Goal: Task Accomplishment & Management: Manage account settings

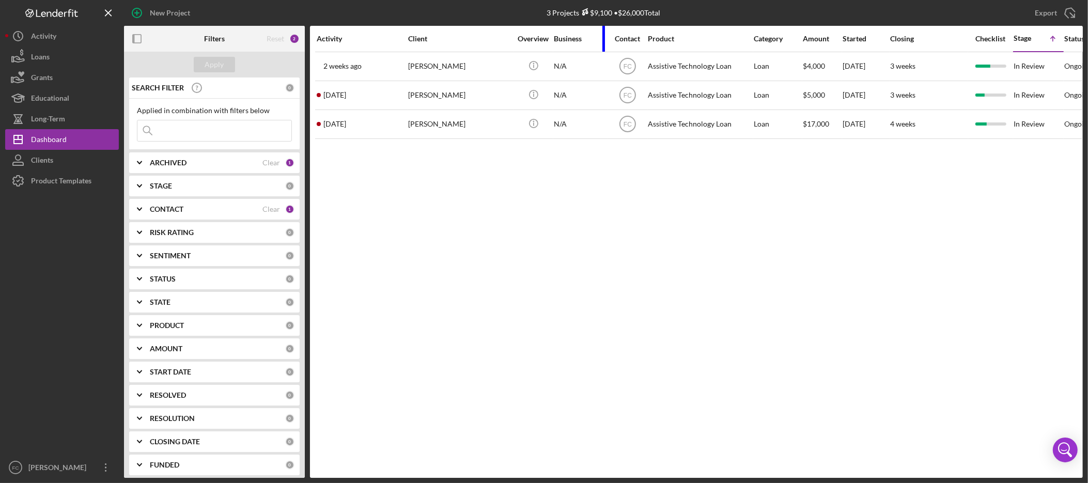
drag, startPoint x: 655, startPoint y: 42, endPoint x: 579, endPoint y: 48, distance: 76.2
click at [579, 48] on div "Business" at bounding box center [580, 38] width 52 height 25
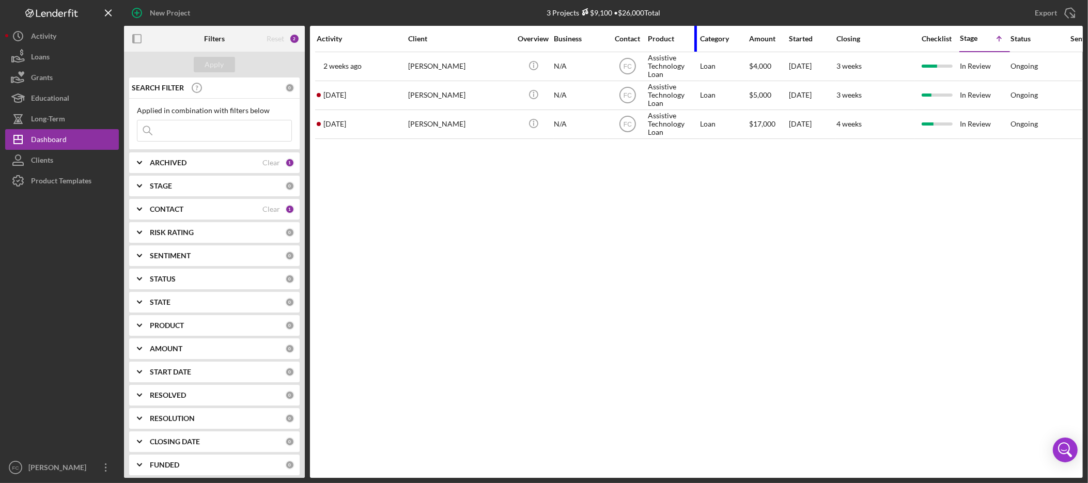
drag, startPoint x: 748, startPoint y: 43, endPoint x: 596, endPoint y: 52, distance: 151.6
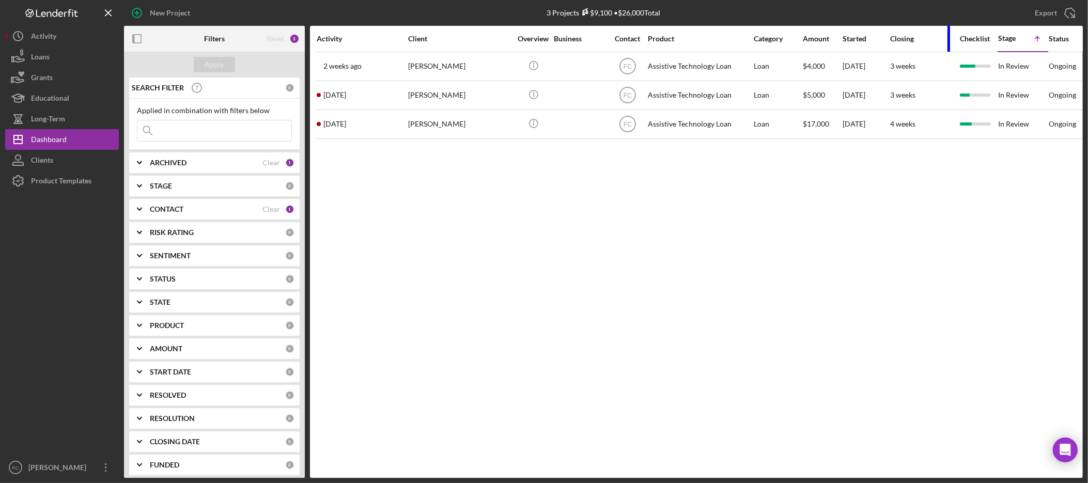
drag, startPoint x: 964, startPoint y: 35, endPoint x: 919, endPoint y: 40, distance: 45.2
click at [919, 40] on div "Closing" at bounding box center [921, 38] width 62 height 25
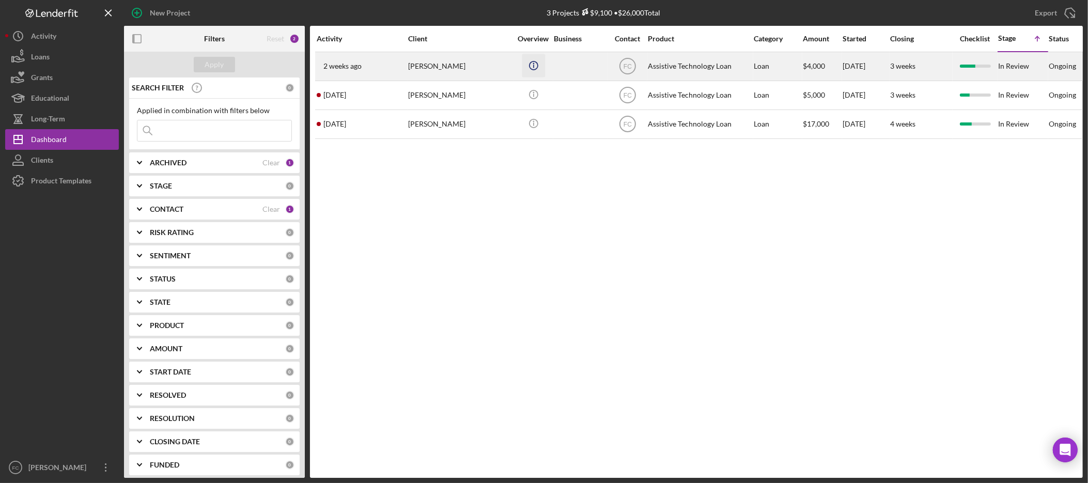
click at [534, 67] on icon "Icon/Info" at bounding box center [533, 65] width 23 height 23
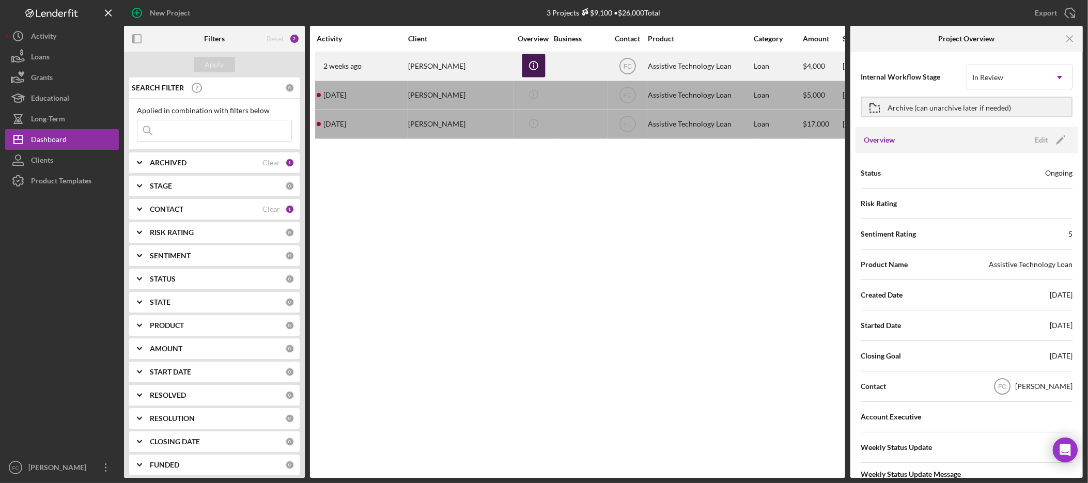
click at [534, 67] on icon "Icon/Info" at bounding box center [533, 65] width 23 height 23
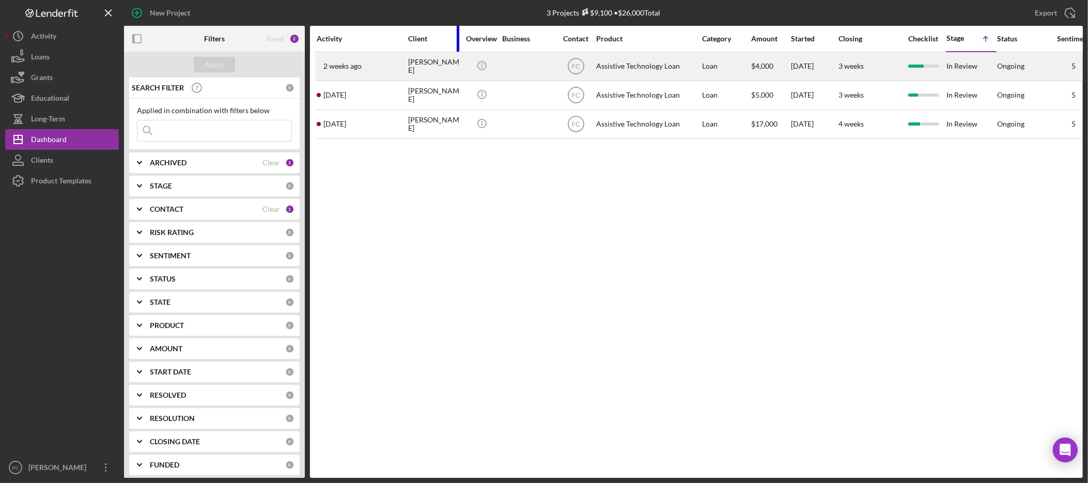
drag, startPoint x: 509, startPoint y: 40, endPoint x: 366, endPoint y: 56, distance: 144.0
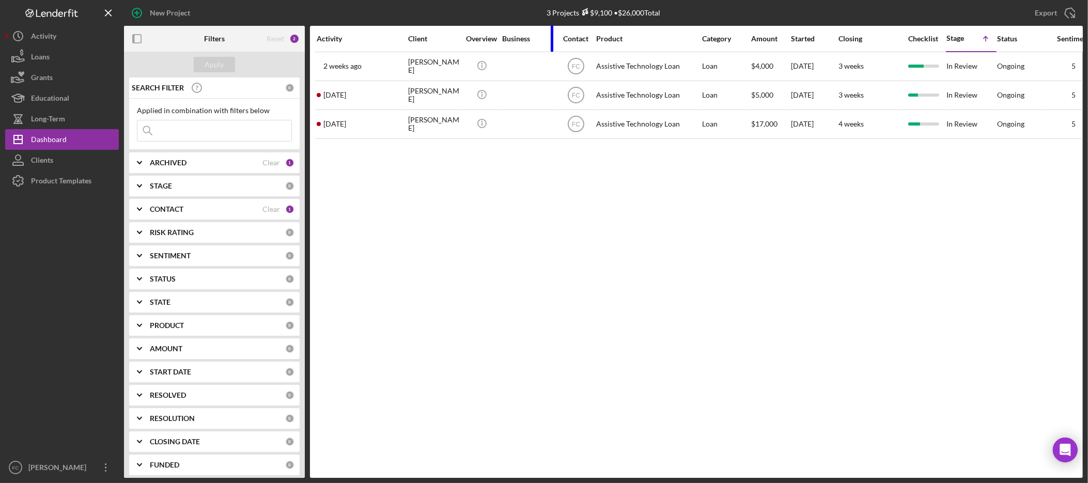
drag, startPoint x: 553, startPoint y: 37, endPoint x: 484, endPoint y: 41, distance: 68.8
click at [484, 41] on tr "Activity Client Overview Business Contact Product Category Amount Started Closi…" at bounding box center [889, 39] width 1149 height 26
drag, startPoint x: 551, startPoint y: 36, endPoint x: 524, endPoint y: 38, distance: 27.5
click at [524, 38] on div "Business" at bounding box center [528, 38] width 52 height 25
click at [700, 39] on th "Product" at bounding box center [649, 39] width 106 height 26
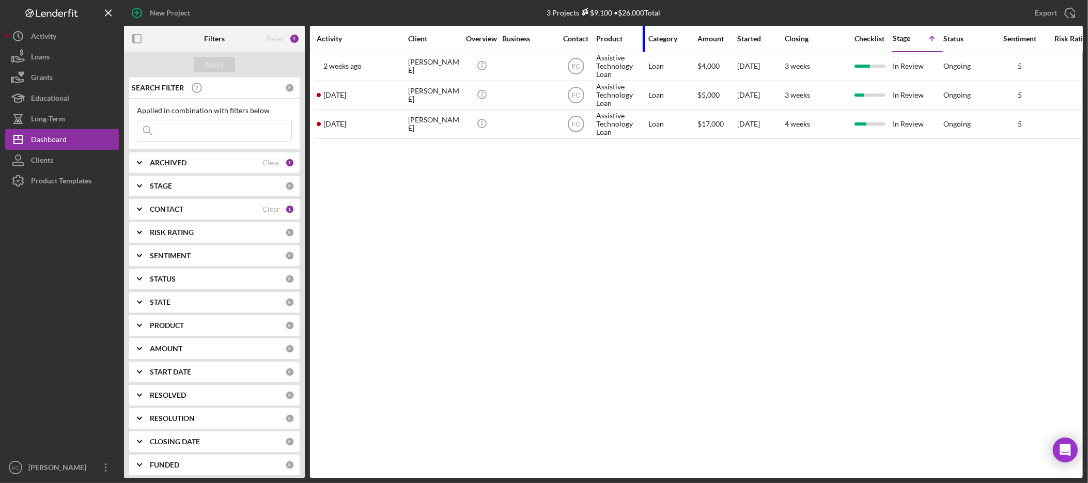
drag, startPoint x: 697, startPoint y: 40, endPoint x: 610, endPoint y: 40, distance: 87.3
click at [610, 40] on div "Product" at bounding box center [621, 38] width 50 height 25
drag, startPoint x: 693, startPoint y: 37, endPoint x: 664, endPoint y: 37, distance: 28.9
click at [664, 37] on div "Category" at bounding box center [672, 38] width 48 height 25
drag, startPoint x: 843, startPoint y: 39, endPoint x: 782, endPoint y: 38, distance: 60.5
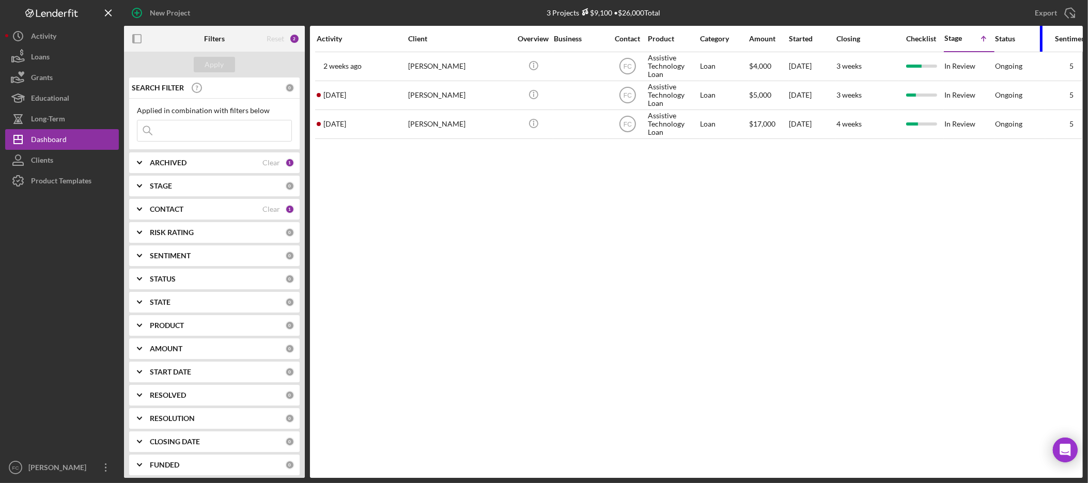
drag, startPoint x: 1041, startPoint y: 42, endPoint x: 1000, endPoint y: 47, distance: 41.1
click at [1000, 47] on div "Status" at bounding box center [1020, 38] width 50 height 25
drag, startPoint x: 1042, startPoint y: 29, endPoint x: 1002, endPoint y: 34, distance: 39.5
click at [1002, 34] on div "Status" at bounding box center [1020, 38] width 50 height 25
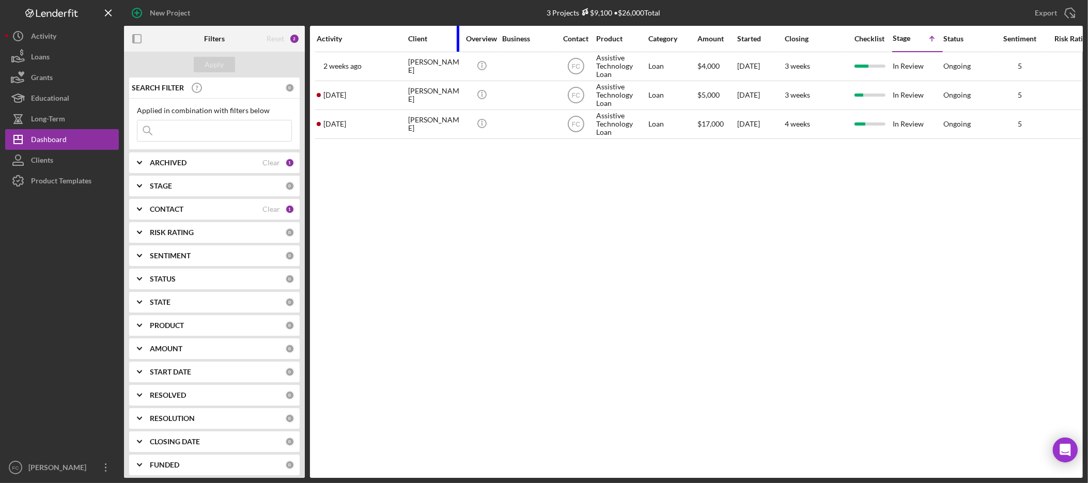
drag, startPoint x: 509, startPoint y: 32, endPoint x: 401, endPoint y: 40, distance: 108.8
click at [401, 40] on tr "Activity Client Overview Business Contact Product Category Amount Started Closi…" at bounding box center [862, 39] width 1095 height 26
drag, startPoint x: 551, startPoint y: 34, endPoint x: 469, endPoint y: 33, distance: 82.2
click at [469, 33] on tr "Activity Client Overview Business Contact Product Category Amount Started Closi…" at bounding box center [862, 39] width 1095 height 26
drag, startPoint x: 644, startPoint y: 34, endPoint x: 562, endPoint y: 34, distance: 82.1
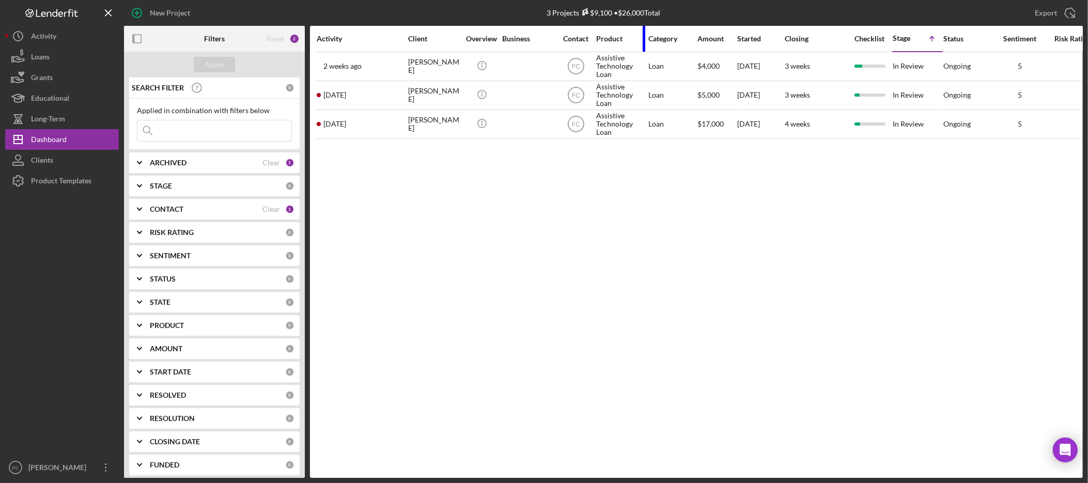
click at [562, 34] on tr "Activity Client Overview Business Contact Product Category Amount Started Closi…" at bounding box center [862, 39] width 1095 height 26
drag, startPoint x: 990, startPoint y: 36, endPoint x: 862, endPoint y: 46, distance: 128.6
click at [867, 46] on tr "Activity Client Overview Business Contact Product Category Amount Started Closi…" at bounding box center [862, 39] width 1095 height 26
drag, startPoint x: 844, startPoint y: 34, endPoint x: 768, endPoint y: 49, distance: 76.9
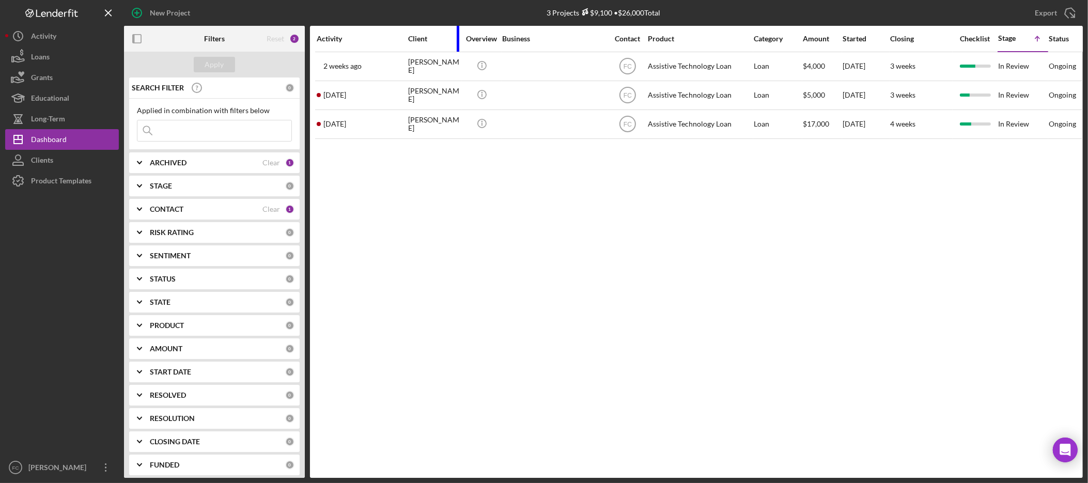
drag, startPoint x: 509, startPoint y: 38, endPoint x: 431, endPoint y: 45, distance: 78.4
click at [431, 45] on div "Client" at bounding box center [434, 38] width 52 height 25
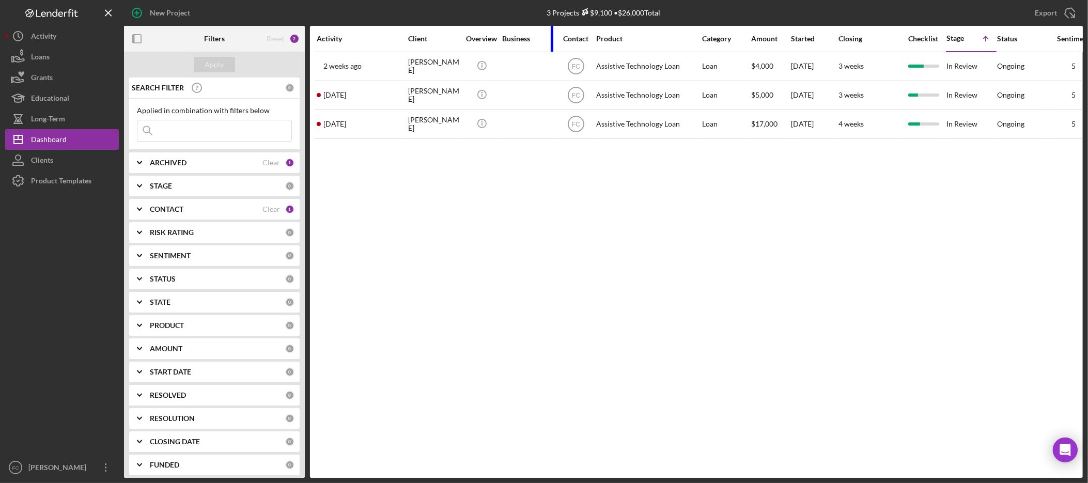
drag, startPoint x: 603, startPoint y: 41, endPoint x: 511, endPoint y: 45, distance: 91.5
click at [511, 45] on div "Business" at bounding box center [528, 38] width 52 height 25
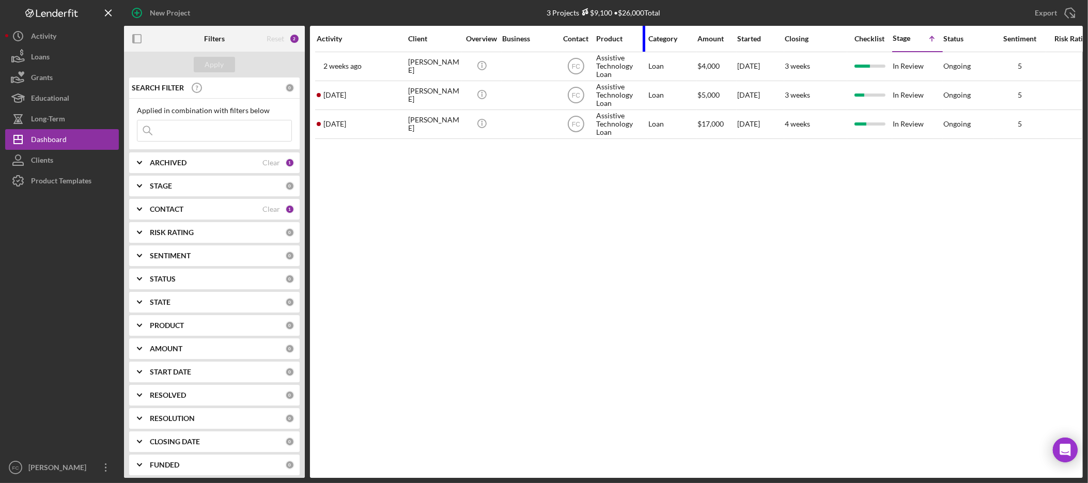
drag, startPoint x: 696, startPoint y: 34, endPoint x: 550, endPoint y: 73, distance: 151.3
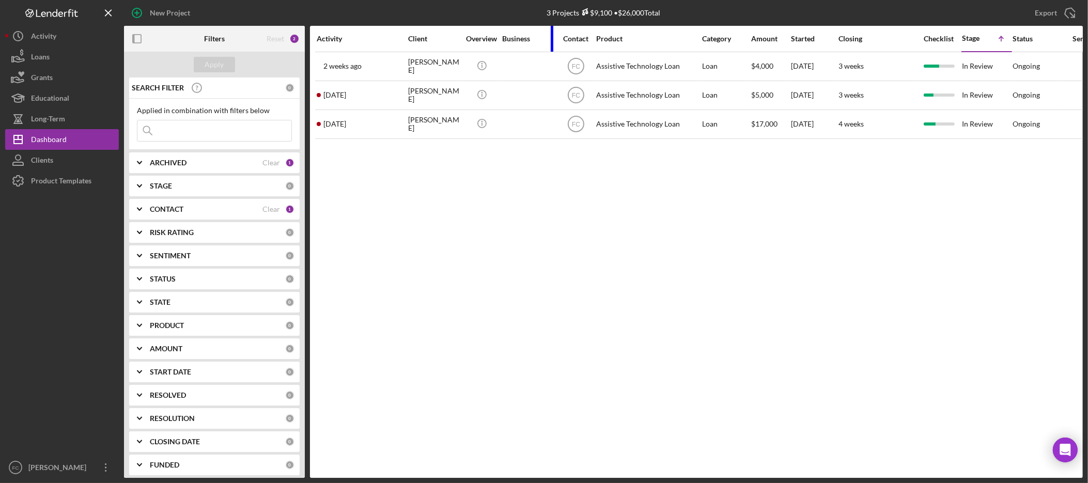
drag, startPoint x: 552, startPoint y: 32, endPoint x: 432, endPoint y: 49, distance: 121.7
click at [432, 49] on tr "Activity Client Overview Business Contact Product Category Amount Started Closi…" at bounding box center [897, 39] width 1164 height 26
drag, startPoint x: 551, startPoint y: 39, endPoint x: 412, endPoint y: 60, distance: 141.2
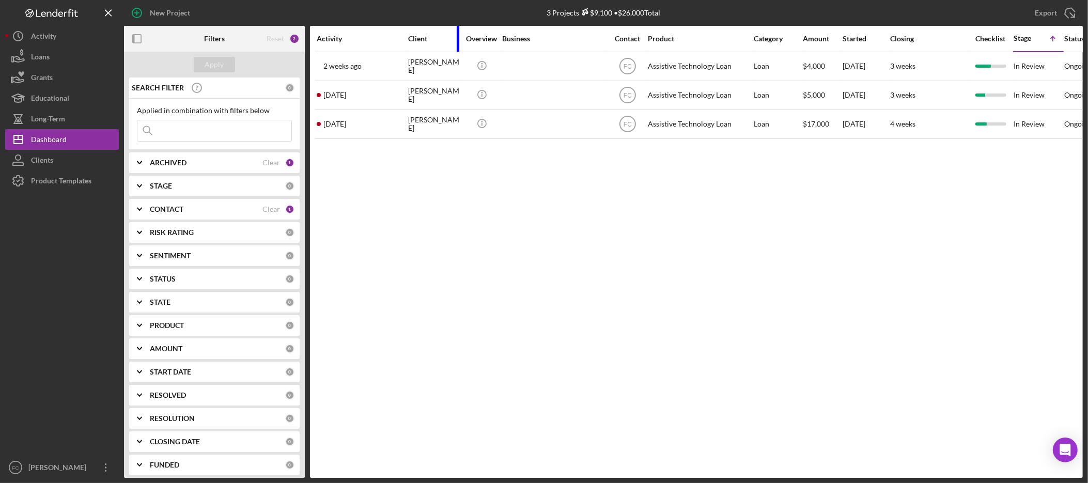
drag, startPoint x: 509, startPoint y: 43, endPoint x: 425, endPoint y: 44, distance: 83.7
click at [425, 44] on div "Client" at bounding box center [434, 38] width 52 height 25
click at [220, 161] on div "ARCHIVED" at bounding box center [206, 163] width 113 height 8
click at [208, 210] on div "CONTACT" at bounding box center [206, 209] width 113 height 8
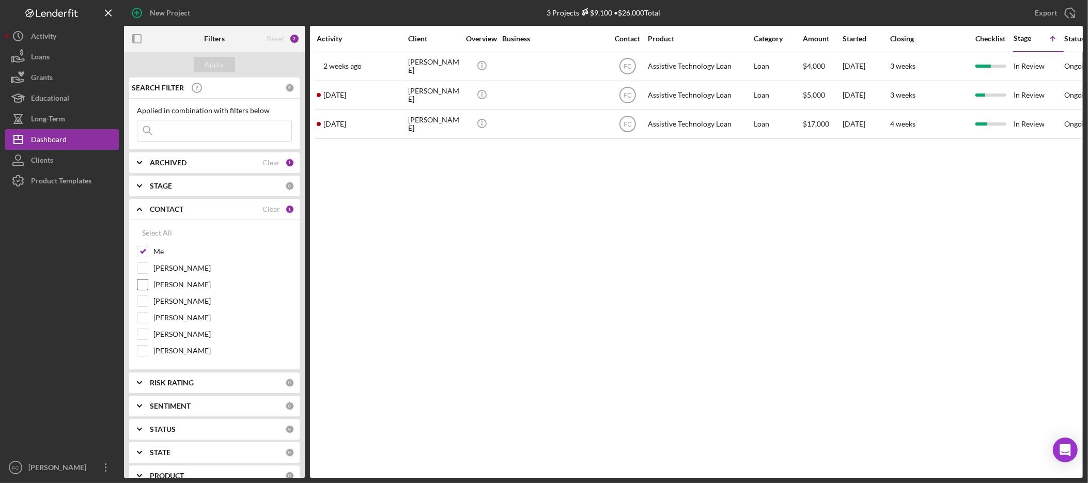
click at [149, 288] on div "[PERSON_NAME]" at bounding box center [214, 287] width 155 height 17
click at [143, 288] on input "[PERSON_NAME]" at bounding box center [142, 285] width 10 height 10
checkbox input "true"
click at [144, 255] on input "Me" at bounding box center [142, 251] width 10 height 10
checkbox input "false"
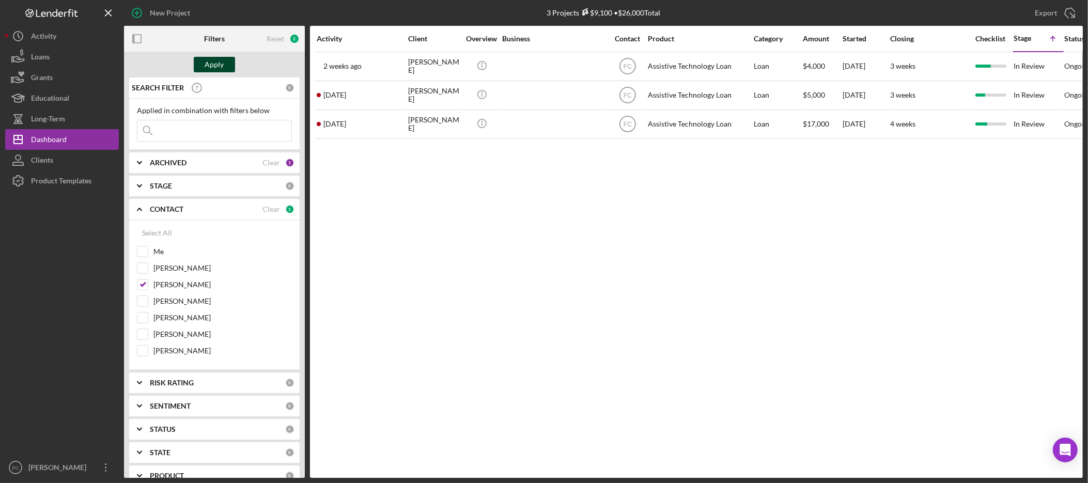
click at [201, 68] on button "Apply" at bounding box center [214, 64] width 41 height 15
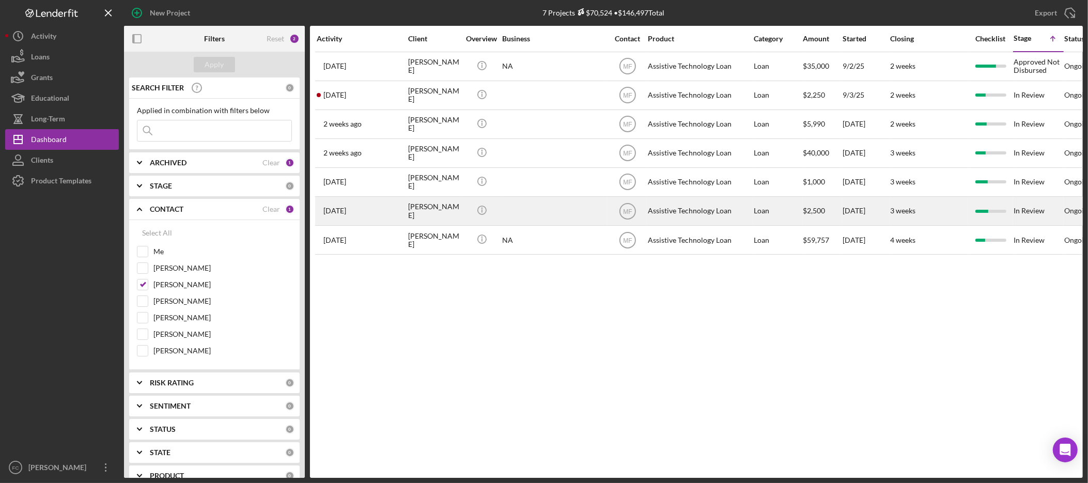
click at [427, 212] on div "[PERSON_NAME]" at bounding box center [434, 210] width 52 height 27
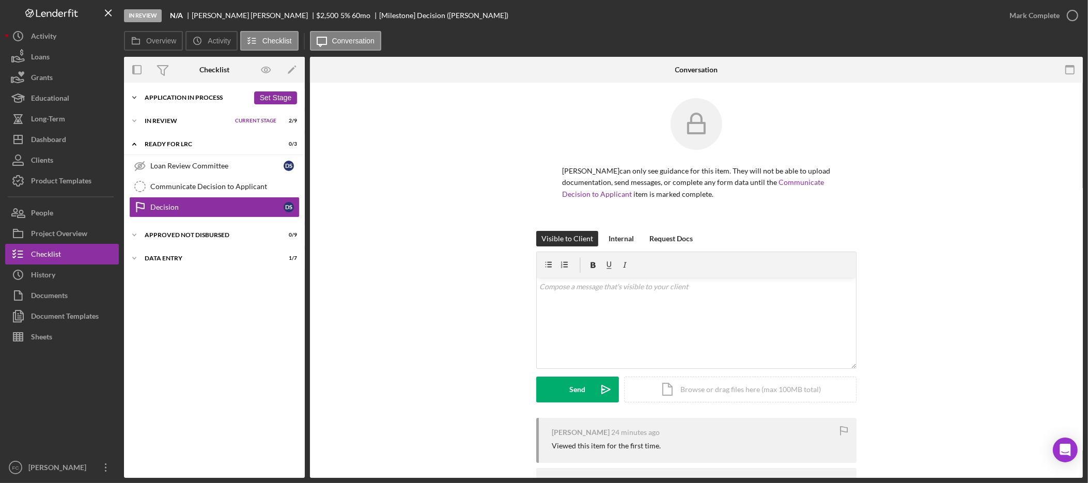
click at [190, 98] on div "Application In Process" at bounding box center [197, 98] width 104 height 6
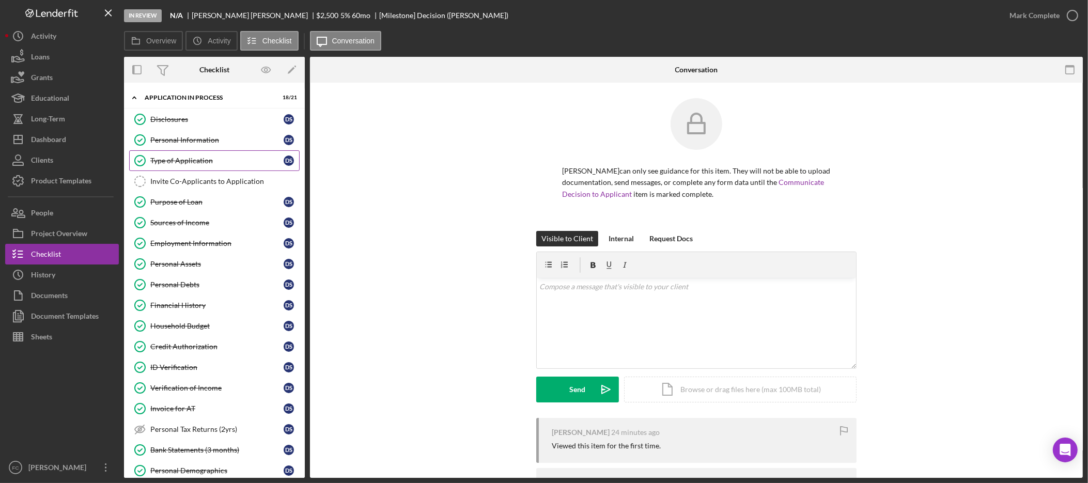
click at [187, 162] on div "Type of Application" at bounding box center [216, 161] width 133 height 8
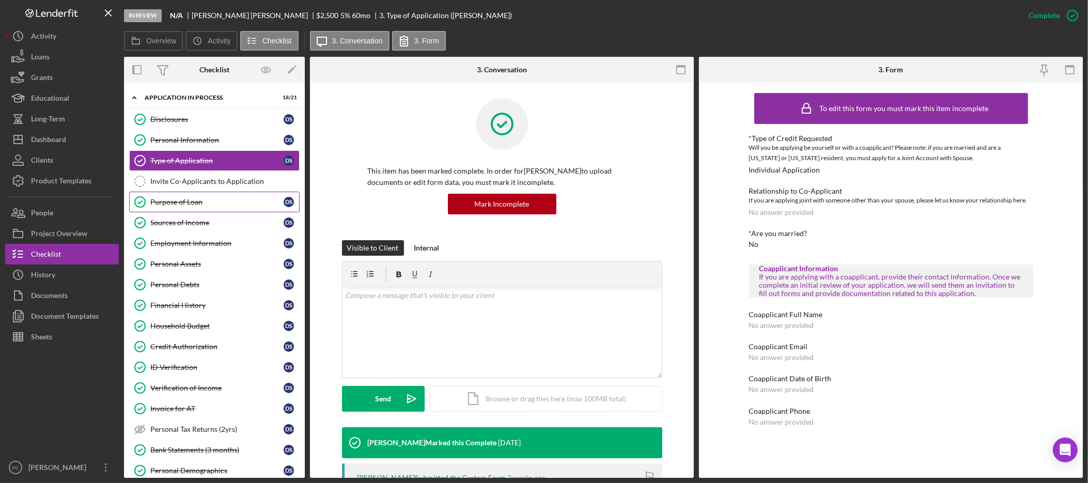
click at [199, 205] on div "Purpose of Loan" at bounding box center [216, 202] width 133 height 8
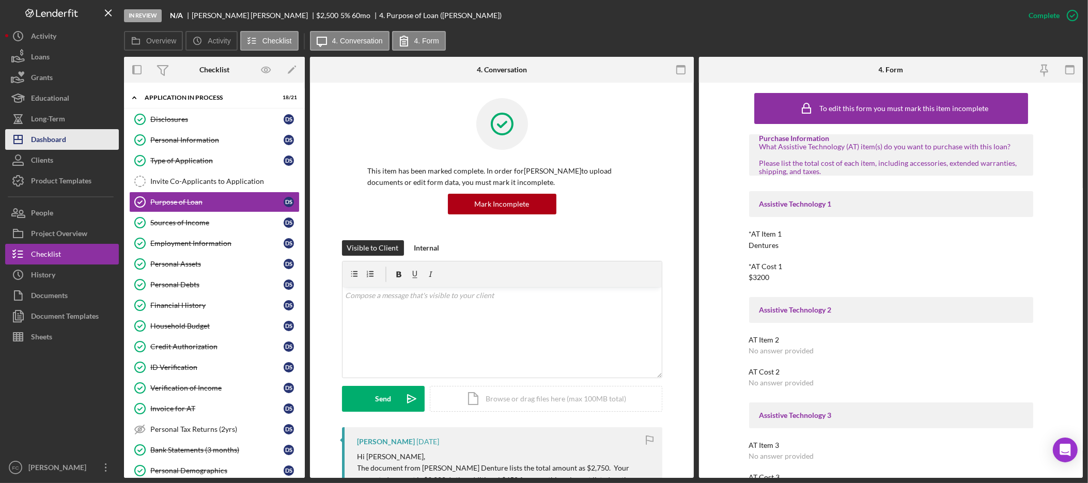
click at [59, 133] on div "Dashboard" at bounding box center [48, 140] width 35 height 23
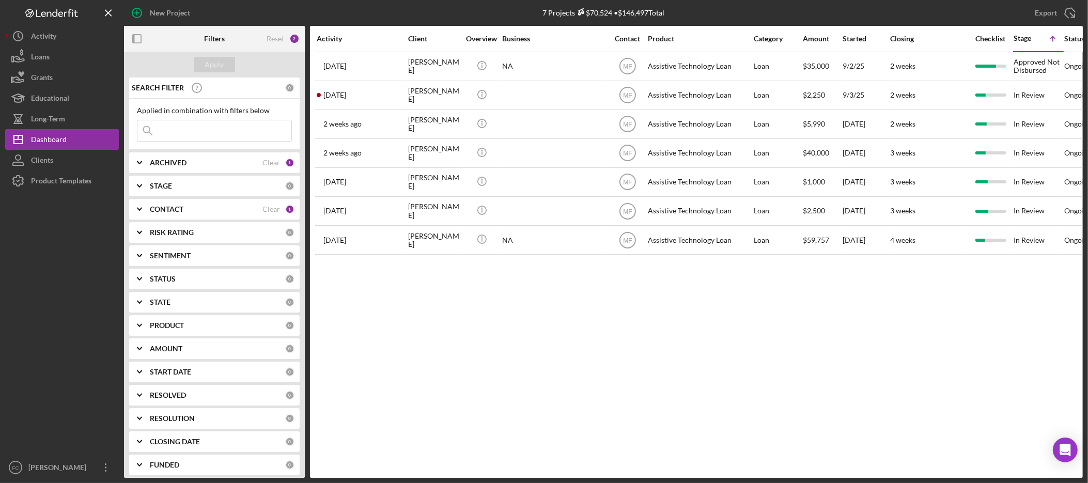
click at [175, 209] on b "CONTACT" at bounding box center [167, 209] width 34 height 8
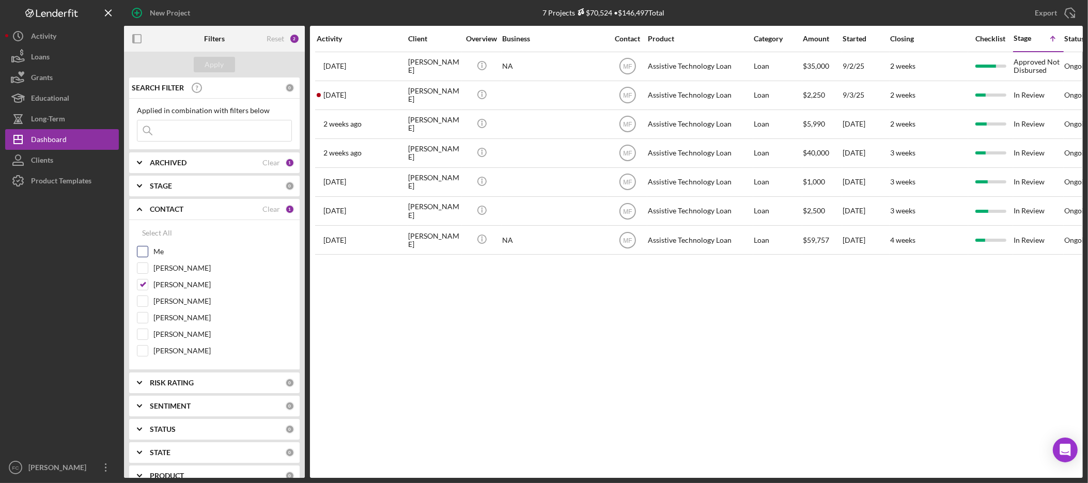
click at [145, 252] on input "Me" at bounding box center [142, 251] width 10 height 10
checkbox input "true"
click at [144, 282] on input "[PERSON_NAME]" at bounding box center [142, 285] width 10 height 10
checkbox input "false"
click at [224, 62] on button "Apply" at bounding box center [214, 64] width 41 height 15
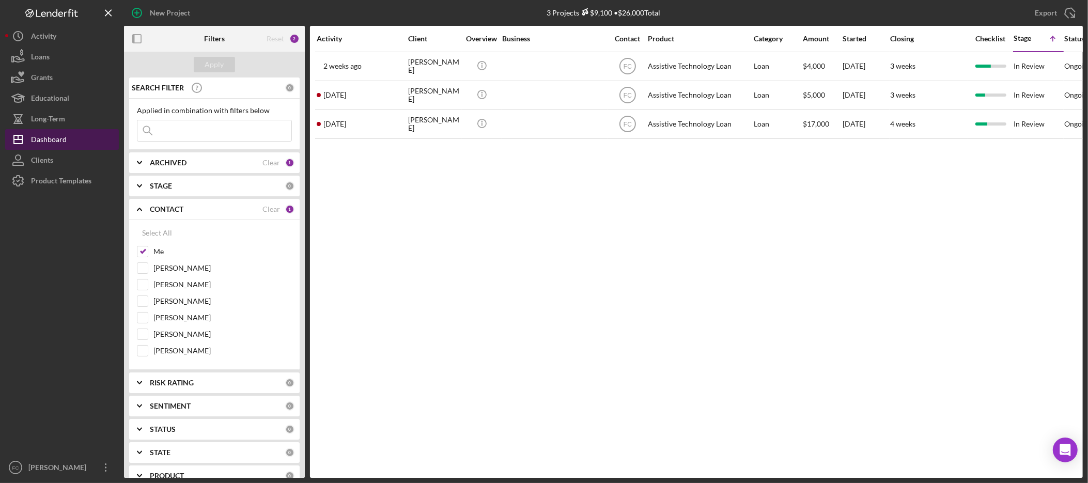
click at [96, 143] on button "Icon/Dashboard Dashboard" at bounding box center [62, 139] width 114 height 21
click at [81, 117] on button "Long-Term" at bounding box center [62, 118] width 114 height 21
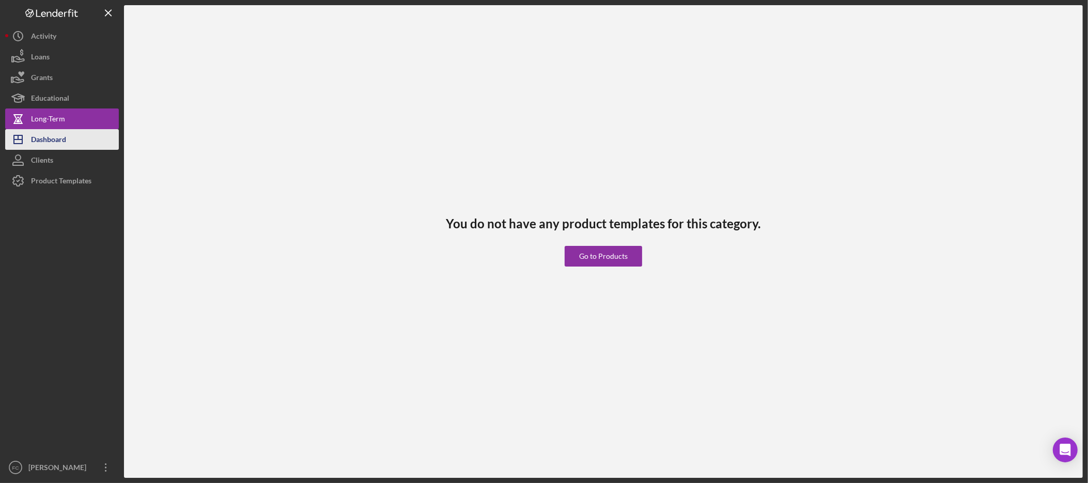
click at [72, 137] on button "Icon/Dashboard Dashboard" at bounding box center [62, 139] width 114 height 21
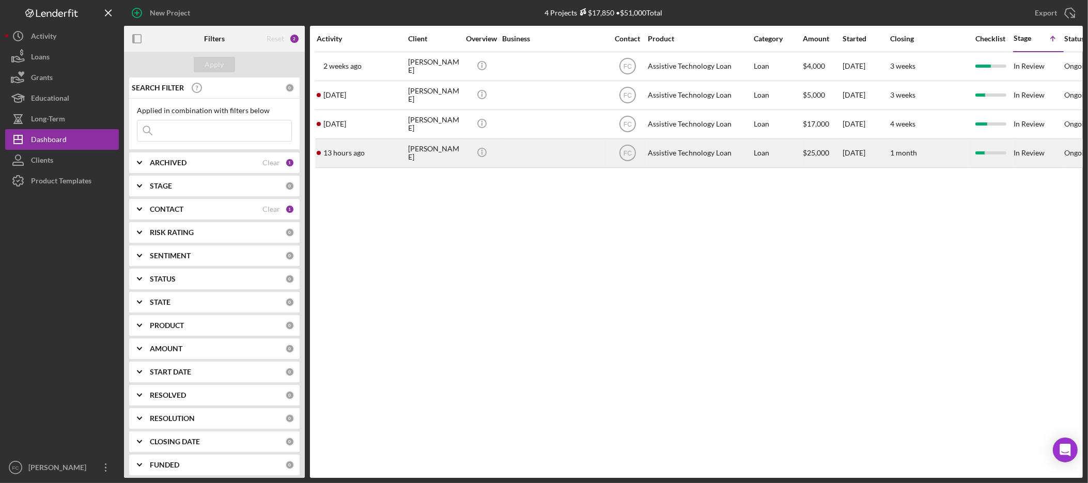
click at [418, 153] on div "[PERSON_NAME]" at bounding box center [434, 152] width 52 height 27
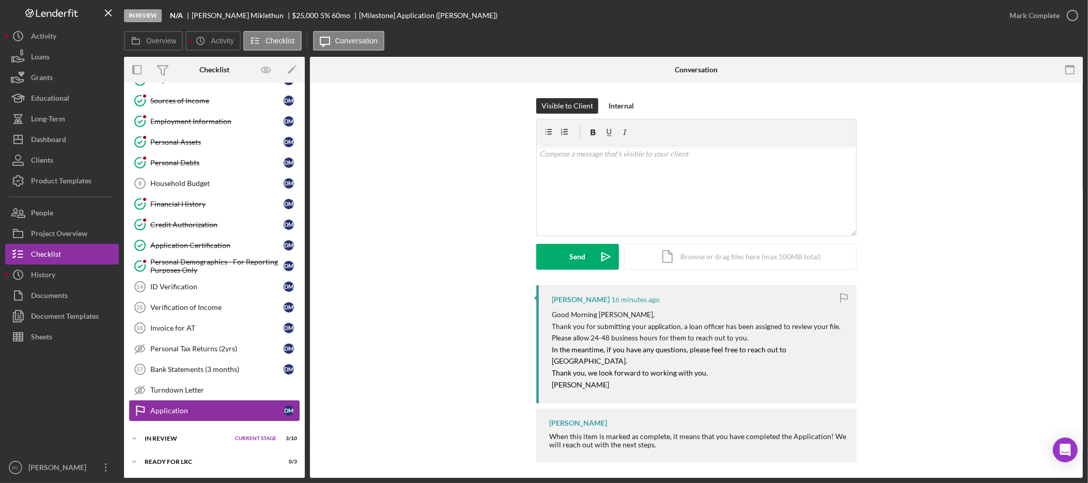
scroll to position [174, 0]
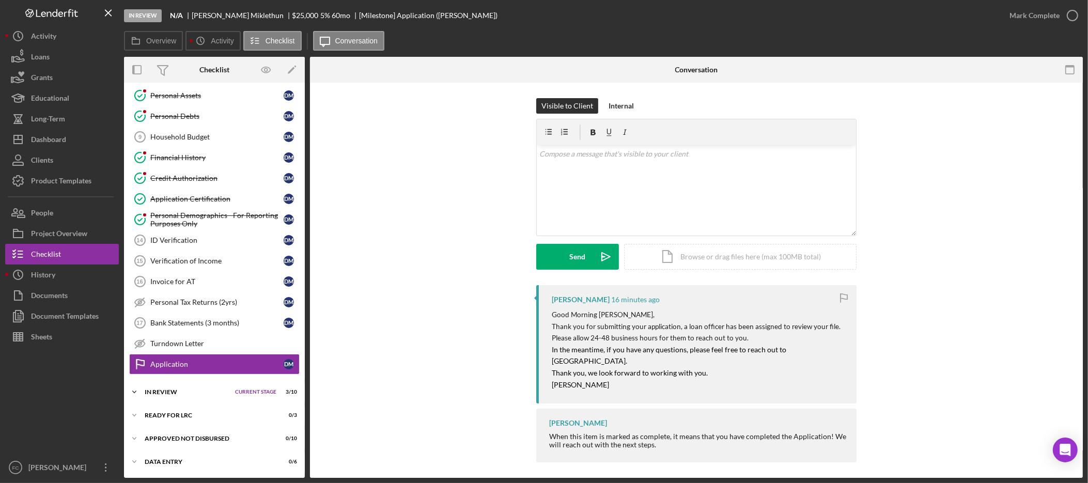
click at [156, 390] on div "In Review" at bounding box center [187, 392] width 85 height 6
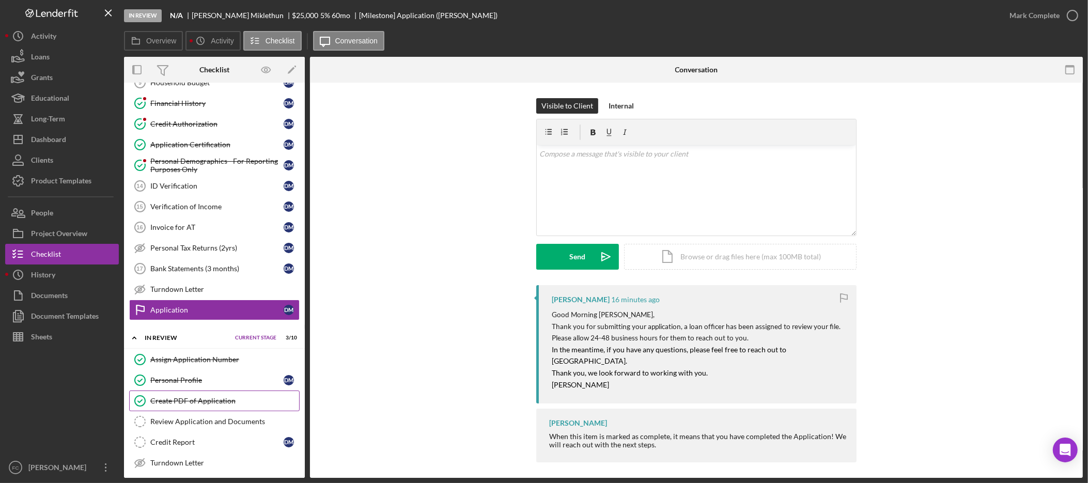
scroll to position [260, 0]
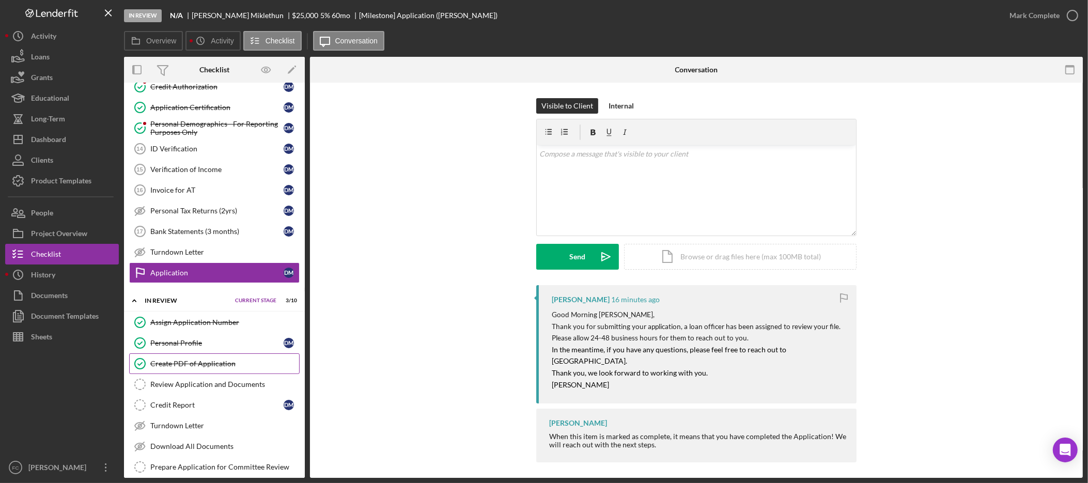
click at [183, 368] on div "Create PDF of Application" at bounding box center [224, 364] width 149 height 8
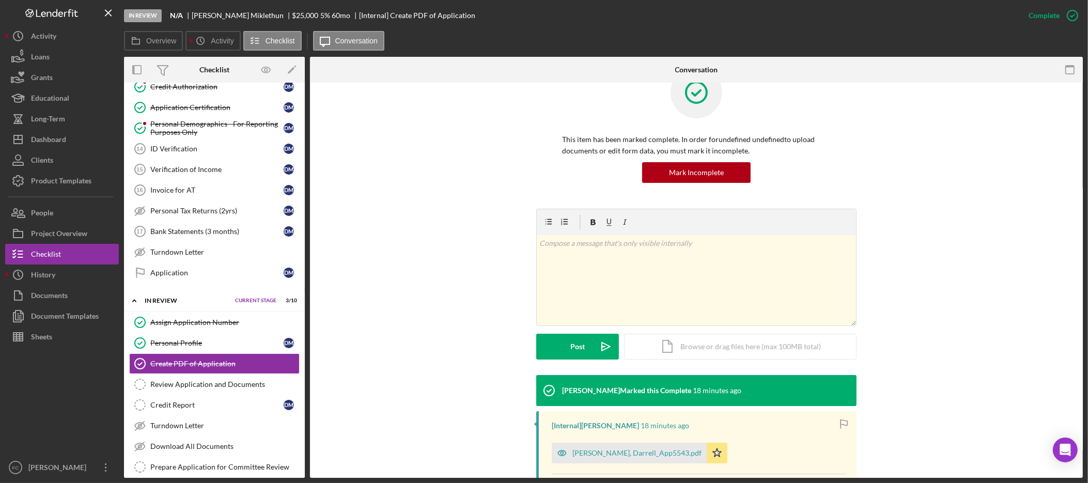
scroll to position [130, 0]
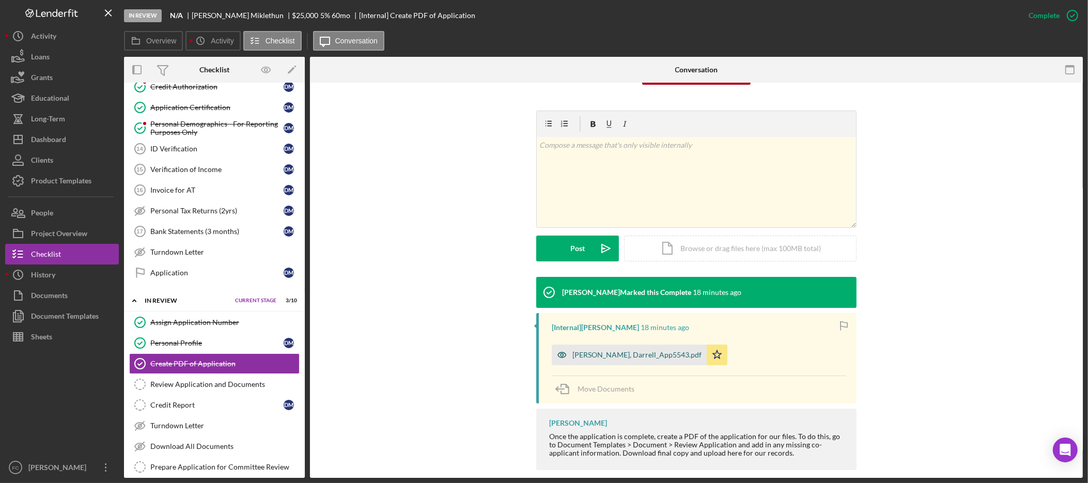
click at [639, 352] on div "Miklethun, Darrell_App5543.pdf" at bounding box center [636, 355] width 129 height 8
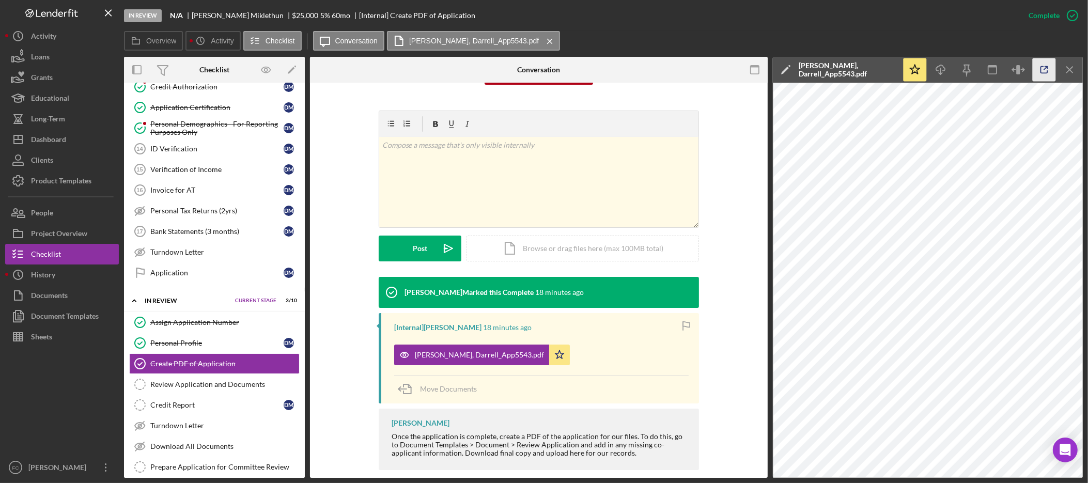
click at [1041, 65] on icon "button" at bounding box center [1044, 69] width 23 height 23
click at [41, 336] on div "Sheets" at bounding box center [41, 338] width 21 height 23
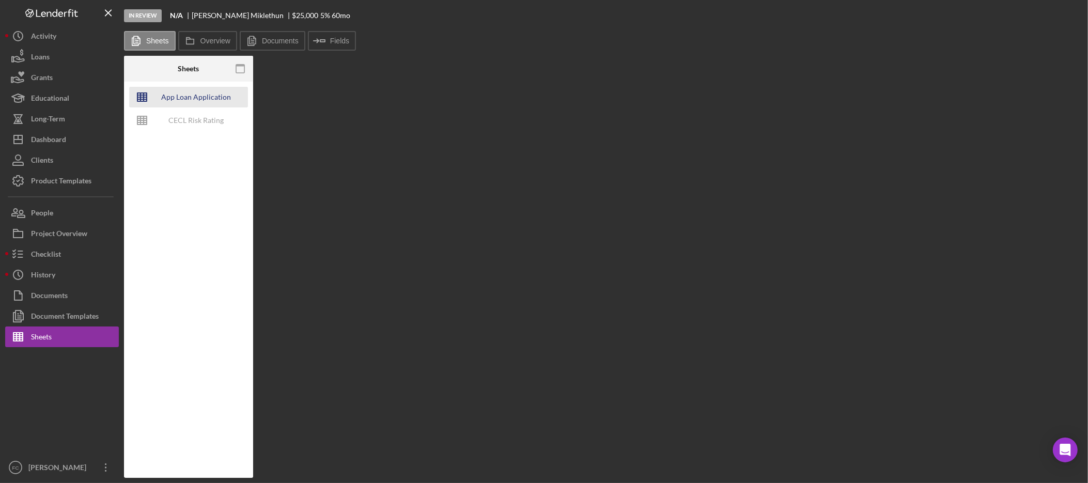
click at [204, 96] on div "App Loan Application Package" at bounding box center [196, 97] width 83 height 21
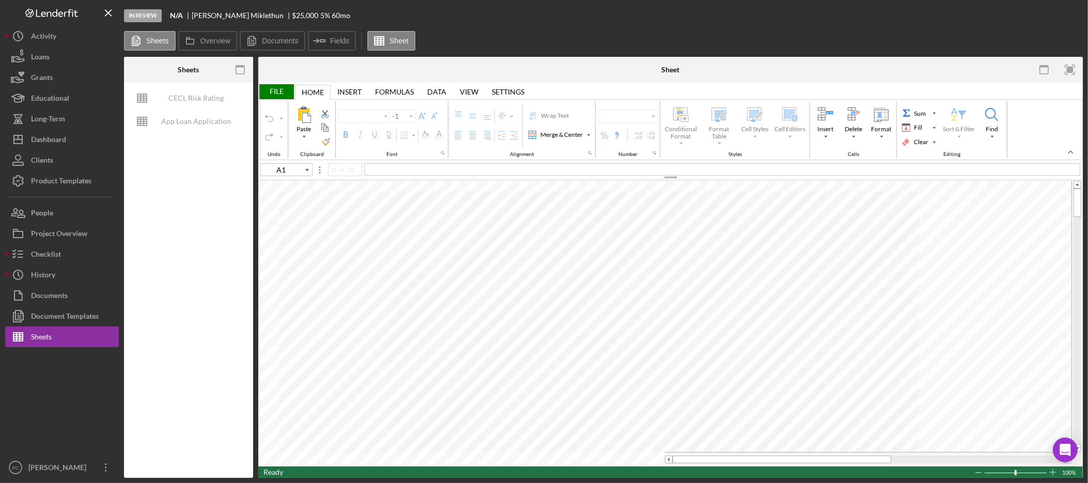
type input "Arial"
type input "10"
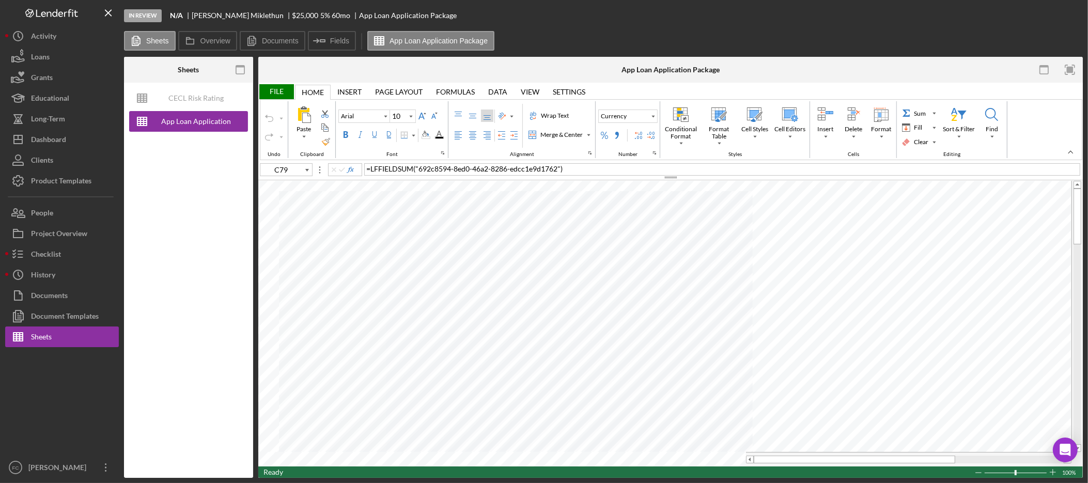
type input "B11"
type input "B10"
type input "C10"
type input "B10"
type input "C10"
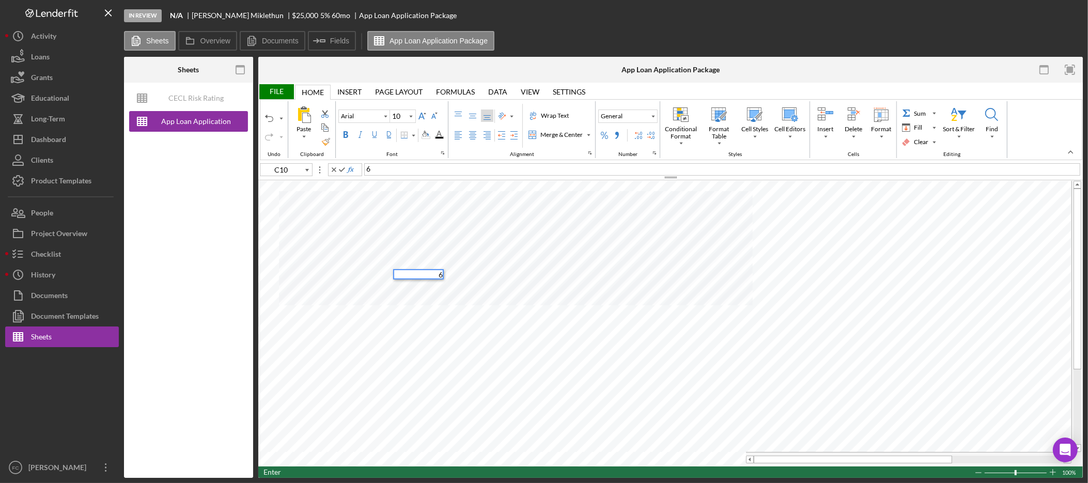
type input "D10"
type input "E10"
type input "F10"
type input "G10"
type input "H10"
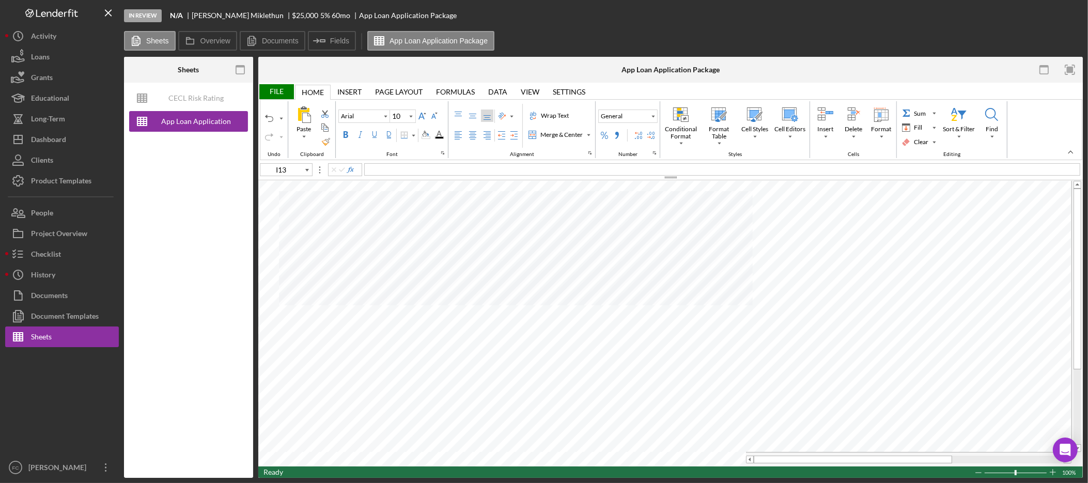
type input "J13"
type input "D17"
type input "Calibri"
type input "11"
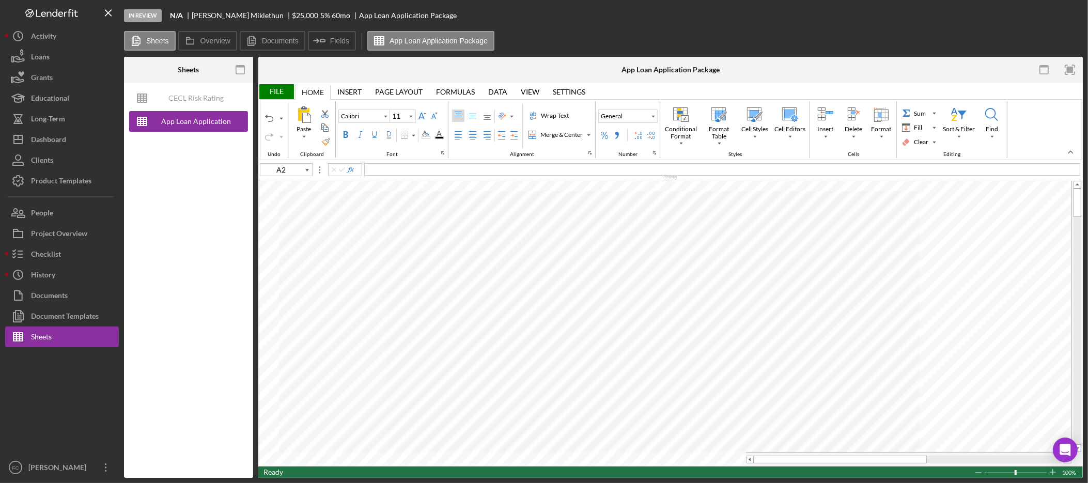
type input "A1"
click at [296, 199] on div at bounding box center [296, 196] width 29 height 10
type input "C20"
type input "Arial"
type input "12"
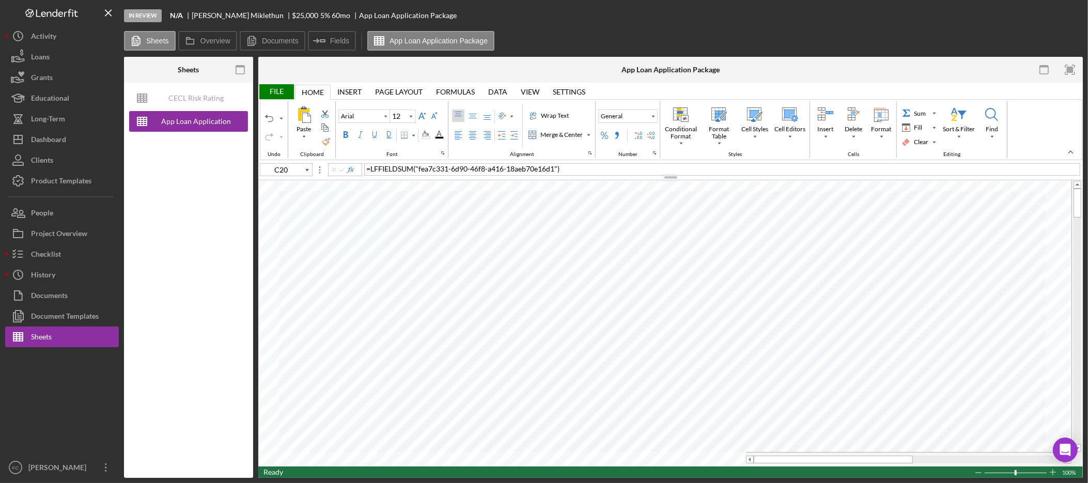
type input "A1"
type input "10"
click at [426, 134] on div "Background Color" at bounding box center [426, 135] width 8 height 8
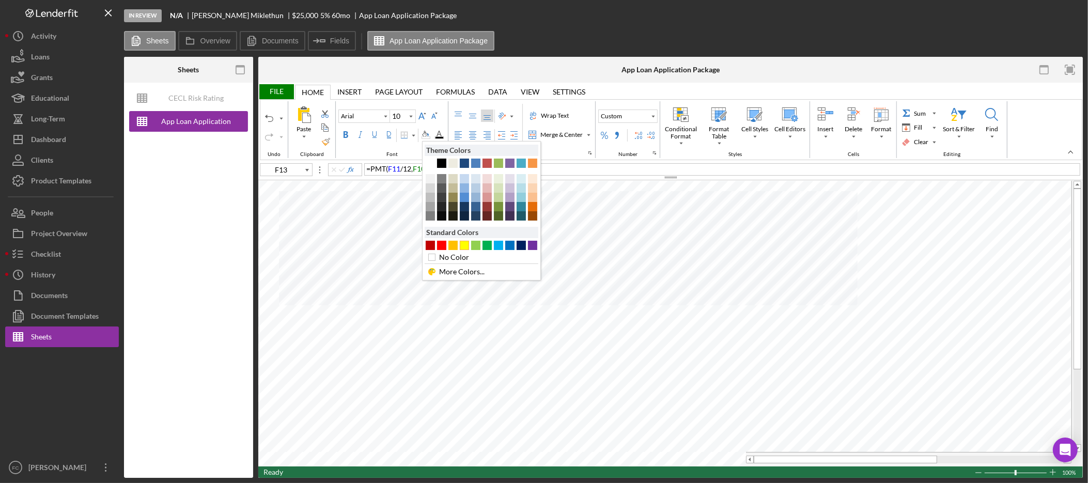
click at [468, 250] on div "#FFFF00" at bounding box center [464, 245] width 9 height 9
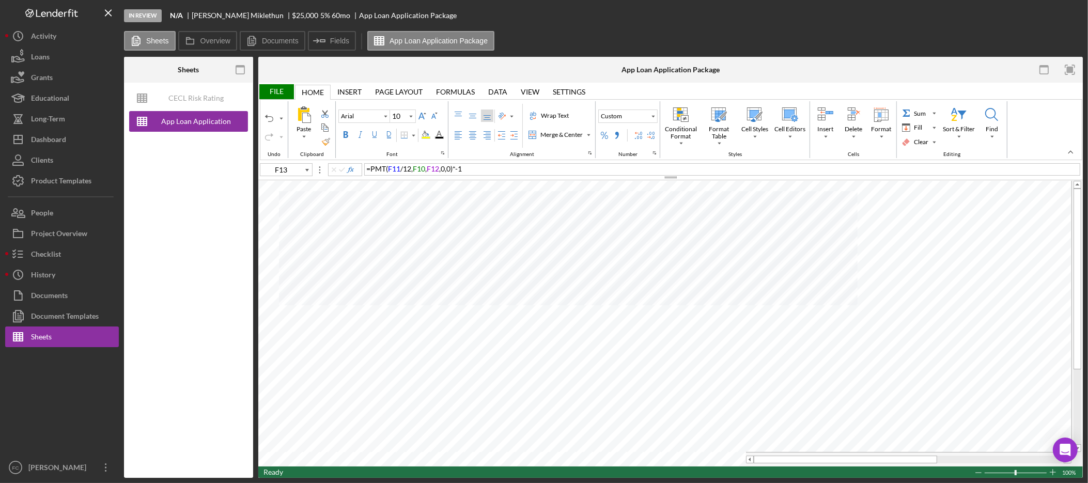
type input "J10"
type input "Calibri"
type input "11"
type input "A2"
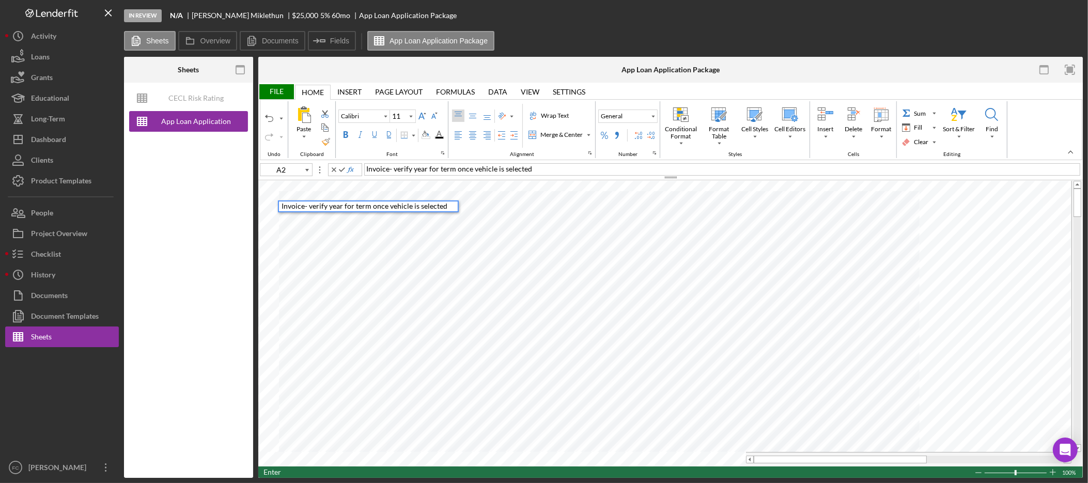
type input "A3"
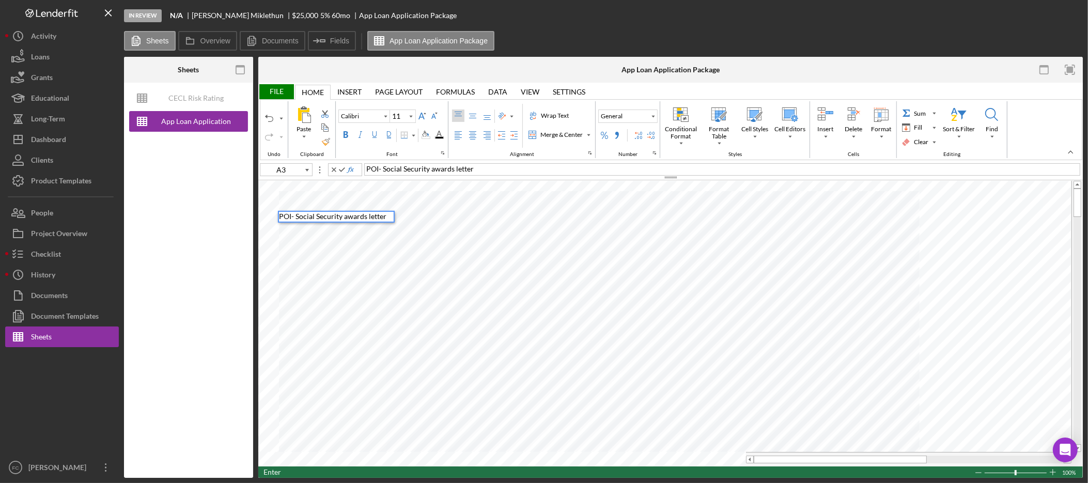
type input "A4"
type input "A7"
type input "A8"
type input "A9"
type input "A10"
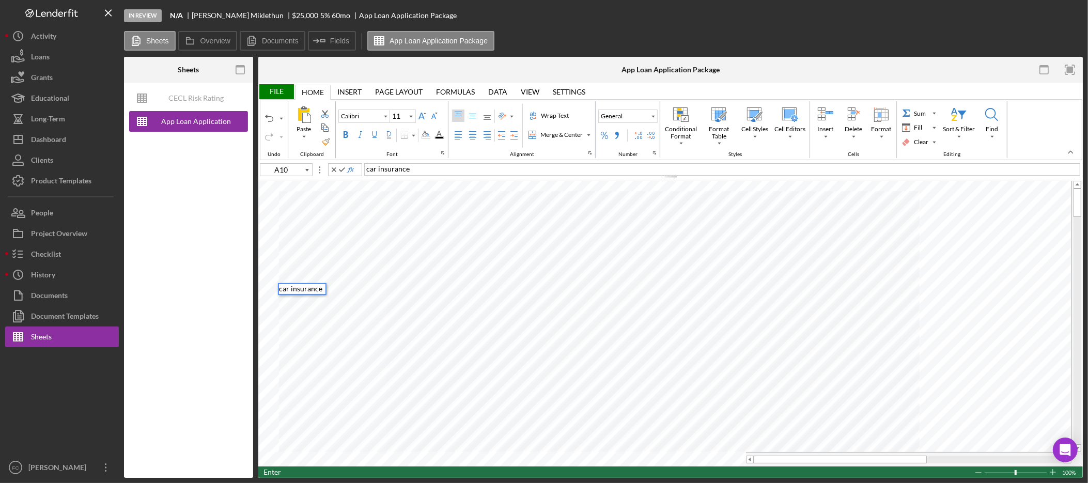
type input "A11"
type input "A1"
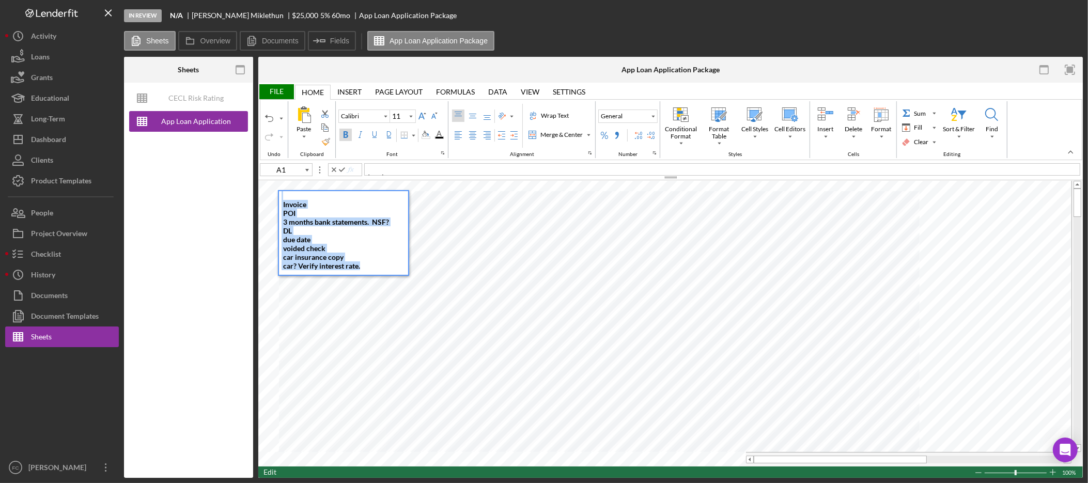
drag, startPoint x: 381, startPoint y: 268, endPoint x: 201, endPoint y: 191, distance: 195.8
click at [202, 193] on div "Sheets CECL Risk Rating Template App Loan Application Package Overview Internal…" at bounding box center [603, 267] width 959 height 421
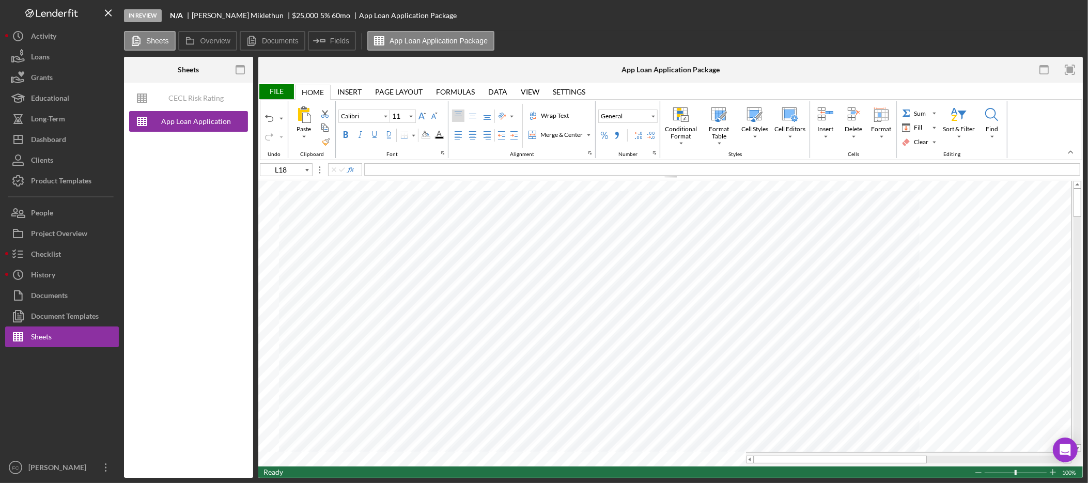
type input "A2"
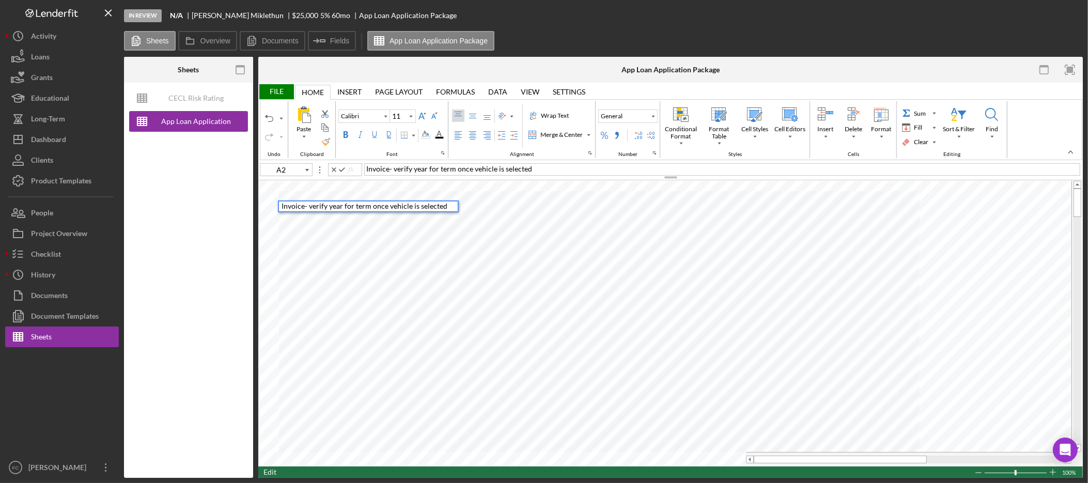
click at [394, 169] on span "Invoice- verify year for term once vehicle is selected" at bounding box center [449, 168] width 166 height 9
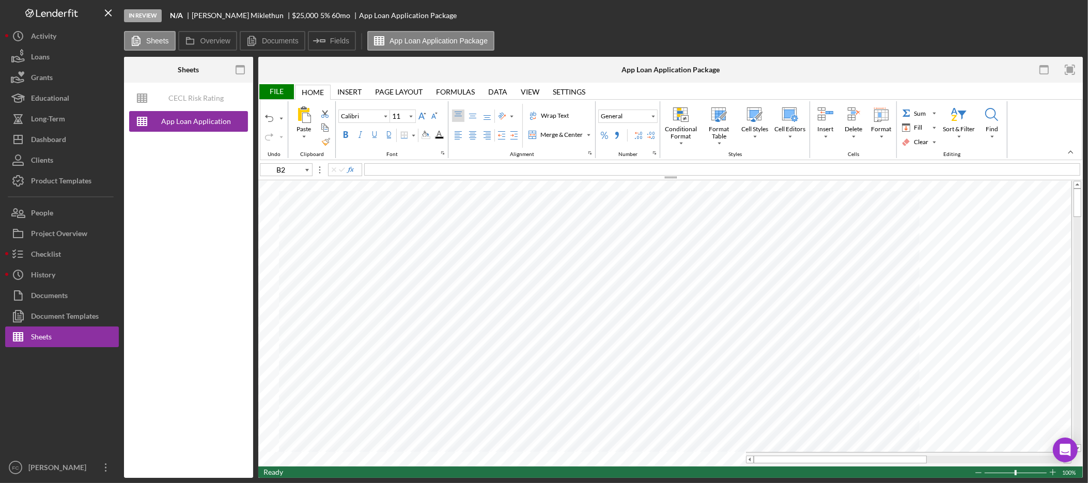
type input "C20"
type input "Arial"
type input "12"
type input "F13"
type input "10"
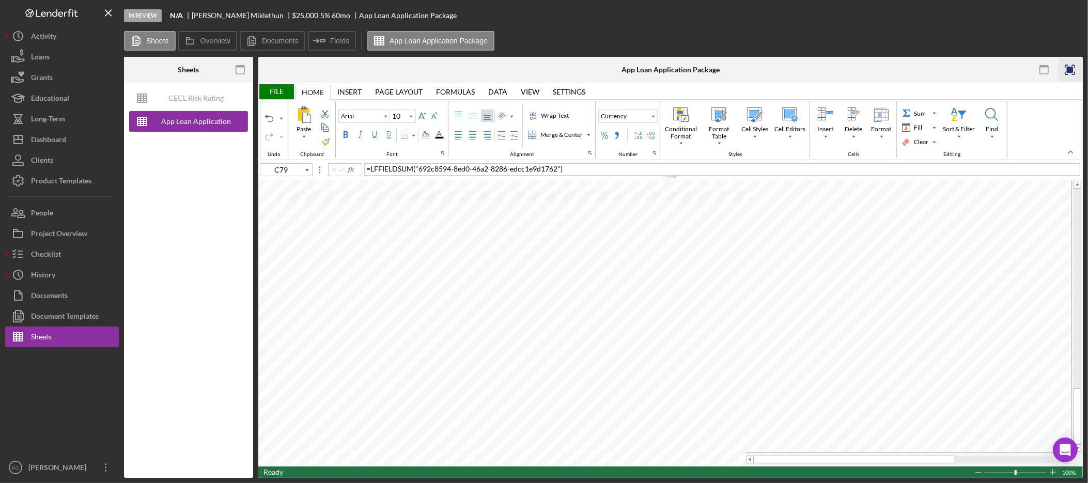
click at [1077, 68] on icon "button" at bounding box center [1070, 69] width 23 height 23
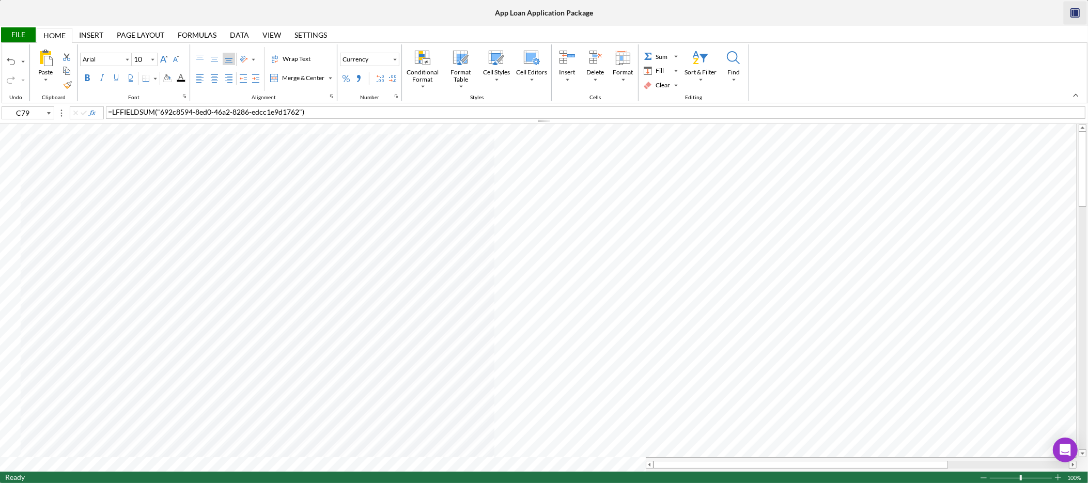
type input "E28"
click at [172, 76] on div "Background Color" at bounding box center [167, 78] width 8 height 8
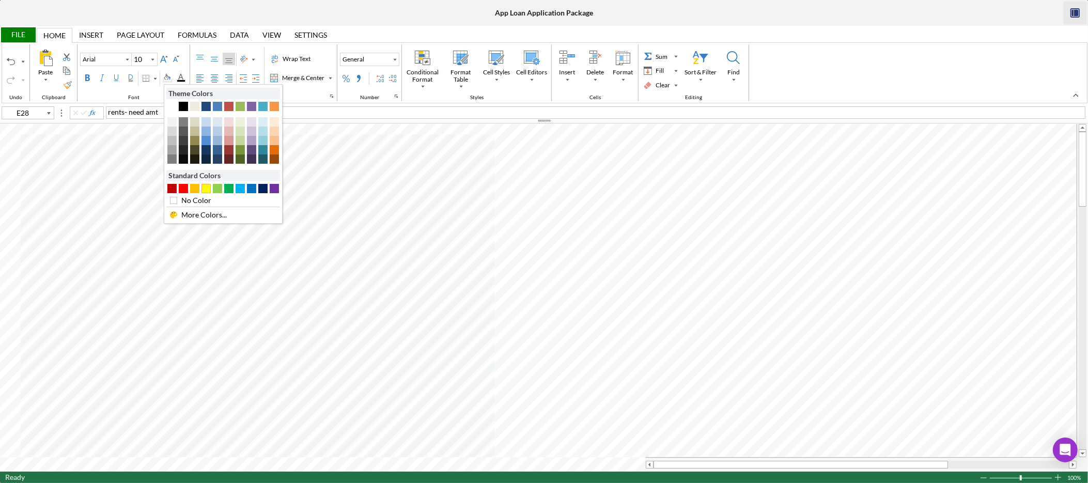
click at [209, 190] on div "#FFFF00" at bounding box center [205, 188] width 9 height 9
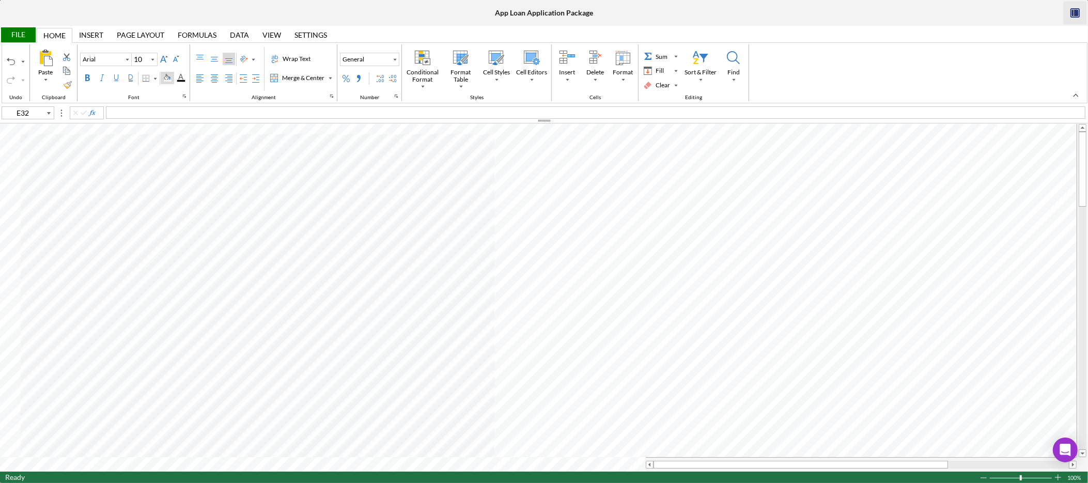
click at [168, 79] on div "Background Color" at bounding box center [167, 78] width 8 height 8
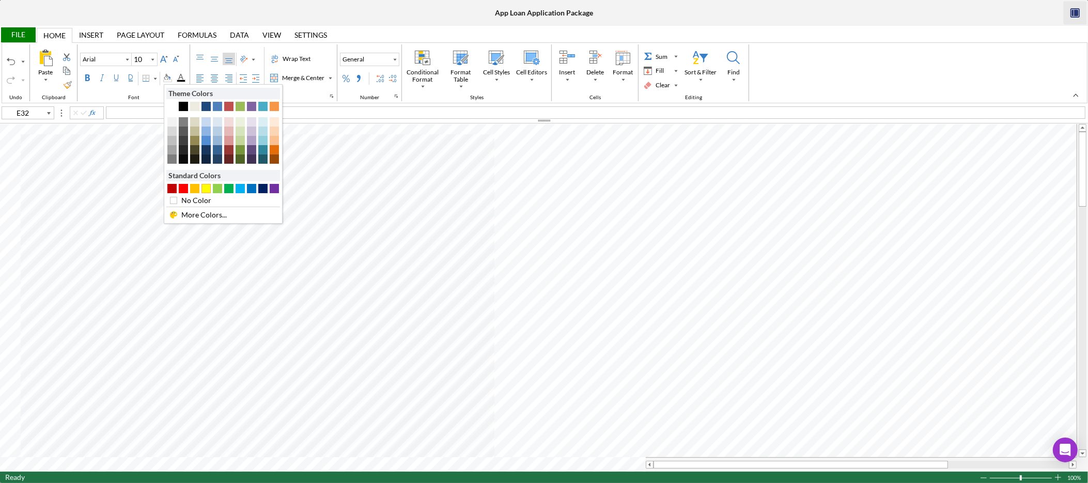
click at [204, 190] on div "#FFFF00" at bounding box center [205, 188] width 9 height 9
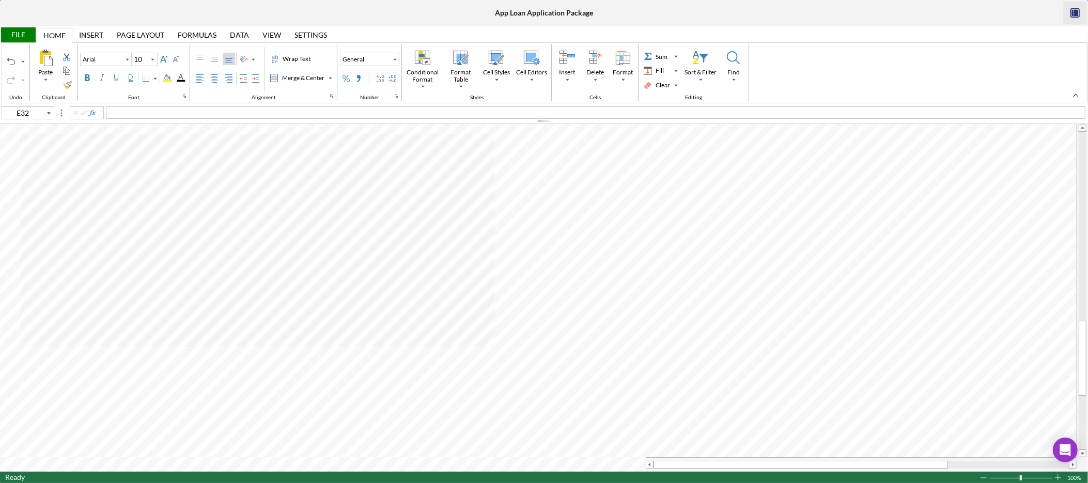
type input "A92"
type input "A93"
type input "B93"
type input "C93"
type input "D93"
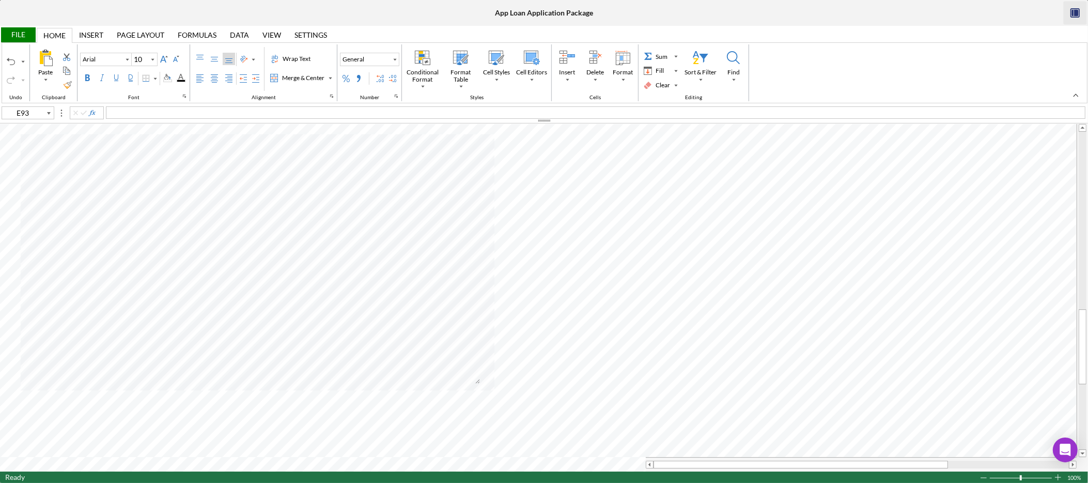
type input "A94"
type input "B94"
type input "C94"
type input "D94"
type input "A95"
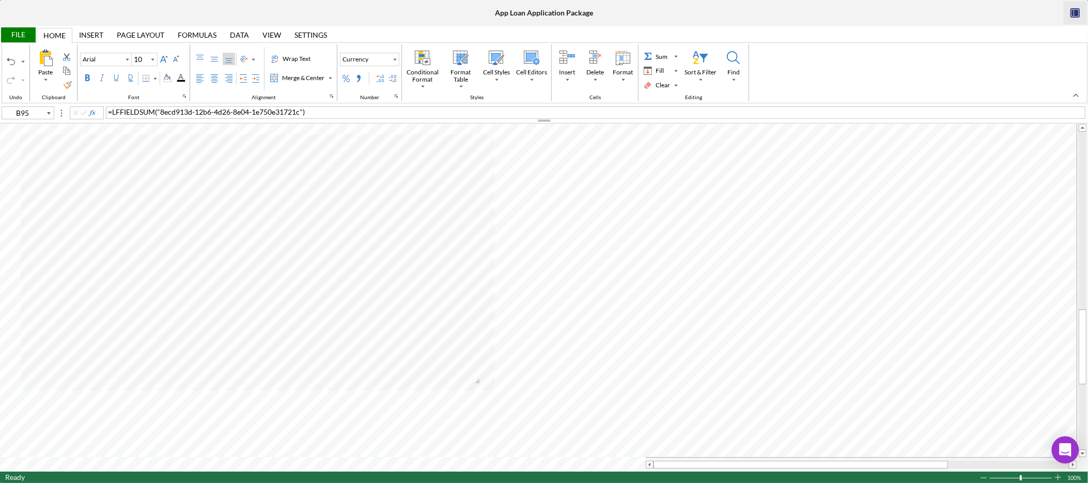
type input "A95"
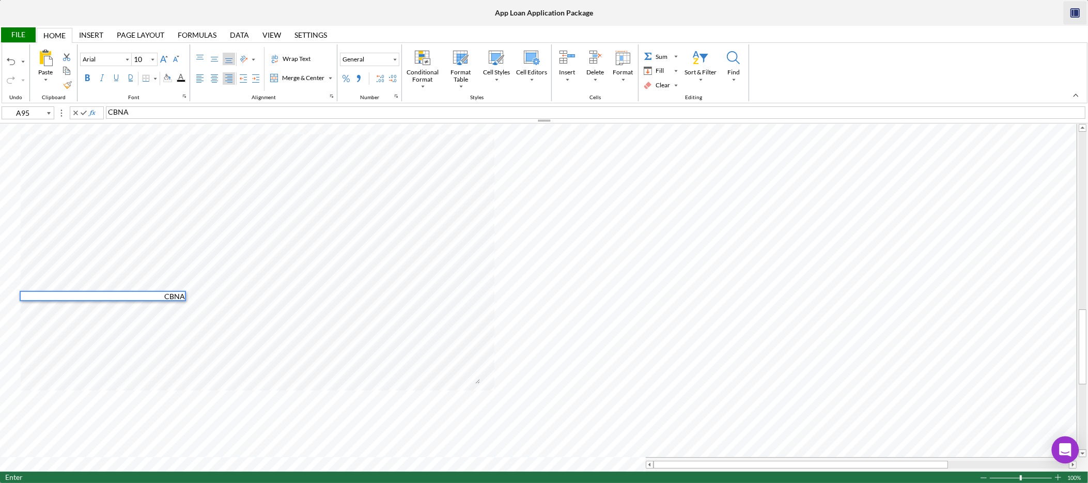
type input "B95"
type input "C95"
type input "D95"
type input "A96"
type input "B96"
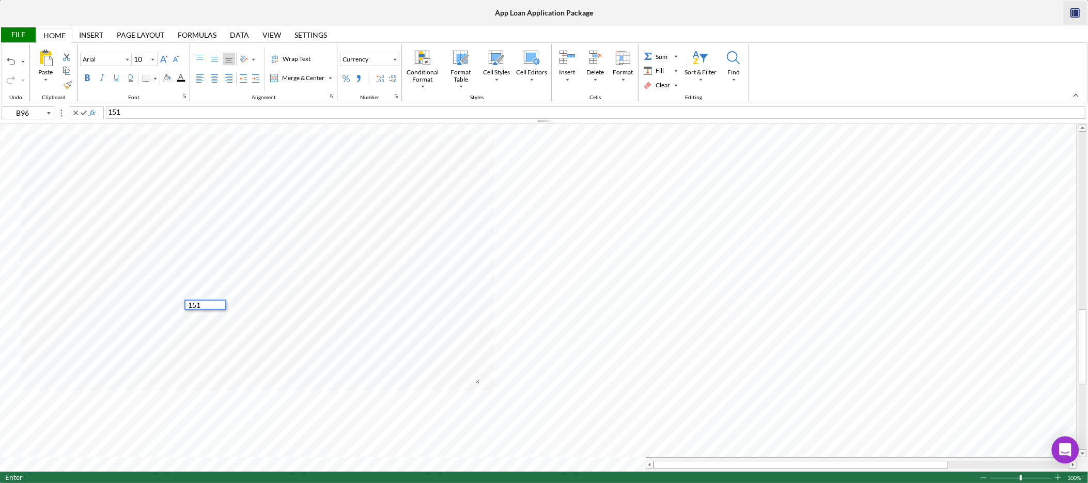
type input "C96"
type input "D96"
type input "A97"
type input "B97"
type input "C97"
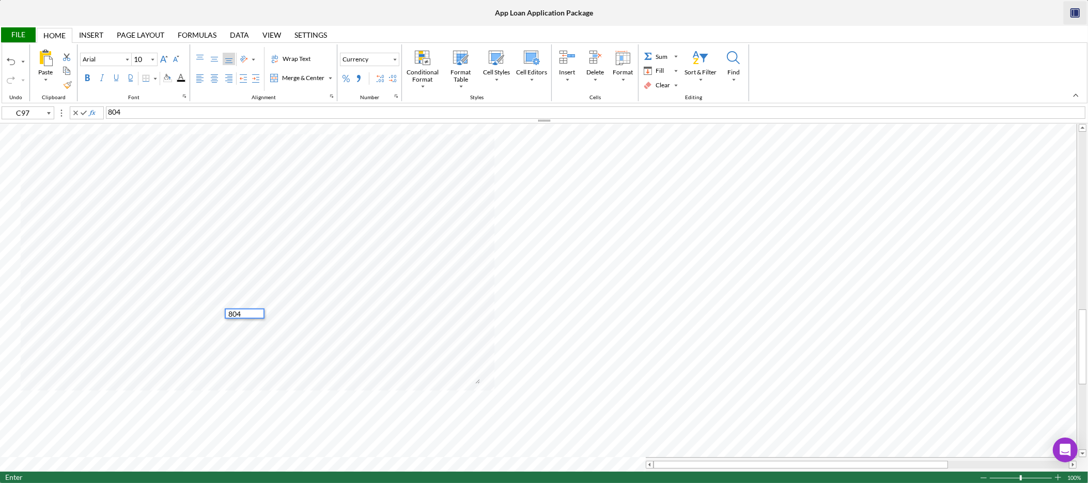
type input "D97"
type input "A98"
type input "B98"
type input "C98"
type input "D98"
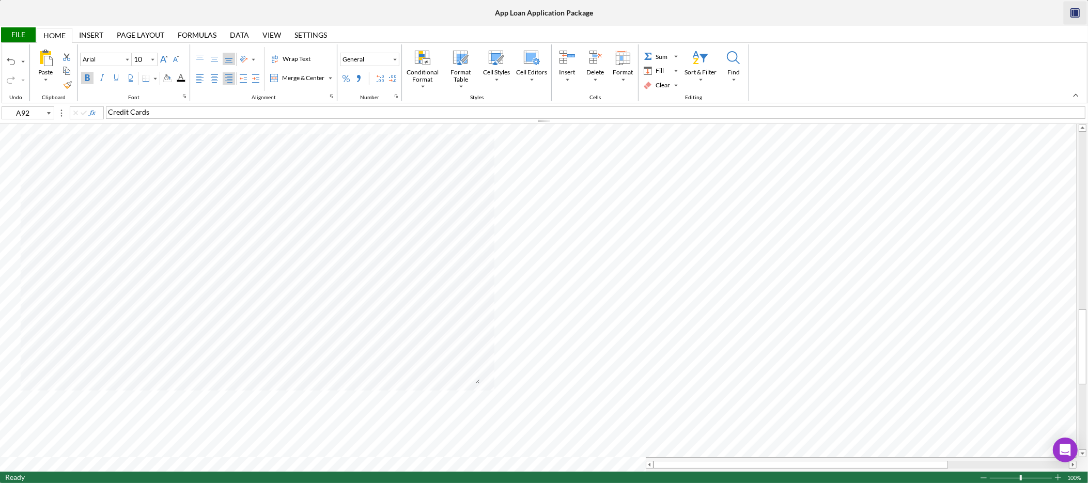
type input "A99"
click at [182, 74] on div "Font Color" at bounding box center [181, 78] width 8 height 8
click at [174, 115] on span "Secured Installment loan" at bounding box center [148, 111] width 81 height 9
type input "A100"
type input "B100"
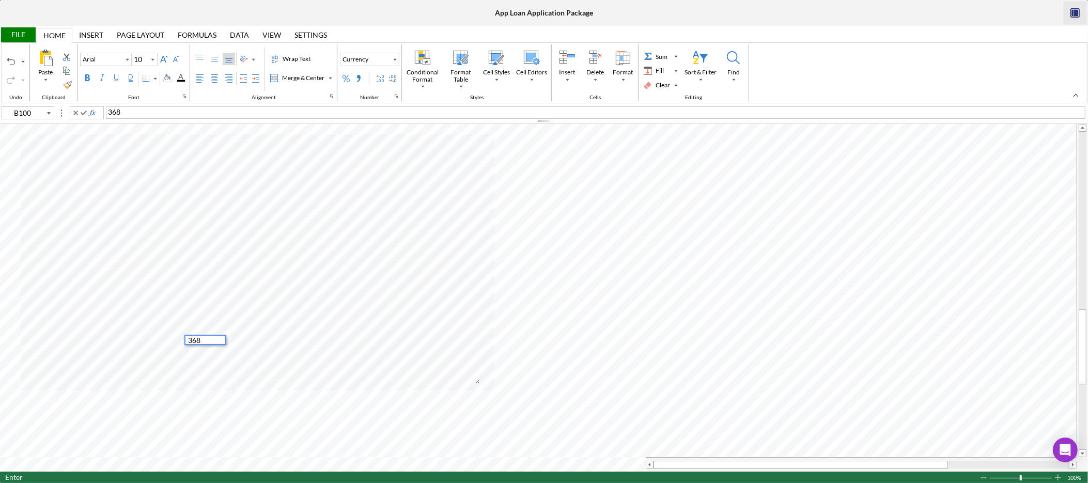
type input "C100"
type input "D100"
type input "E91"
type input "C100"
click at [157, 61] on icon "Font Size" at bounding box center [152, 59] width 9 height 12
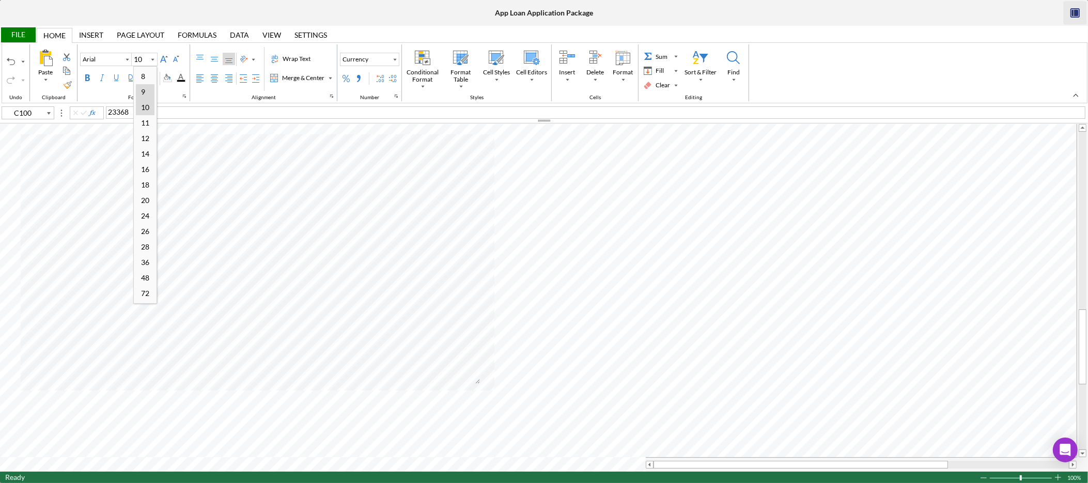
click at [145, 91] on div "9" at bounding box center [143, 92] width 14 height 14
type input "10"
type input "C103"
click at [154, 57] on icon "Font Size" at bounding box center [152, 59] width 9 height 12
click at [147, 88] on div "9" at bounding box center [143, 92] width 14 height 14
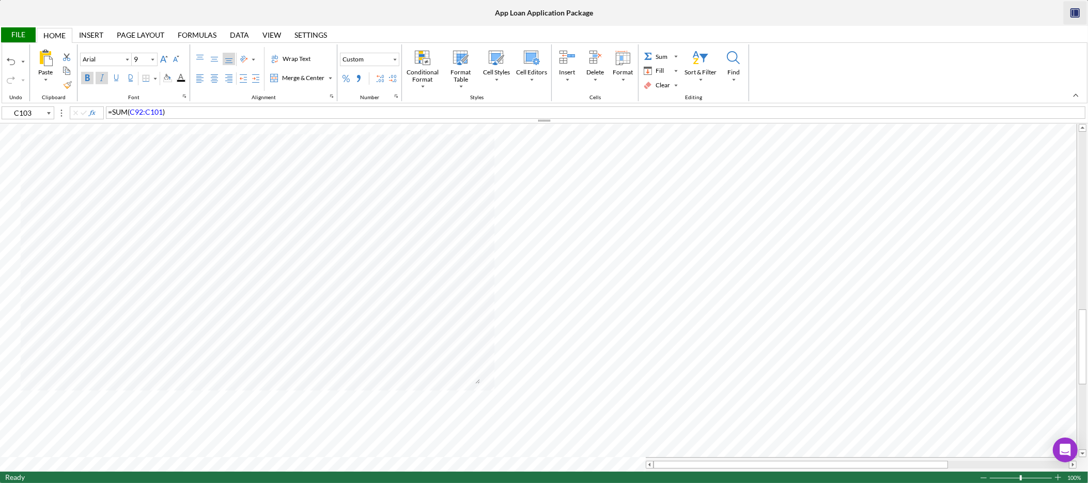
type input "10"
type input "C105"
click at [155, 61] on icon "Font Size" at bounding box center [152, 59] width 9 height 12
click at [144, 92] on div "9" at bounding box center [143, 92] width 14 height 14
type input "10"
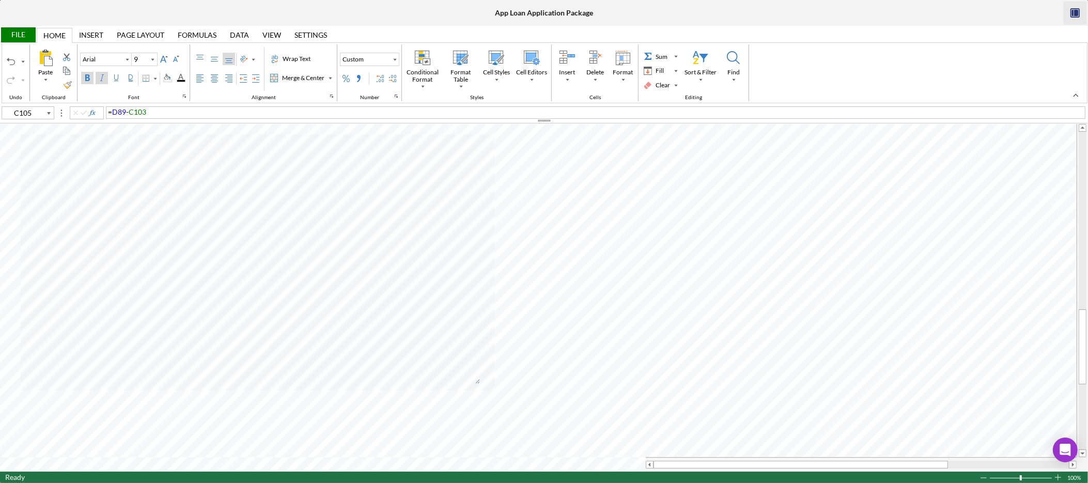
type input "H99"
type input "9"
type input "C100"
click at [172, 79] on div "Background Color" at bounding box center [167, 78] width 8 height 8
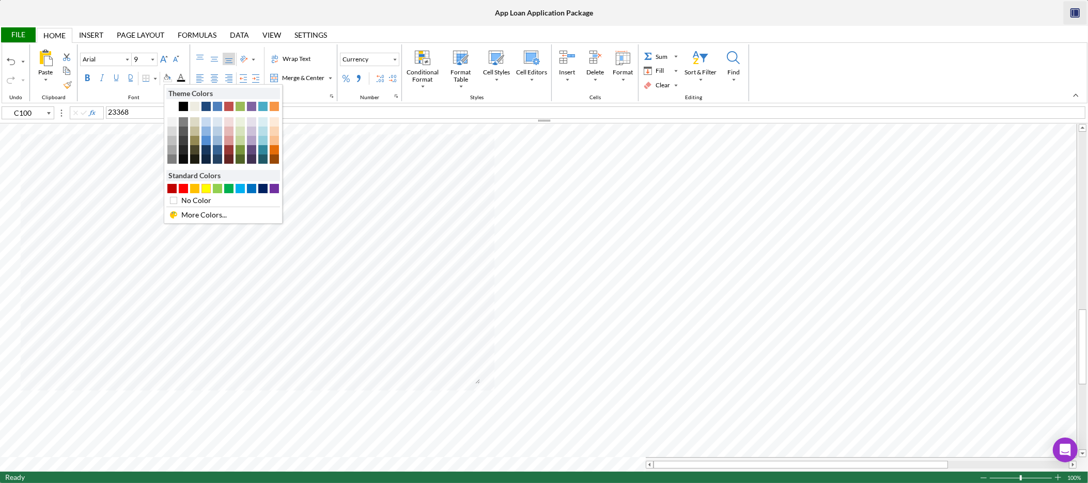
click at [207, 187] on div "#FFFF00" at bounding box center [205, 188] width 9 height 9
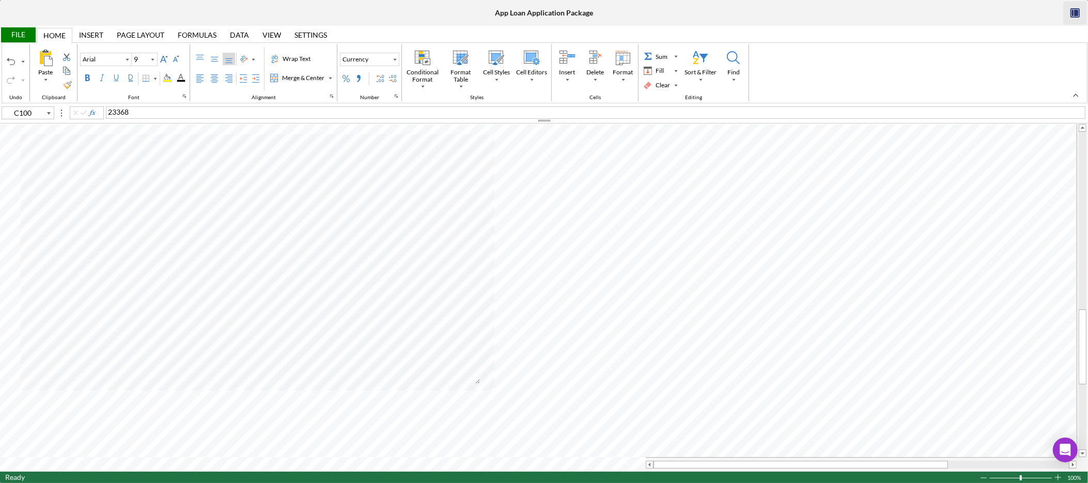
type input "10"
type input "E100"
type input "B69"
type input "A69"
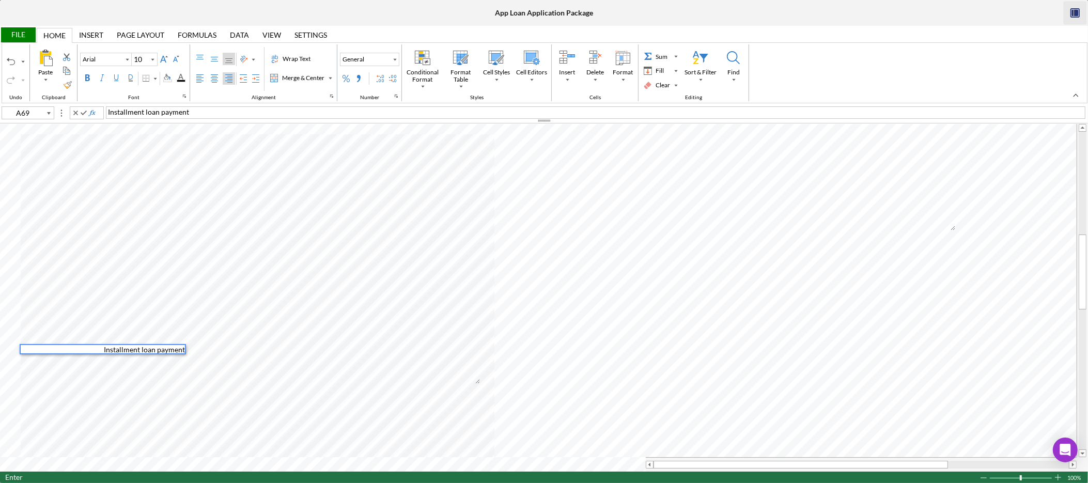
type input "B69"
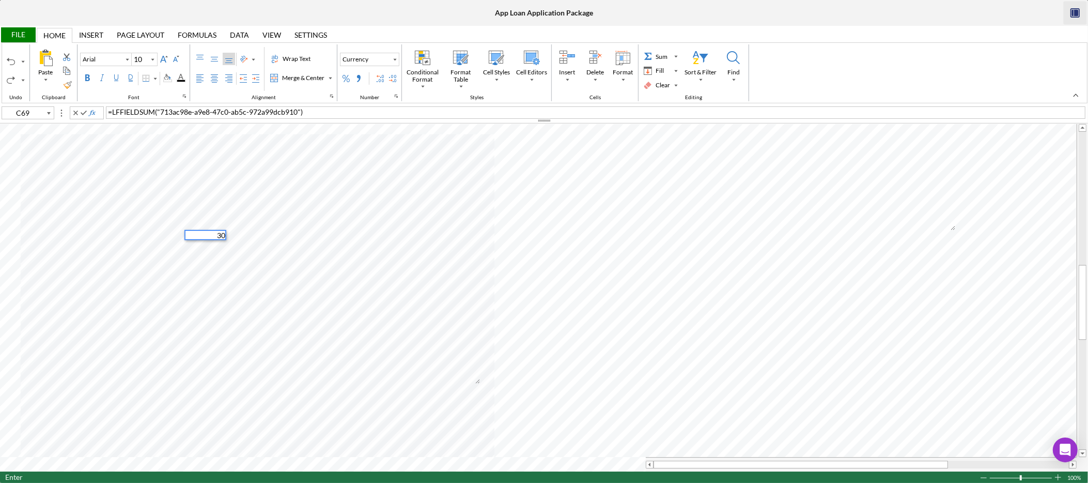
type input "B67"
type input "B68"
type input "A69"
type input "B69"
click at [23, 38] on div "File" at bounding box center [18, 34] width 36 height 15
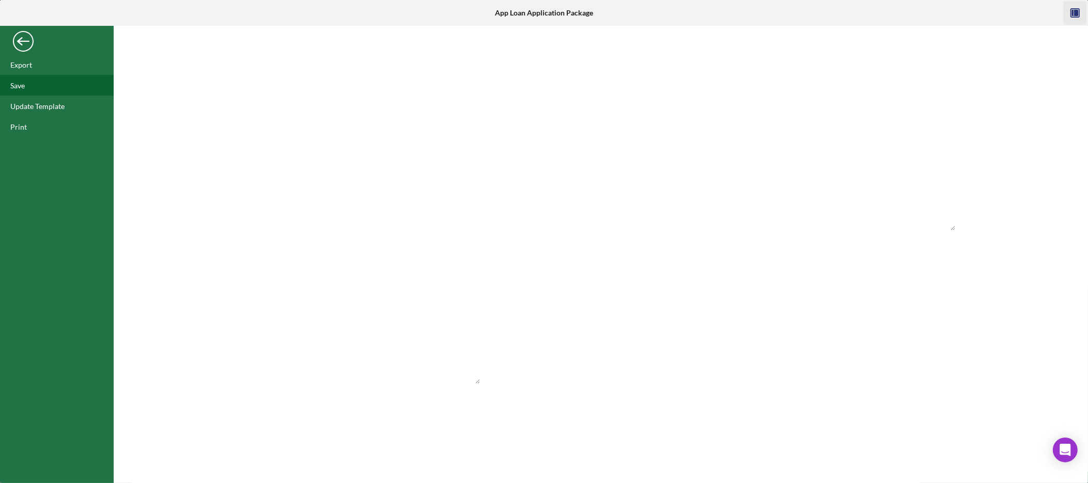
click at [30, 80] on div "Save" at bounding box center [57, 85] width 114 height 21
click at [27, 39] on div "Back" at bounding box center [23, 38] width 21 height 21
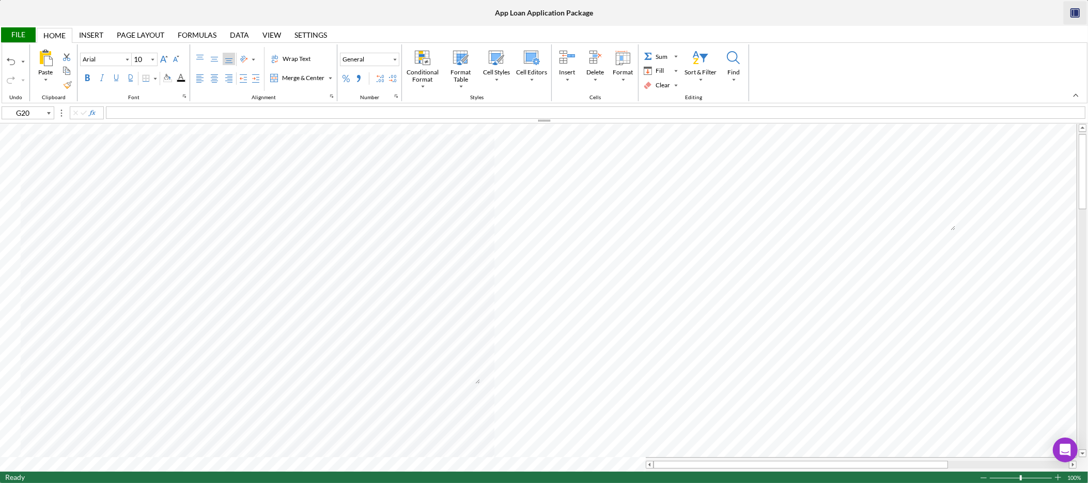
click at [1082, 9] on icon "button" at bounding box center [1075, 13] width 23 height 23
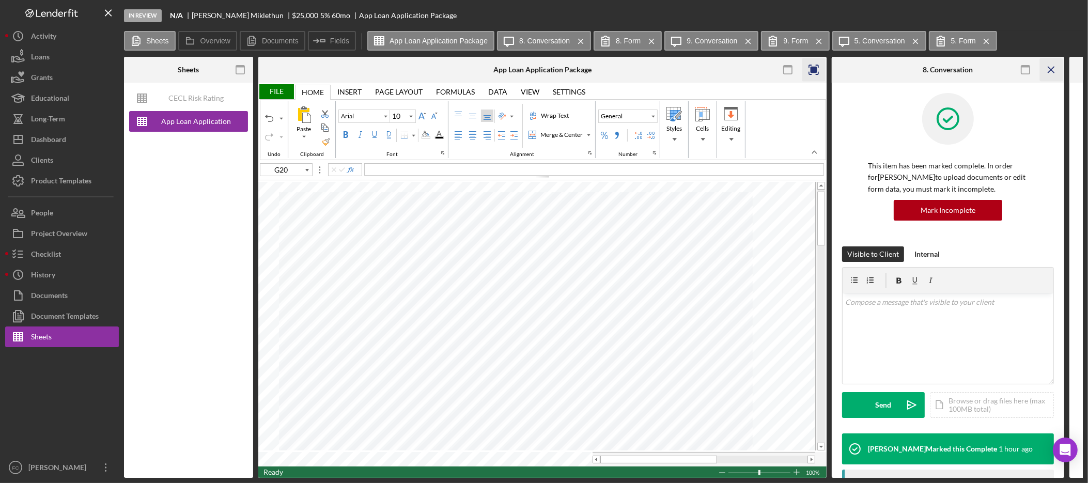
click at [1057, 68] on icon "Icon/Menu Close" at bounding box center [1051, 69] width 23 height 23
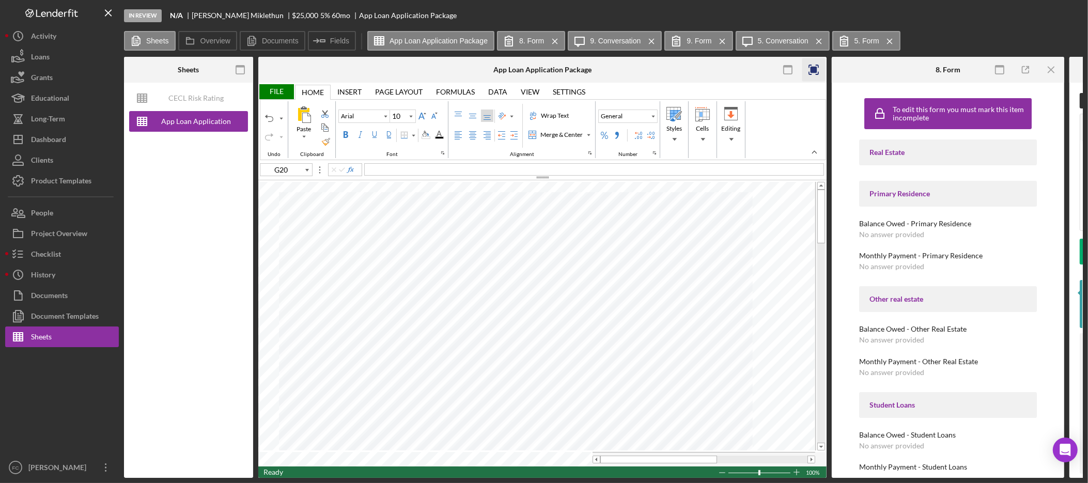
type input "B2"
type input "Calibri"
type input "11"
type input "G20"
type input "Arial"
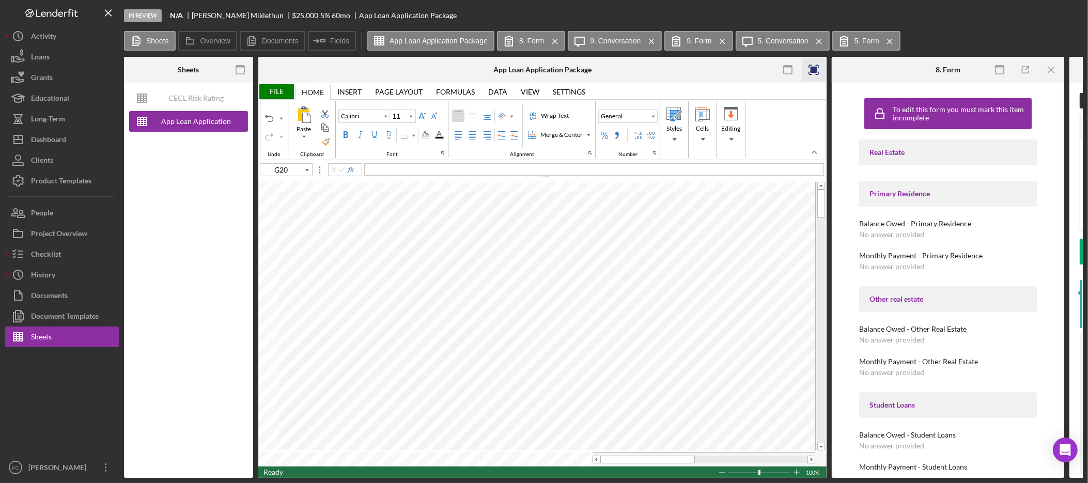
type input "10"
type input "B2"
type input "Calibri"
type input "11"
type input "C20"
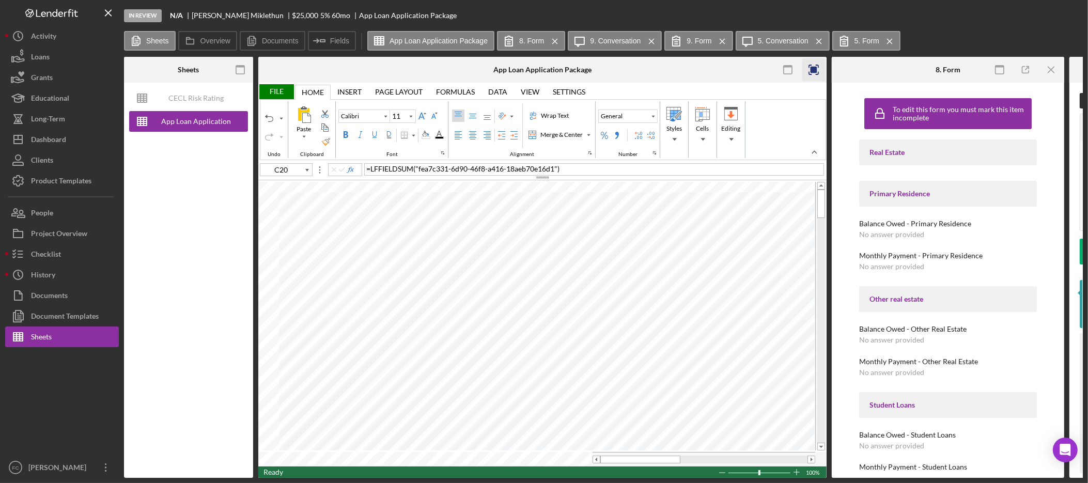
type input "Arial"
type input "12"
type input "F13"
type input "10"
type input "F9"
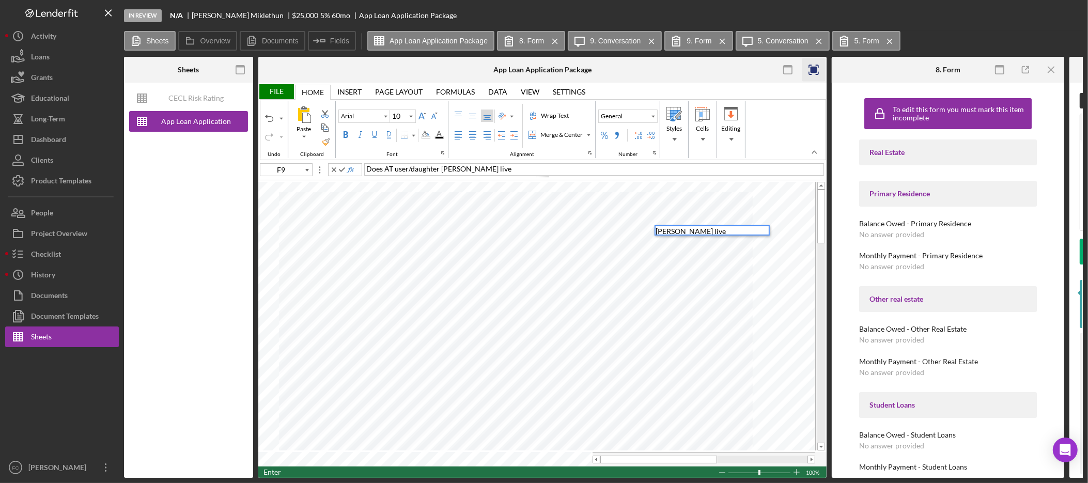
scroll to position [8, 0]
type input "F10"
click at [816, 70] on rect "button" at bounding box center [814, 70] width 7 height 7
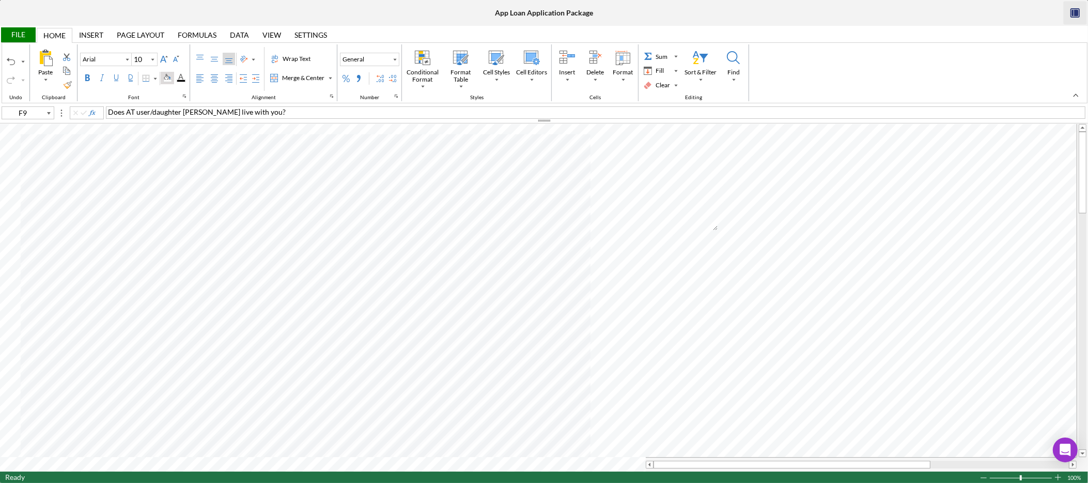
click at [168, 77] on div "Background Color" at bounding box center [167, 78] width 8 height 8
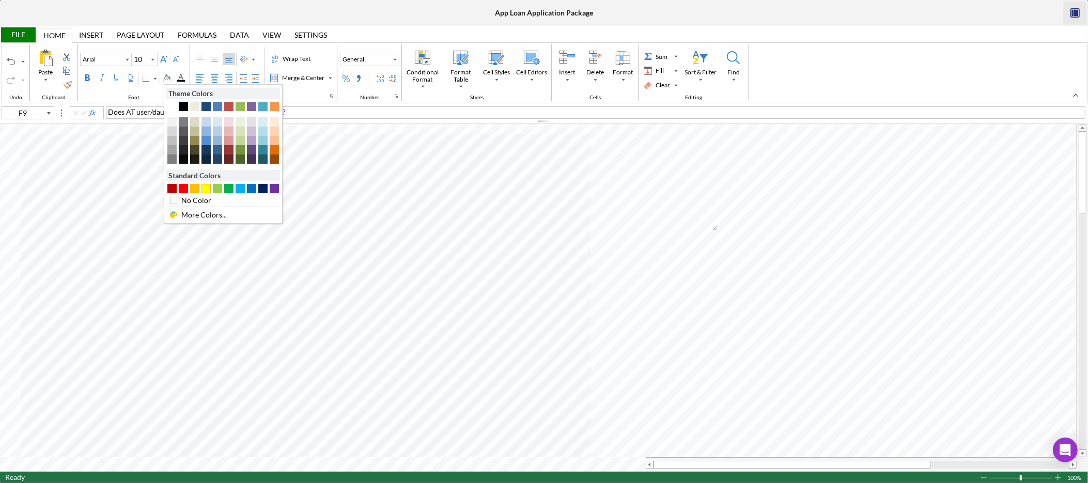
click at [205, 189] on div "#FFFF00" at bounding box center [205, 188] width 9 height 9
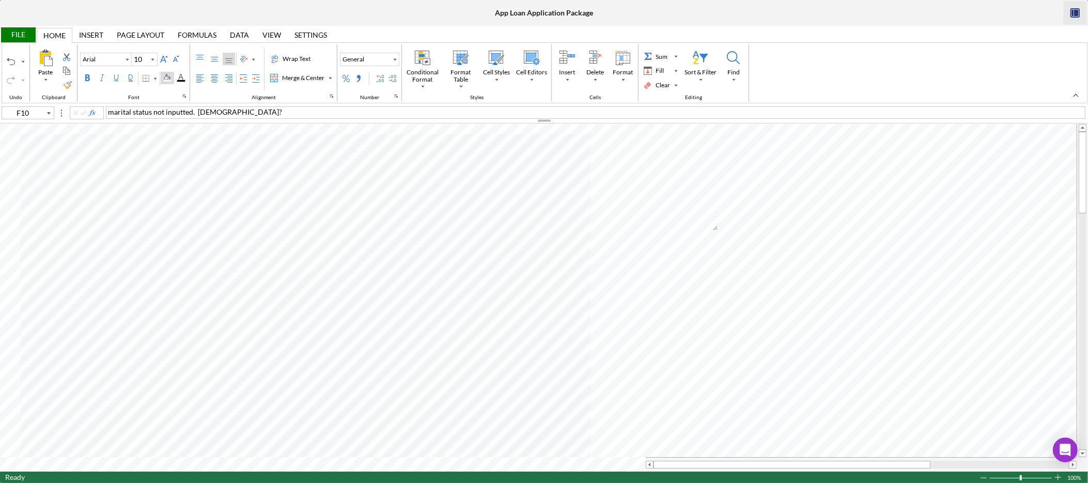
click at [172, 80] on div "Background Color" at bounding box center [167, 78] width 8 height 8
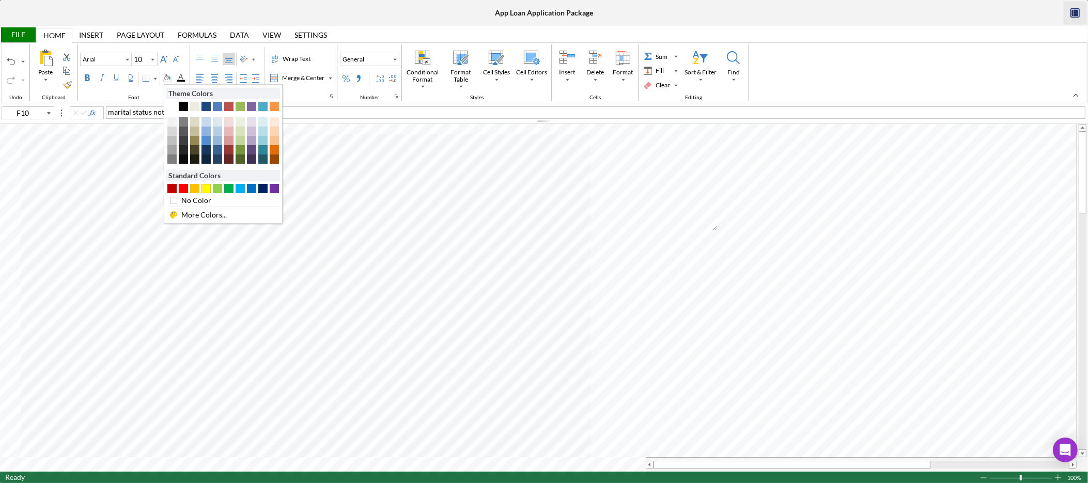
click at [210, 189] on div "#FFFF00" at bounding box center [205, 188] width 9 height 9
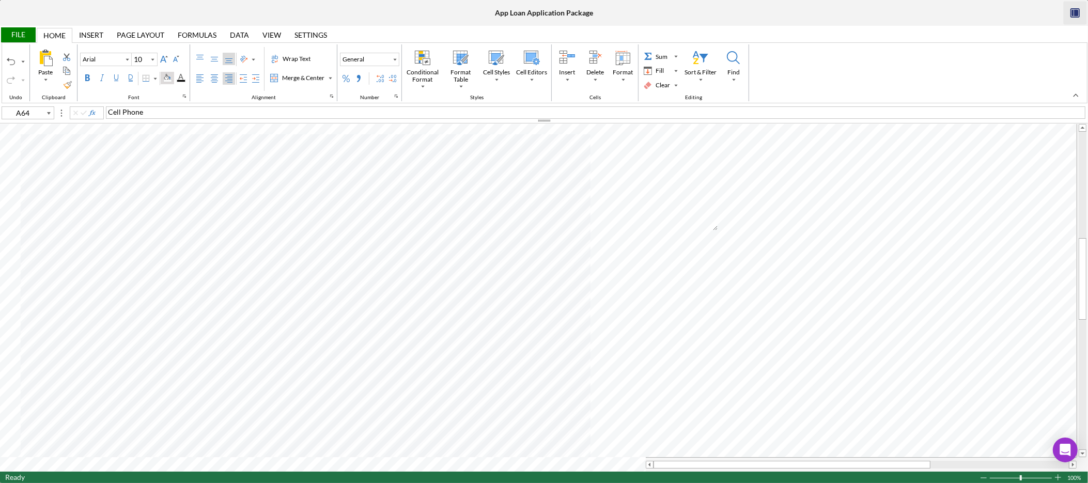
click at [166, 76] on div "Background Color" at bounding box center [167, 78] width 8 height 8
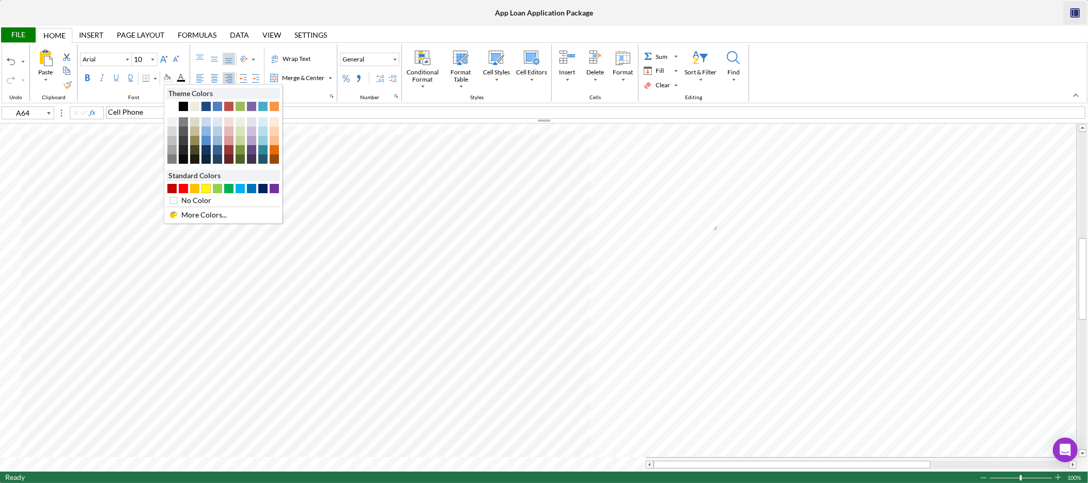
click at [210, 191] on div "#FFFF00" at bounding box center [205, 188] width 9 height 9
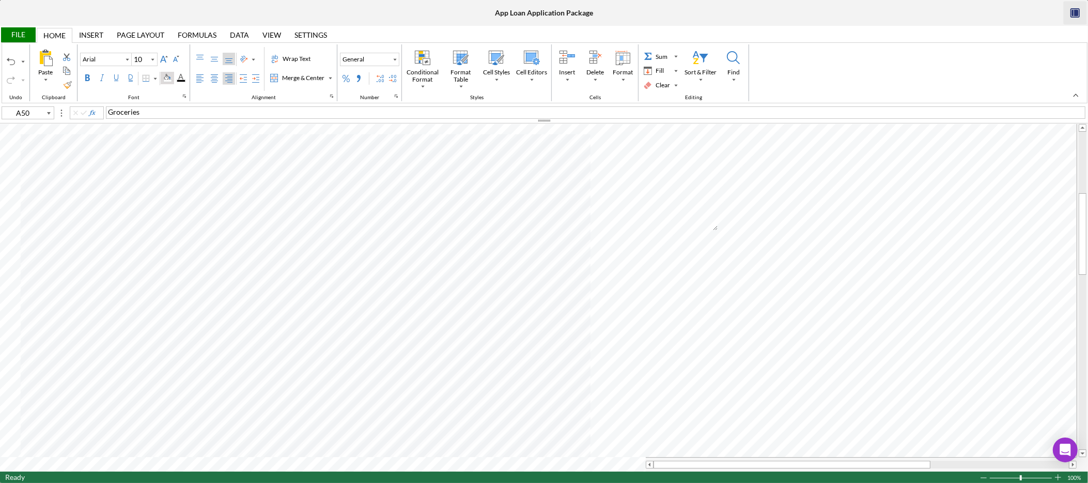
click at [174, 80] on div "Background Color" at bounding box center [167, 78] width 13 height 12
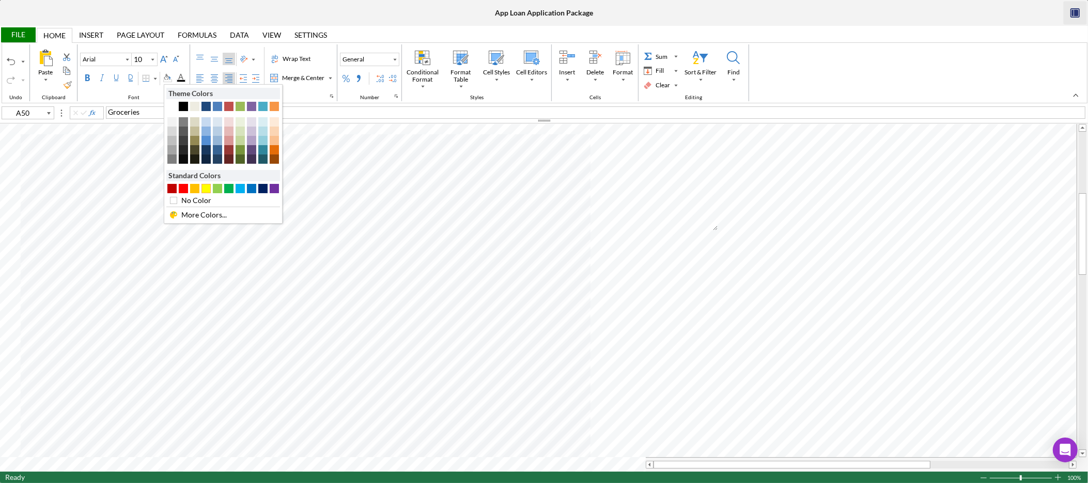
click at [210, 188] on div "#FFFF00" at bounding box center [205, 188] width 9 height 9
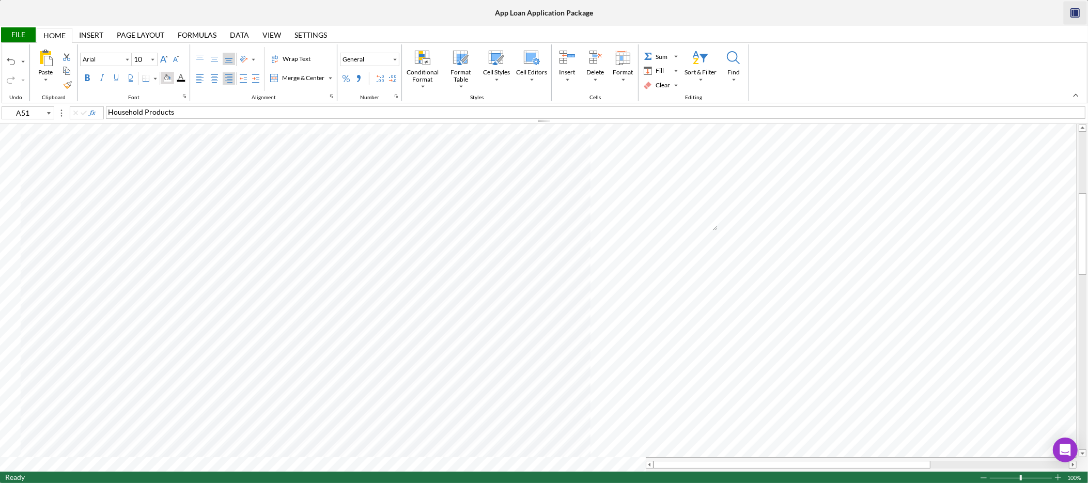
click at [171, 77] on div "Background Color" at bounding box center [167, 78] width 8 height 8
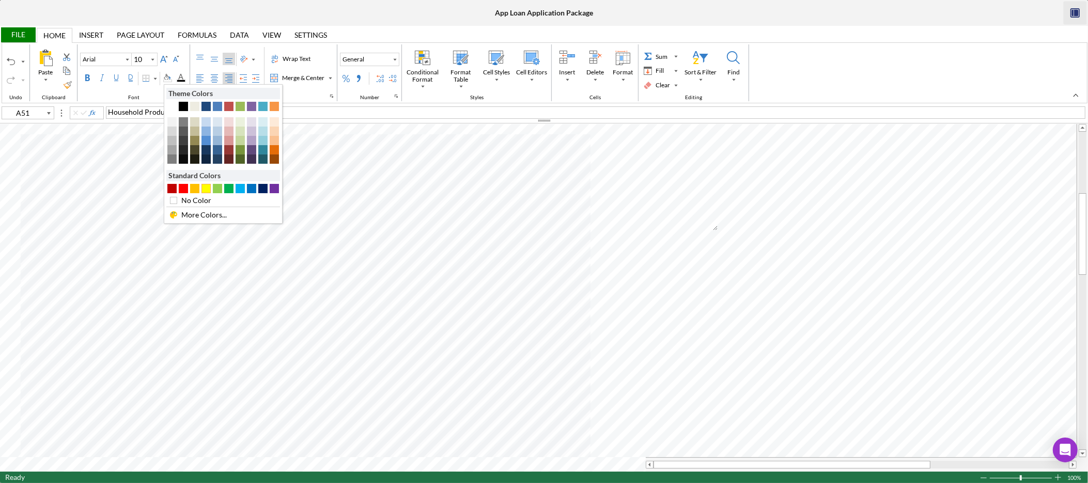
click at [208, 192] on div "#FFFF00" at bounding box center [205, 188] width 9 height 9
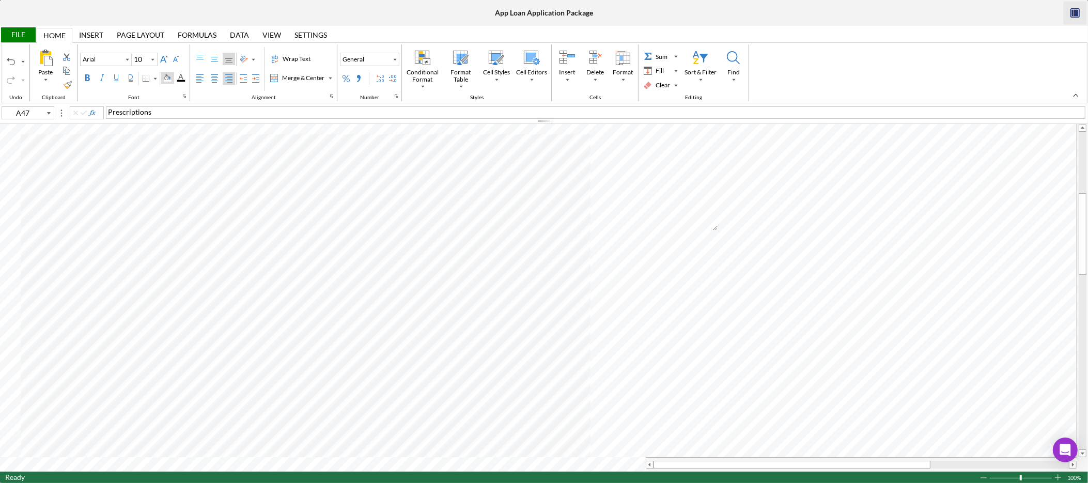
click at [170, 75] on div "Background Color" at bounding box center [167, 78] width 8 height 8
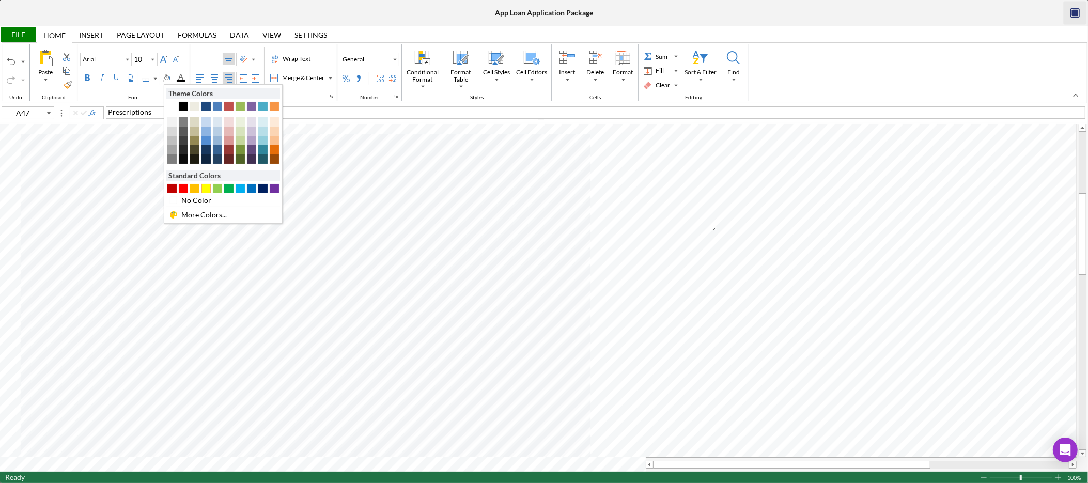
click at [206, 190] on div "#FFFF00" at bounding box center [205, 188] width 9 height 9
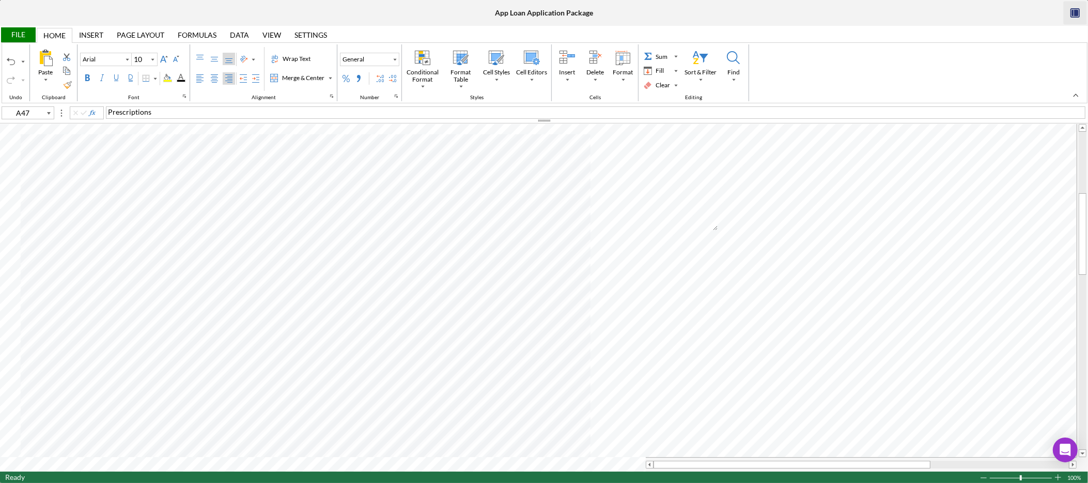
type input "E36"
click at [165, 78] on div "Background Color" at bounding box center [167, 78] width 13 height 12
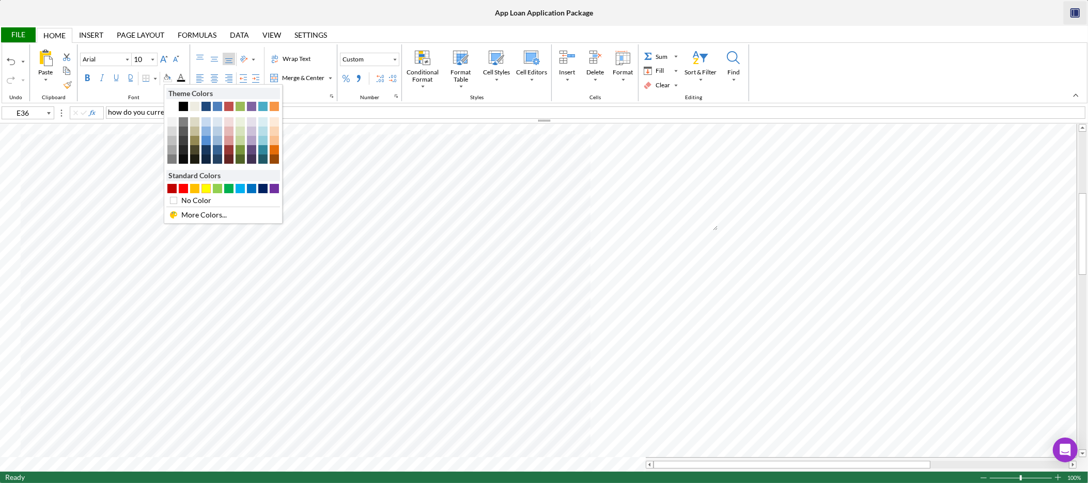
click at [207, 186] on div "#FFFF00" at bounding box center [205, 188] width 9 height 9
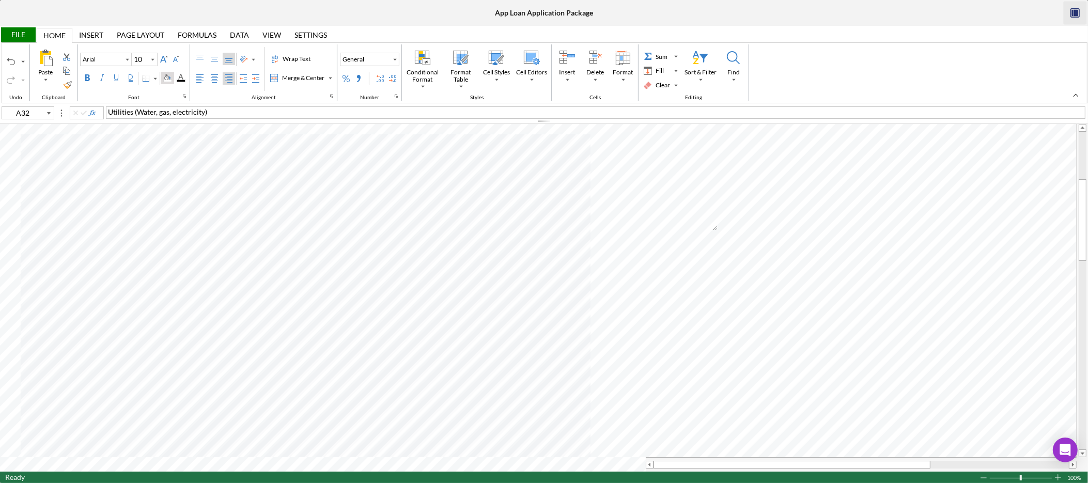
click at [167, 76] on div "Background Color" at bounding box center [167, 78] width 8 height 8
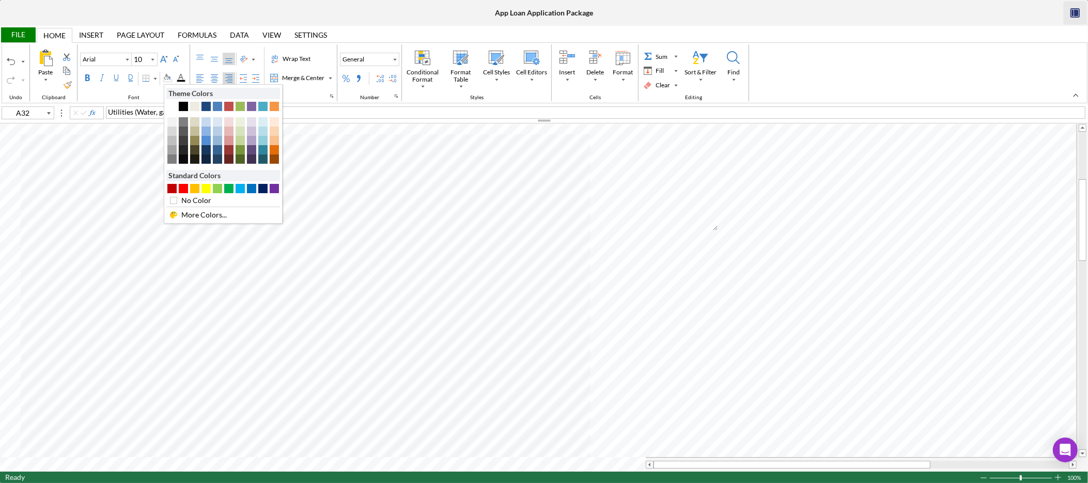
click at [212, 189] on div at bounding box center [223, 188] width 114 height 9
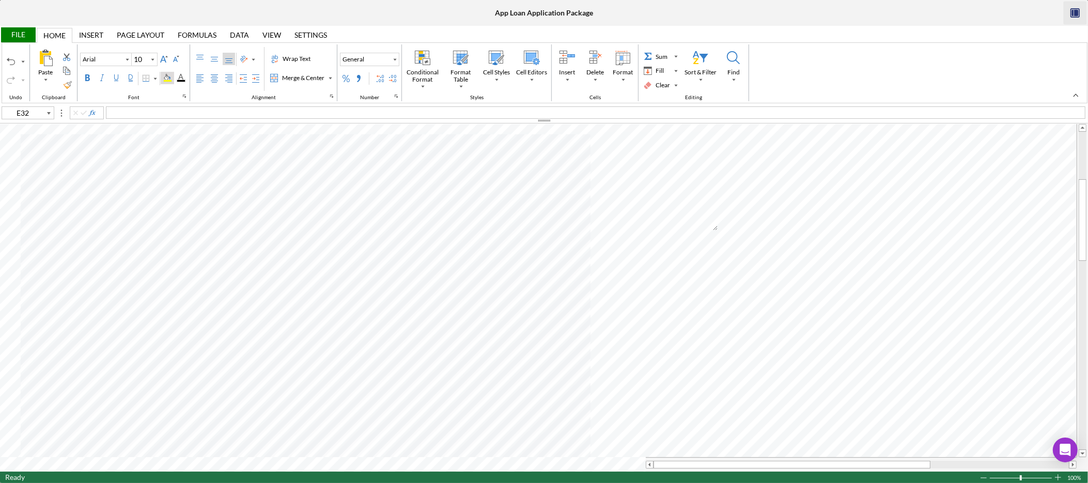
click at [172, 78] on div "Background Color" at bounding box center [167, 78] width 8 height 8
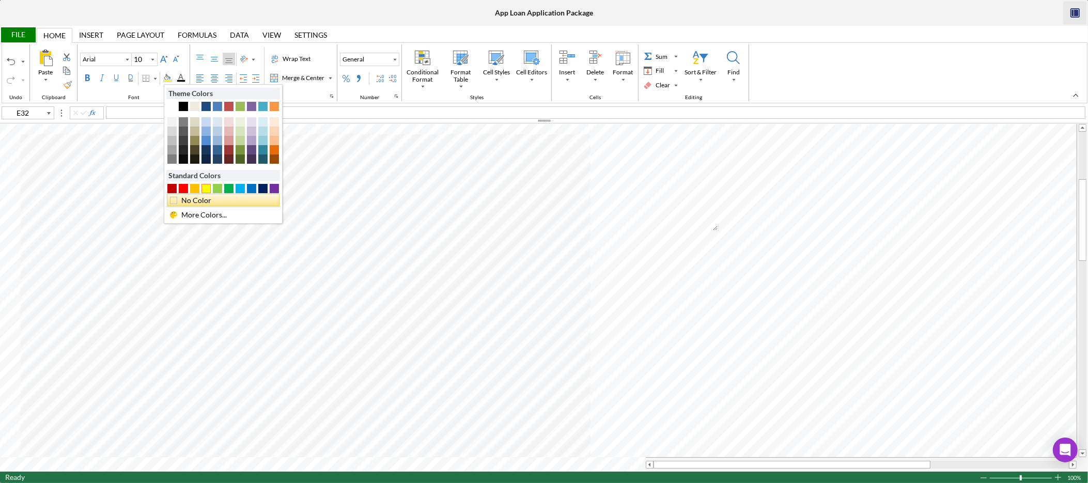
click at [202, 202] on div "No Color" at bounding box center [226, 200] width 92 height 11
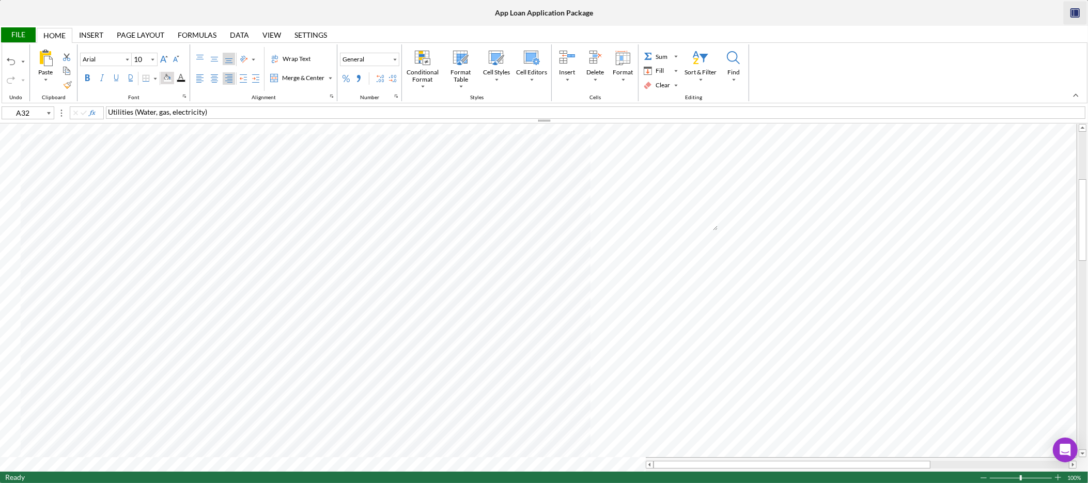
click at [172, 75] on div "Background Color" at bounding box center [167, 78] width 8 height 8
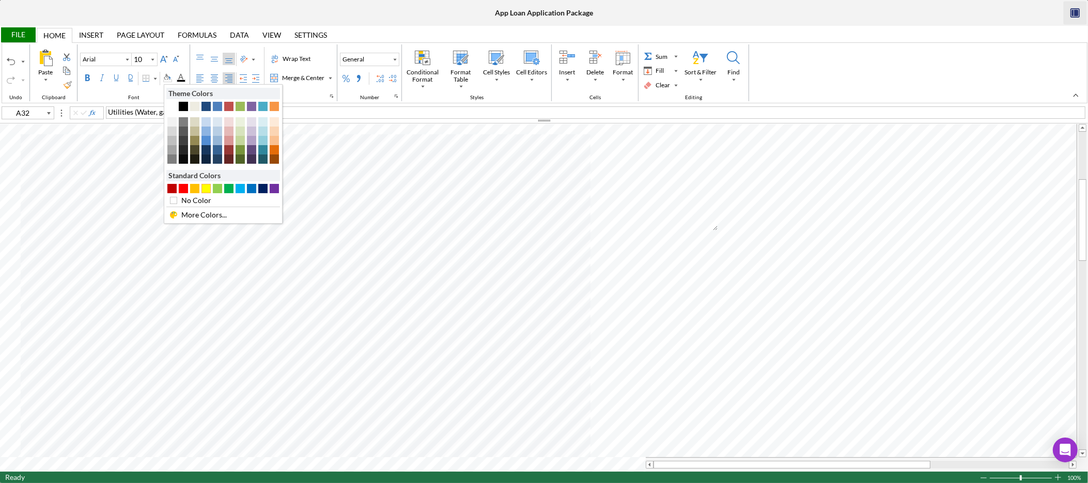
click at [207, 190] on div "#FFFF00" at bounding box center [205, 188] width 9 height 9
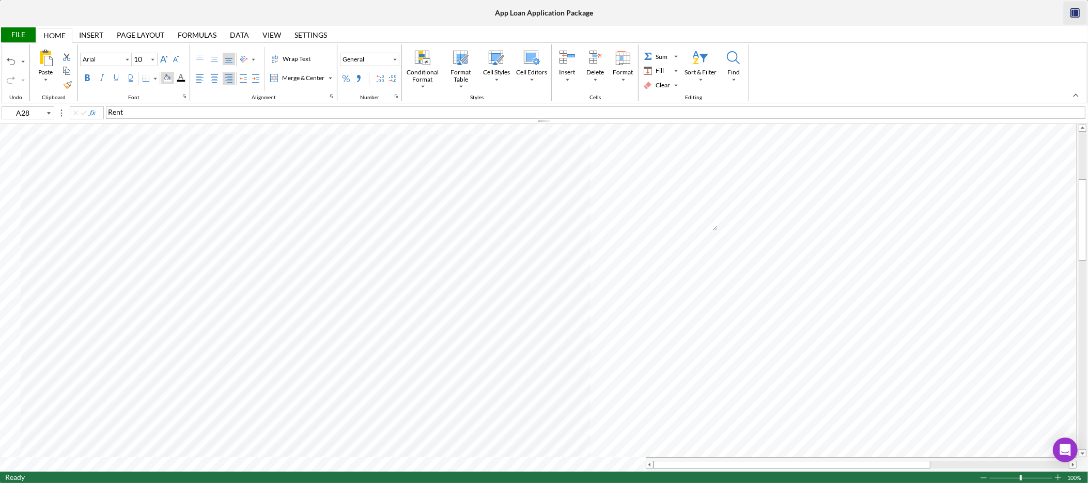
click at [166, 76] on div "Background Color" at bounding box center [167, 78] width 13 height 12
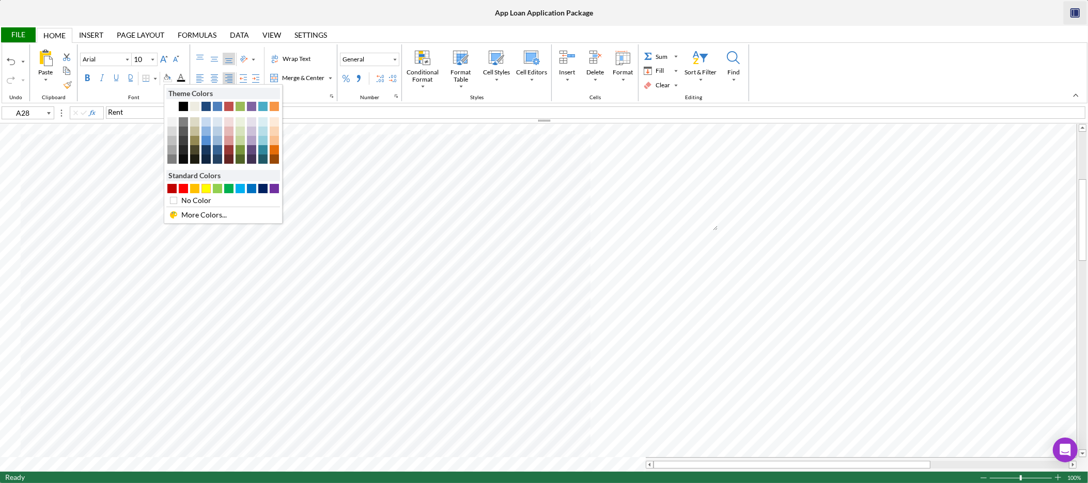
click at [205, 189] on div "#FFFF00" at bounding box center [205, 188] width 9 height 9
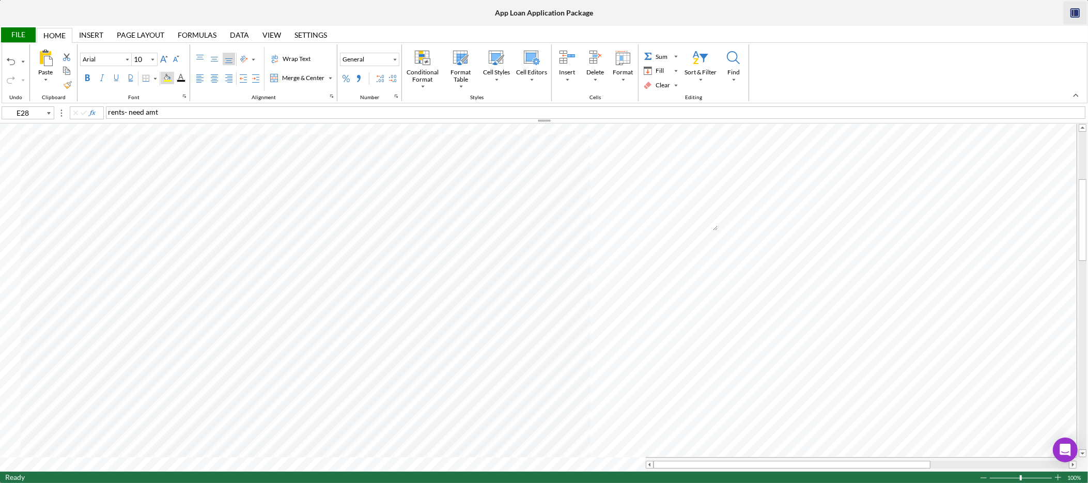
click at [172, 78] on div "Background Color" at bounding box center [167, 78] width 8 height 8
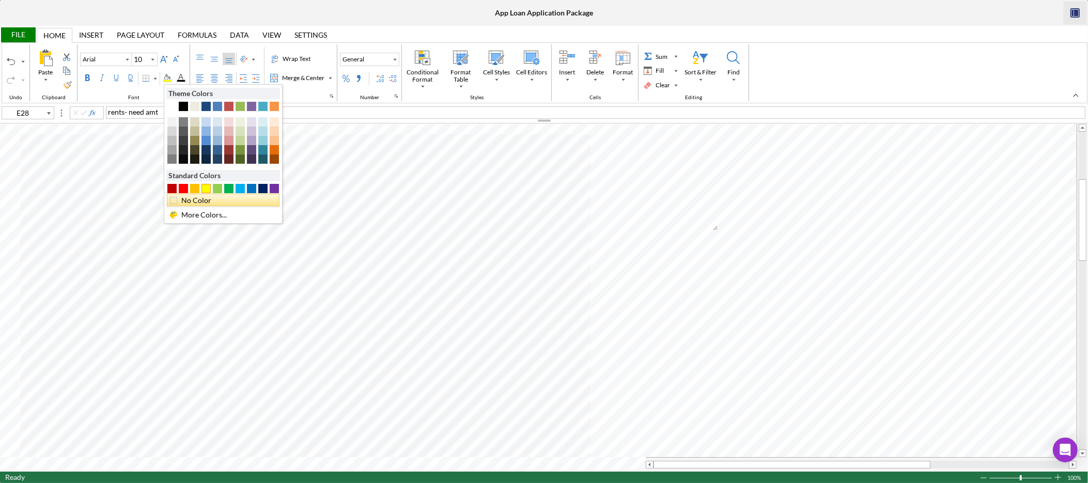
click at [212, 204] on div "No Color" at bounding box center [226, 200] width 92 height 11
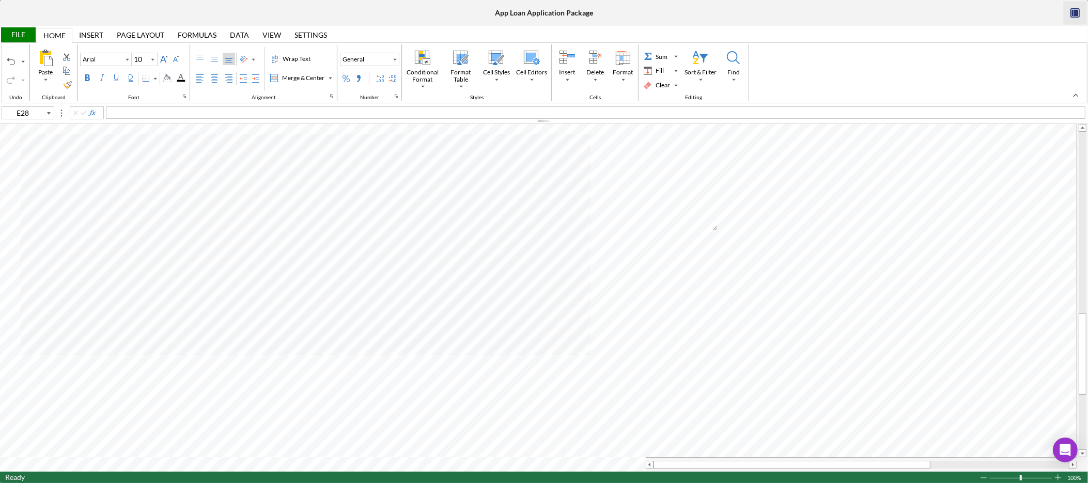
type input "B2"
type input "Calibri"
type input "11"
click at [196, 110] on span "POI- Social Security awards letter" at bounding box center [161, 111] width 107 height 9
click at [24, 34] on div "File" at bounding box center [18, 34] width 36 height 15
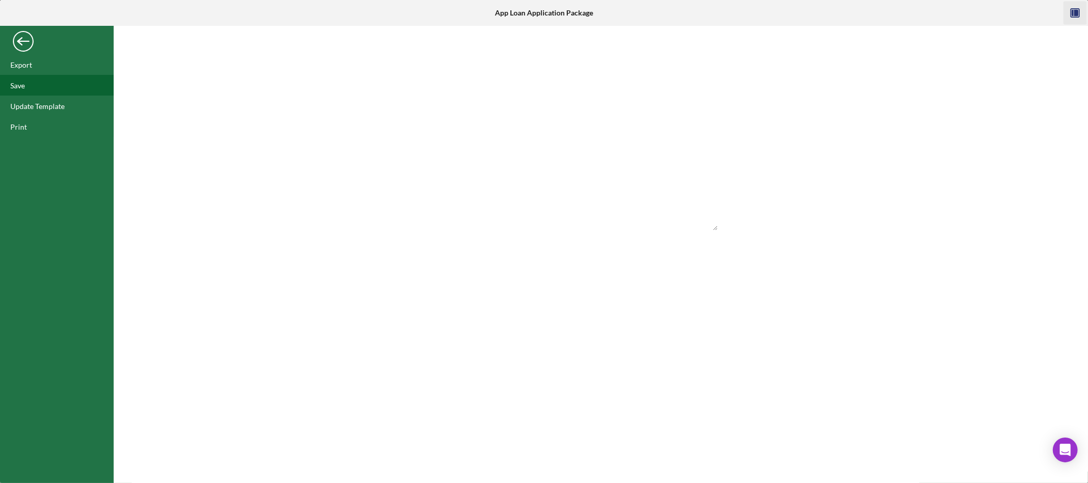
click at [27, 87] on div "Save" at bounding box center [57, 85] width 114 height 21
click at [24, 46] on div "Back" at bounding box center [23, 38] width 21 height 21
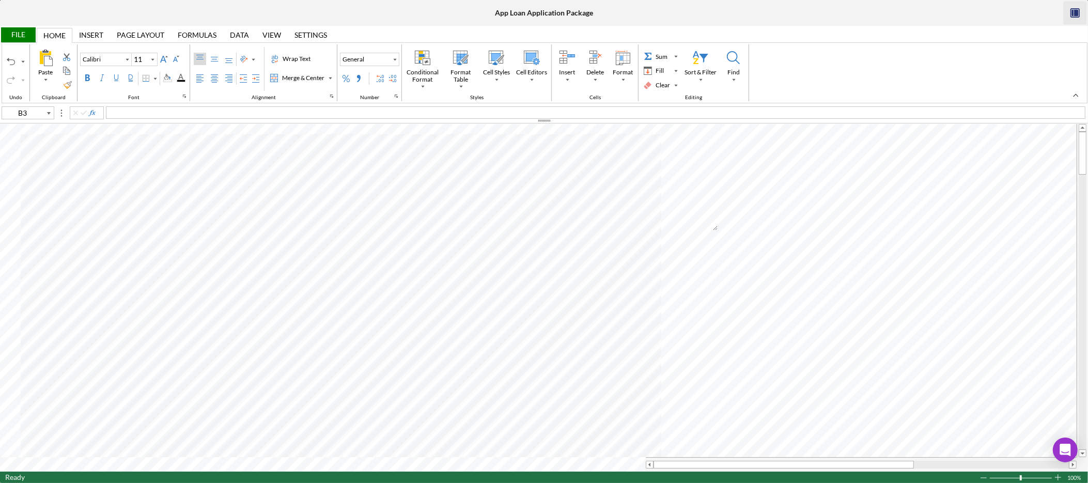
type input "F13"
type input "Arial"
type input "10"
type input "C20"
type input "12"
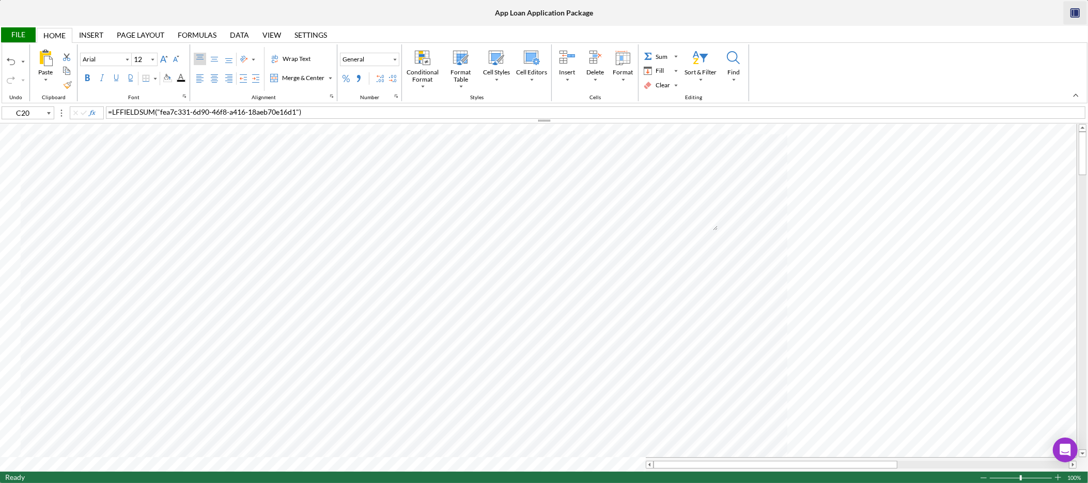
type input "E28"
type input "10"
type input "F12"
click at [29, 37] on div "File" at bounding box center [18, 34] width 36 height 15
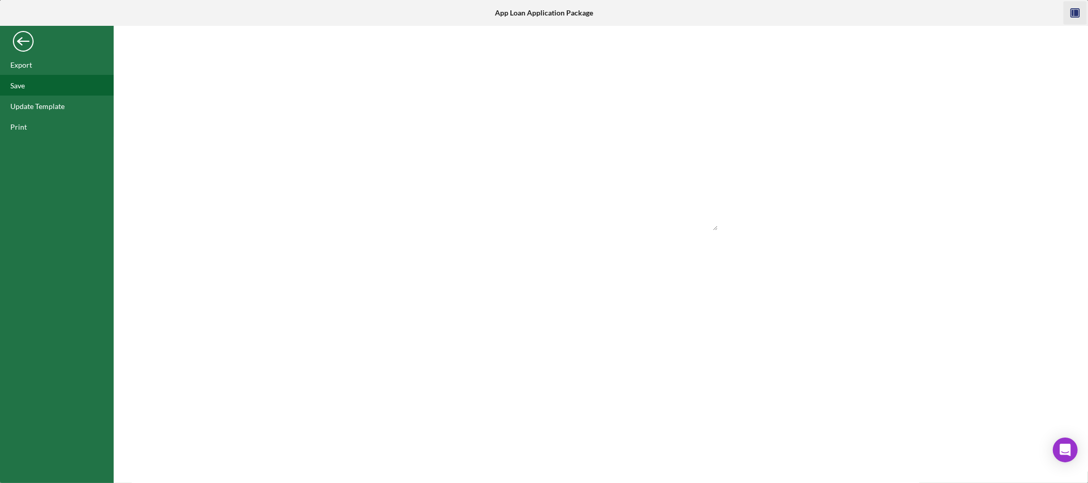
click at [17, 88] on div "Save" at bounding box center [17, 85] width 14 height 9
click at [30, 40] on div "Back" at bounding box center [23, 38] width 21 height 21
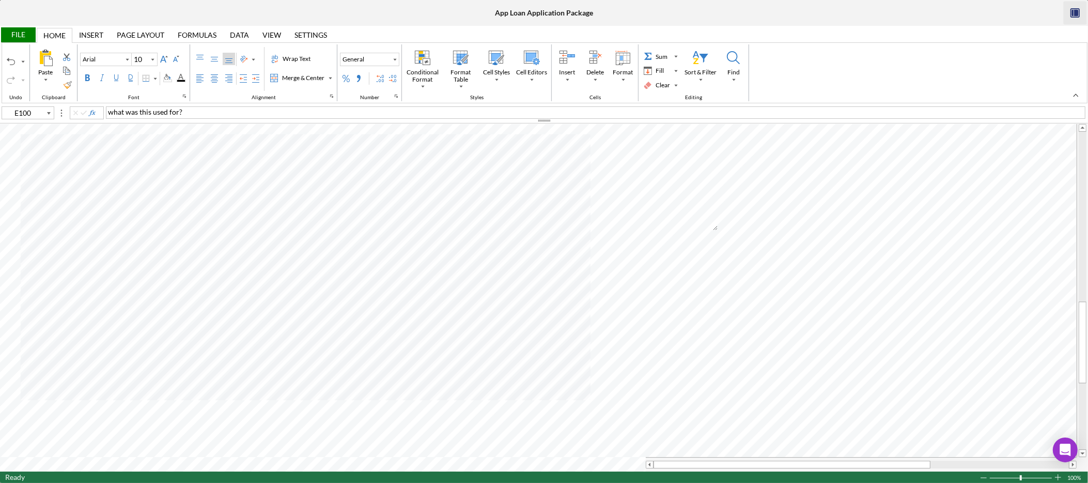
click at [113, 113] on span "what was this used for?" at bounding box center [145, 111] width 74 height 9
drag, startPoint x: 250, startPoint y: 117, endPoint x: 92, endPoint y: 98, distance: 158.2
click at [92, 98] on div "File Home Home Insert Insert Page Layout Page Layout Formulas Formulas Data Dat…" at bounding box center [544, 254] width 1088 height 457
type input "B3"
type input "Calibri"
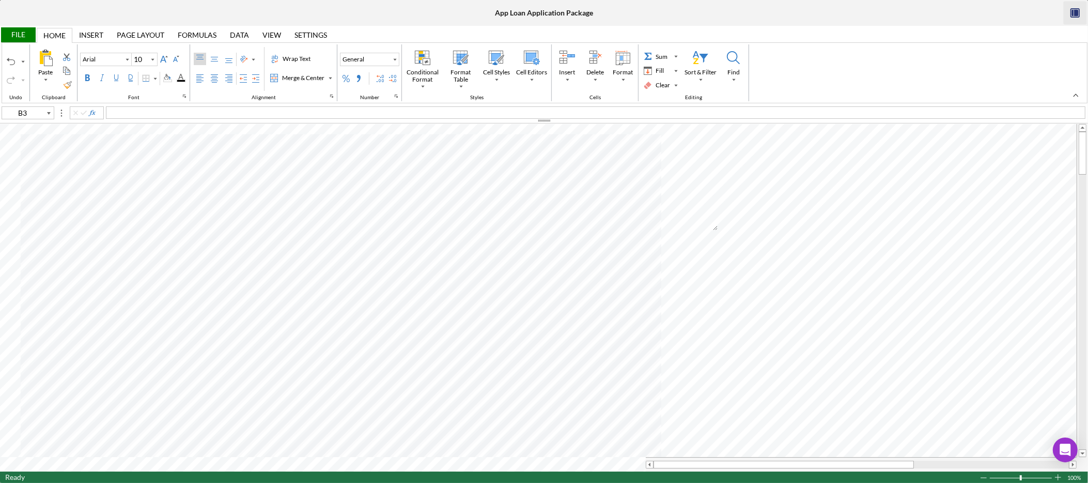
type input "11"
click at [235, 115] on div "car insurance" at bounding box center [596, 112] width 980 height 12
click at [26, 32] on div "File" at bounding box center [18, 34] width 36 height 15
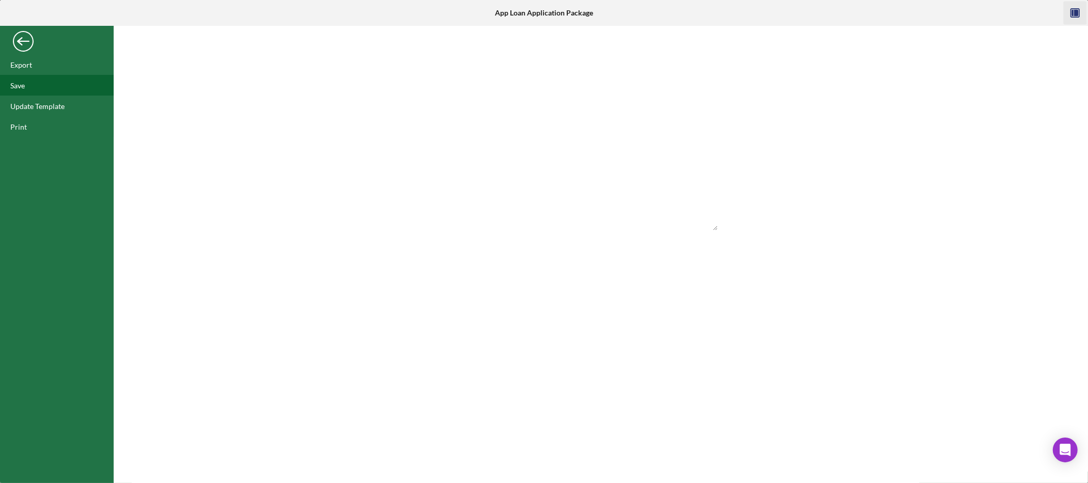
click at [37, 83] on div "Save" at bounding box center [57, 85] width 114 height 21
click at [21, 42] on div "Back" at bounding box center [23, 38] width 21 height 21
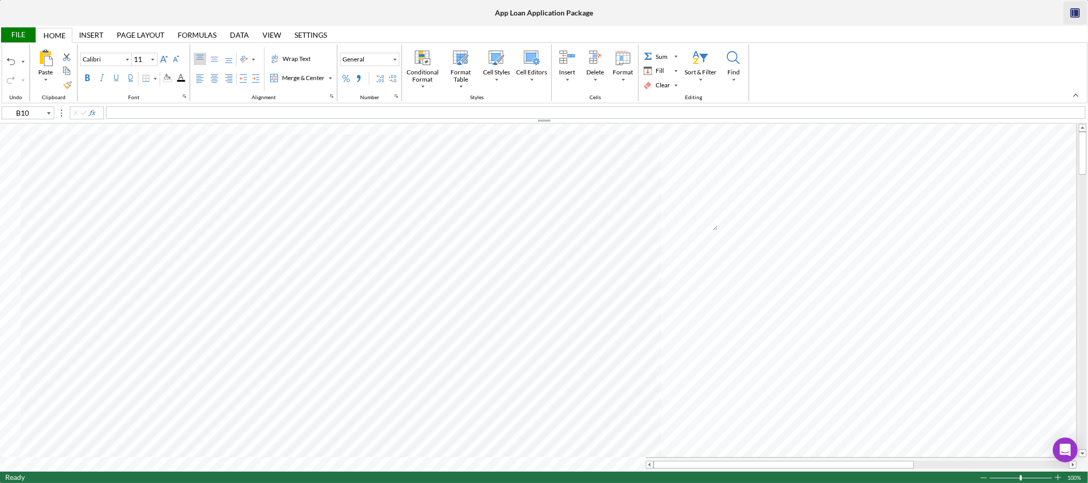
type input "F13"
type input "Arial"
type input "10"
type input "C20"
type input "12"
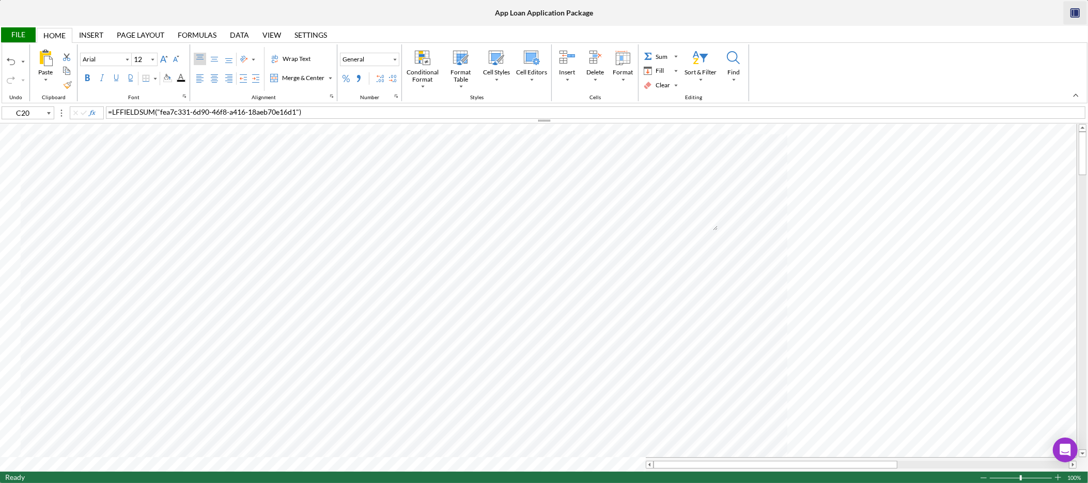
type input "F94"
type input "10"
click at [170, 76] on div "Background Color" at bounding box center [167, 78] width 8 height 8
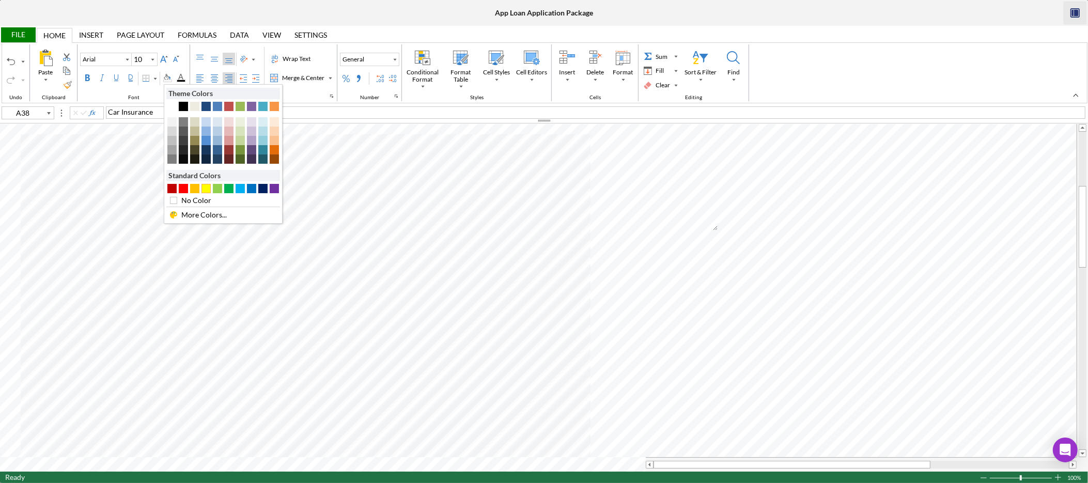
click at [207, 191] on div "#FFFF00" at bounding box center [205, 188] width 9 height 9
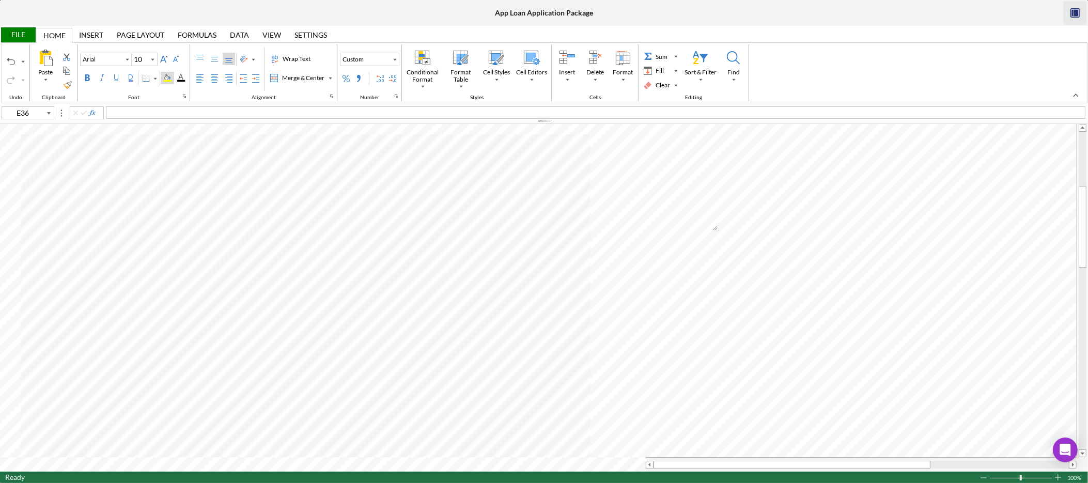
click at [170, 79] on div "Background Color" at bounding box center [167, 78] width 8 height 8
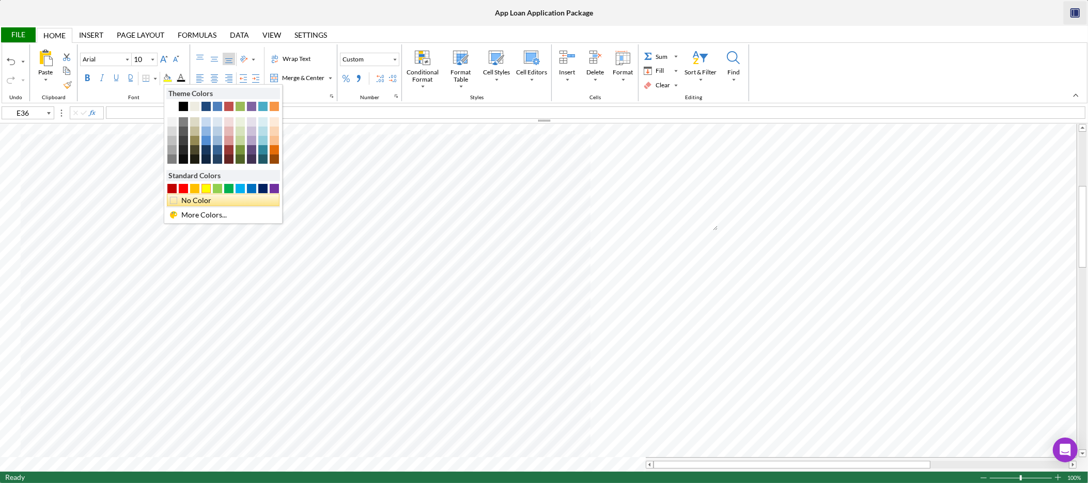
click at [205, 199] on div "No Color" at bounding box center [226, 200] width 92 height 11
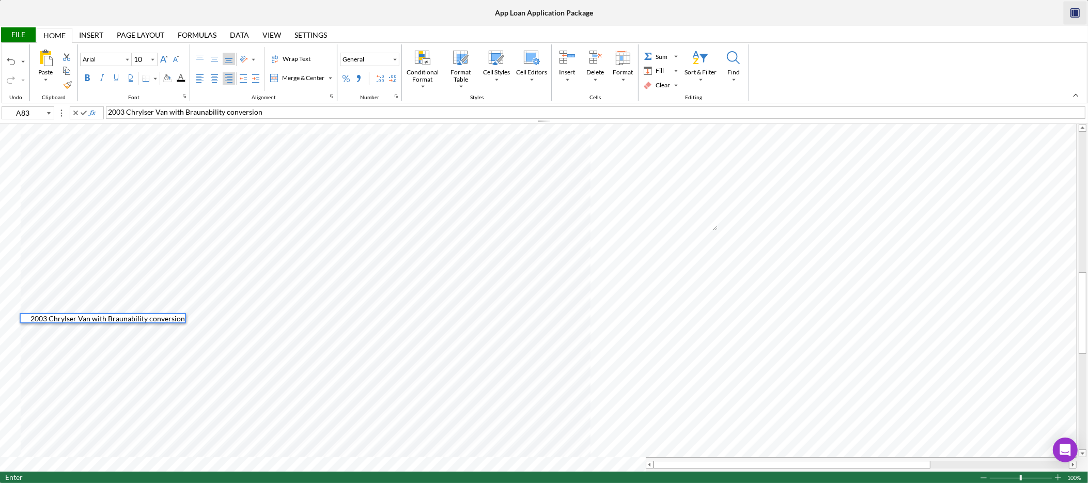
click at [56, 320] on span "2003 Chrylser Van with Braunability conversion" at bounding box center [107, 318] width 154 height 9
click at [79, 321] on span "2003 Chrylser Van with Braunability conversion" at bounding box center [107, 318] width 154 height 9
click at [79, 317] on span "2003 Chrylser Van with Braunability conversion" at bounding box center [107, 318] width 154 height 9
click at [150, 318] on span "2003 Chrysler Van with Braunability conversion" at bounding box center [107, 318] width 154 height 9
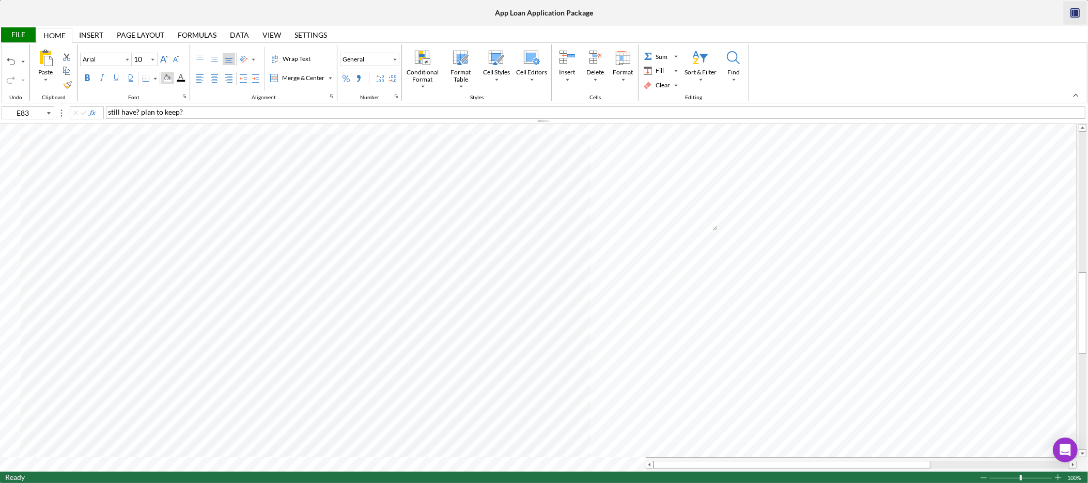
click at [166, 75] on div "Background Color" at bounding box center [167, 78] width 8 height 8
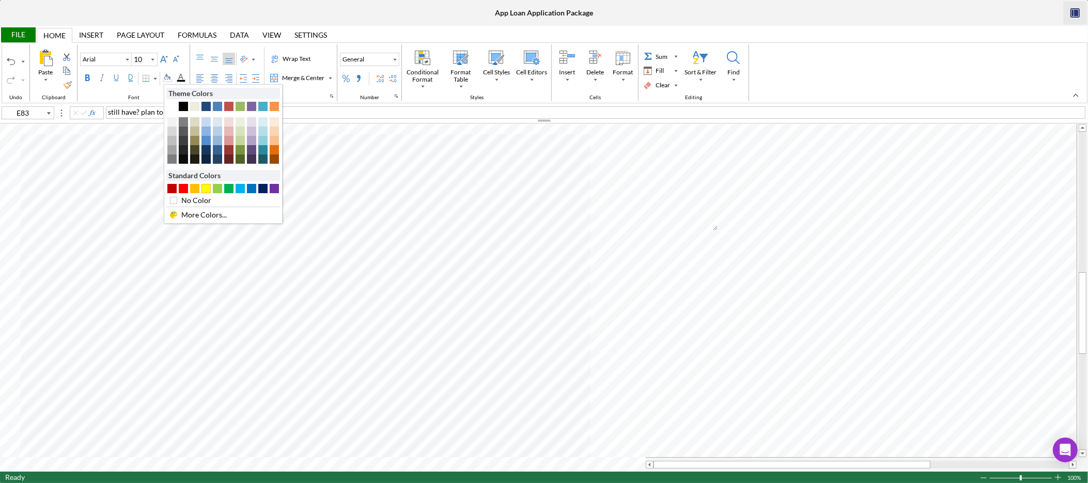
click at [211, 190] on div "#FFFF00" at bounding box center [205, 188] width 9 height 9
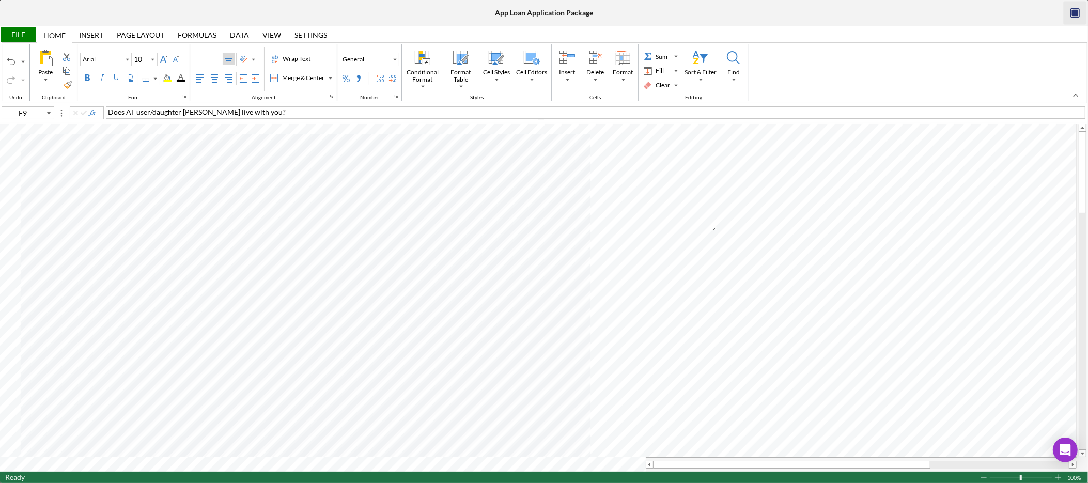
drag, startPoint x: 297, startPoint y: 111, endPoint x: 327, endPoint y: 108, distance: 30.0
click at [297, 111] on div "Does AT user/daughter Shannon live with you?" at bounding box center [596, 112] width 980 height 12
click at [227, 117] on div "still have? plan to keep?" at bounding box center [596, 112] width 980 height 12
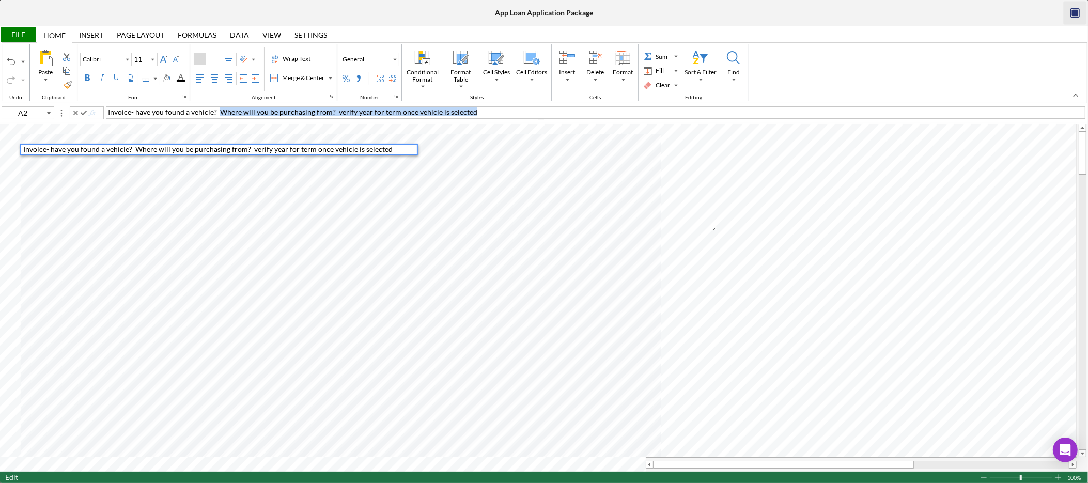
drag, startPoint x: 482, startPoint y: 110, endPoint x: 218, endPoint y: 113, distance: 264.0
click at [218, 113] on div "Invoice- have you found a vehicle? Where will you be purchasing from? verify ye…" at bounding box center [596, 112] width 980 height 12
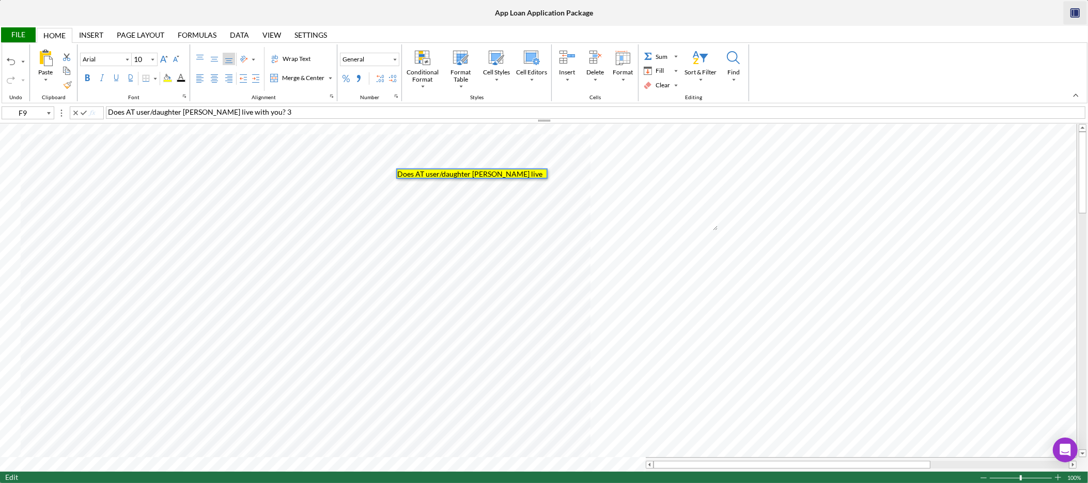
click at [289, 110] on div "Does AT user/daughter Shannon live with you? 3" at bounding box center [596, 112] width 980 height 12
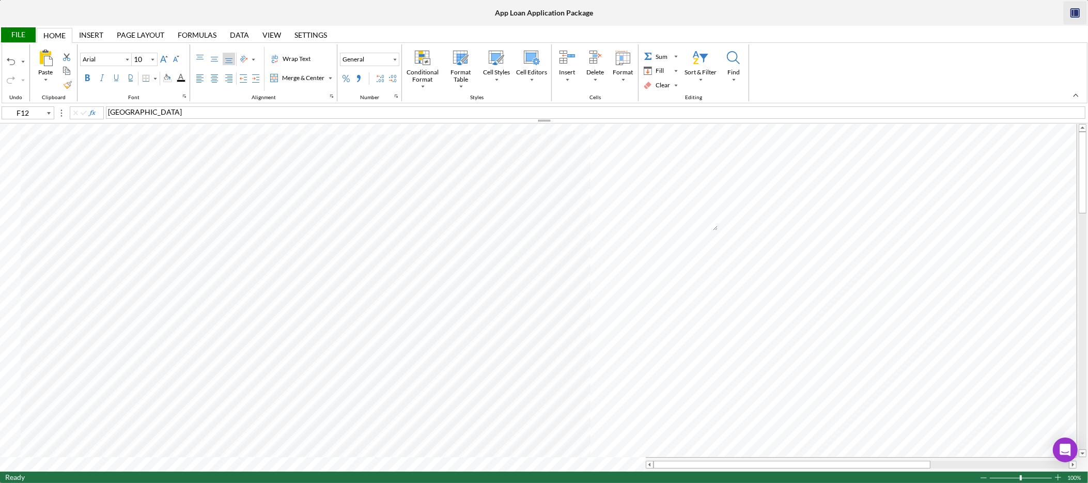
click at [244, 110] on div "Mason County" at bounding box center [596, 112] width 980 height 12
drag, startPoint x: 232, startPoint y: 114, endPoint x: 27, endPoint y: 111, distance: 204.6
click at [27, 111] on div "F10 marital status not inputted. Single?" at bounding box center [544, 111] width 1088 height 11
click at [224, 111] on div "marital status not inputted. Single?" at bounding box center [596, 112] width 980 height 12
drag, startPoint x: 232, startPoint y: 108, endPoint x: 157, endPoint y: 115, distance: 76.2
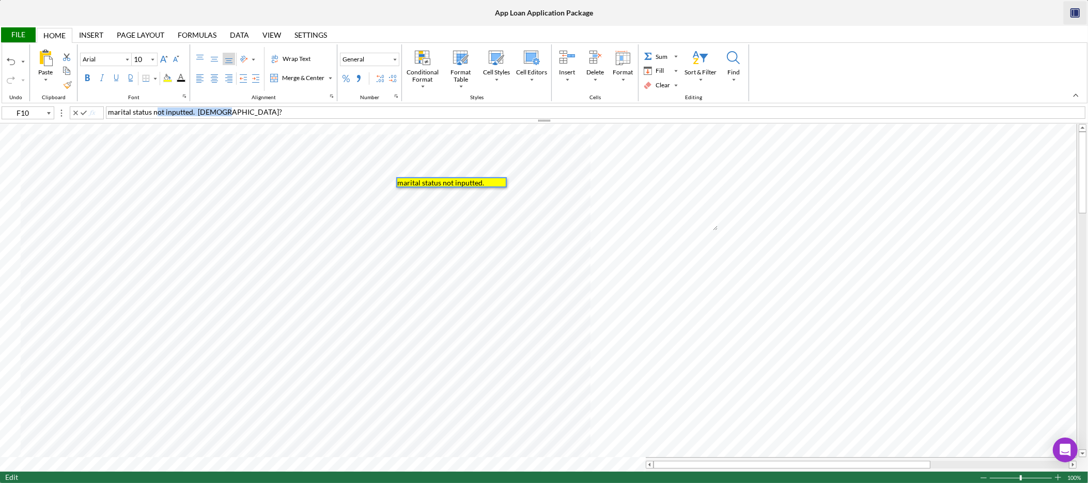
click at [157, 115] on div "marital status not inputted. Single?" at bounding box center [596, 112] width 980 height 12
click at [171, 76] on div "Background Color" at bounding box center [167, 78] width 8 height 8
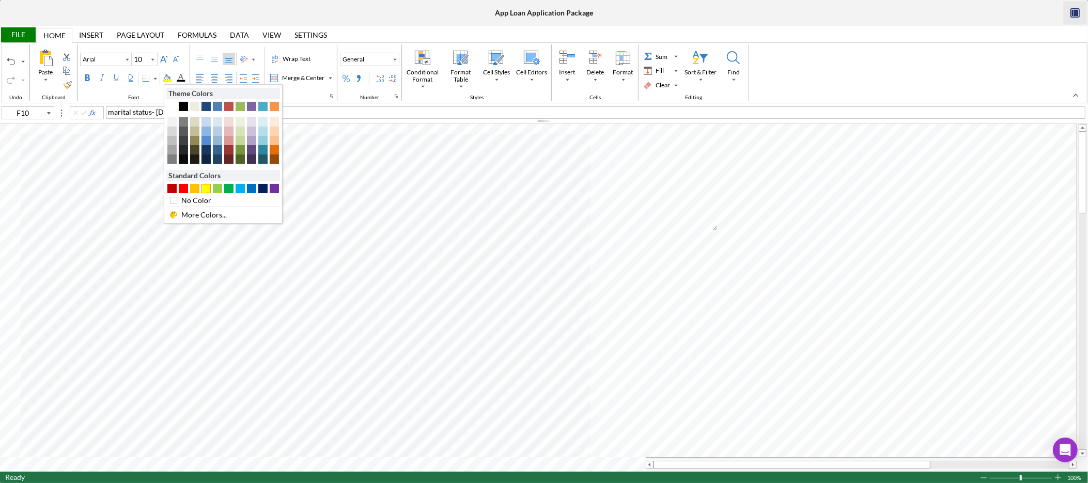
click at [187, 95] on div "Theme Colors" at bounding box center [223, 93] width 114 height 11
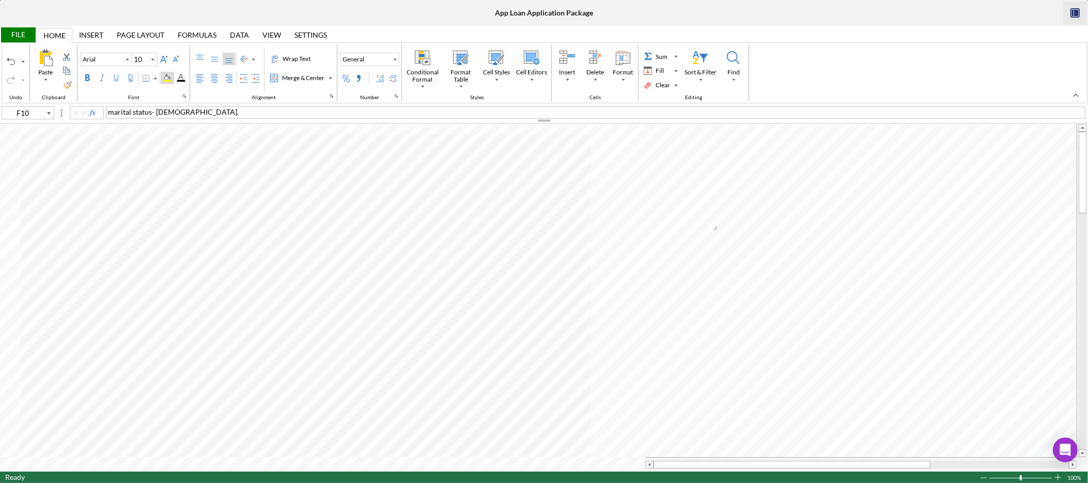
click at [172, 79] on div "Background Color" at bounding box center [167, 78] width 8 height 8
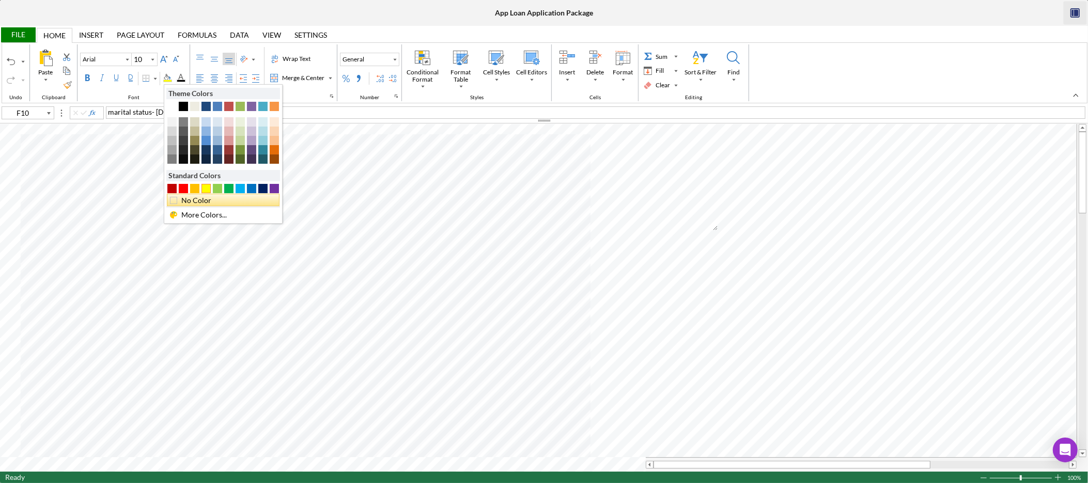
click at [204, 204] on div "No Color" at bounding box center [226, 200] width 92 height 11
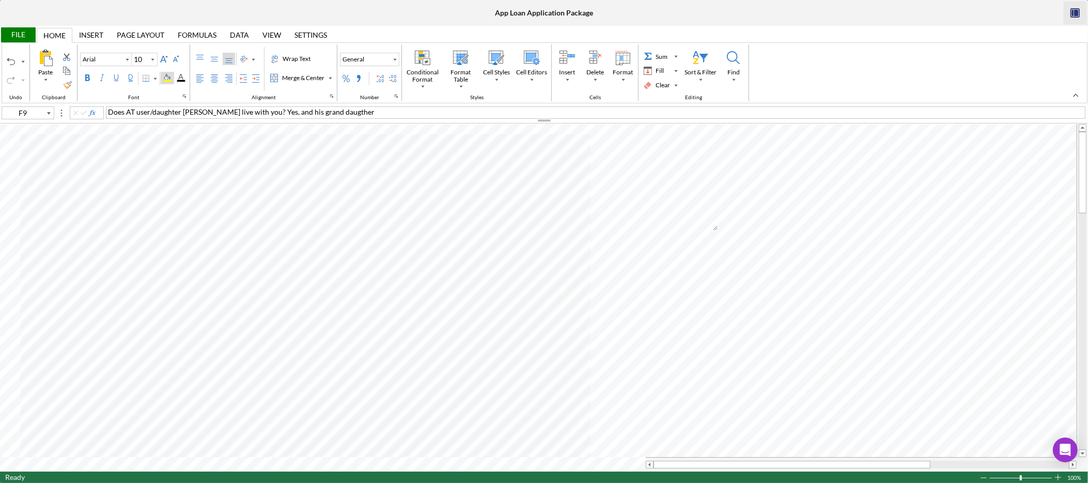
click at [170, 79] on div "Background Color" at bounding box center [167, 78] width 8 height 8
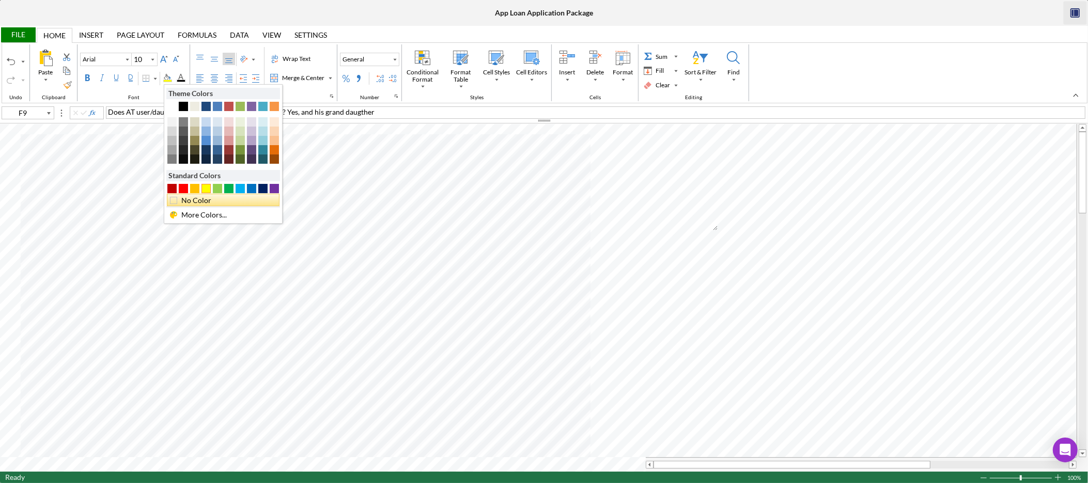
click at [209, 198] on div "No Color" at bounding box center [226, 200] width 92 height 11
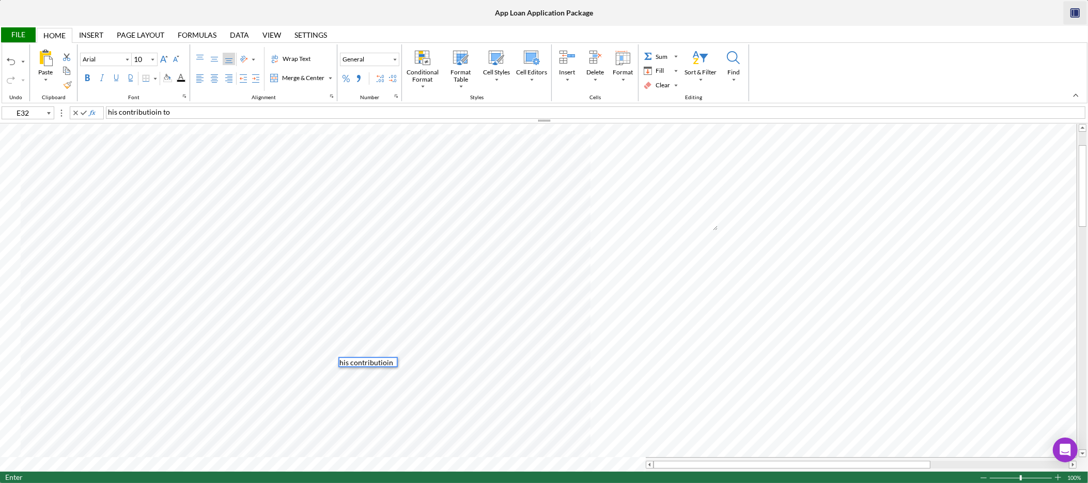
scroll to position [8, 0]
click at [172, 78] on div "Background Color" at bounding box center [167, 78] width 8 height 8
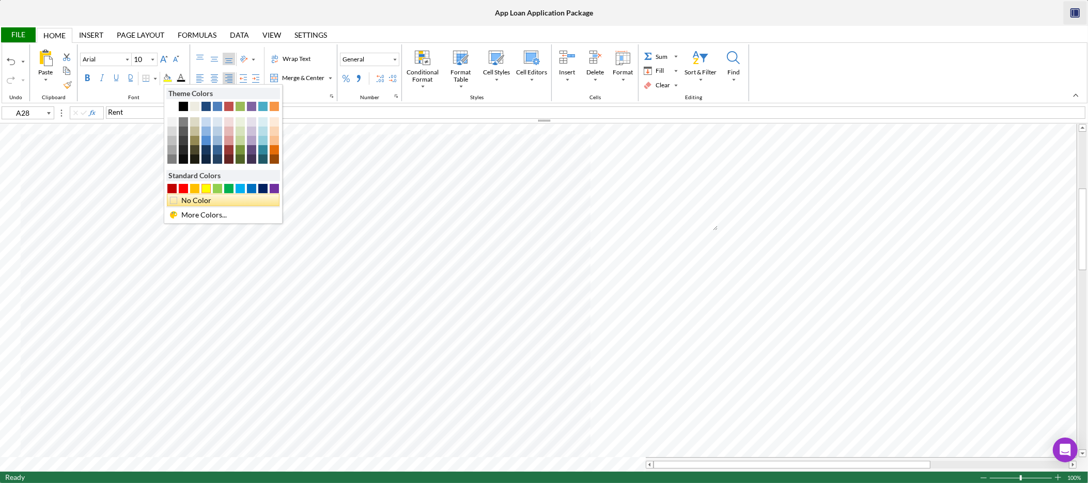
click at [203, 201] on div "No Color" at bounding box center [226, 200] width 92 height 11
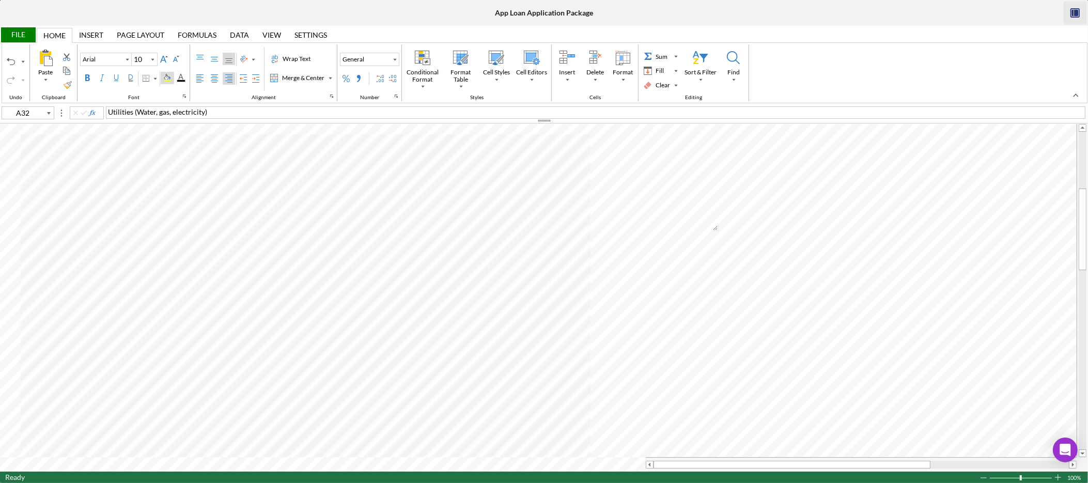
click at [171, 77] on div "Background Color" at bounding box center [167, 78] width 8 height 8
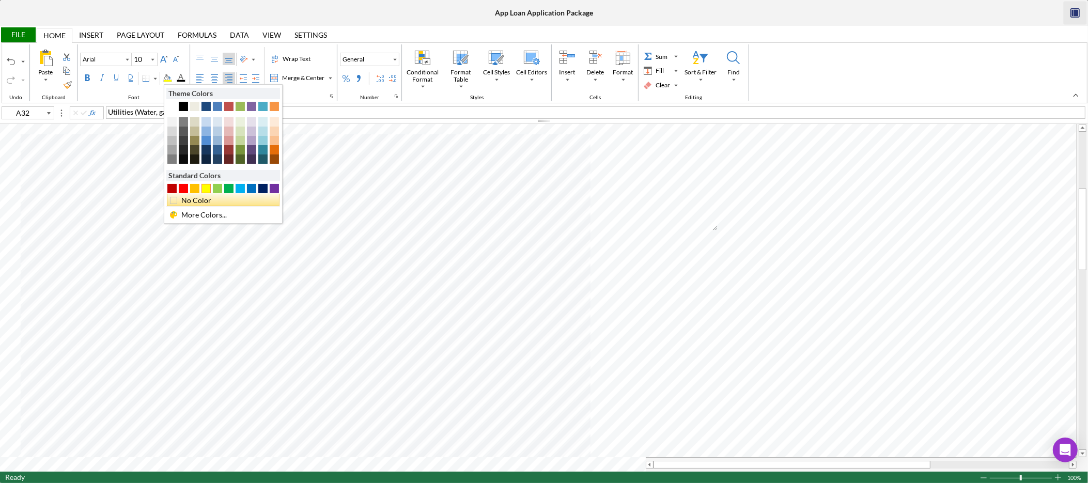
click at [206, 201] on div "No Color" at bounding box center [226, 200] width 92 height 11
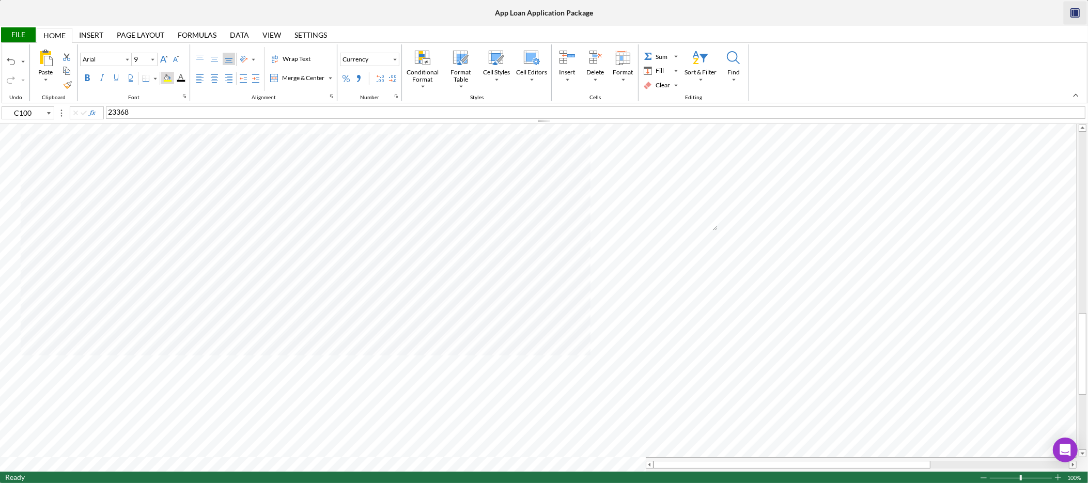
click at [171, 74] on div "Background Color" at bounding box center [167, 78] width 8 height 8
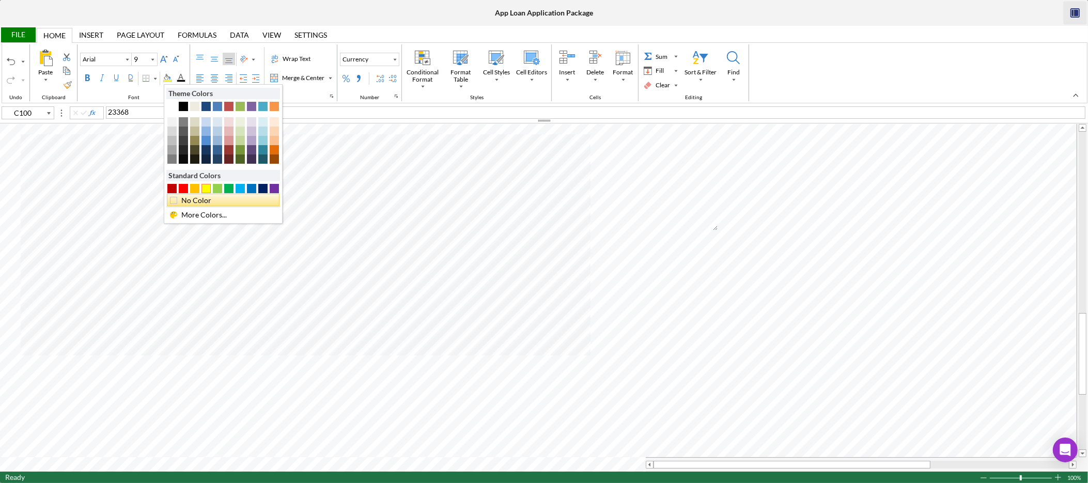
click at [199, 196] on div "No Color" at bounding box center [223, 200] width 113 height 12
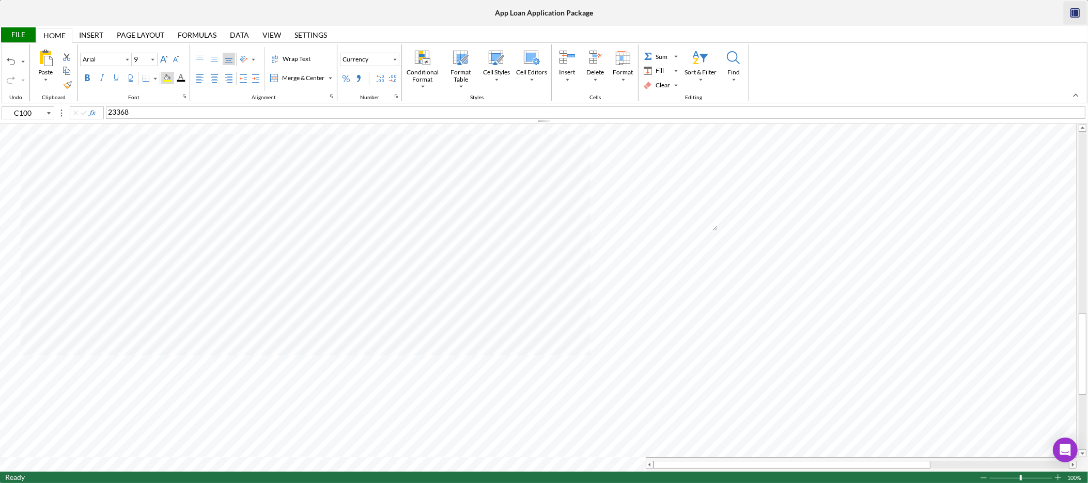
click at [172, 77] on div "Background Color" at bounding box center [167, 78] width 8 height 8
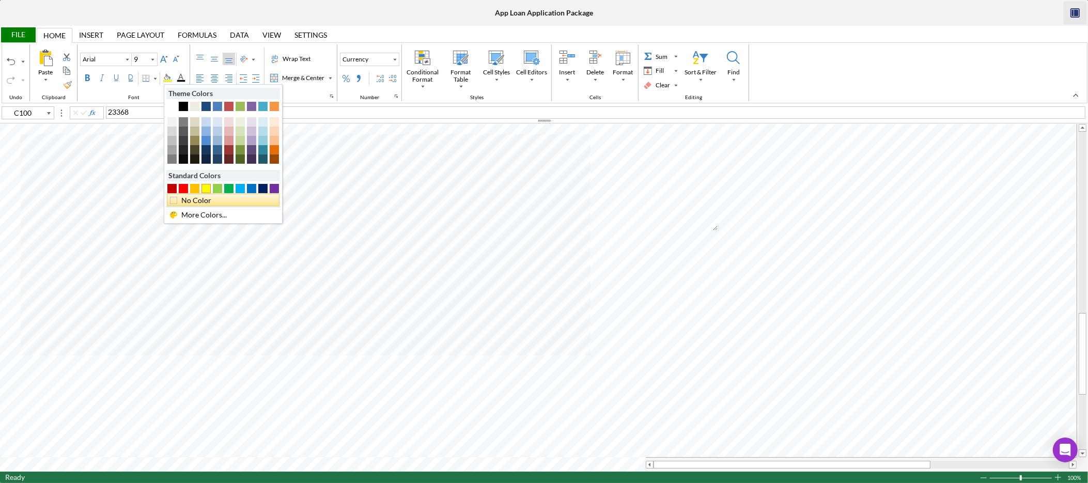
click at [208, 200] on div "No Color" at bounding box center [226, 200] width 92 height 11
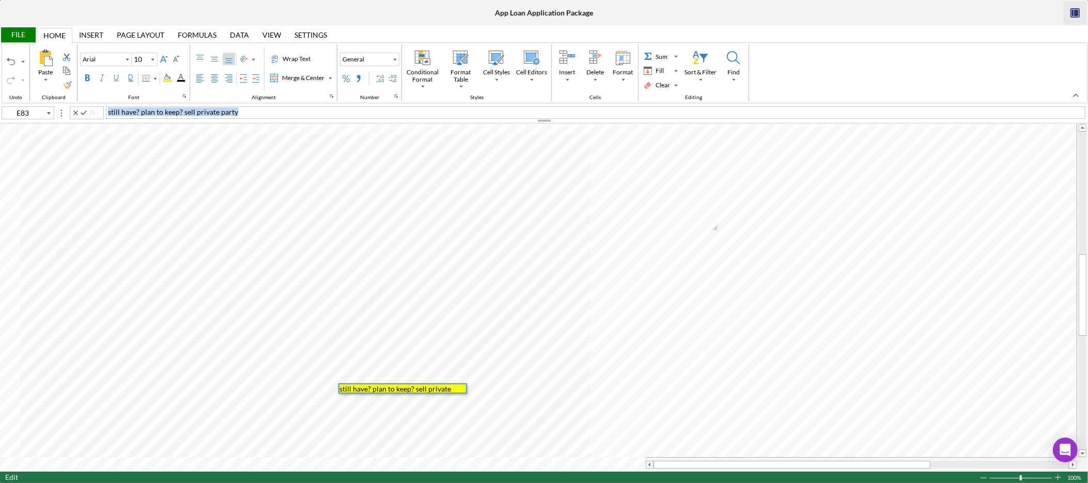
drag, startPoint x: 275, startPoint y: 114, endPoint x: 93, endPoint y: 106, distance: 182.5
click at [93, 106] on div "E83 still have? plan to keep? sell private party" at bounding box center [544, 111] width 1088 height 11
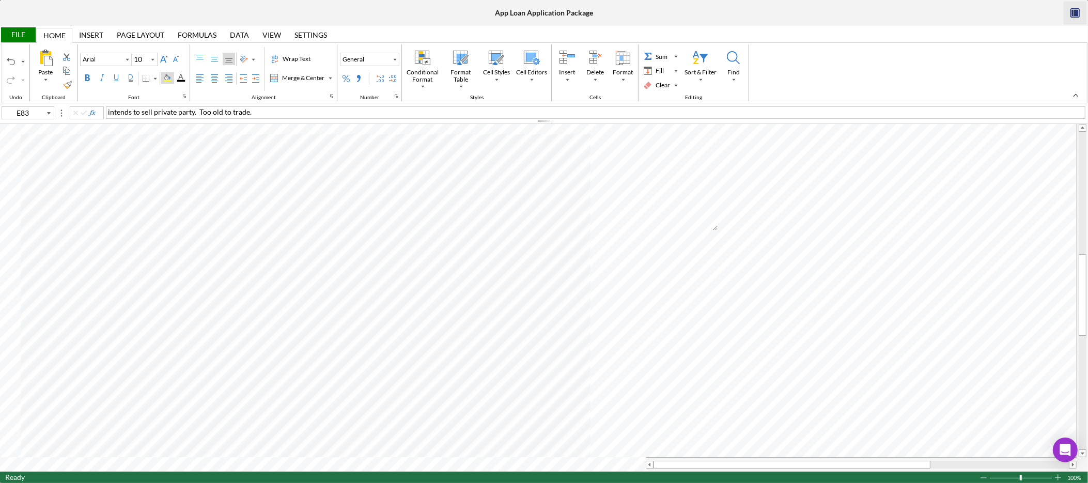
click at [170, 77] on div "Background Color" at bounding box center [167, 78] width 8 height 8
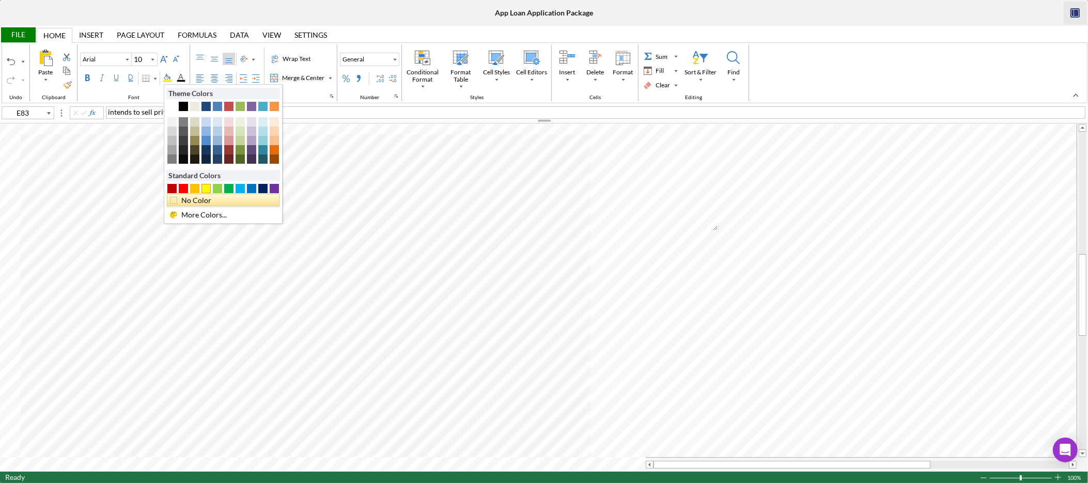
click at [200, 195] on div "No Color" at bounding box center [223, 200] width 113 height 12
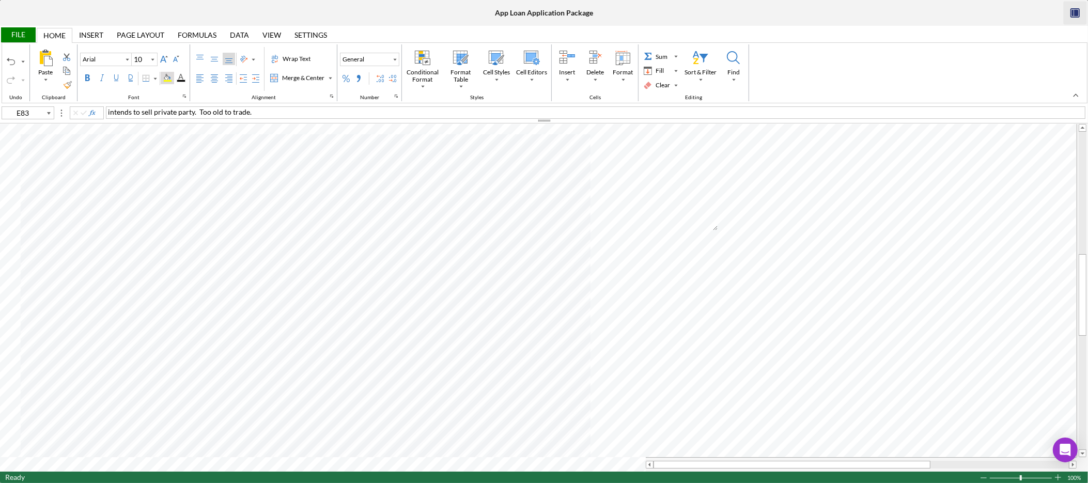
click at [172, 79] on div "Background Color" at bounding box center [167, 78] width 8 height 8
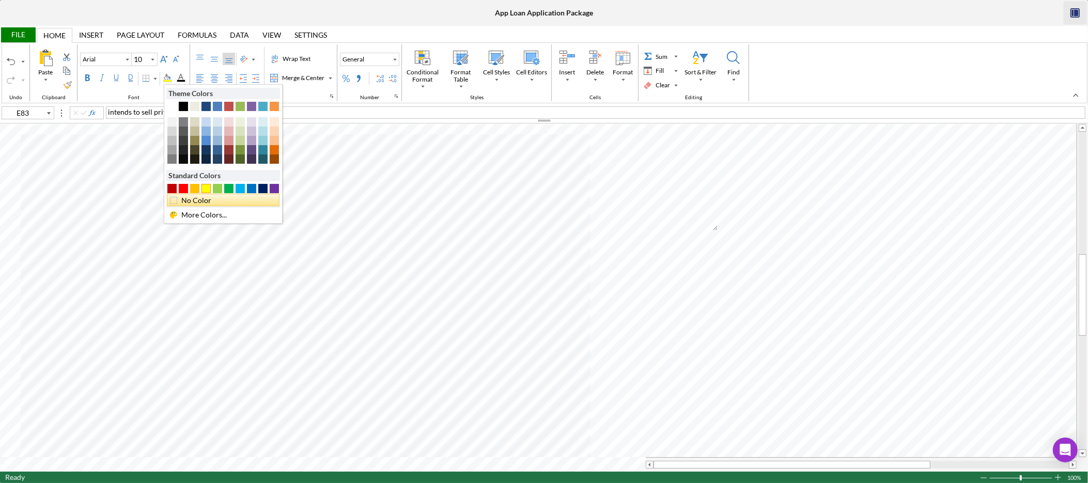
click at [203, 201] on div "No Color" at bounding box center [226, 200] width 92 height 11
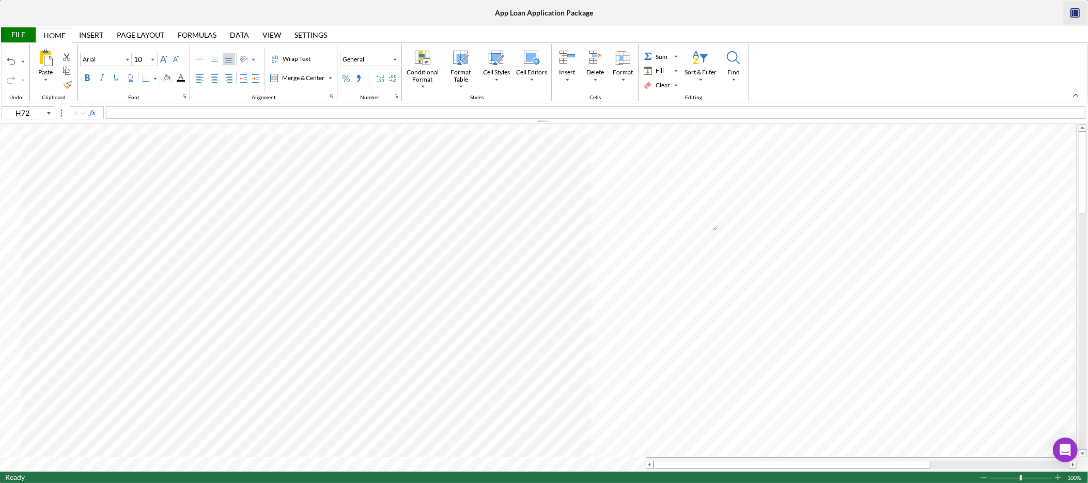
click at [33, 32] on div "File" at bounding box center [18, 34] width 36 height 15
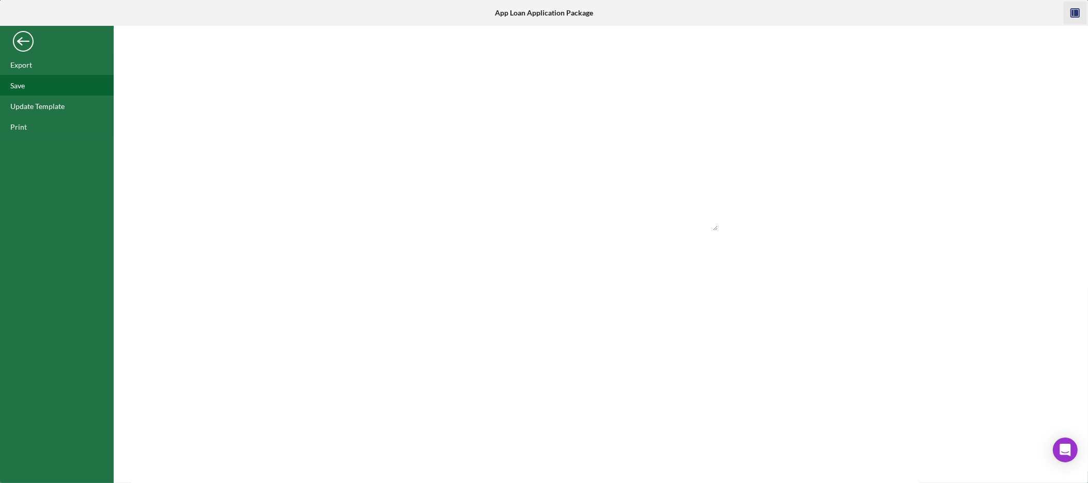
click at [26, 79] on div "Save" at bounding box center [57, 85] width 114 height 21
click at [26, 44] on div "Back" at bounding box center [23, 38] width 21 height 21
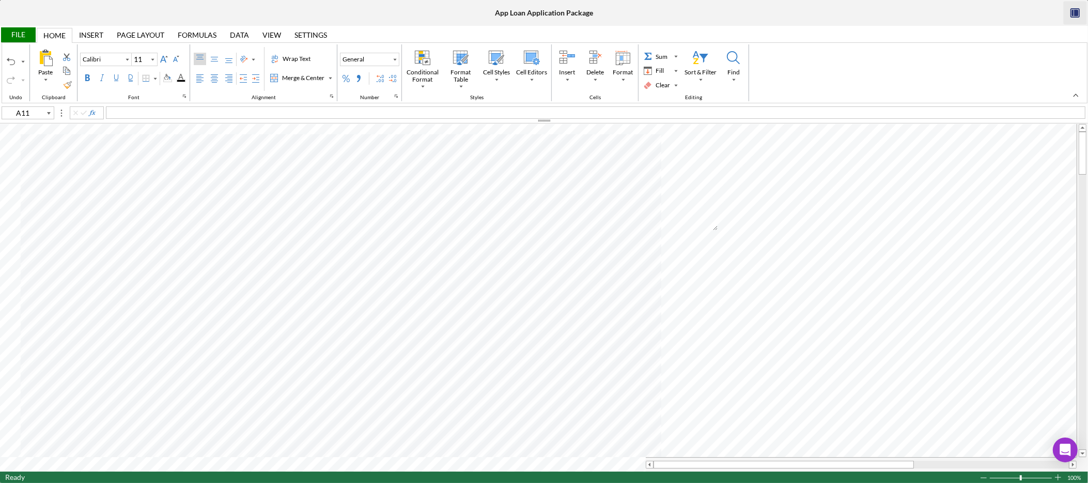
click at [10, 36] on div "File" at bounding box center [18, 34] width 36 height 15
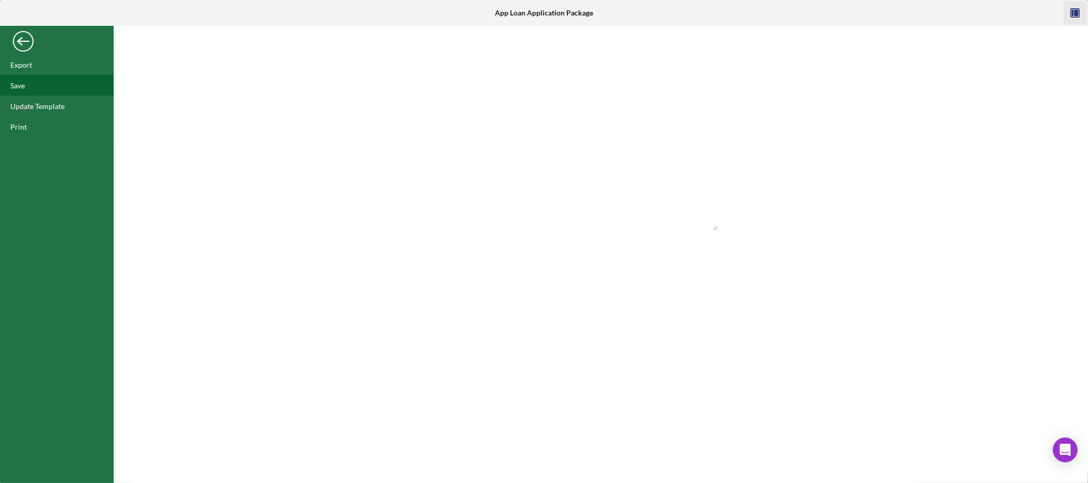
click at [39, 82] on div "Save" at bounding box center [57, 85] width 114 height 21
click at [25, 43] on div "Back" at bounding box center [23, 38] width 21 height 21
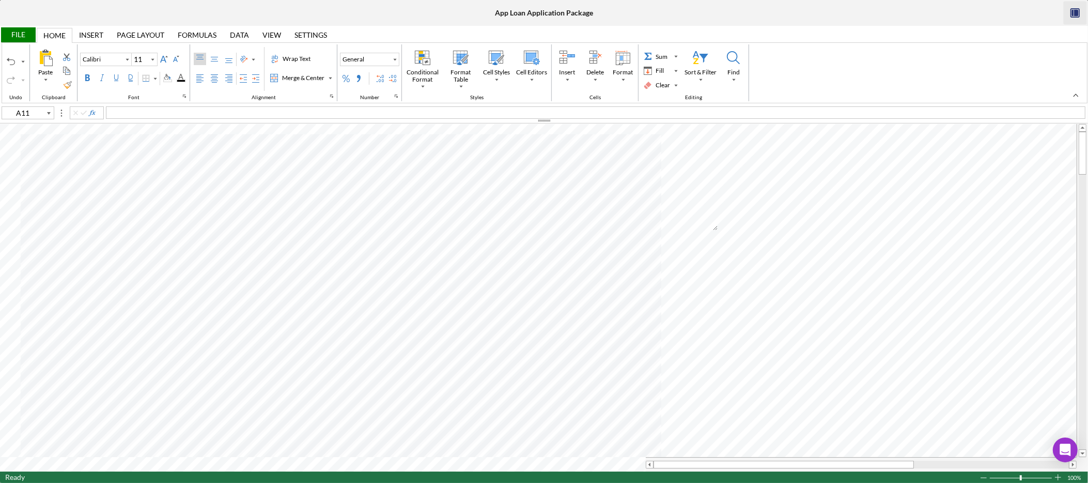
click at [22, 39] on div "File" at bounding box center [18, 34] width 36 height 15
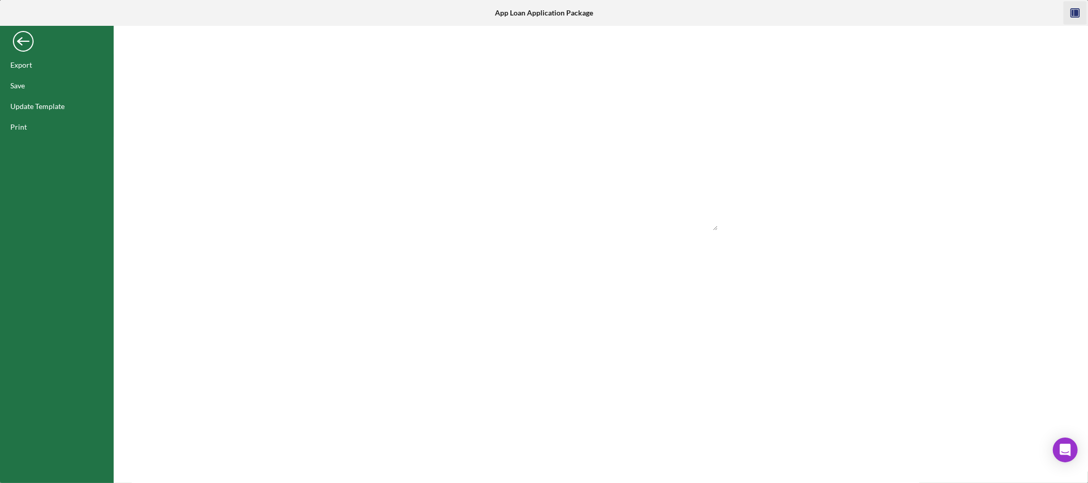
click at [25, 42] on div "Back" at bounding box center [23, 38] width 21 height 21
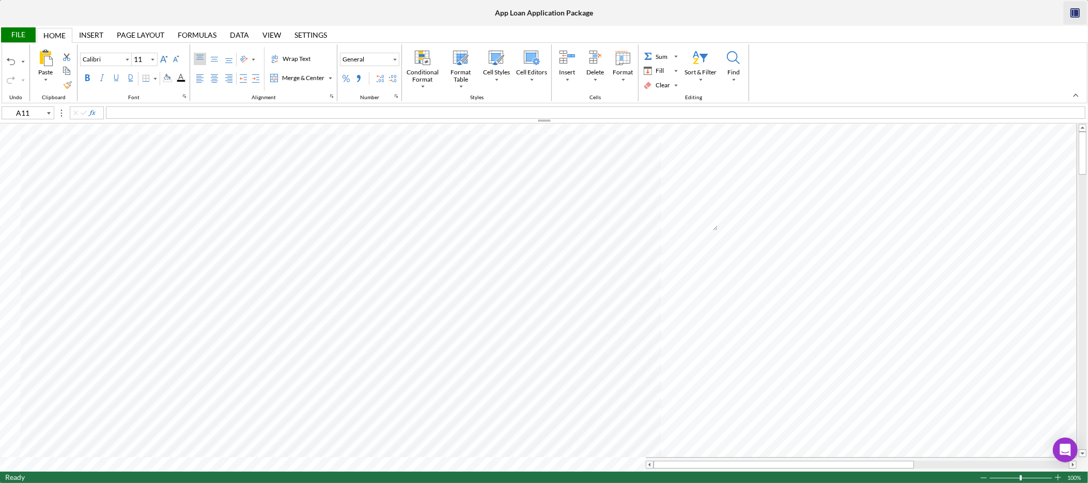
click at [1068, 13] on icon "button" at bounding box center [1075, 13] width 23 height 23
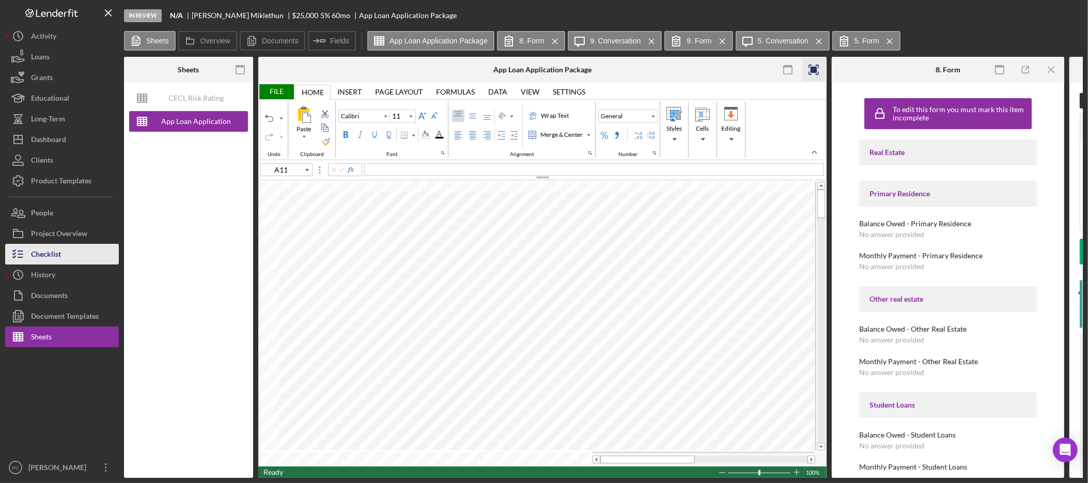
click at [67, 256] on button "Checklist" at bounding box center [62, 254] width 114 height 21
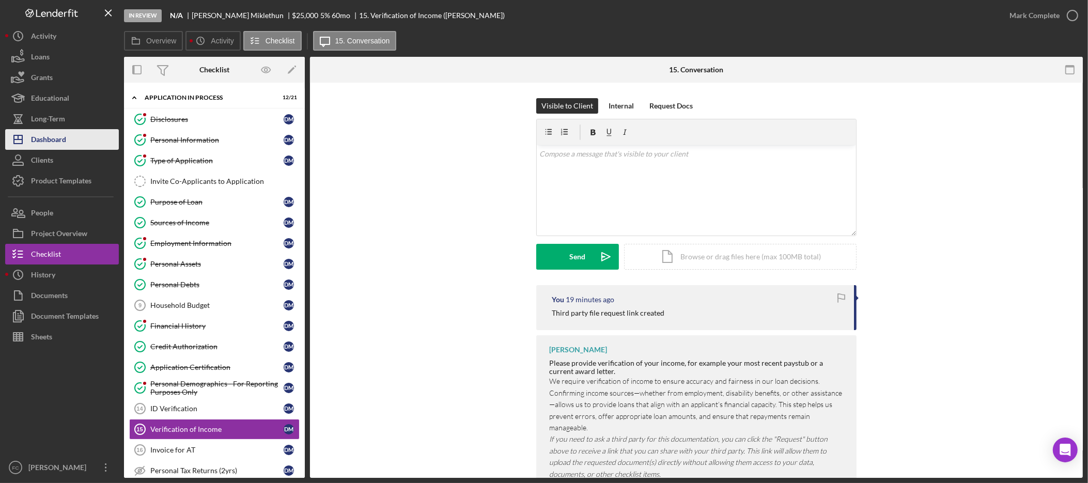
click at [57, 138] on div "Dashboard" at bounding box center [48, 140] width 35 height 23
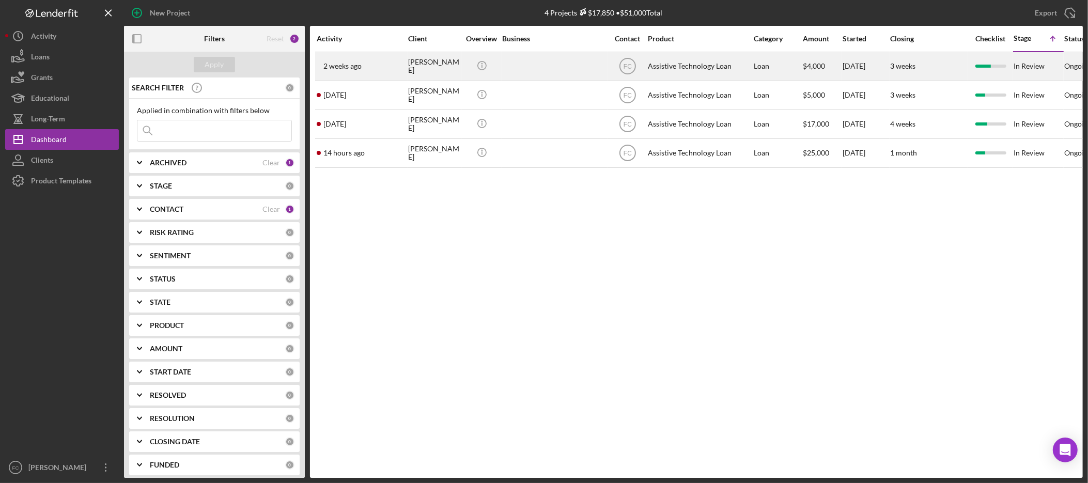
click at [423, 65] on div "ANNETTE TURNER" at bounding box center [434, 66] width 52 height 27
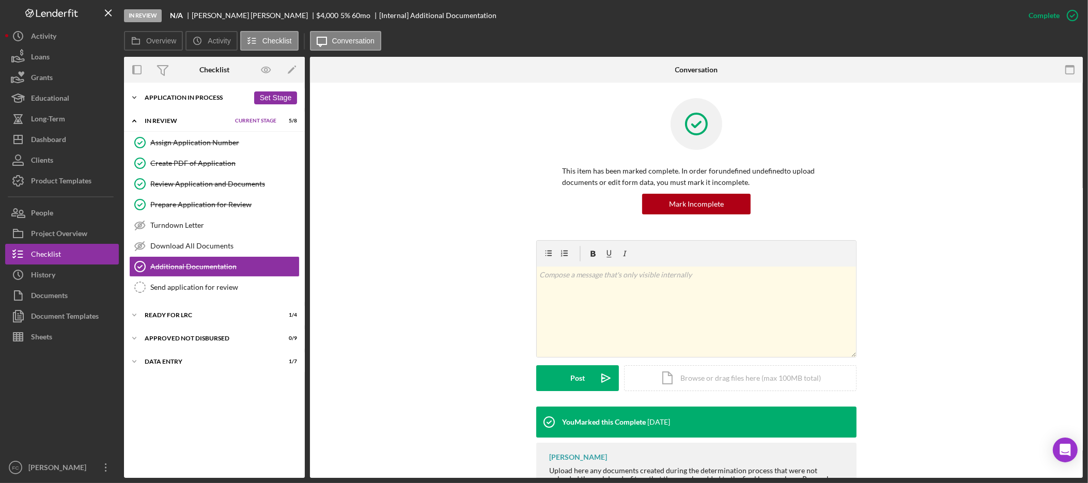
click at [161, 101] on div "Icon/Expander Application In Process 18 / 21 Set Stage" at bounding box center [214, 97] width 181 height 21
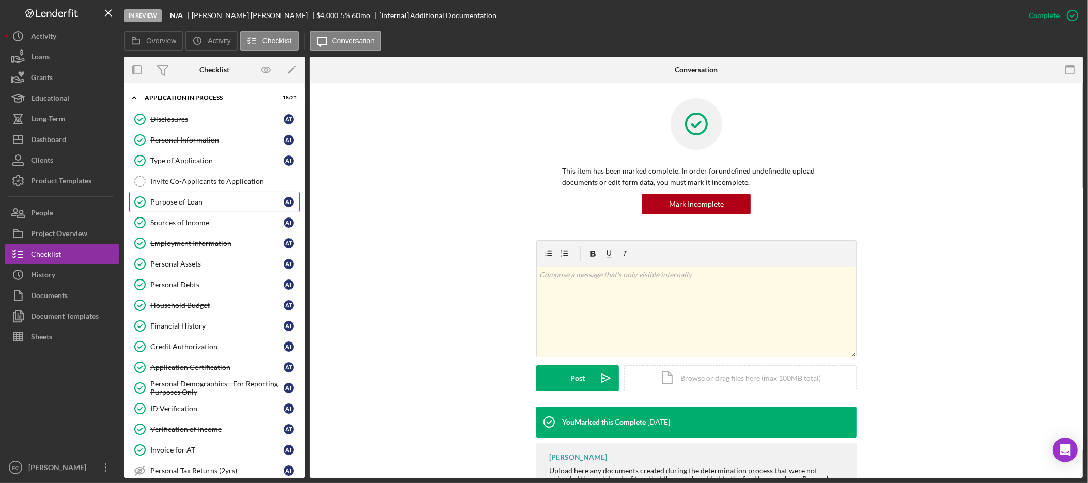
click at [205, 202] on div "Purpose of Loan" at bounding box center [216, 202] width 133 height 8
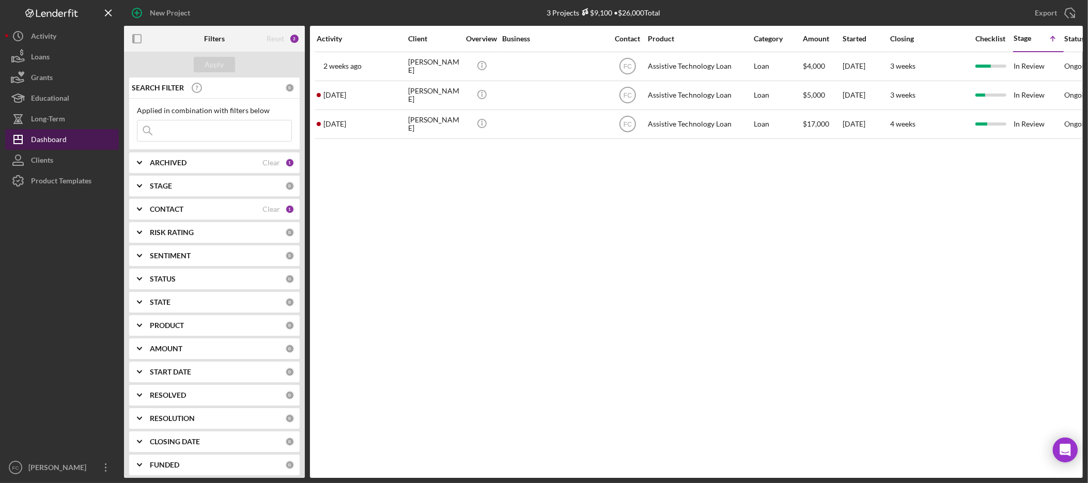
click at [76, 138] on button "Icon/Dashboard Dashboard" at bounding box center [62, 139] width 114 height 21
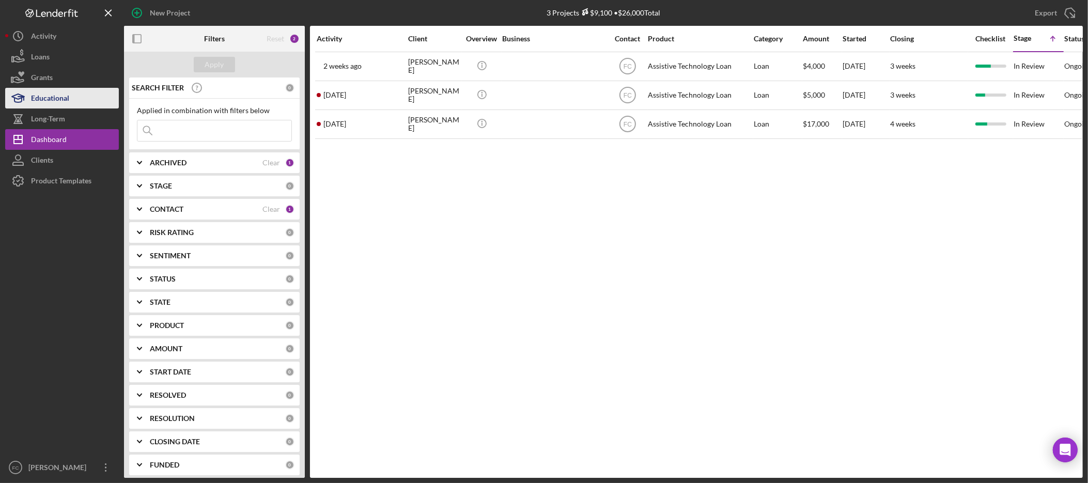
click at [57, 95] on div "Educational" at bounding box center [50, 99] width 38 height 23
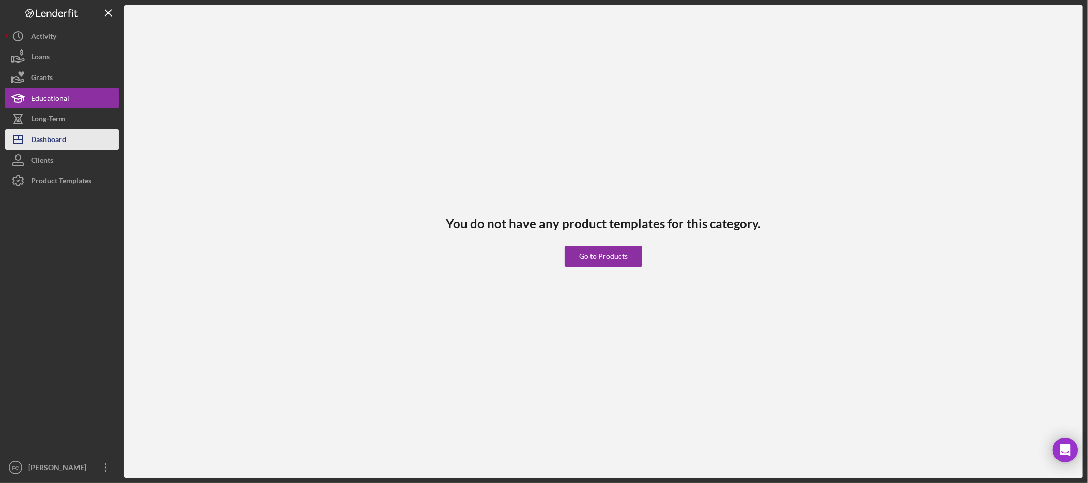
click at [54, 139] on div "Dashboard" at bounding box center [48, 140] width 35 height 23
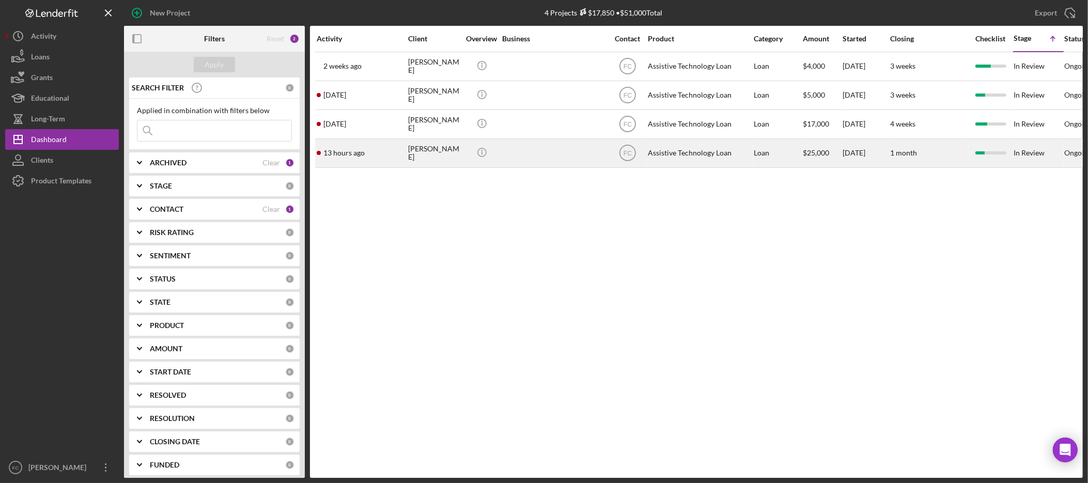
click at [412, 155] on div "[PERSON_NAME]" at bounding box center [434, 152] width 52 height 27
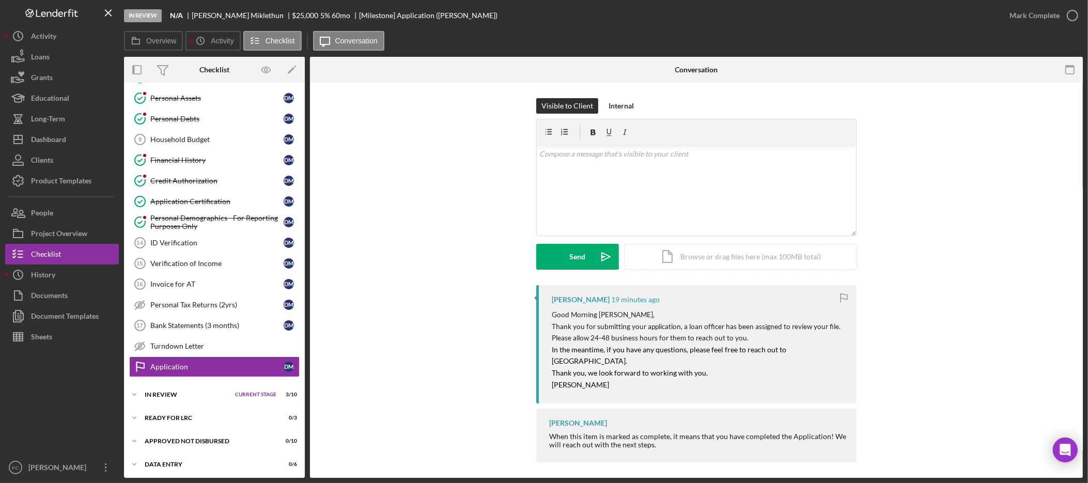
scroll to position [174, 0]
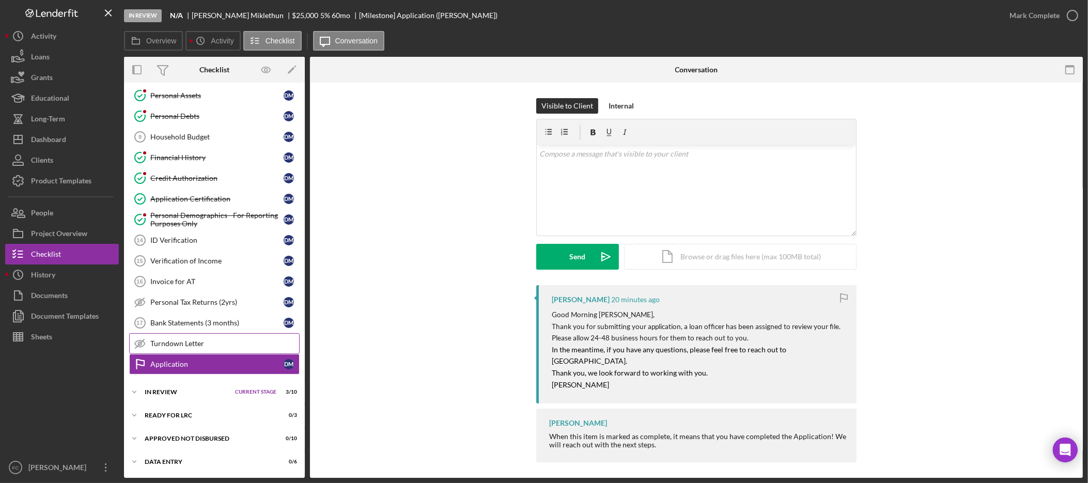
click at [199, 343] on div "Turndown Letter" at bounding box center [224, 343] width 149 height 8
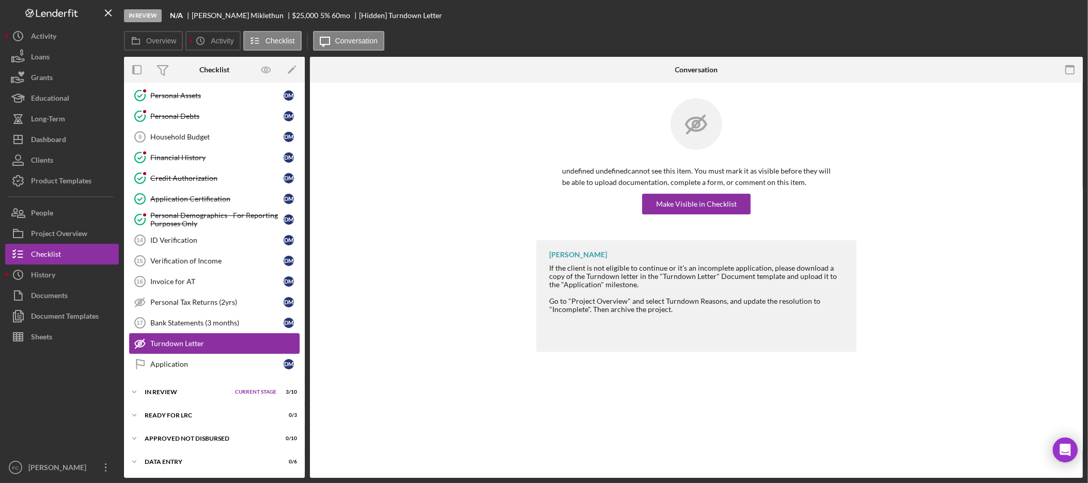
scroll to position [174, 0]
click at [190, 247] on link "ID Verification 14 ID Verification [PERSON_NAME]" at bounding box center [214, 240] width 170 height 21
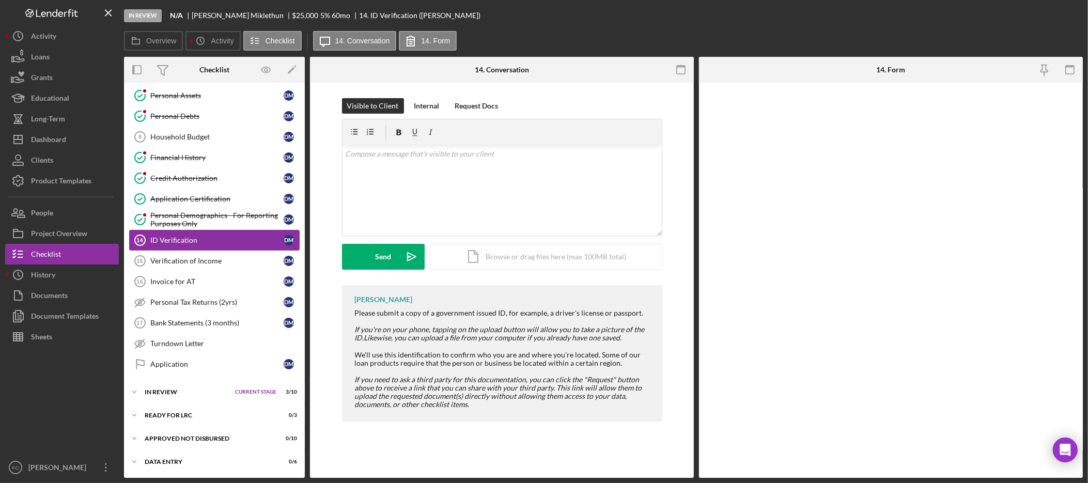
scroll to position [174, 0]
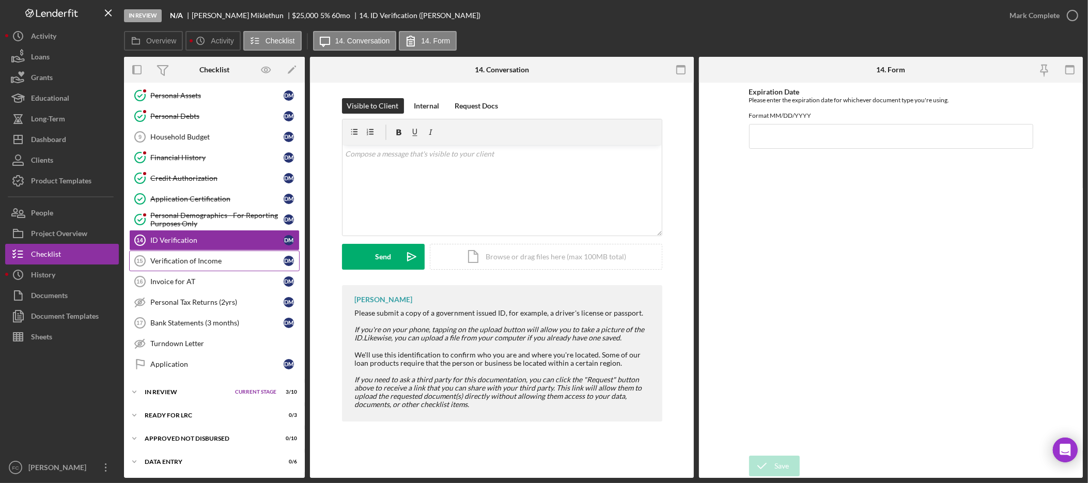
click at [190, 269] on link "Verification of Income 15 Verification of Income [PERSON_NAME]" at bounding box center [214, 261] width 170 height 21
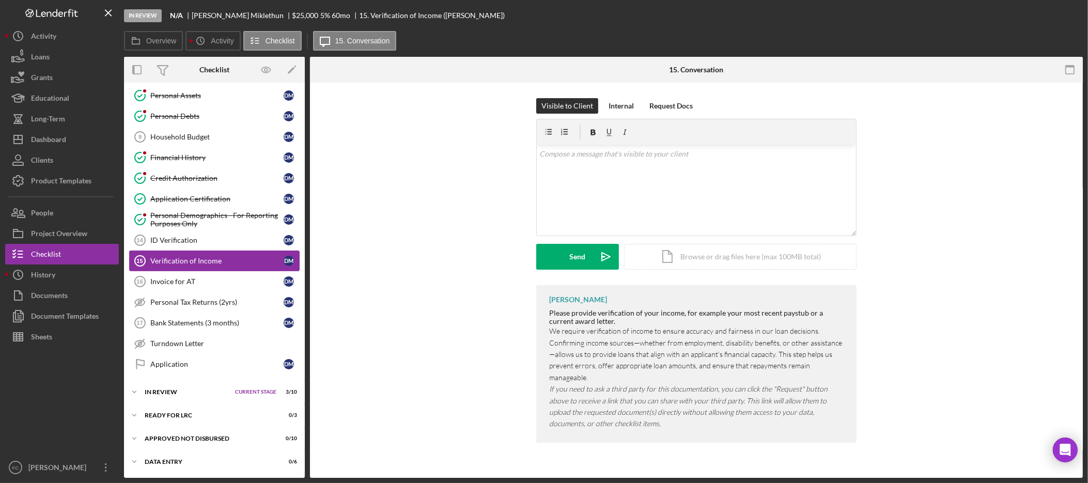
scroll to position [174, 0]
click at [190, 281] on div "Invoice for AT" at bounding box center [216, 281] width 133 height 8
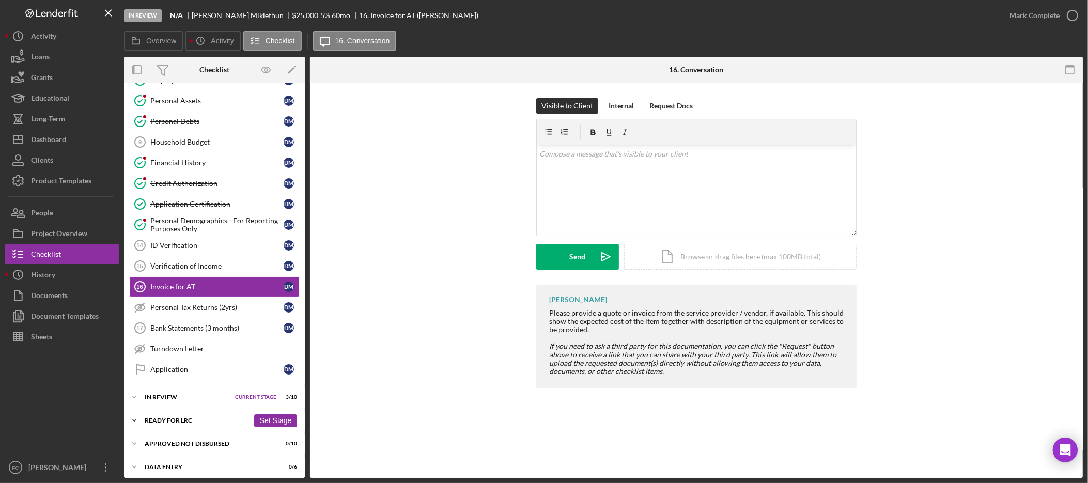
scroll to position [174, 0]
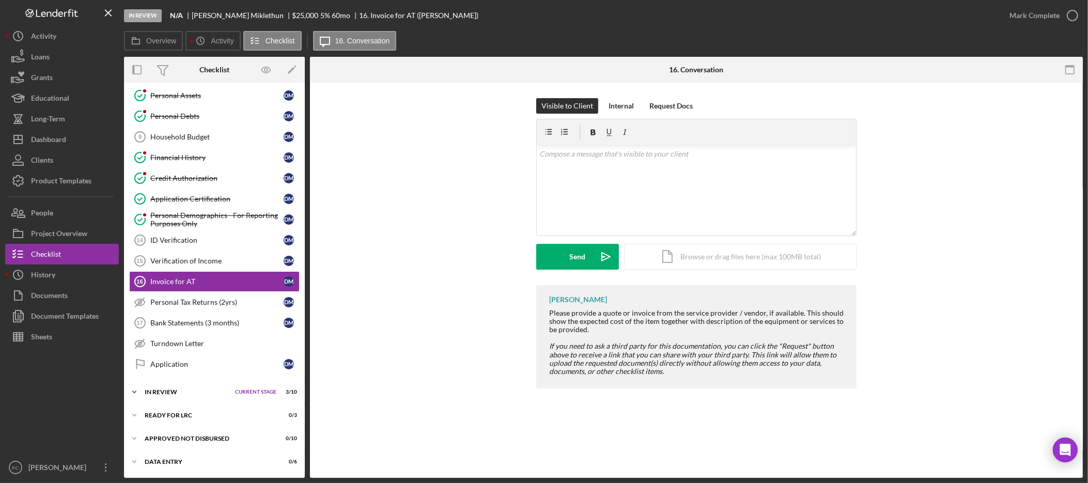
click at [166, 396] on div "Icon/Expander In Review Current Stage 3 / 10 Set Stage" at bounding box center [214, 392] width 181 height 21
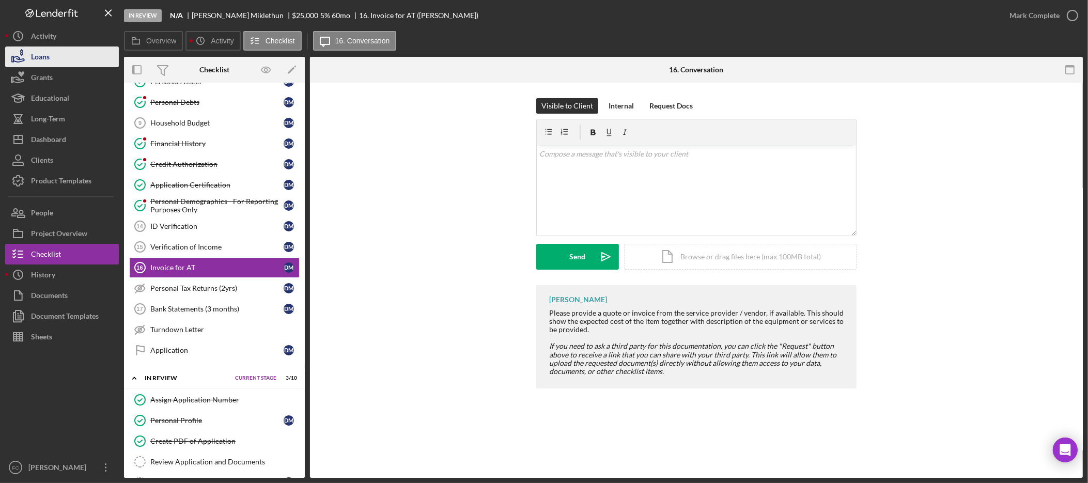
scroll to position [175, 0]
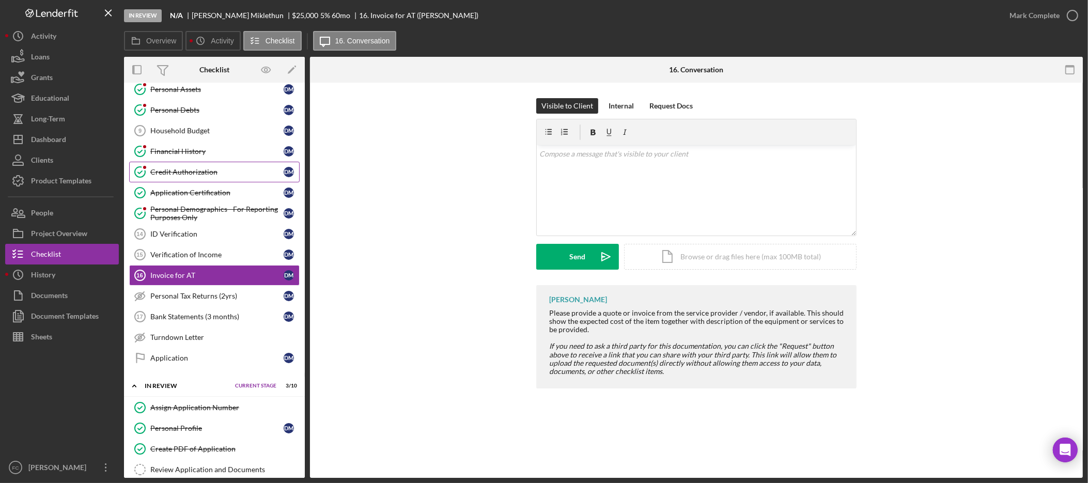
click at [210, 170] on div "Credit Authorization" at bounding box center [216, 172] width 133 height 8
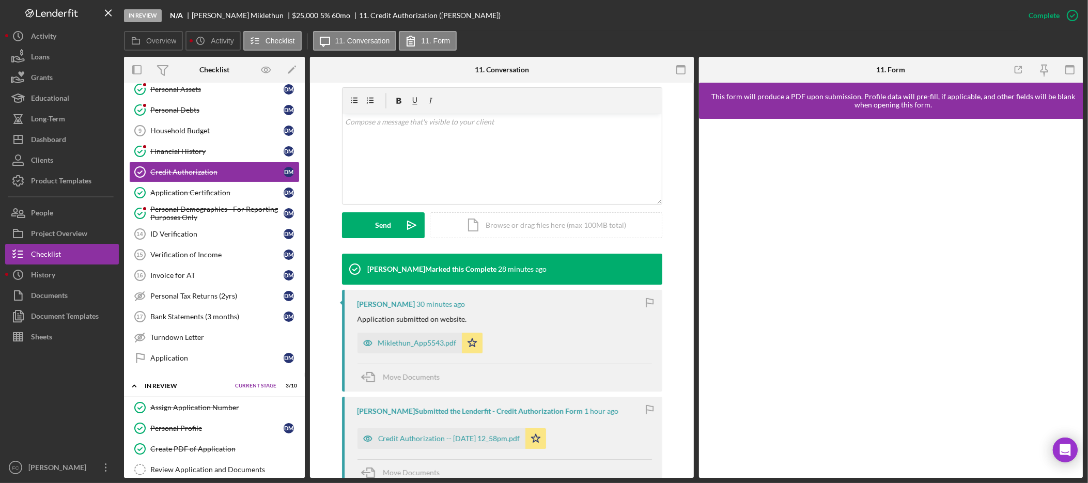
scroll to position [176, 0]
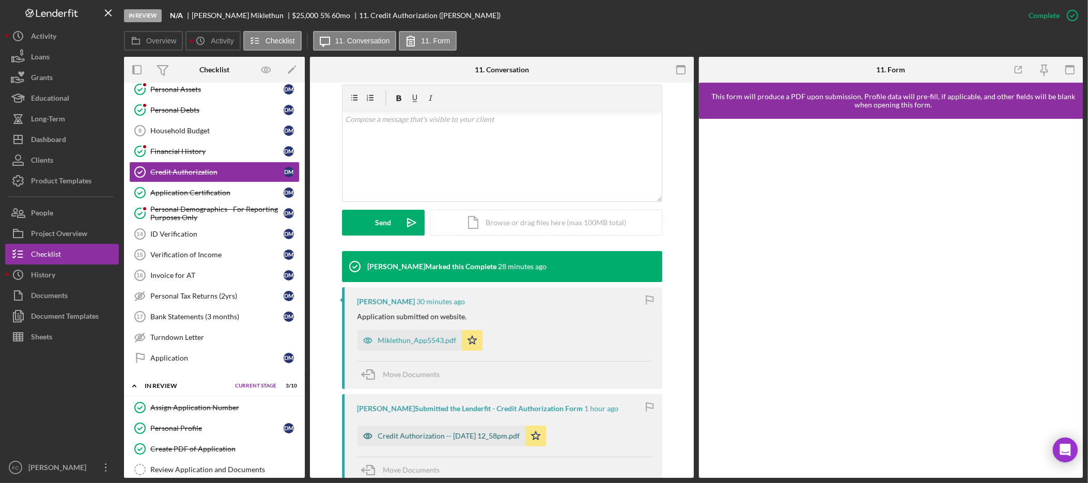
click at [430, 437] on div "Credit Authorization -- [DATE] 12_58pm.pdf" at bounding box center [449, 436] width 142 height 8
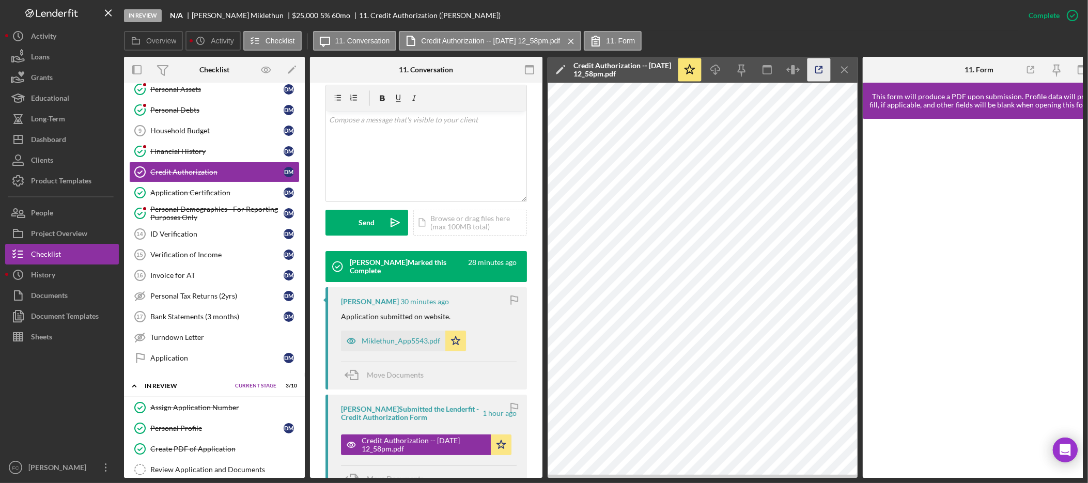
click at [816, 67] on icon "button" at bounding box center [819, 69] width 23 height 23
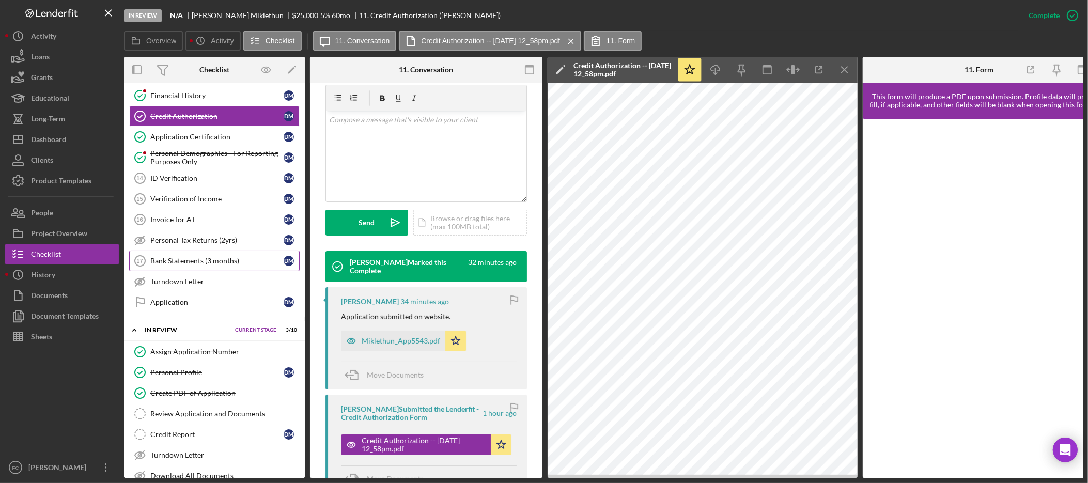
scroll to position [254, 0]
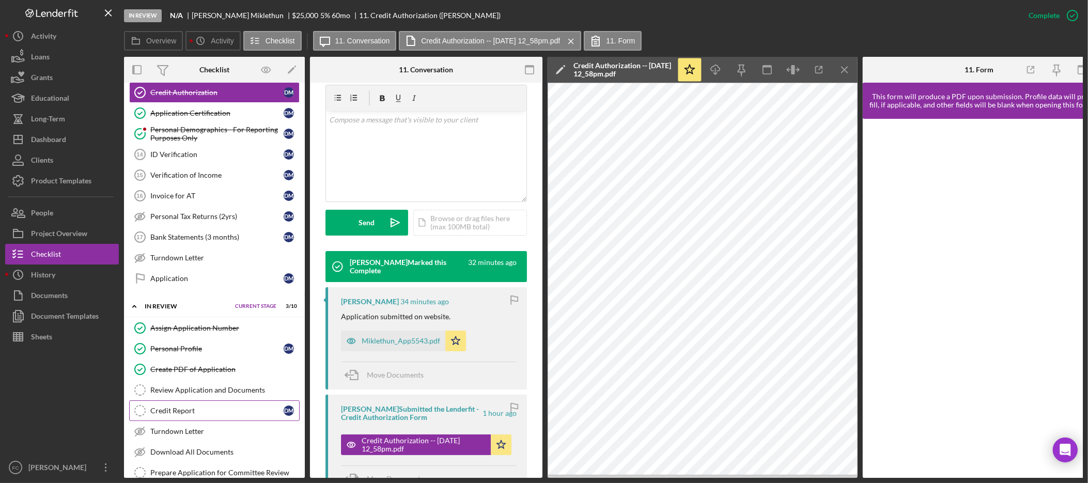
click at [199, 415] on div "Credit Report" at bounding box center [216, 411] width 133 height 8
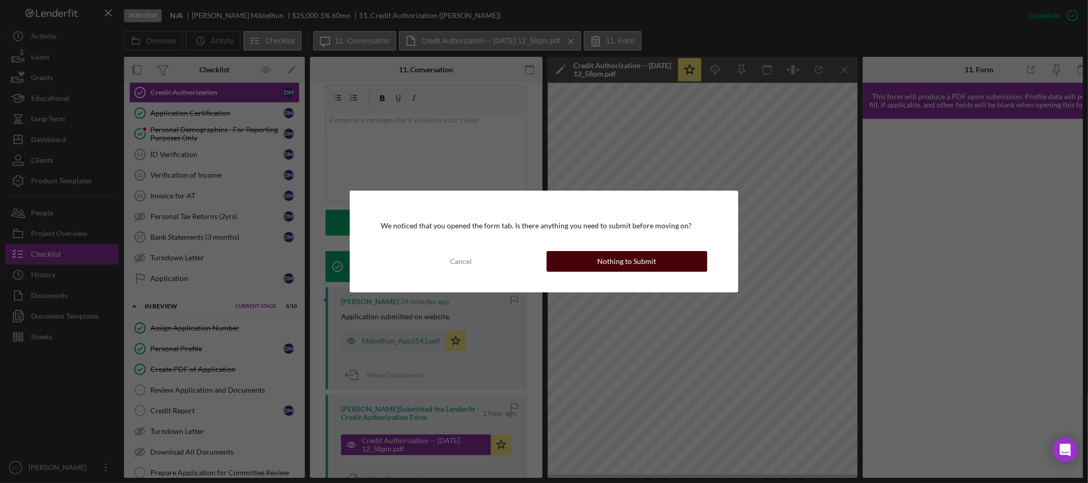
click at [620, 269] on div "Nothing to Submit" at bounding box center [626, 261] width 59 height 21
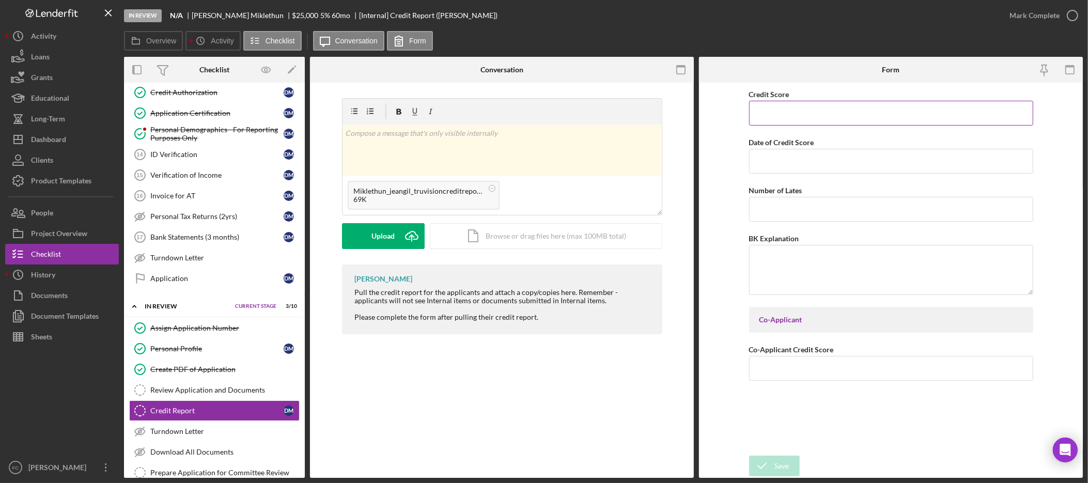
click at [797, 109] on input "Credit Score" at bounding box center [891, 113] width 284 height 25
type input "793"
type input "[DATE]"
click at [784, 460] on div "Save" at bounding box center [782, 466] width 14 height 21
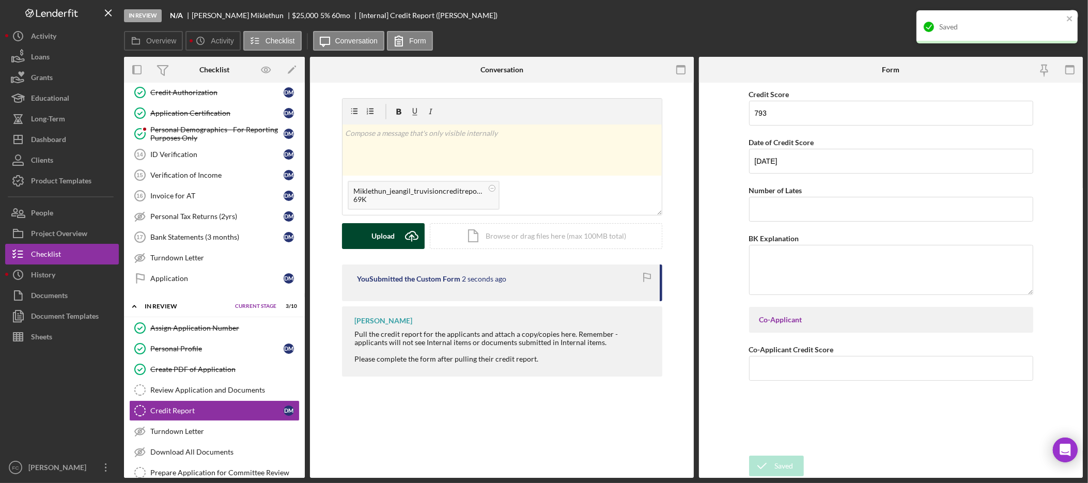
click at [376, 238] on div "Upload" at bounding box center [382, 236] width 23 height 26
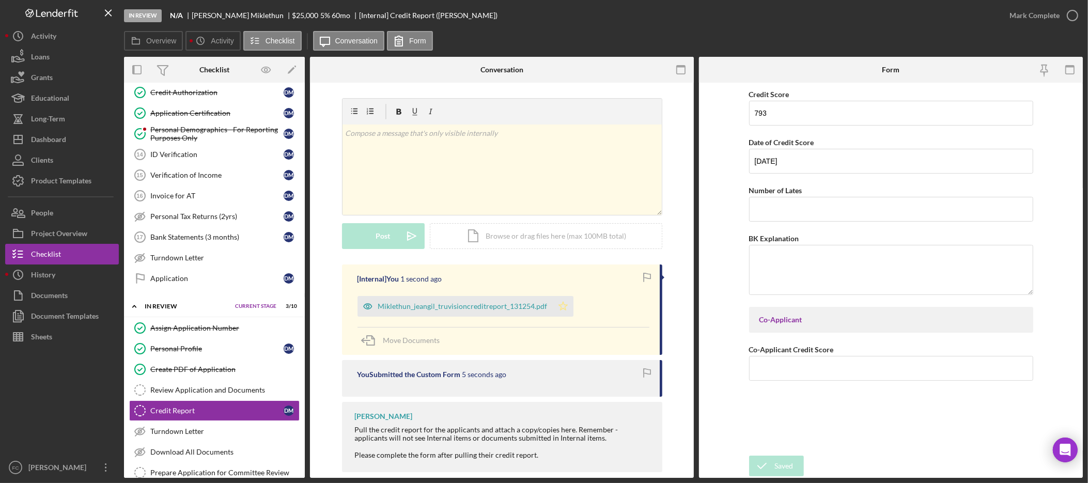
click at [561, 308] on icon "Icon/Star" at bounding box center [563, 306] width 21 height 21
click at [1050, 13] on div "Mark Complete" at bounding box center [1035, 15] width 50 height 21
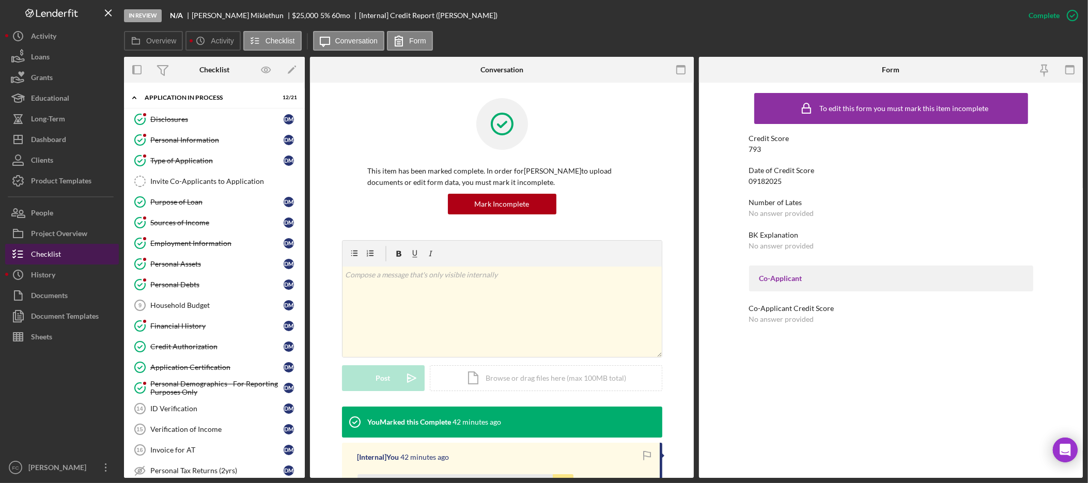
scroll to position [254, 0]
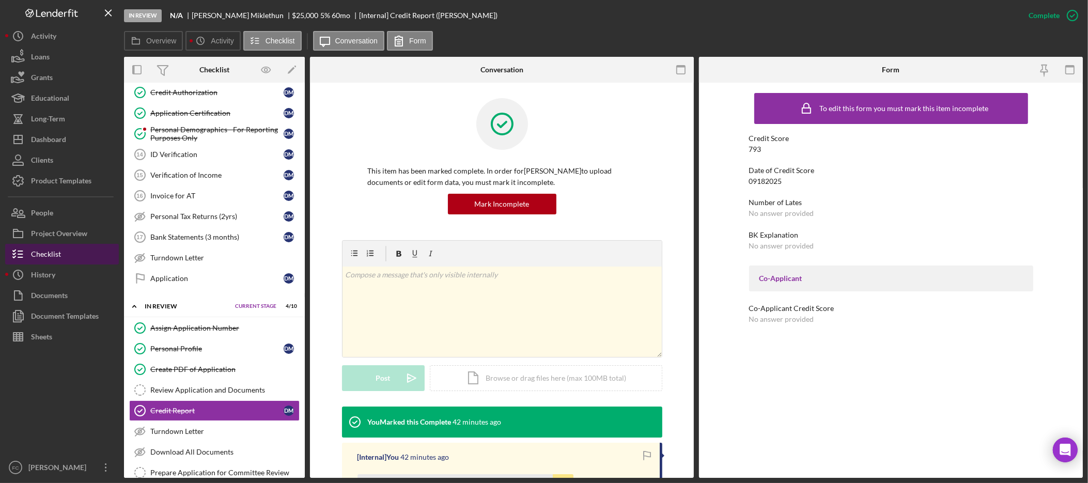
click at [66, 249] on button "Checklist" at bounding box center [62, 254] width 114 height 21
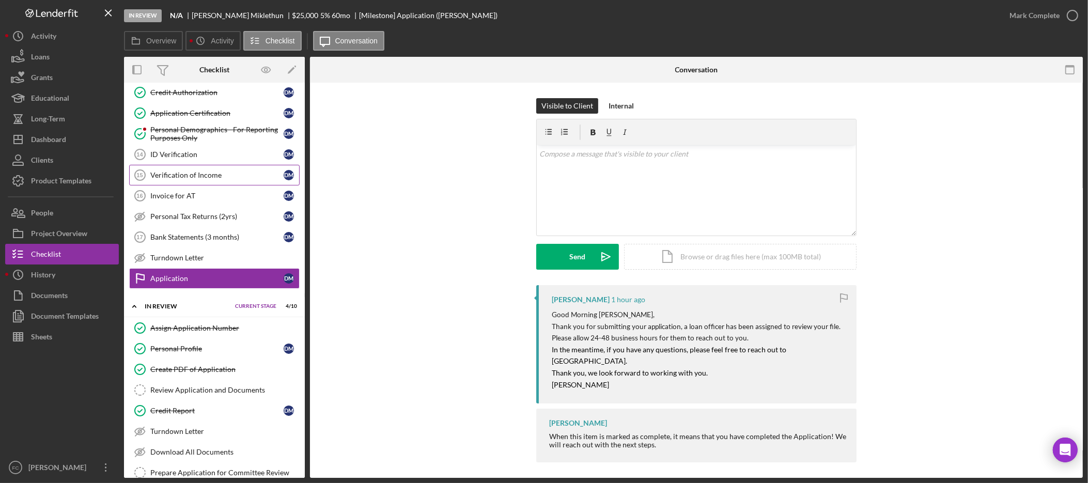
click at [206, 179] on div "Verification of Income" at bounding box center [216, 175] width 133 height 8
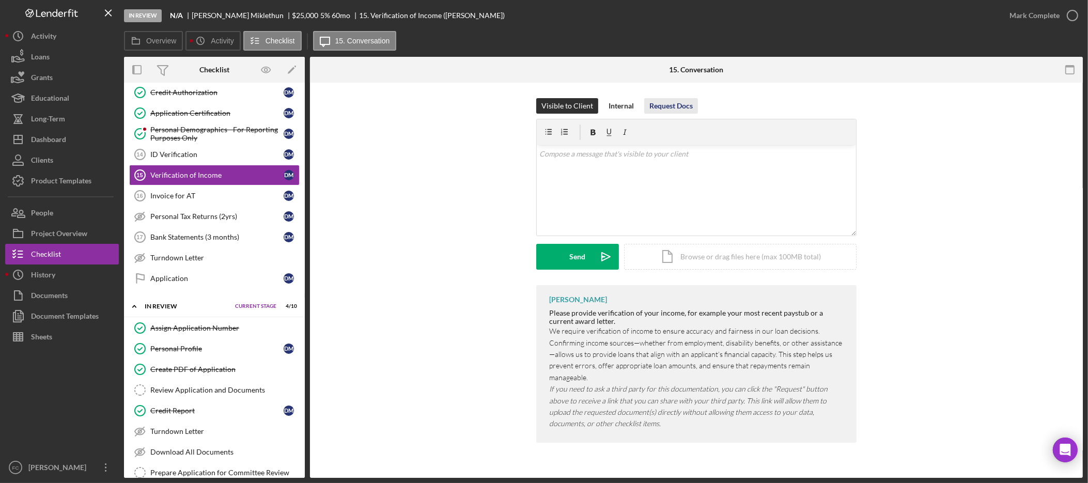
click at [675, 105] on div "Request Docs" at bounding box center [670, 105] width 43 height 15
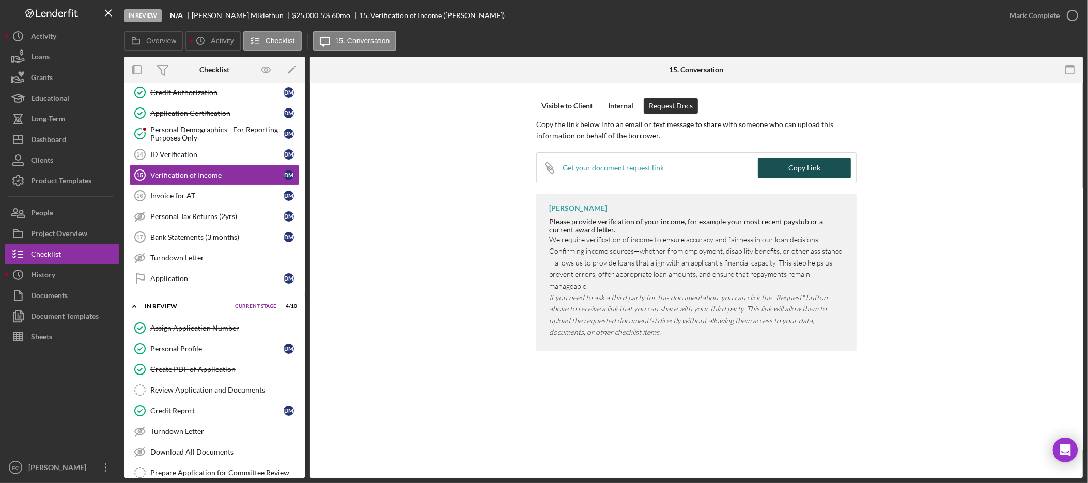
click at [787, 171] on button "Copy Link" at bounding box center [804, 168] width 93 height 21
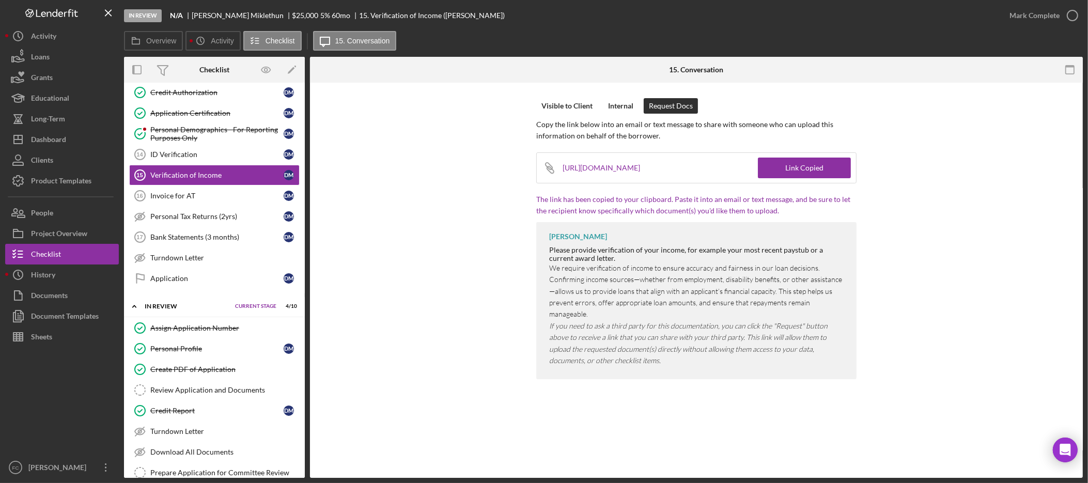
scroll to position [254, 0]
click at [60, 142] on div "Dashboard" at bounding box center [48, 140] width 35 height 23
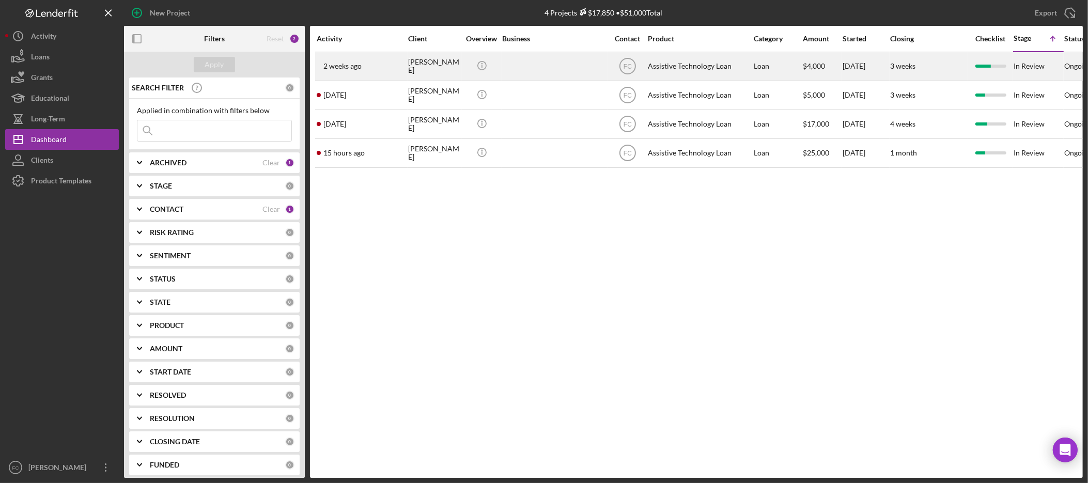
click at [432, 63] on div "ANNETTE TURNER" at bounding box center [434, 66] width 52 height 27
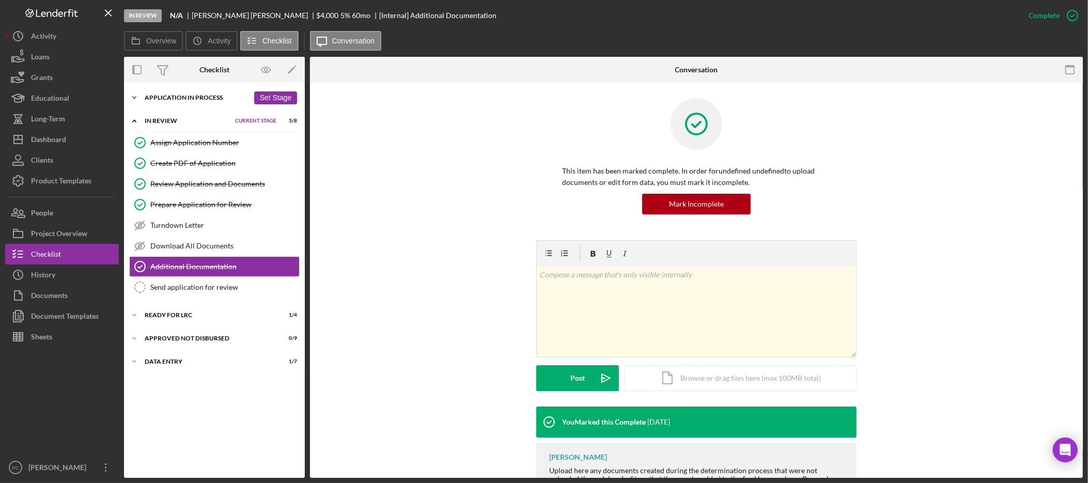
click at [159, 97] on div "Application In Process" at bounding box center [197, 98] width 104 height 6
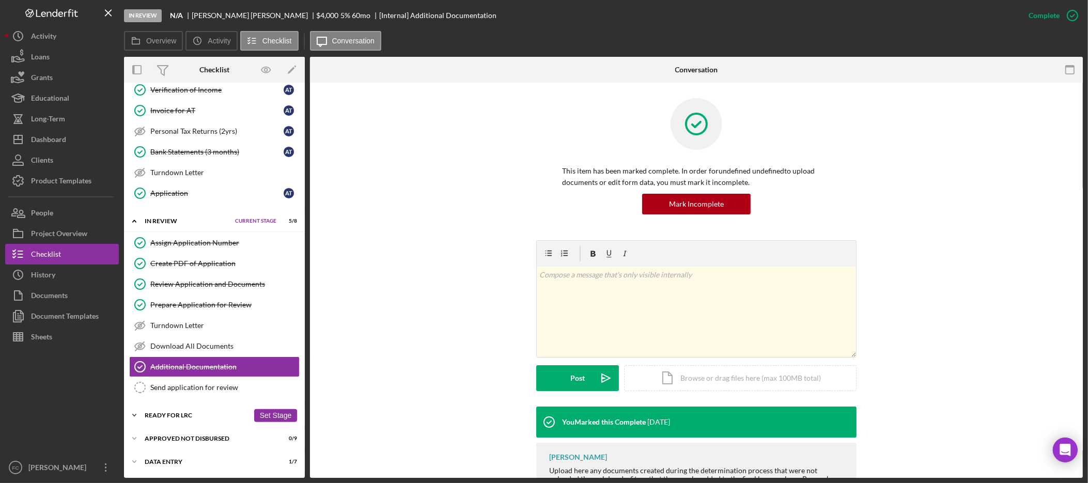
scroll to position [347, 0]
click at [214, 303] on div "Prepare Application for Review" at bounding box center [224, 305] width 149 height 8
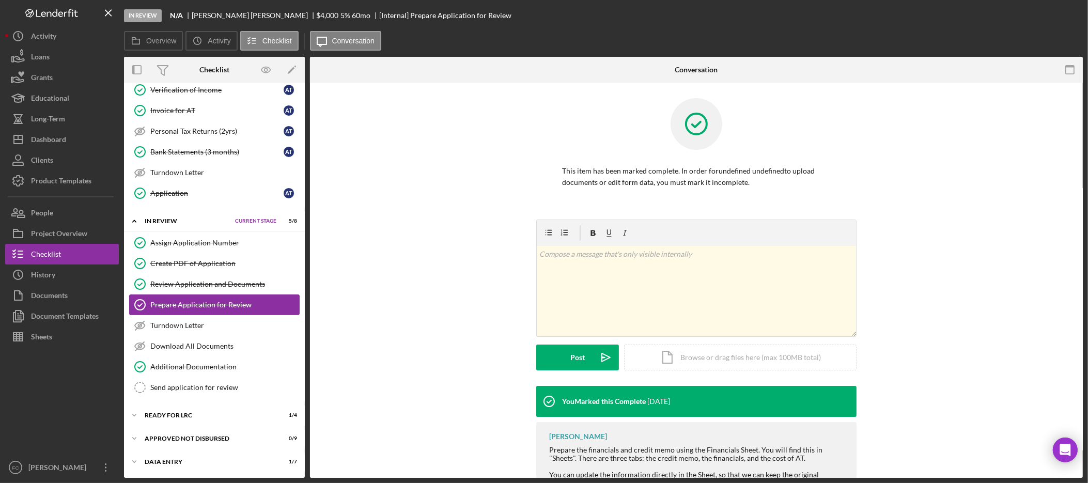
scroll to position [347, 0]
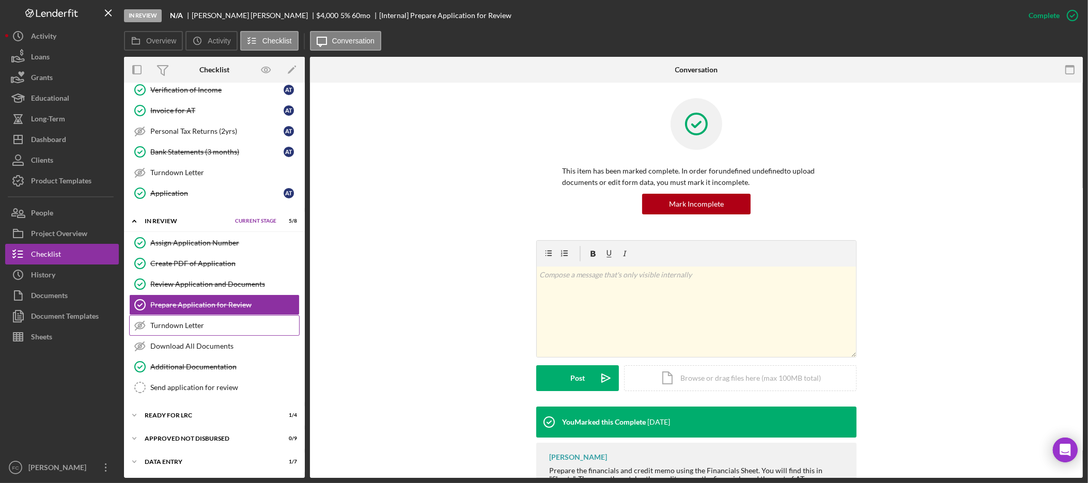
click at [200, 328] on div "Turndown Letter" at bounding box center [224, 325] width 149 height 8
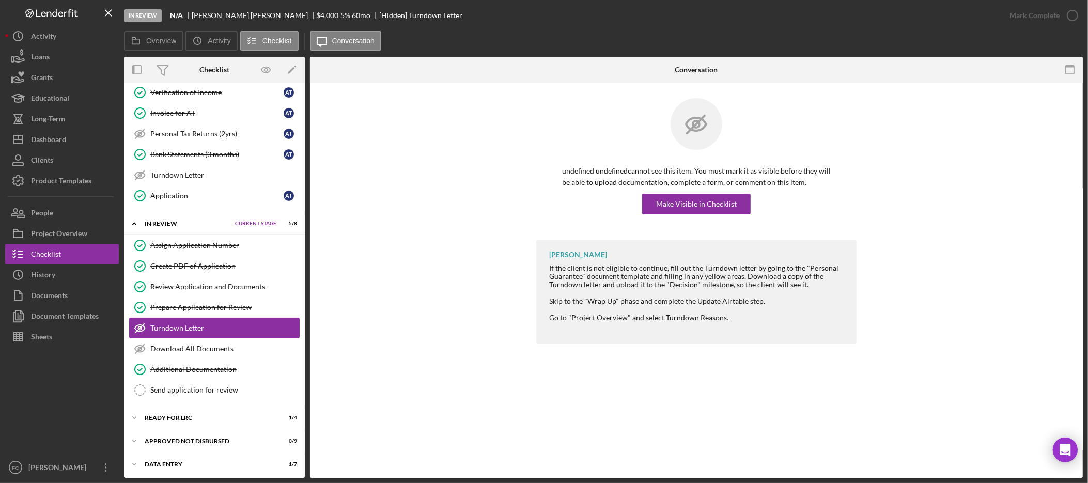
scroll to position [347, 0]
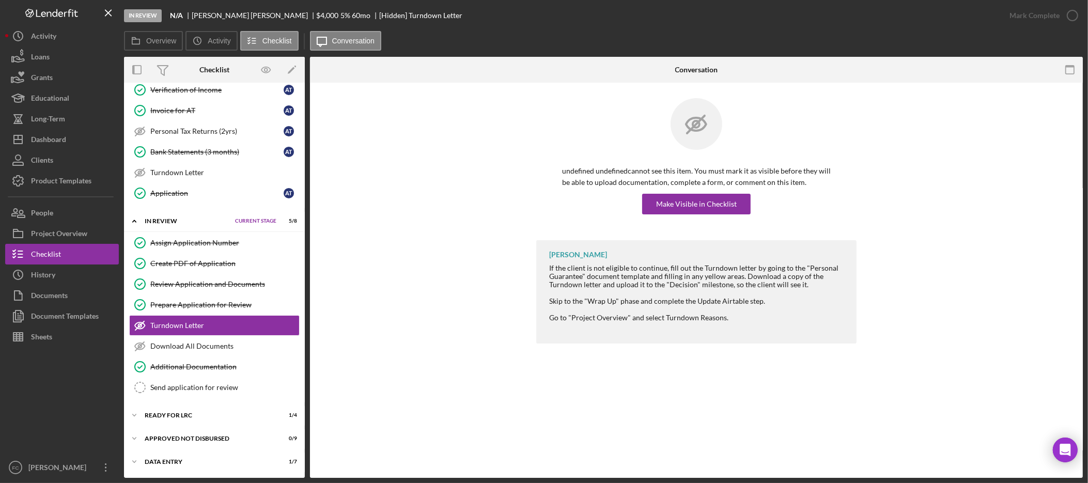
click at [253, 219] on span "Current Stage" at bounding box center [255, 221] width 41 height 6
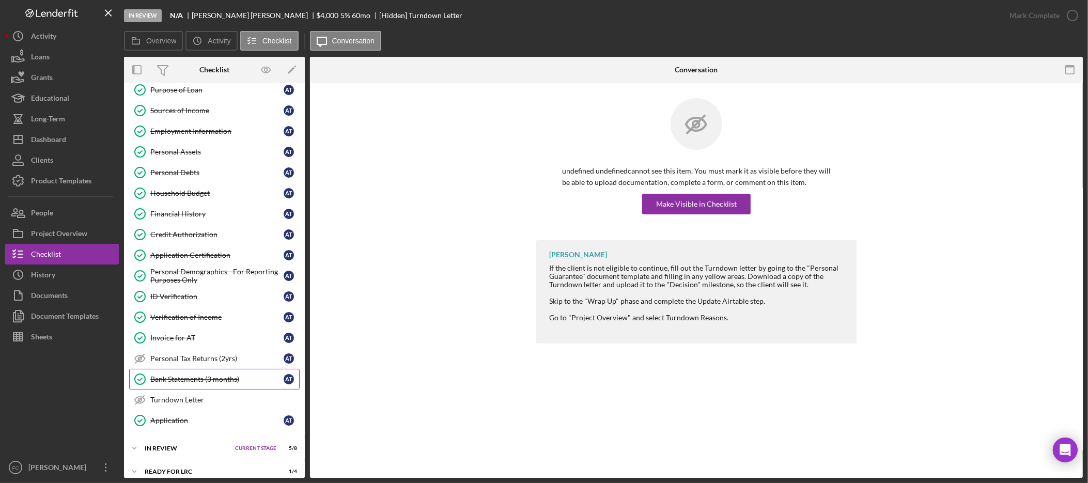
scroll to position [0, 0]
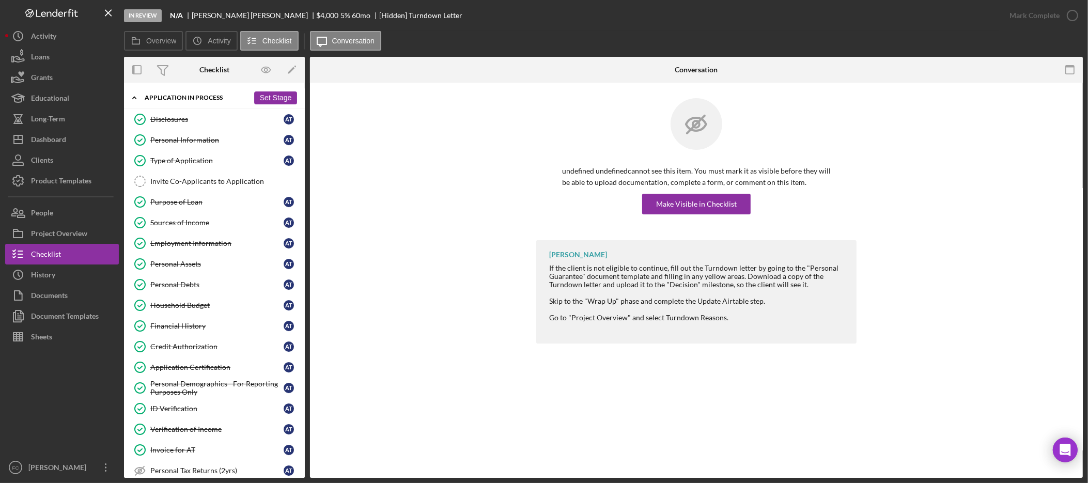
click at [278, 97] on button "Set Stage" at bounding box center [275, 97] width 43 height 13
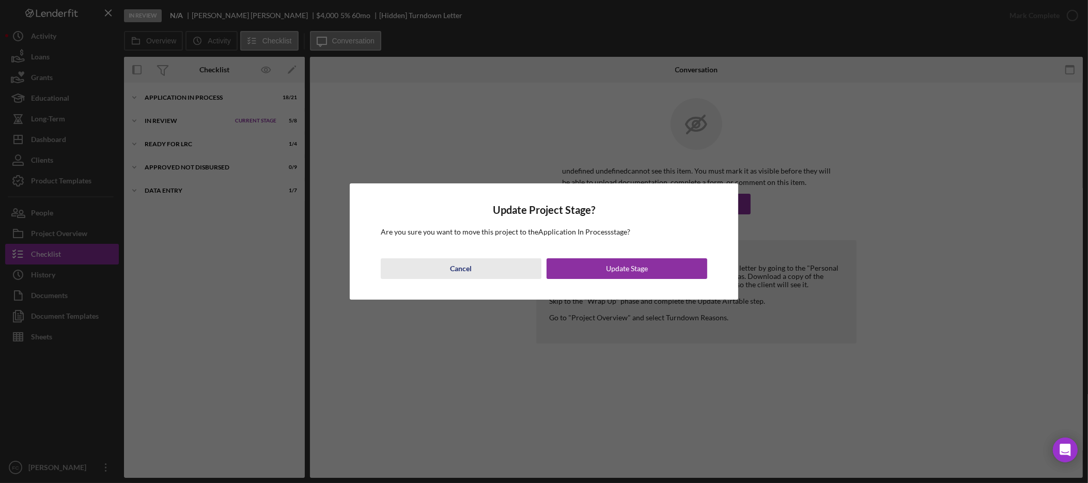
click at [455, 272] on div "Cancel" at bounding box center [462, 268] width 22 height 21
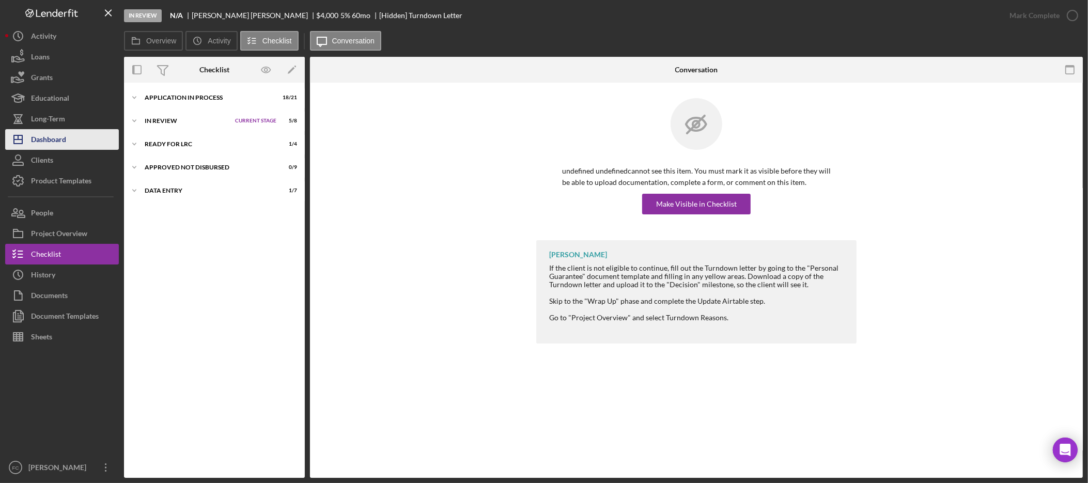
click at [71, 135] on button "Icon/Dashboard Dashboard" at bounding box center [62, 139] width 114 height 21
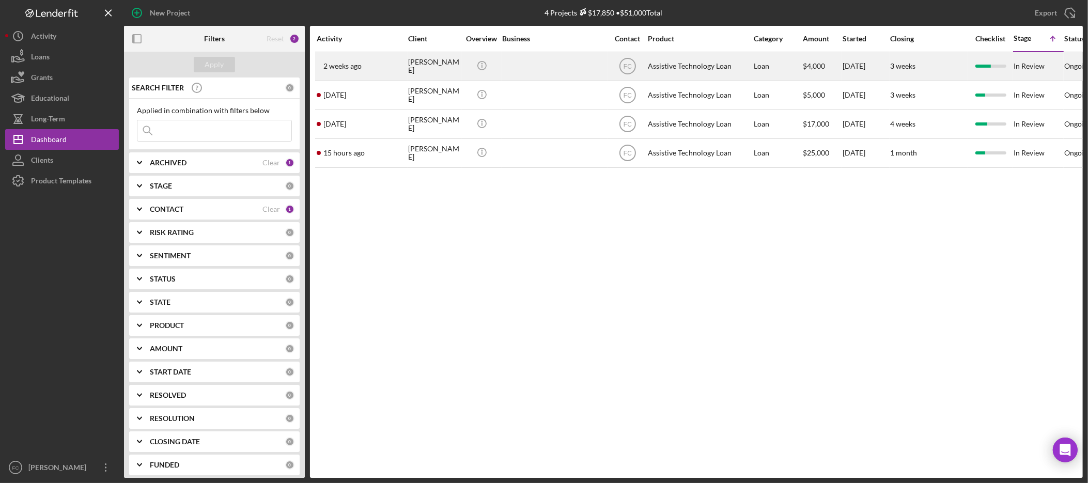
click at [353, 69] on time "2 weeks ago" at bounding box center [342, 66] width 38 height 8
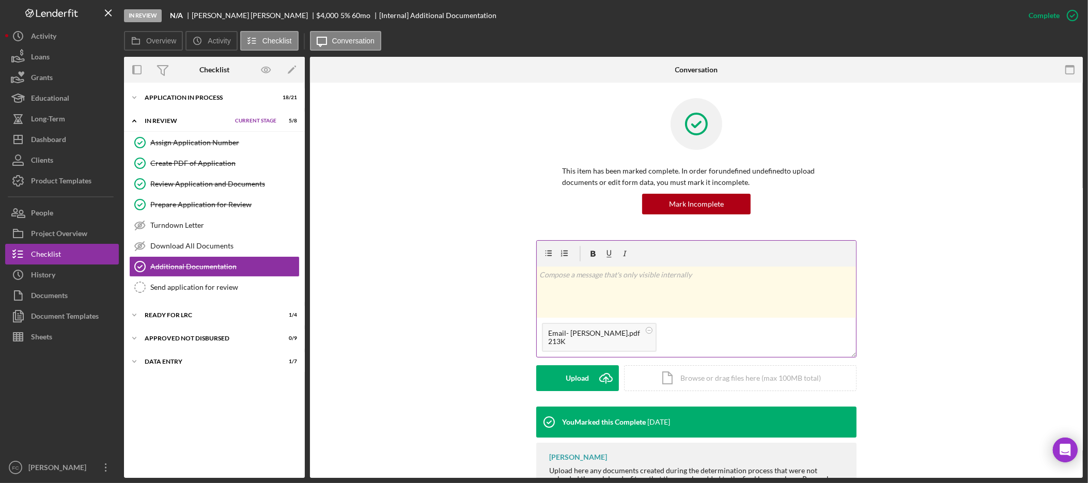
click at [676, 277] on p at bounding box center [697, 274] width 314 height 11
click at [585, 376] on div "Upload" at bounding box center [577, 378] width 23 height 26
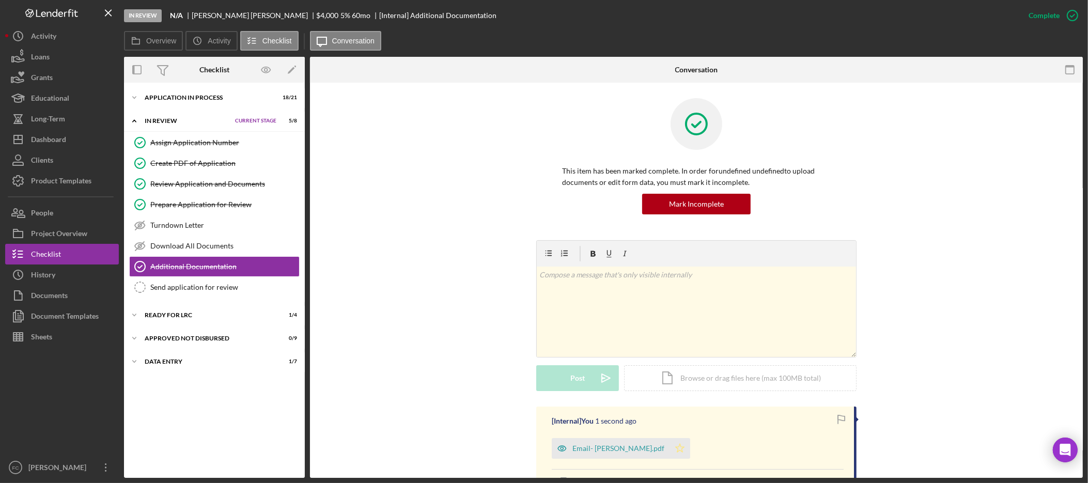
click at [671, 451] on icon "Icon/Star" at bounding box center [680, 448] width 21 height 21
click at [213, 230] on link "Turndown Letter Turndown Letter" at bounding box center [214, 225] width 170 height 21
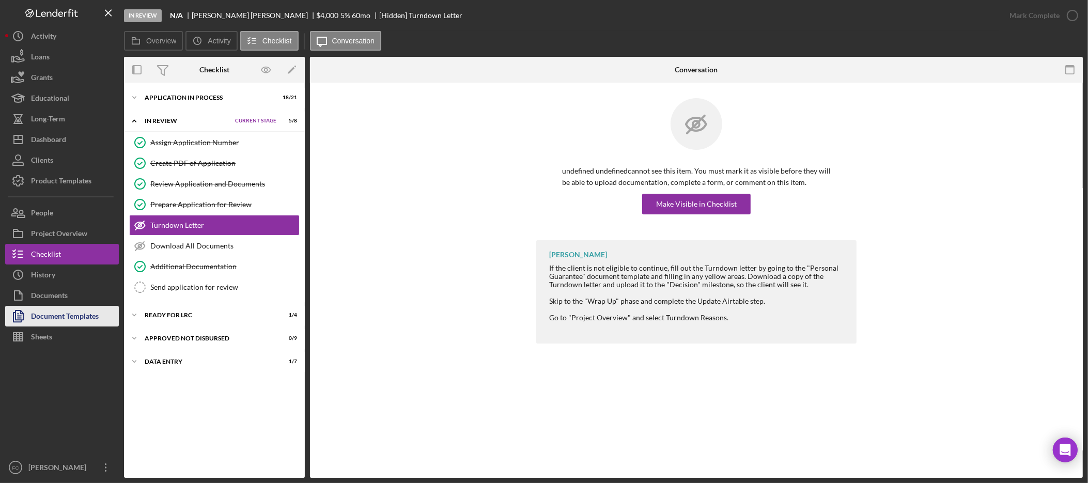
click at [68, 323] on div "Document Templates" at bounding box center [65, 317] width 68 height 23
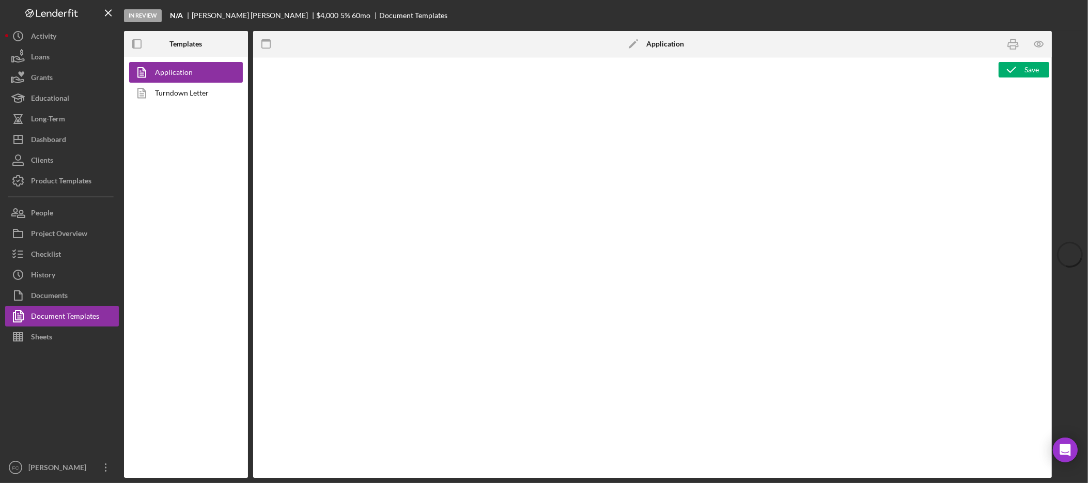
type textarea "<div class="WordSection1"> <p style="margin: 0in; font-size: 12pt; font-family:…"
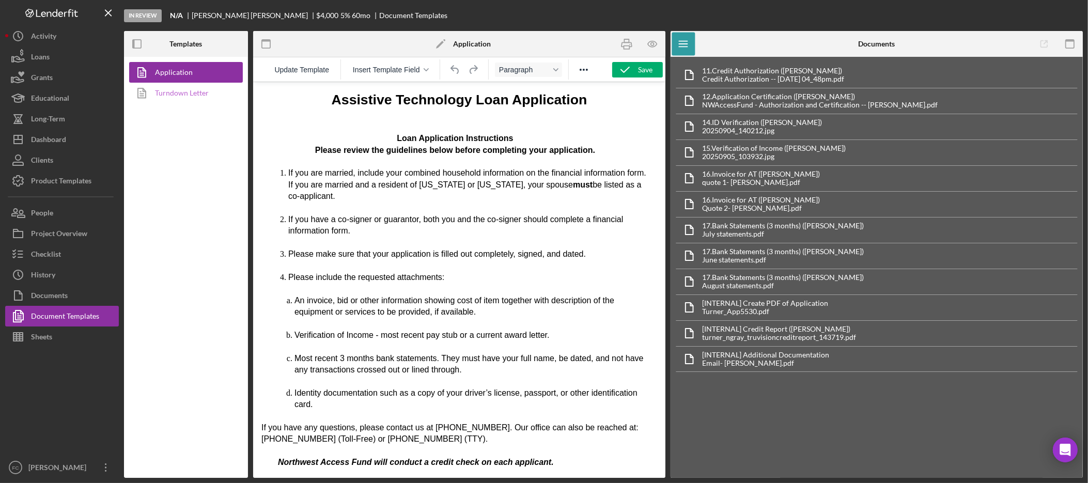
click at [181, 96] on link "Turndown Letter" at bounding box center [183, 93] width 108 height 21
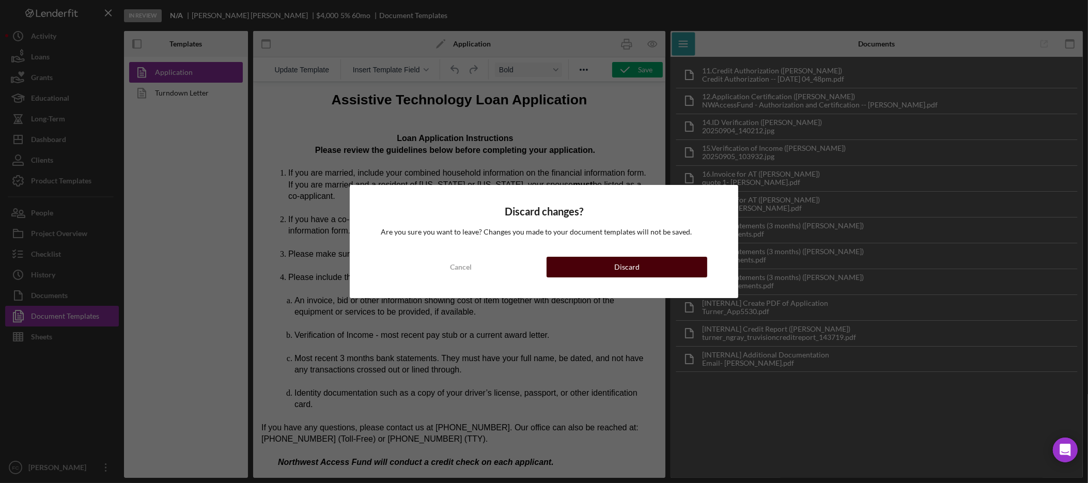
click at [603, 266] on button "Discard" at bounding box center [627, 267] width 161 height 21
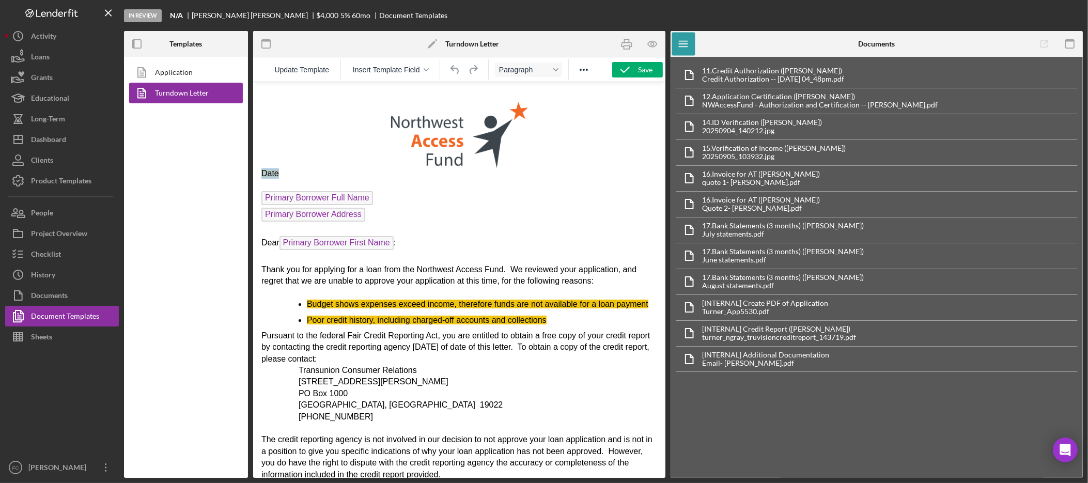
drag, startPoint x: 283, startPoint y: 172, endPoint x: 242, endPoint y: 175, distance: 41.4
click at [253, 175] on html "Date Primary Borrower Full Name Primary Borrower Address Dear Primary Borrower …" at bounding box center [459, 436] width 412 height 709
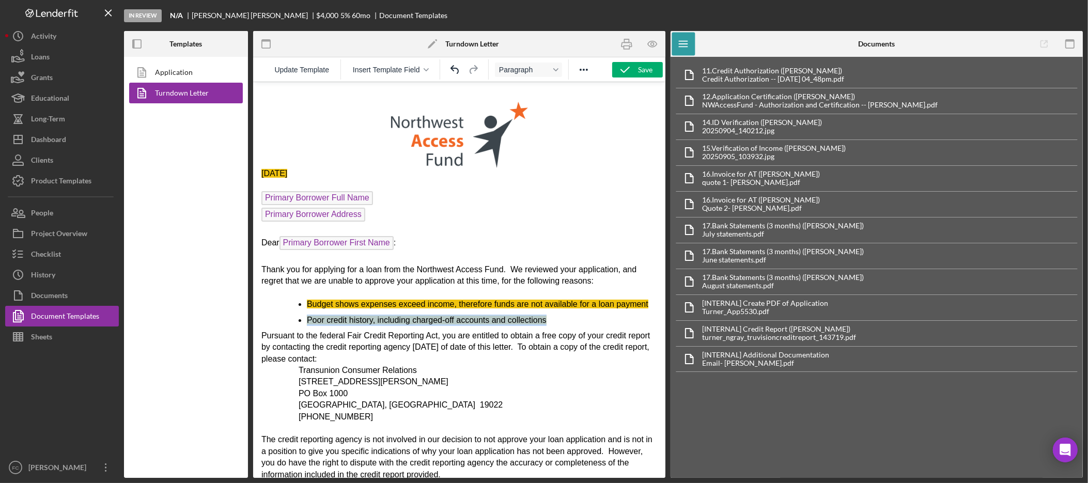
drag, startPoint x: 554, startPoint y: 334, endPoint x: 292, endPoint y: 332, distance: 262.0
click at [292, 325] on ul "Budget shows expenses exceed income, therefore funds are not available for a lo…" at bounding box center [459, 311] width 396 height 27
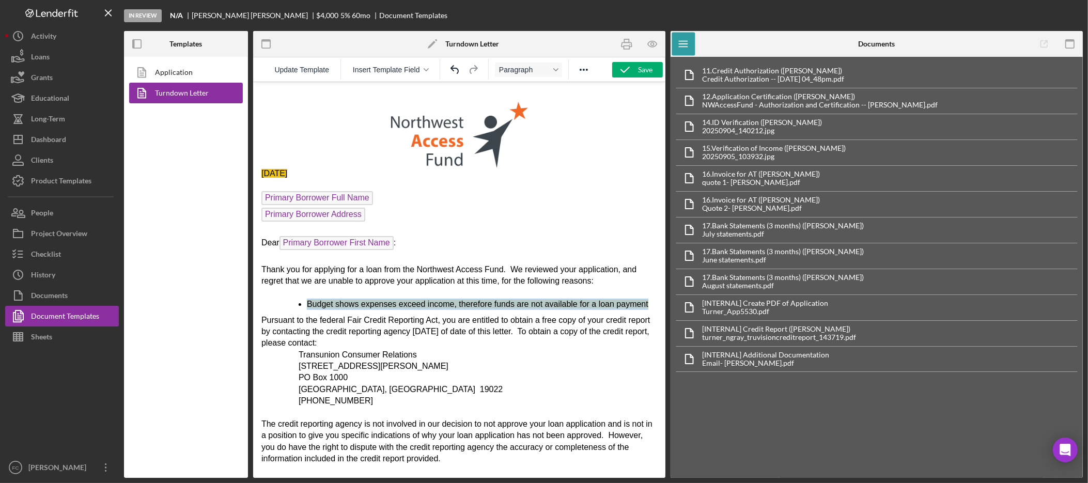
drag, startPoint x: 336, startPoint y: 313, endPoint x: 306, endPoint y: 299, distance: 33.5
click at [306, 299] on li "Budget shows expenses exceed income, therefore funds are not available for a lo…" at bounding box center [481, 303] width 350 height 11
click at [585, 68] on icon "Reveal or hide additional toolbar items" at bounding box center [584, 70] width 12 height 12
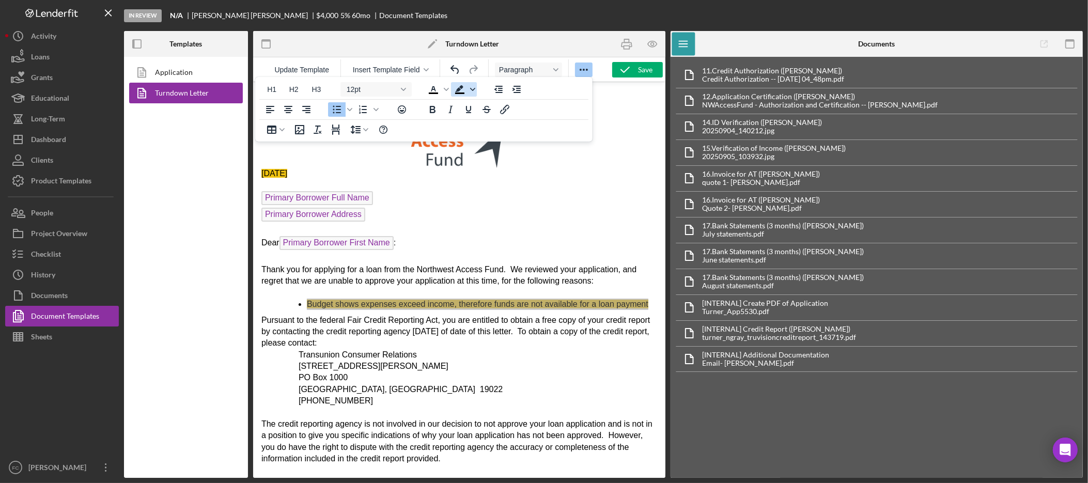
click at [472, 87] on icon "Background color Black" at bounding box center [472, 89] width 5 height 5
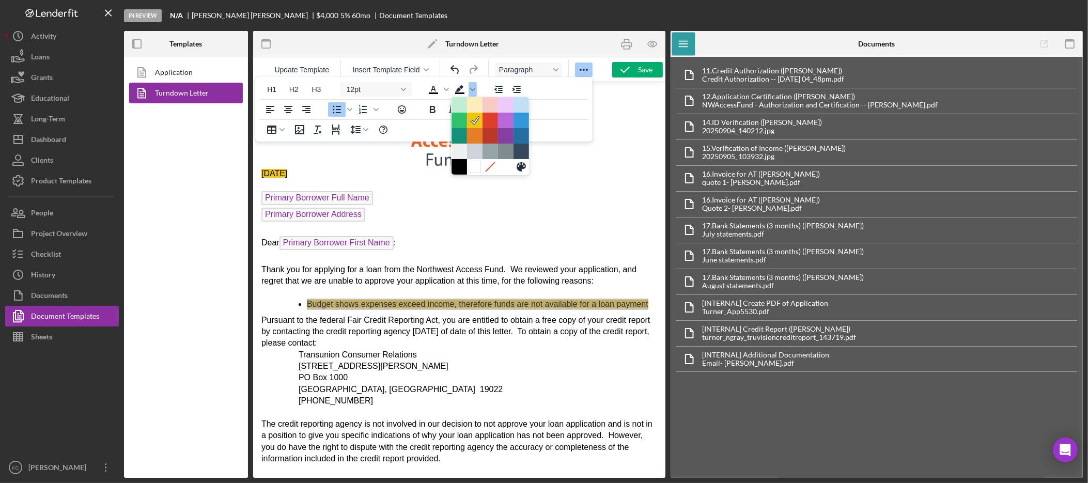
click at [473, 166] on div at bounding box center [475, 167] width 12 height 12
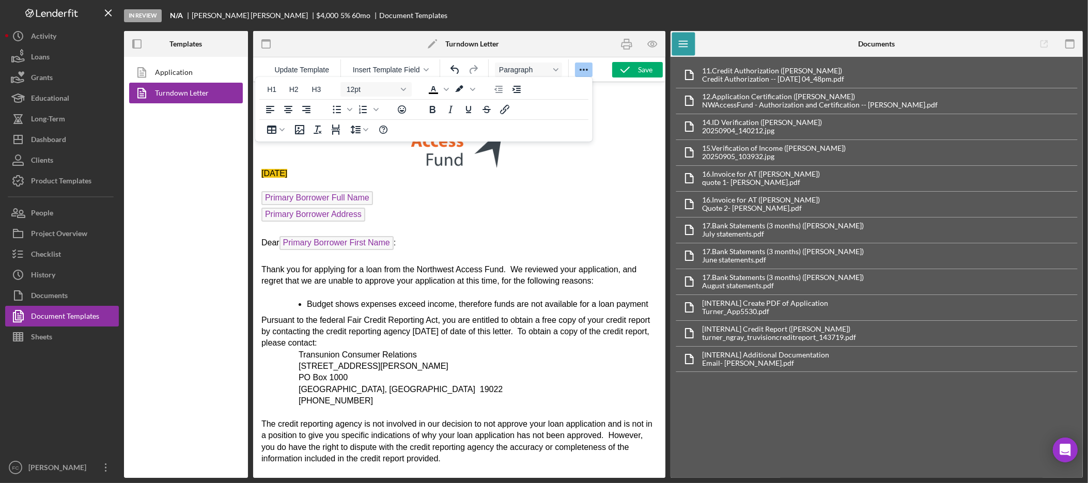
drag, startPoint x: 358, startPoint y: 178, endPoint x: 500, endPoint y: 254, distance: 161.1
click at [253, 175] on html "September 18, 2025 Primary Borrower Full Name Primary Borrower Address Dear Pri…" at bounding box center [459, 428] width 412 height 693
click at [444, 89] on icon "Text color Black" at bounding box center [446, 89] width 5 height 5
click at [451, 169] on div at bounding box center [448, 167] width 12 height 12
click at [505, 231] on p "Rich Text Area. Press ALT-0 for help." at bounding box center [459, 229] width 396 height 11
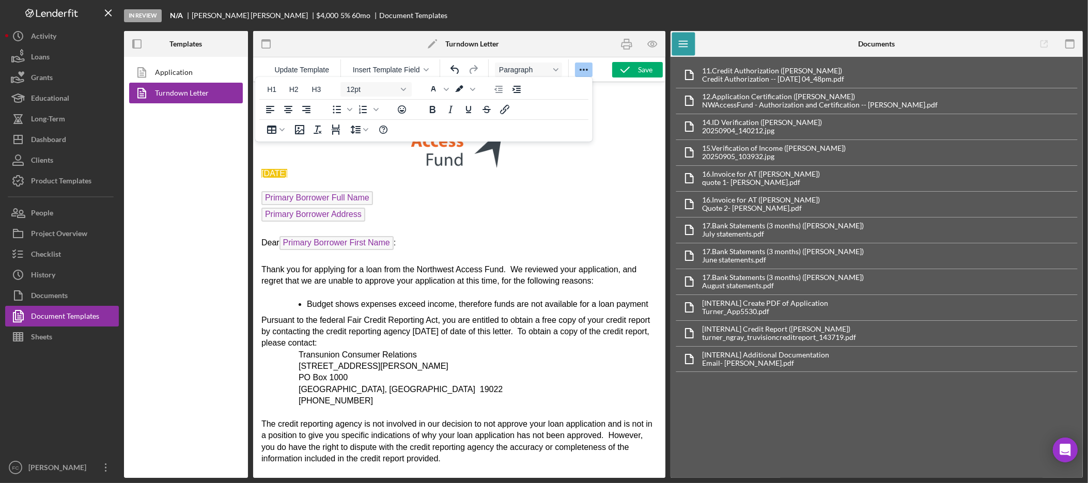
drag, startPoint x: 360, startPoint y: 175, endPoint x: 486, endPoint y: 236, distance: 140.3
click at [253, 175] on html "September 18, 2025 Primary Borrower Full Name Primary Borrower Address Dear Pri…" at bounding box center [459, 428] width 412 height 693
click at [471, 88] on icon "Background color White" at bounding box center [472, 89] width 5 height 5
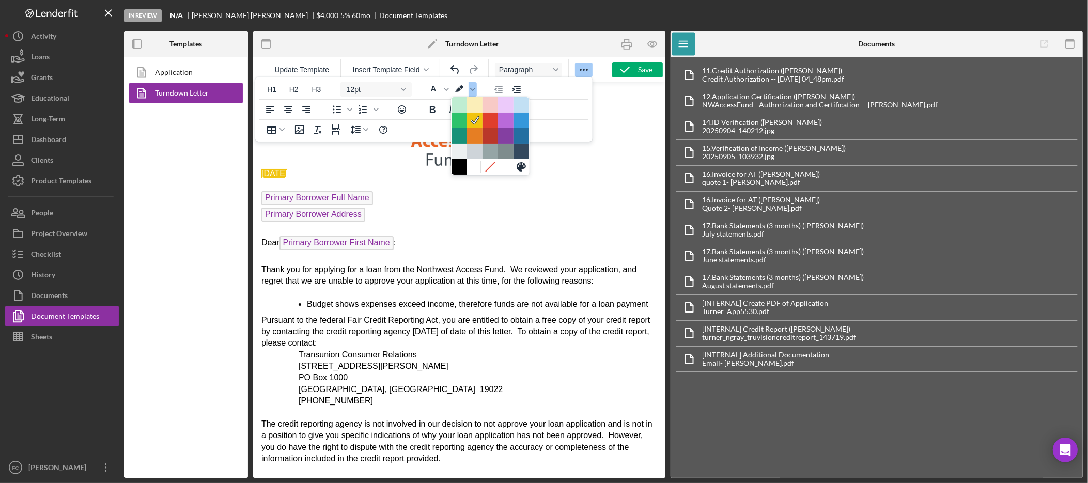
click at [474, 166] on div at bounding box center [475, 167] width 12 height 12
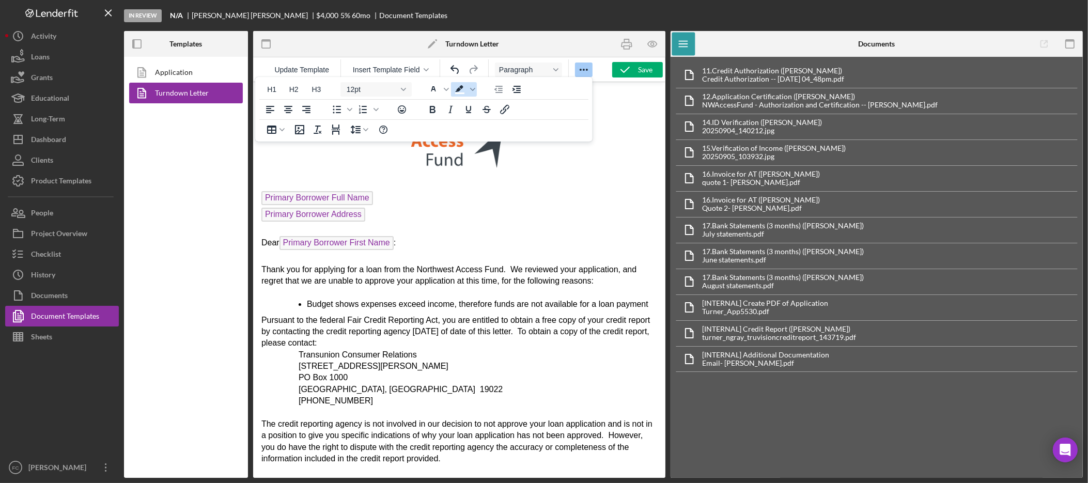
click at [458, 89] on icon "Background color White" at bounding box center [459, 88] width 8 height 7
click at [468, 87] on span "Background color White" at bounding box center [460, 89] width 18 height 14
click at [471, 89] on span "Background color White" at bounding box center [473, 89] width 8 height 14
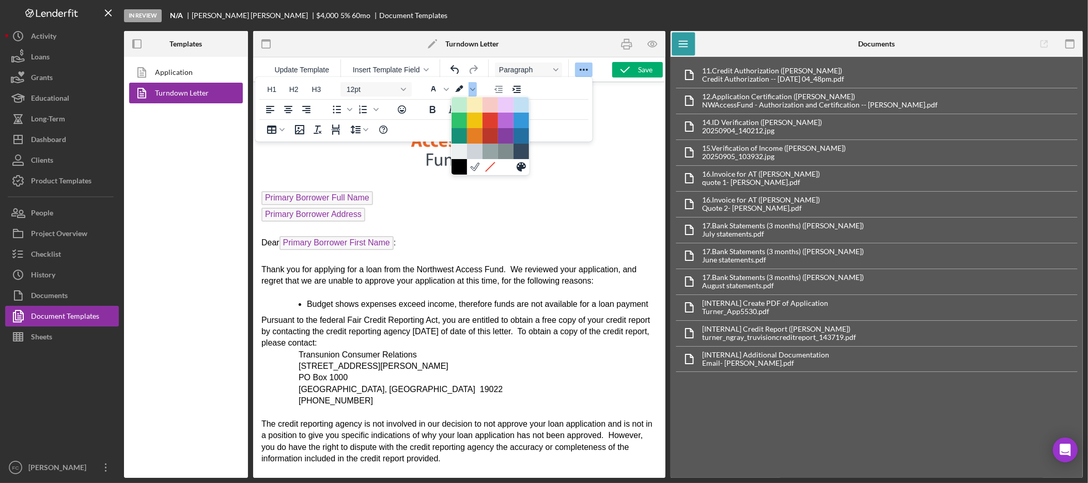
click at [504, 167] on div at bounding box center [490, 166] width 77 height 15
click at [441, 86] on span "Text color White" at bounding box center [434, 89] width 18 height 14
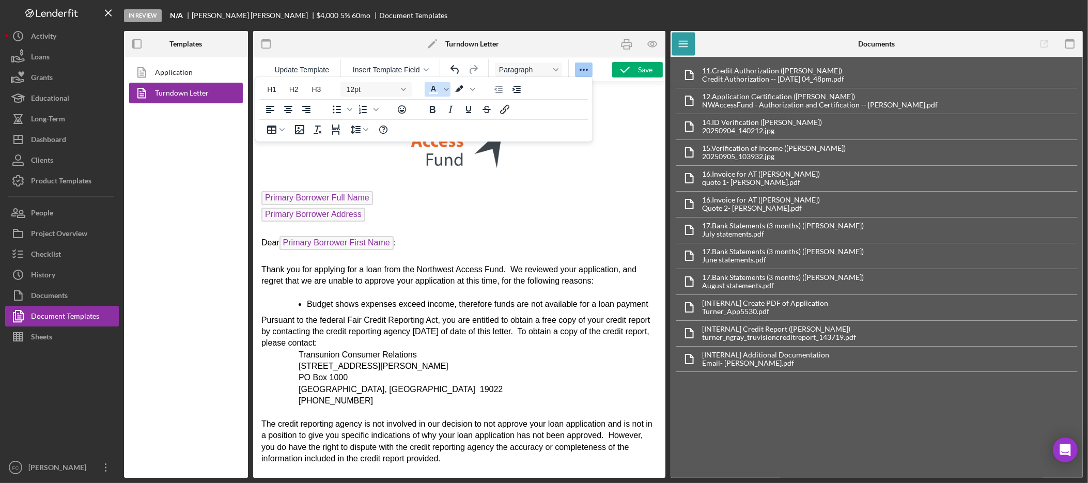
click at [437, 89] on icon "Text color White" at bounding box center [433, 89] width 12 height 12
click at [443, 89] on span "Text color White" at bounding box center [446, 89] width 8 height 14
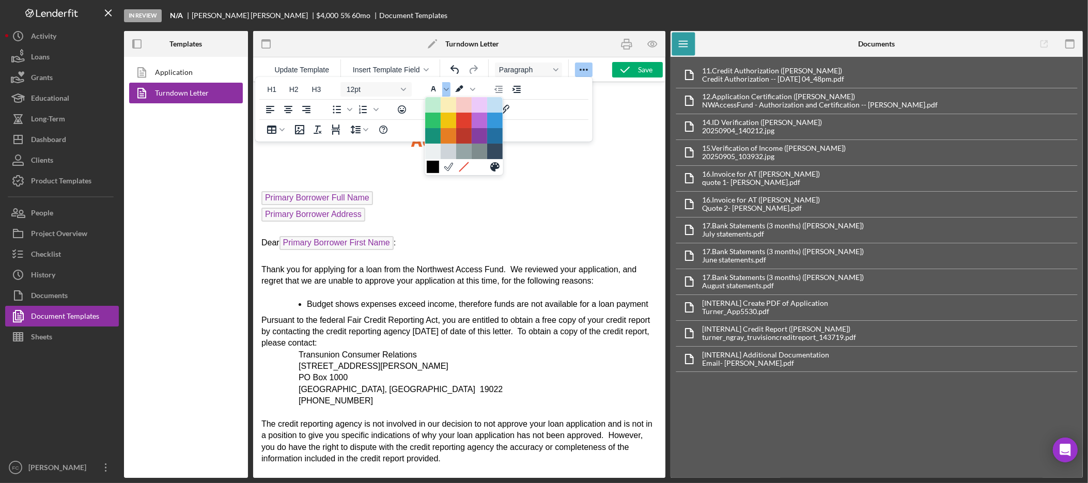
click at [433, 170] on div at bounding box center [433, 167] width 12 height 12
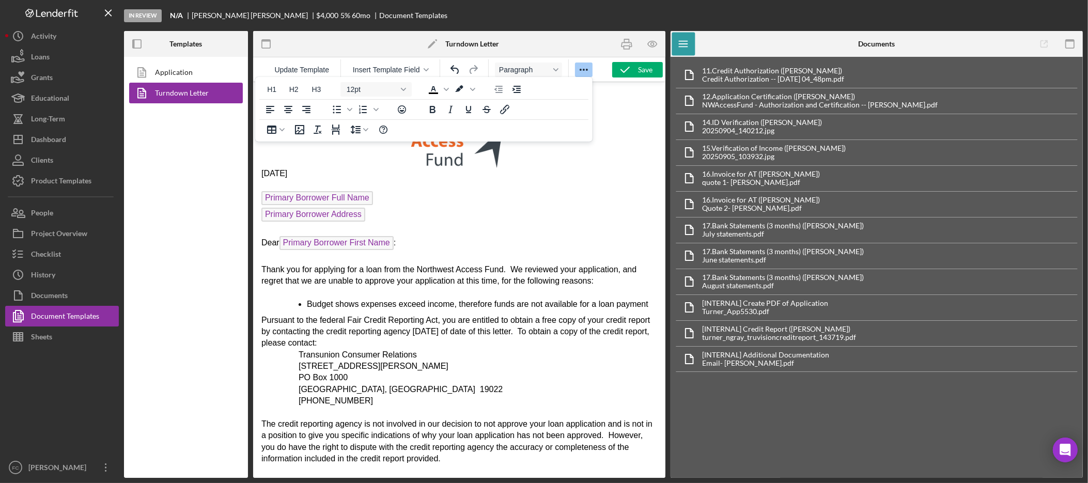
drag, startPoint x: 433, startPoint y: 186, endPoint x: 441, endPoint y: 191, distance: 9.3
click at [434, 186] on p "Rich Text Area. Press ALT-0 for help." at bounding box center [459, 184] width 396 height 11
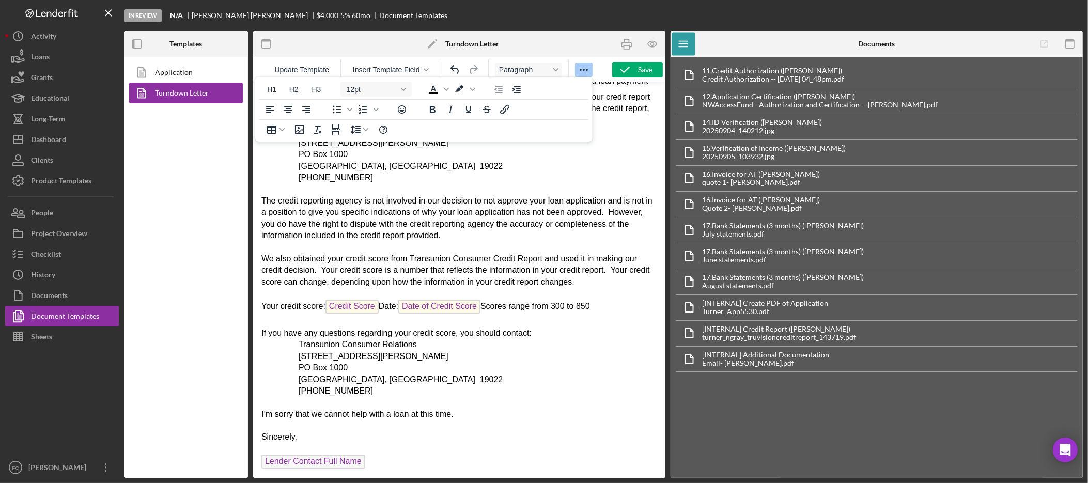
scroll to position [314, 0]
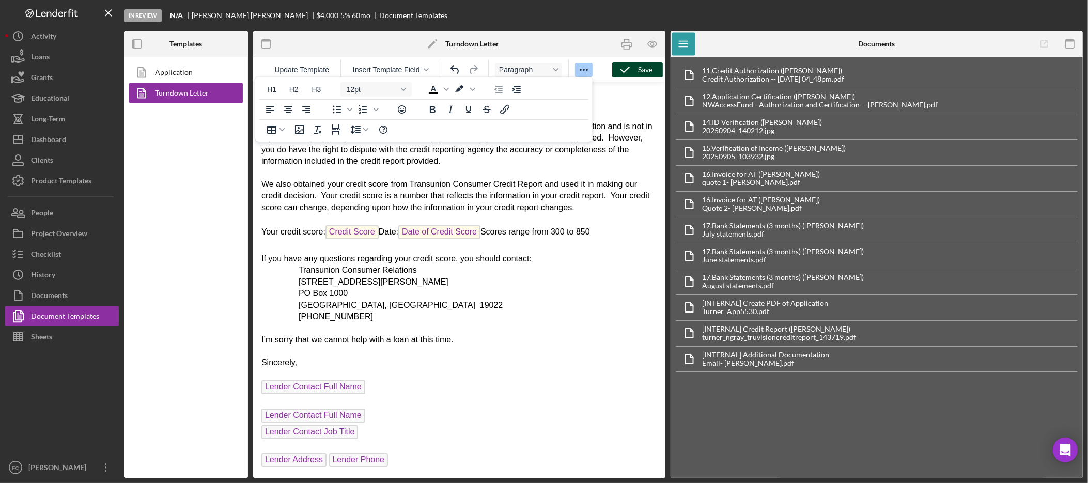
click at [632, 76] on icon "button" at bounding box center [625, 70] width 26 height 26
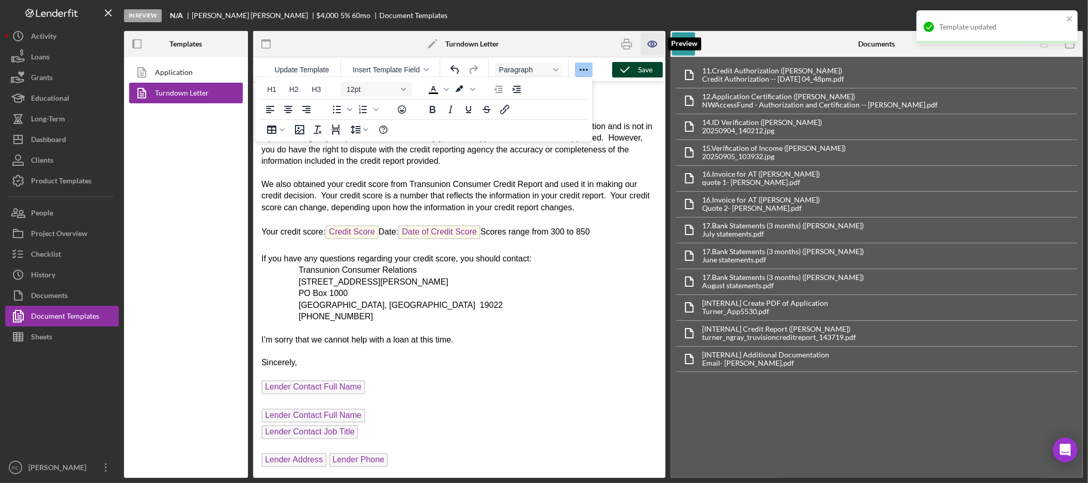
click at [655, 42] on icon "button" at bounding box center [652, 44] width 9 height 6
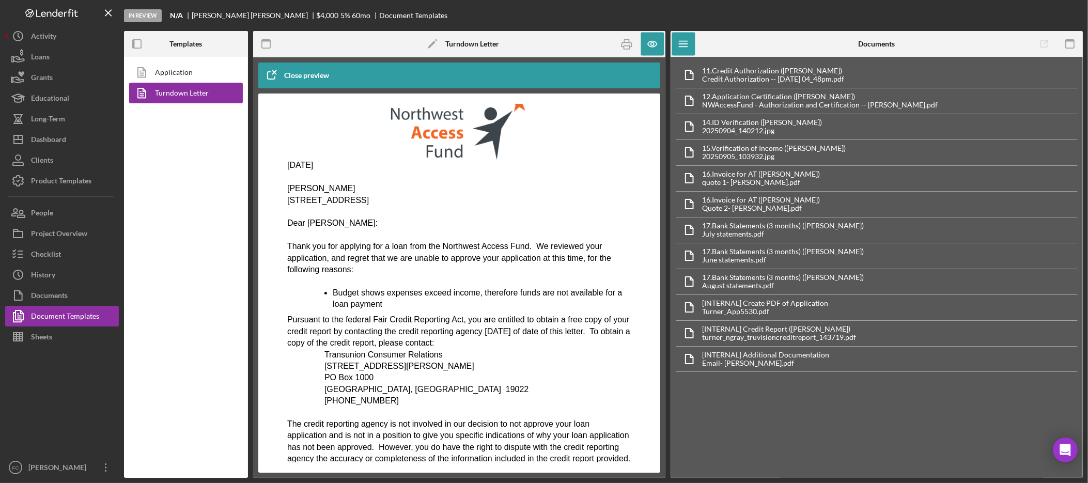
scroll to position [352, 0]
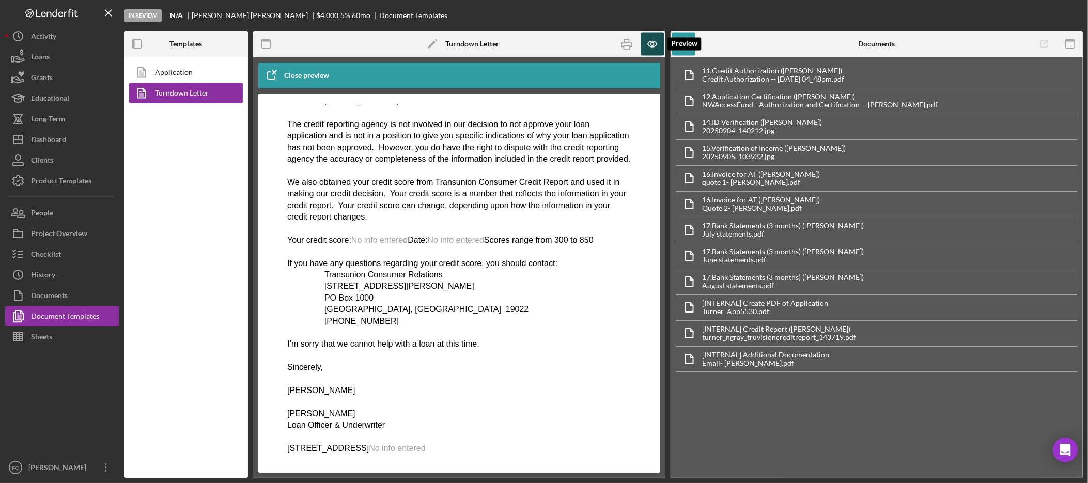
click at [657, 45] on icon "button" at bounding box center [652, 44] width 23 height 23
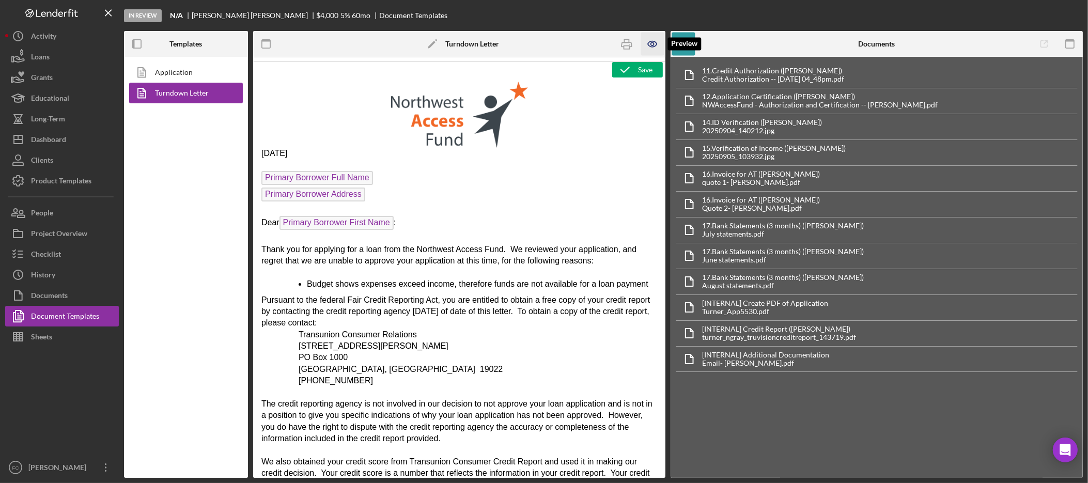
scroll to position [0, 0]
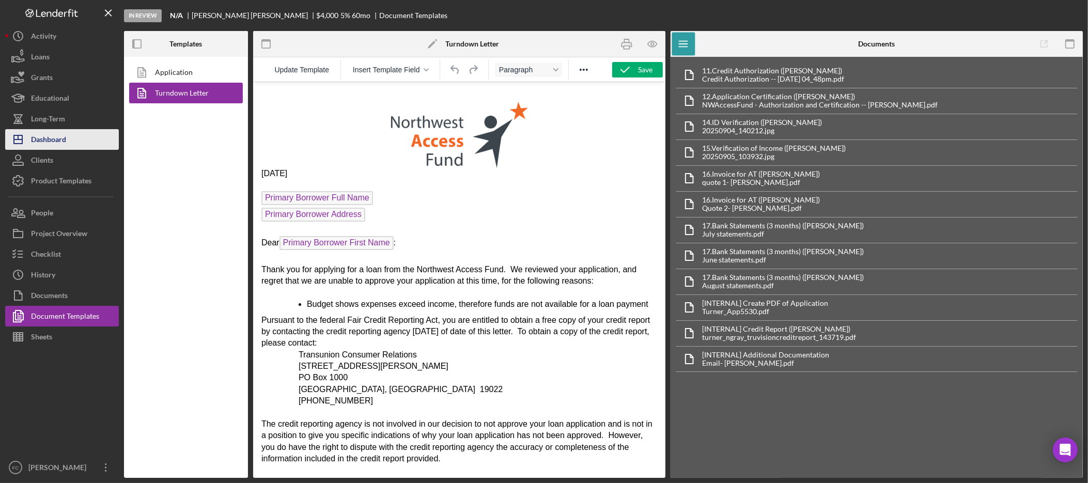
click at [53, 143] on div "Dashboard" at bounding box center [48, 140] width 35 height 23
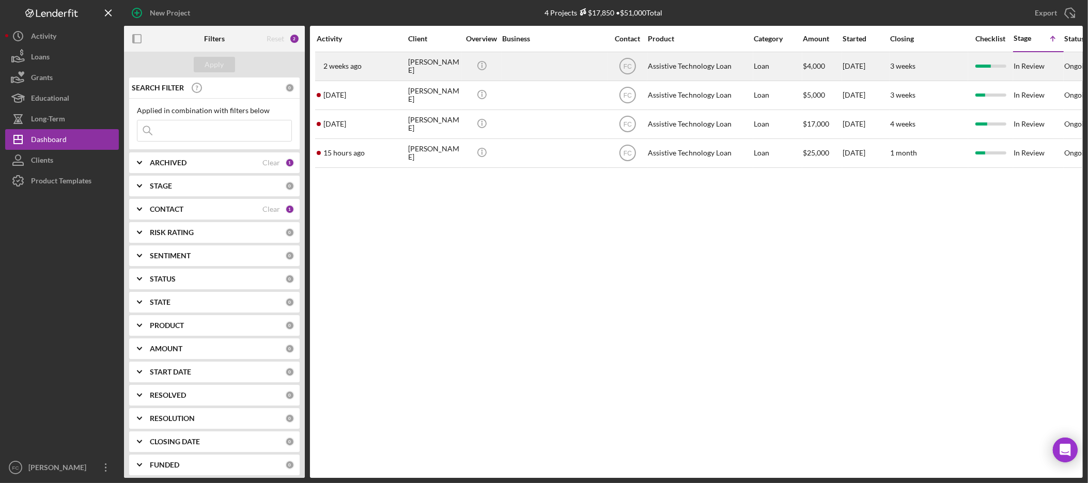
click at [412, 66] on div "ANNETTE TURNER" at bounding box center [434, 66] width 52 height 27
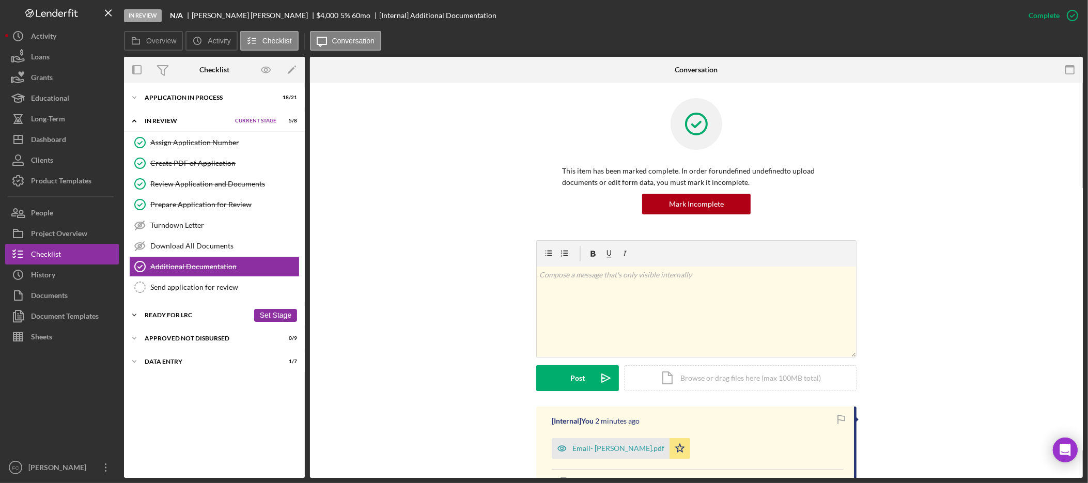
click at [136, 318] on icon "Icon/Expander" at bounding box center [134, 315] width 21 height 21
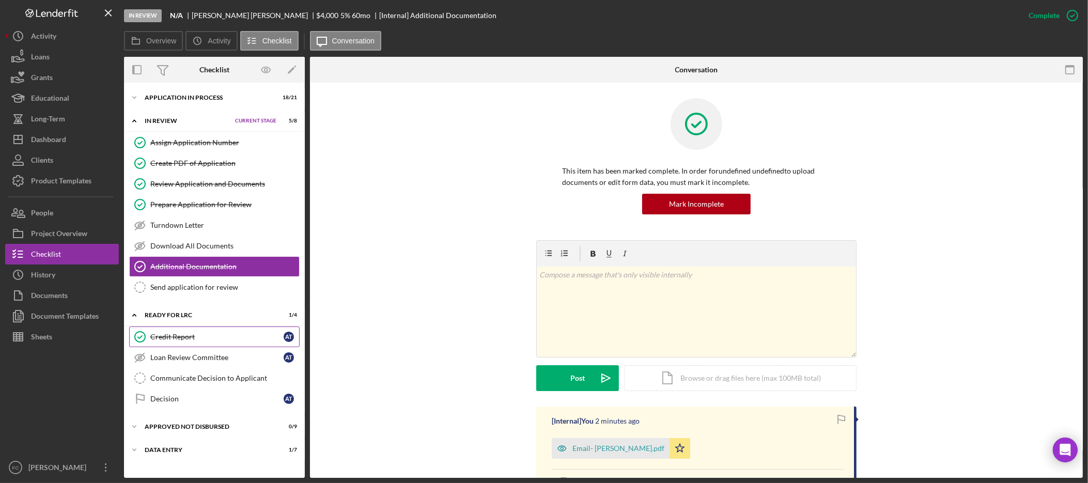
click at [185, 336] on div "Credit Report" at bounding box center [216, 337] width 133 height 8
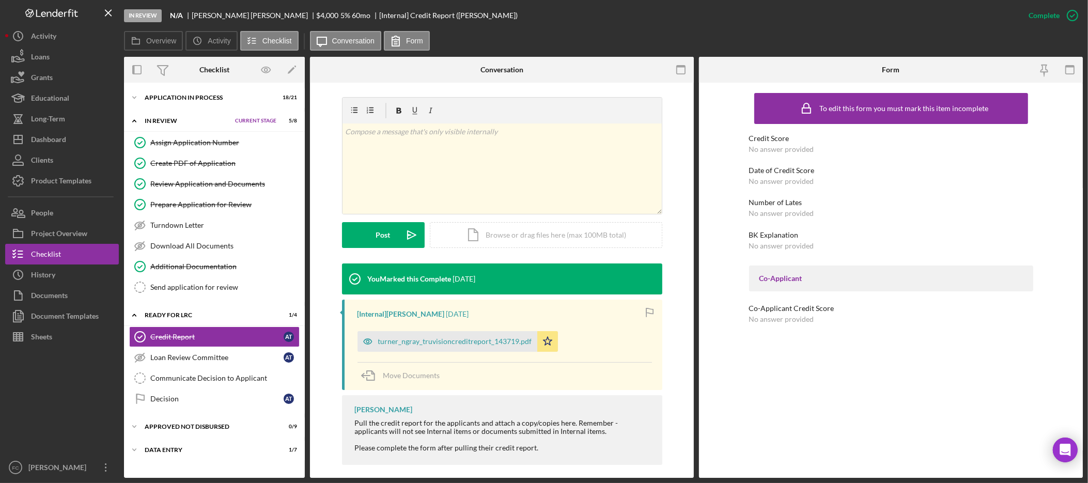
scroll to position [145, 0]
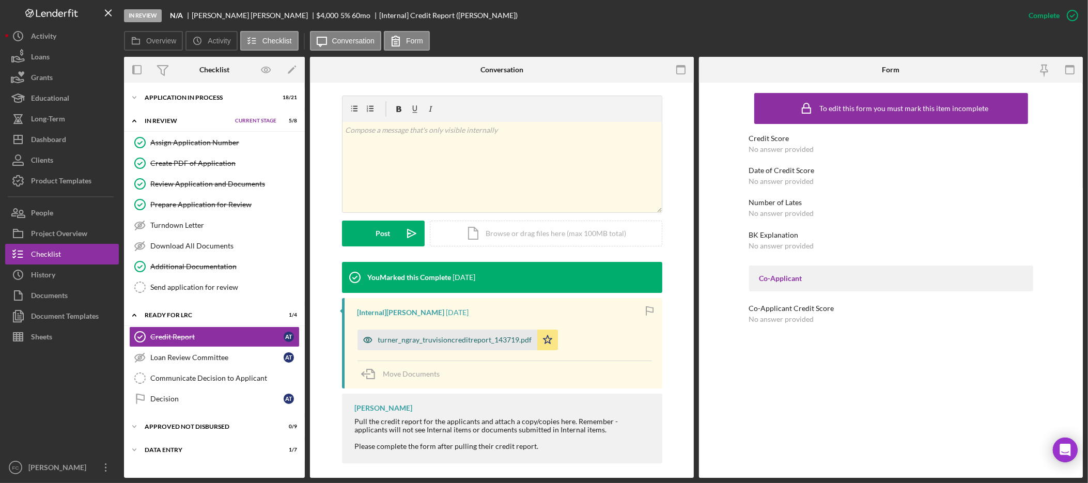
click at [469, 340] on div "turner_ngray_truvisioncreditreport_143719.pdf" at bounding box center [455, 340] width 154 height 8
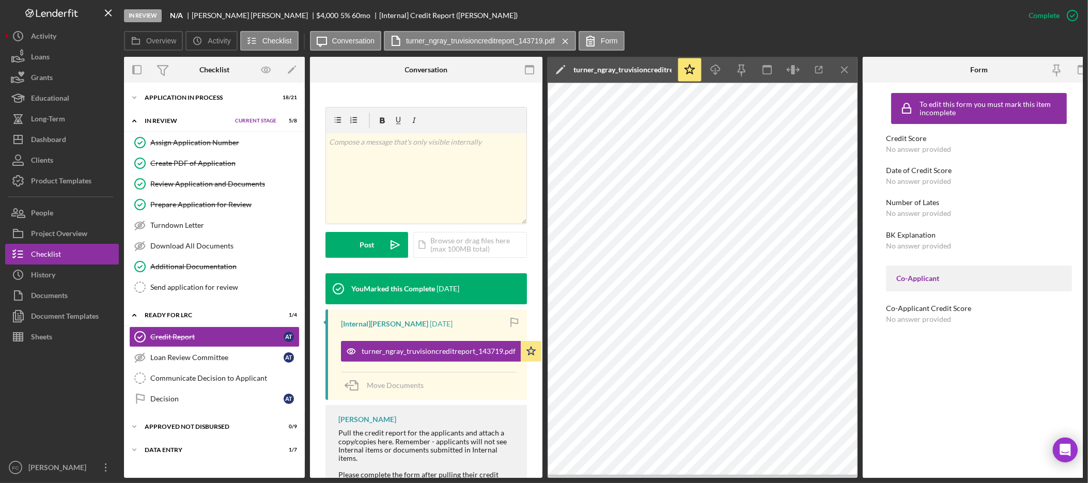
click at [922, 143] on div "Credit Score No answer provided" at bounding box center [979, 143] width 186 height 19
click at [1041, 15] on div "Mark Incomplete" at bounding box center [1031, 15] width 55 height 21
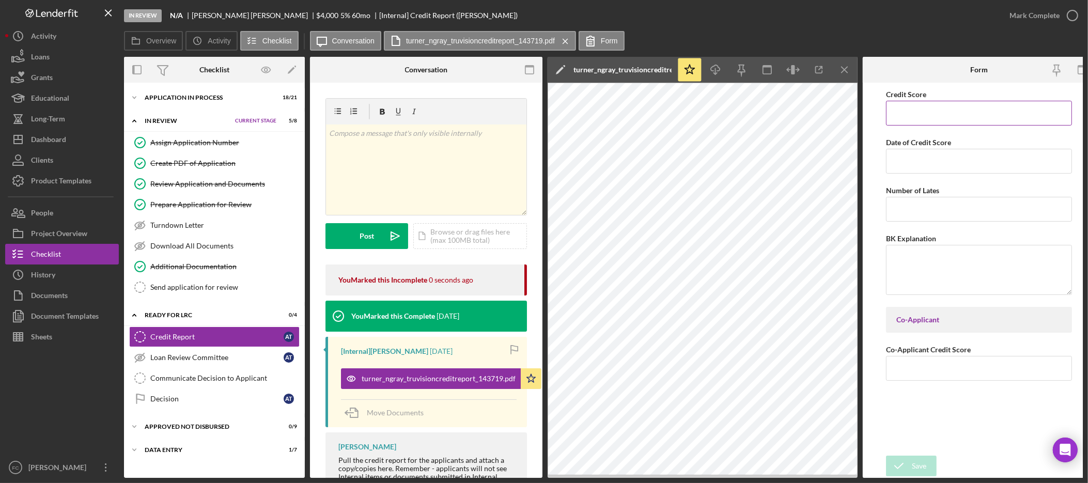
click at [955, 112] on input "Credit Score" at bounding box center [979, 113] width 186 height 25
type input "584"
click at [810, 71] on icon "button" at bounding box center [819, 69] width 23 height 23
click at [953, 157] on input "Date of Credit Score" at bounding box center [979, 161] width 186 height 25
type input "09/09/2025"
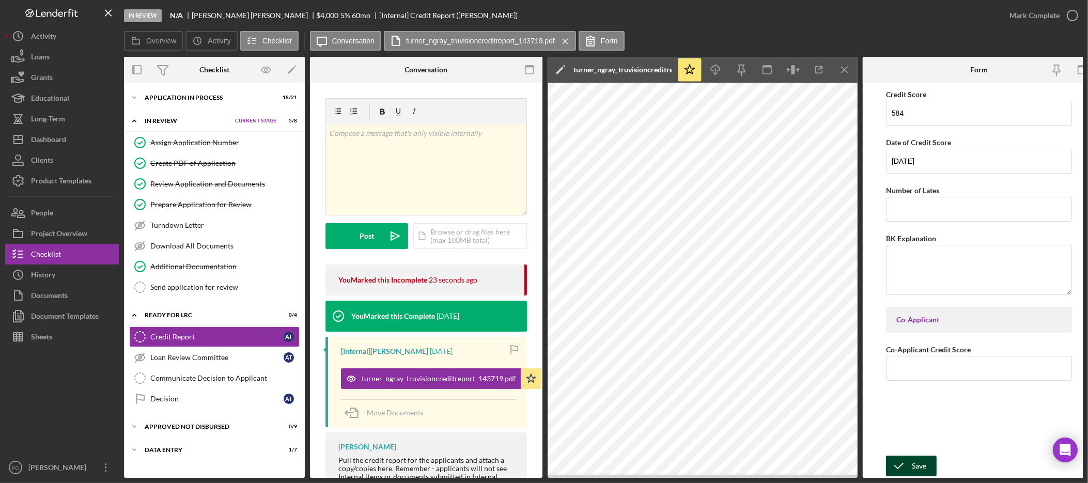
click at [925, 459] on div "Save" at bounding box center [919, 466] width 14 height 21
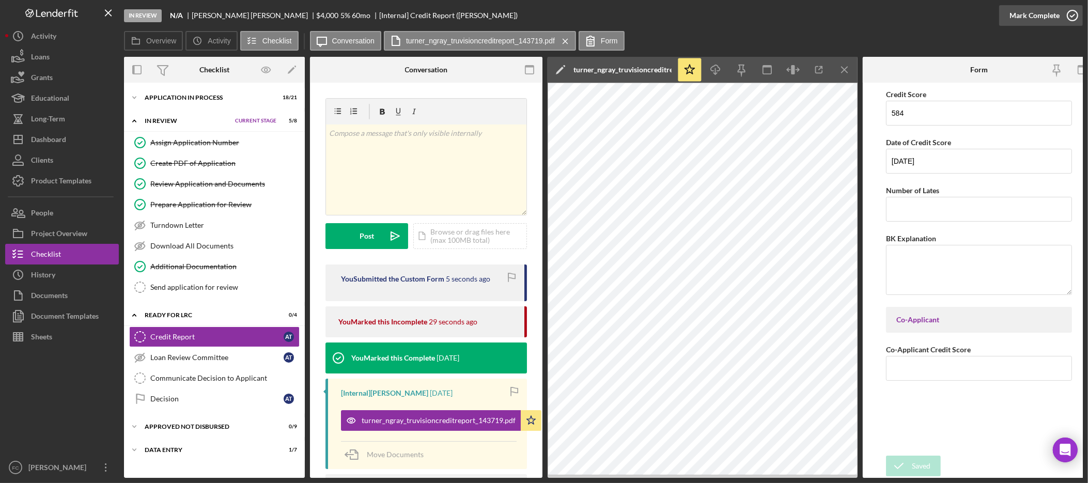
click at [1029, 14] on div "Mark Complete" at bounding box center [1035, 15] width 50 height 21
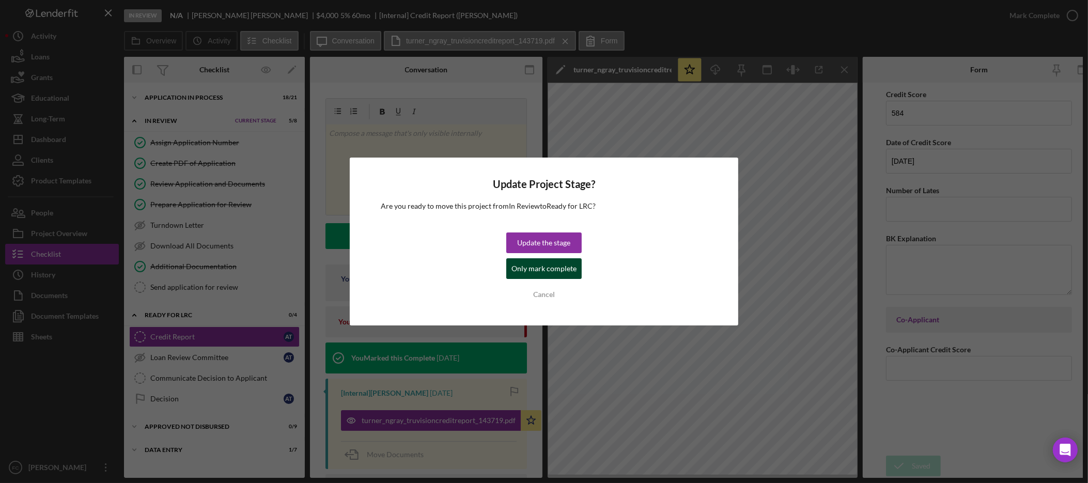
click at [546, 270] on div "Only mark complete" at bounding box center [543, 268] width 65 height 21
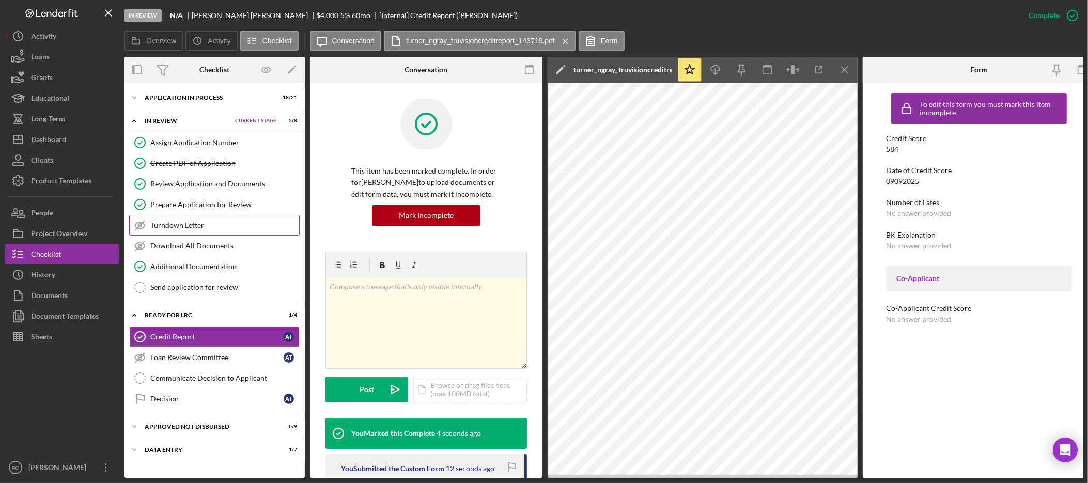
click at [214, 229] on div "Turndown Letter" at bounding box center [224, 225] width 149 height 8
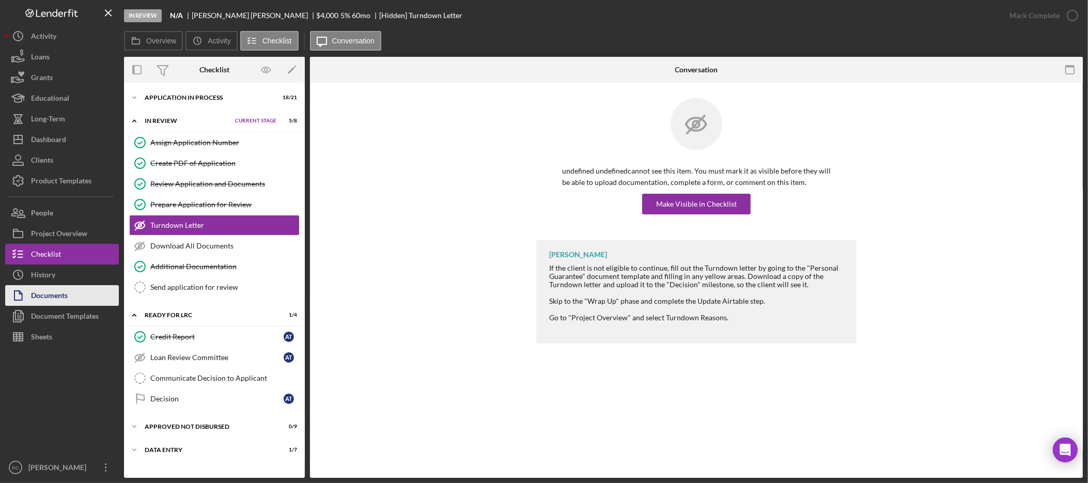
click at [46, 301] on div "Documents" at bounding box center [49, 296] width 37 height 23
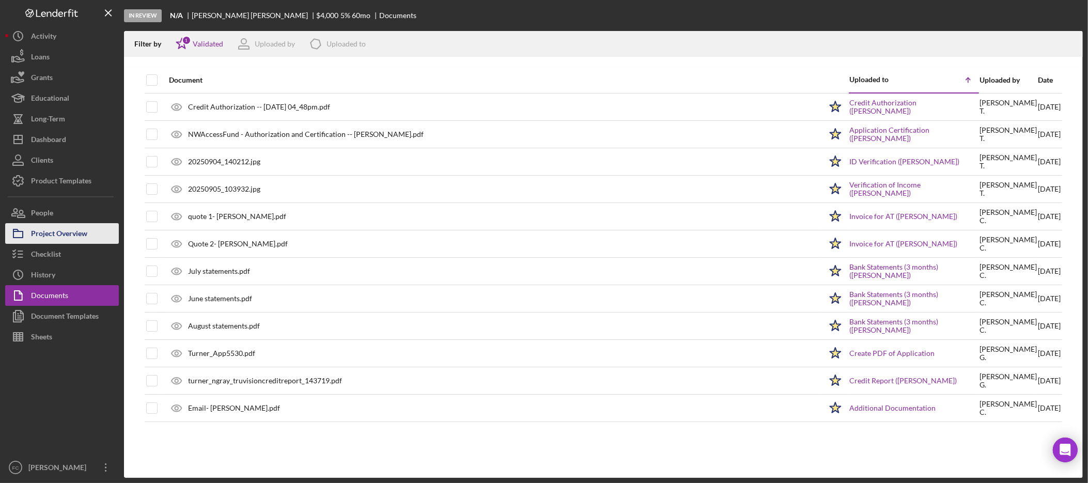
click at [69, 241] on div "Project Overview" at bounding box center [59, 234] width 56 height 23
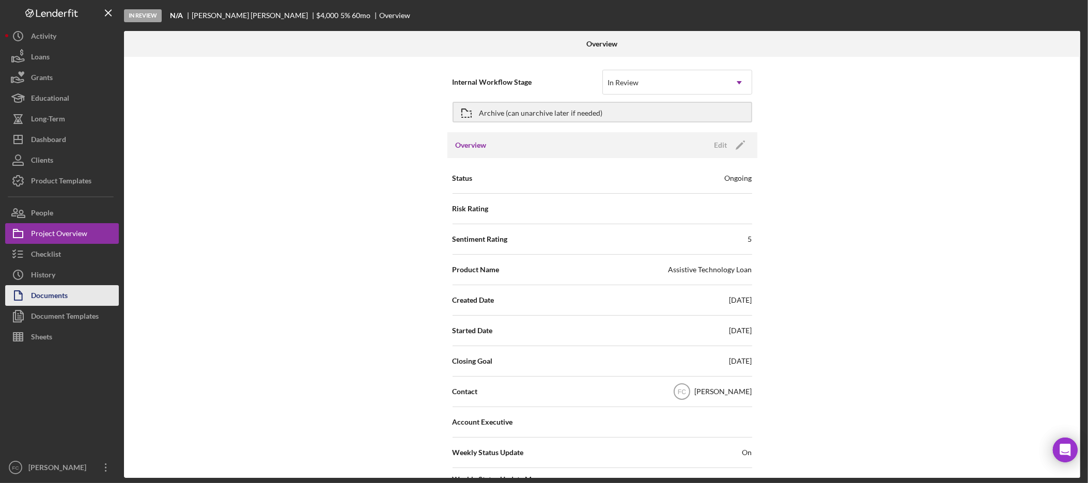
click at [60, 293] on div "Documents" at bounding box center [49, 296] width 37 height 23
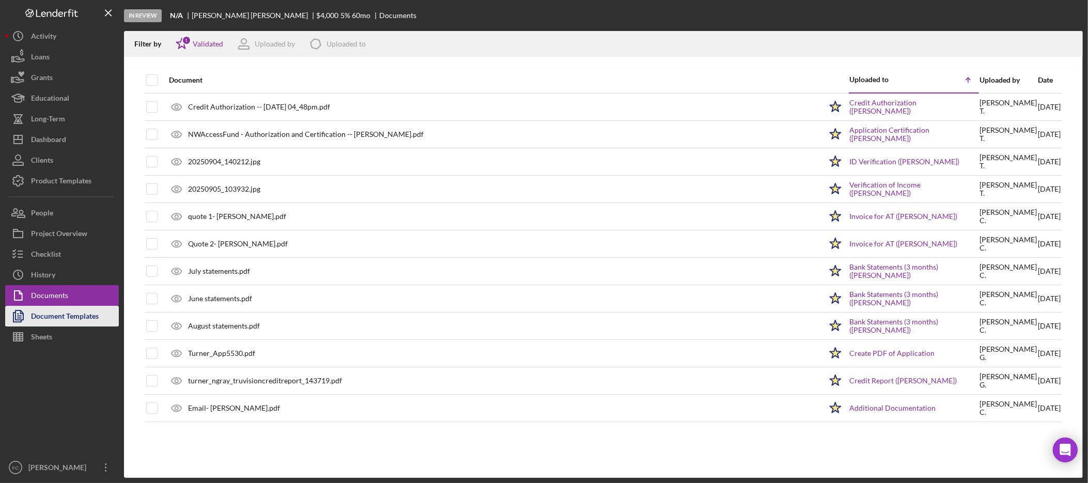
click at [63, 317] on div "Document Templates" at bounding box center [65, 317] width 68 height 23
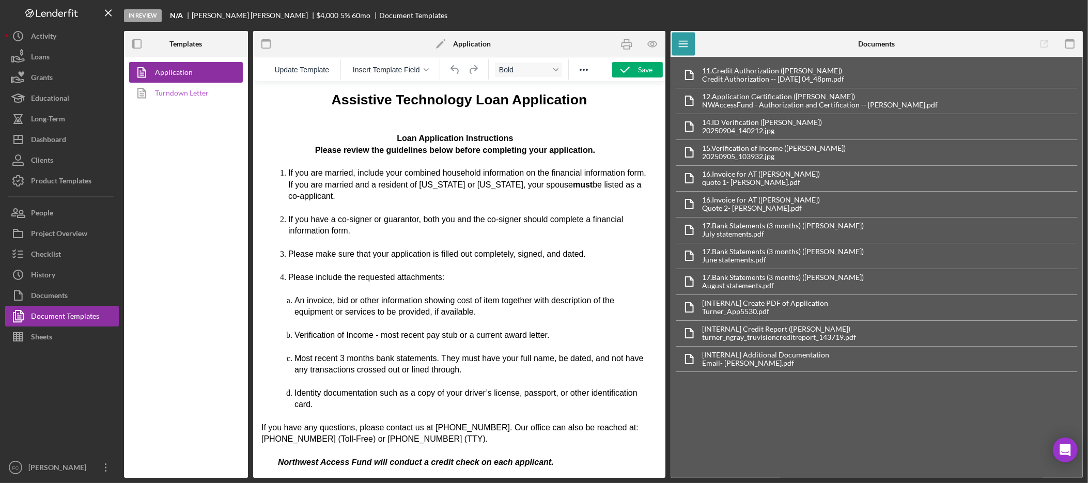
click at [191, 96] on link "Turndown Letter" at bounding box center [183, 93] width 108 height 21
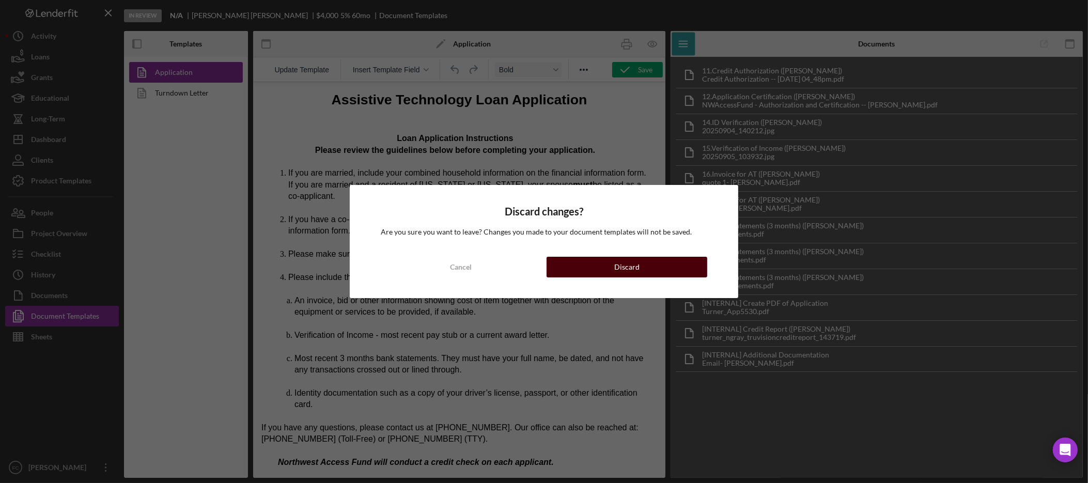
click at [622, 262] on div "Discard" at bounding box center [626, 267] width 25 height 21
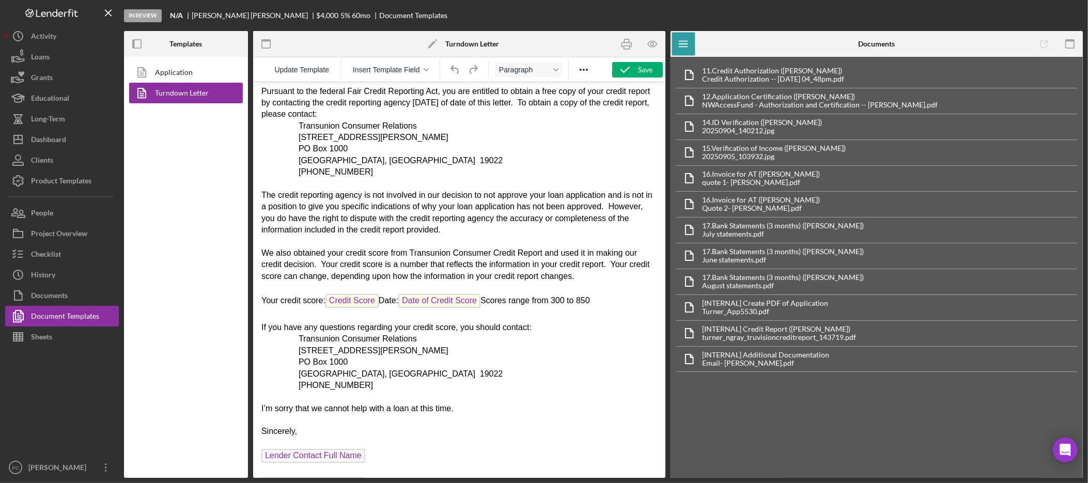
scroll to position [81, 0]
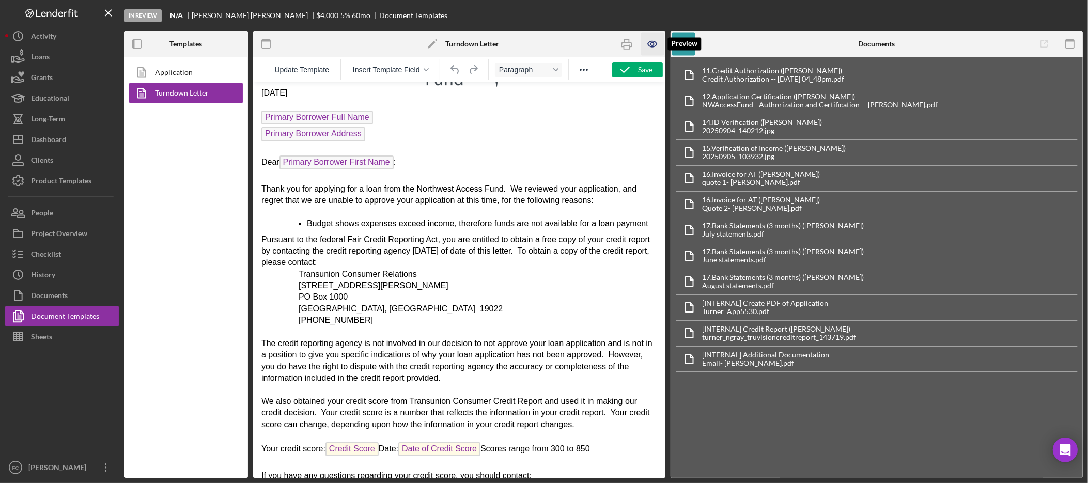
click at [651, 43] on icon "button" at bounding box center [652, 43] width 3 height 3
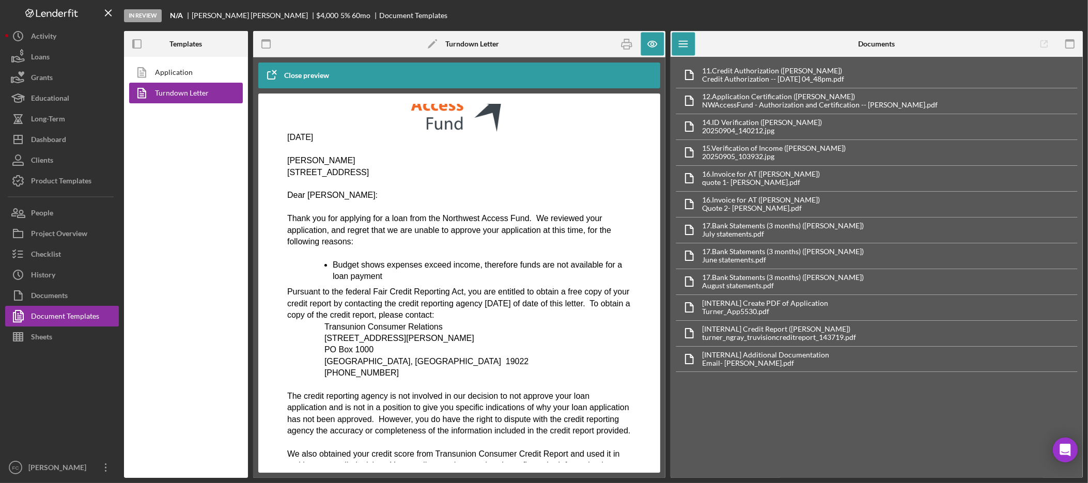
scroll to position [0, 0]
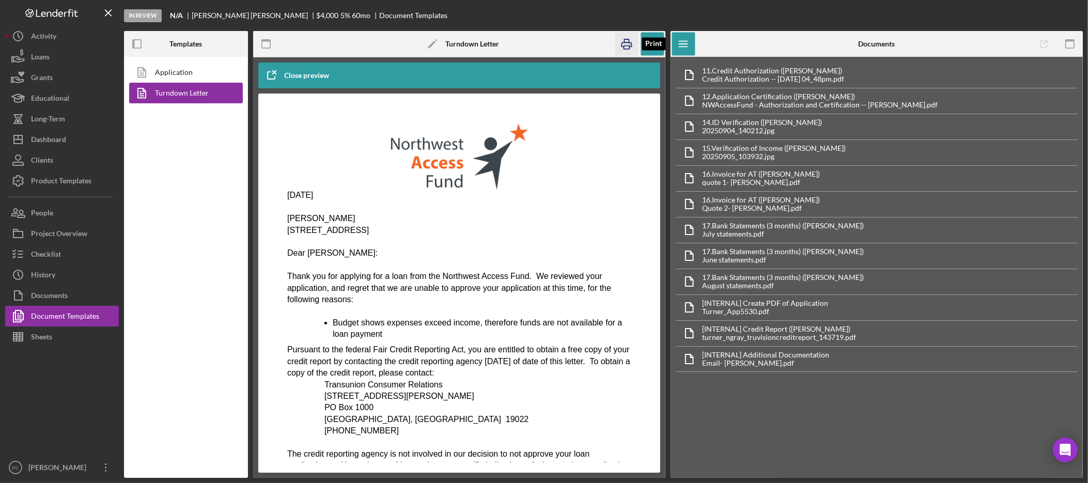
click at [626, 46] on rect "button" at bounding box center [627, 47] width 6 height 3
click at [72, 254] on button "Checklist" at bounding box center [62, 254] width 114 height 21
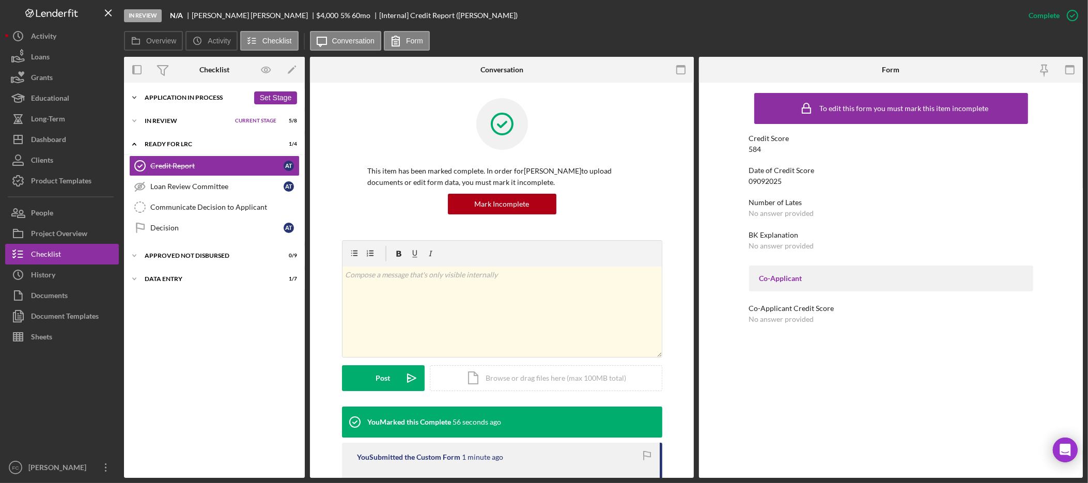
click at [131, 96] on icon "Icon/Expander" at bounding box center [134, 97] width 21 height 21
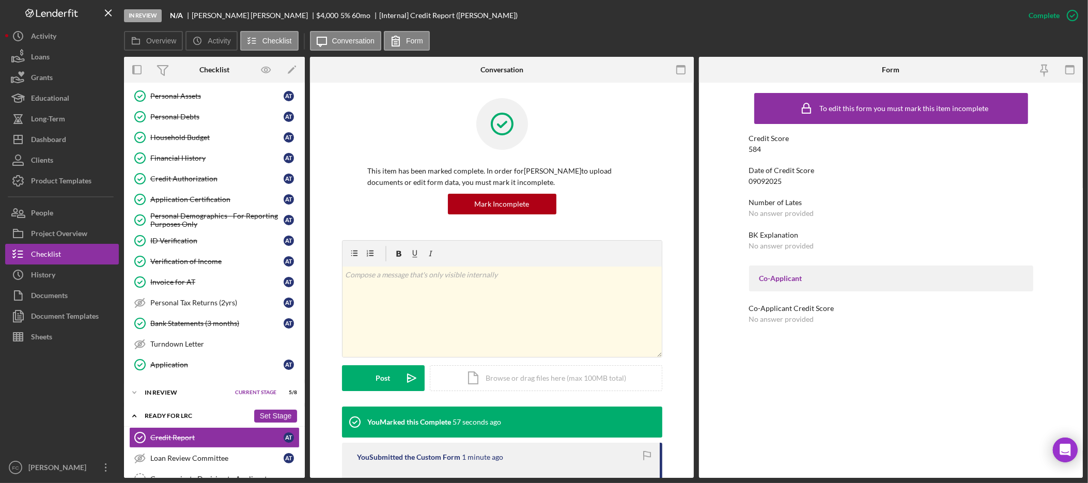
scroll to position [263, 0]
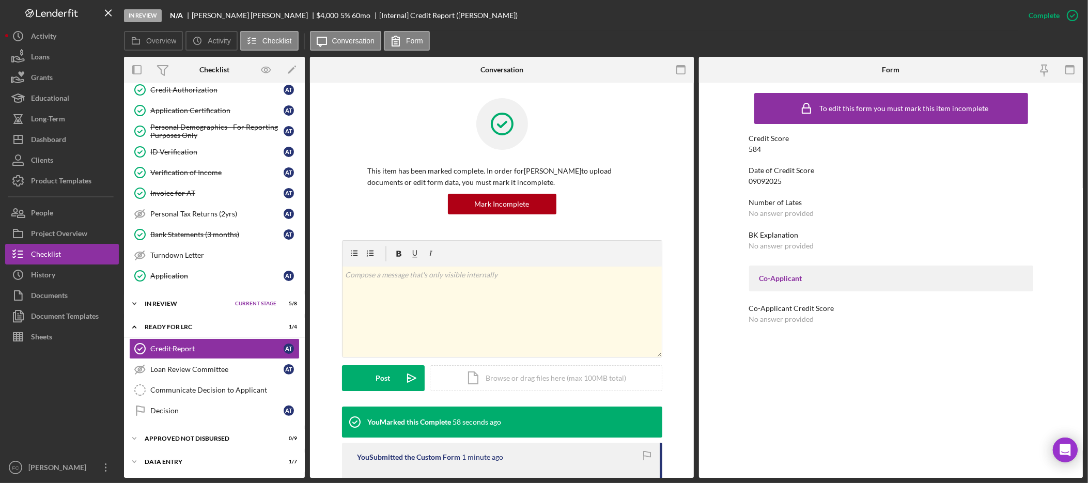
click at [136, 298] on icon "Icon/Expander" at bounding box center [134, 303] width 21 height 21
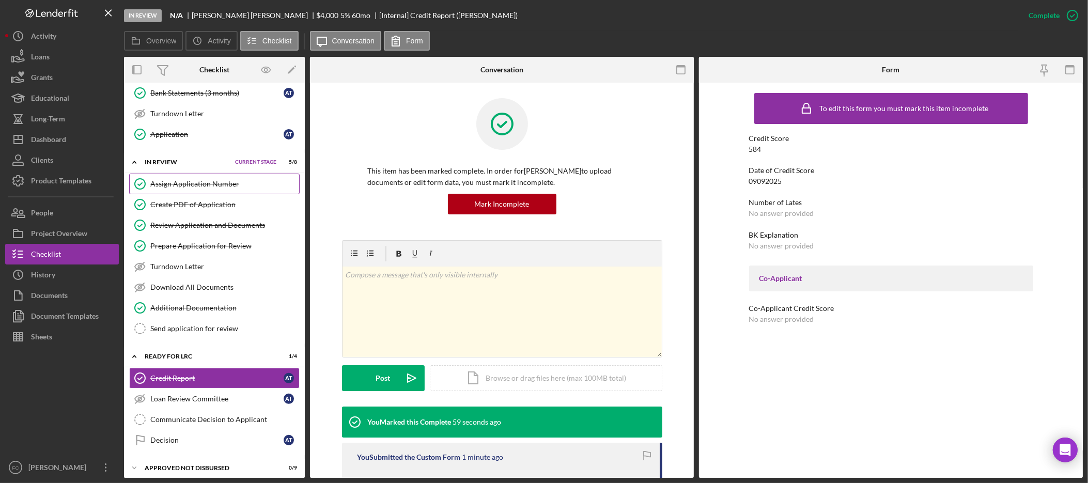
scroll to position [401, 0]
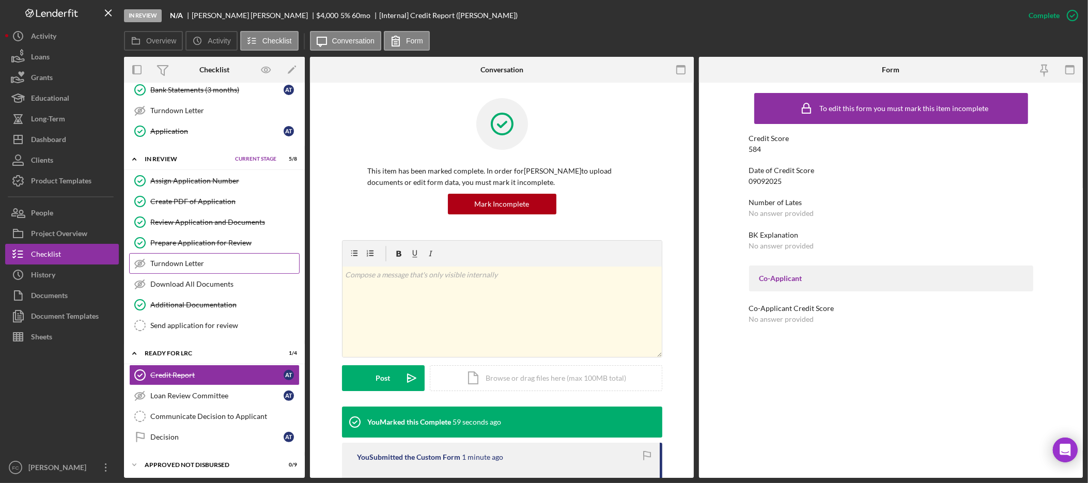
click at [198, 274] on link "Turndown Letter Turndown Letter" at bounding box center [214, 263] width 170 height 21
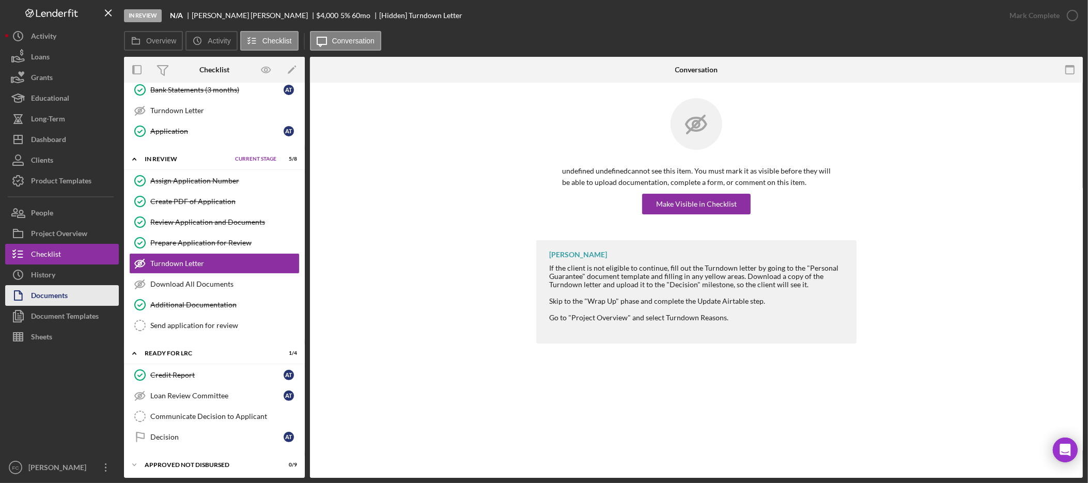
click at [84, 293] on button "Documents" at bounding box center [62, 295] width 114 height 21
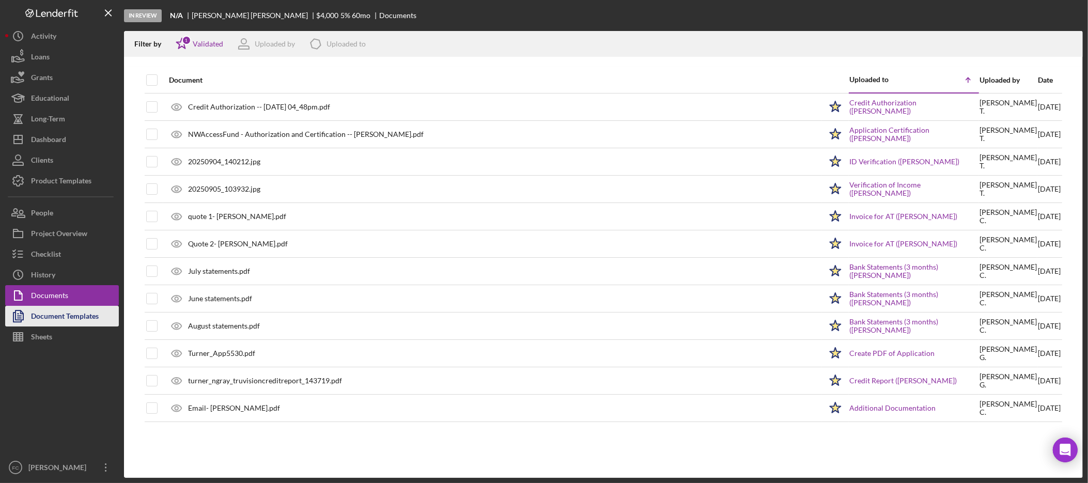
click at [77, 322] on div "Document Templates" at bounding box center [65, 317] width 68 height 23
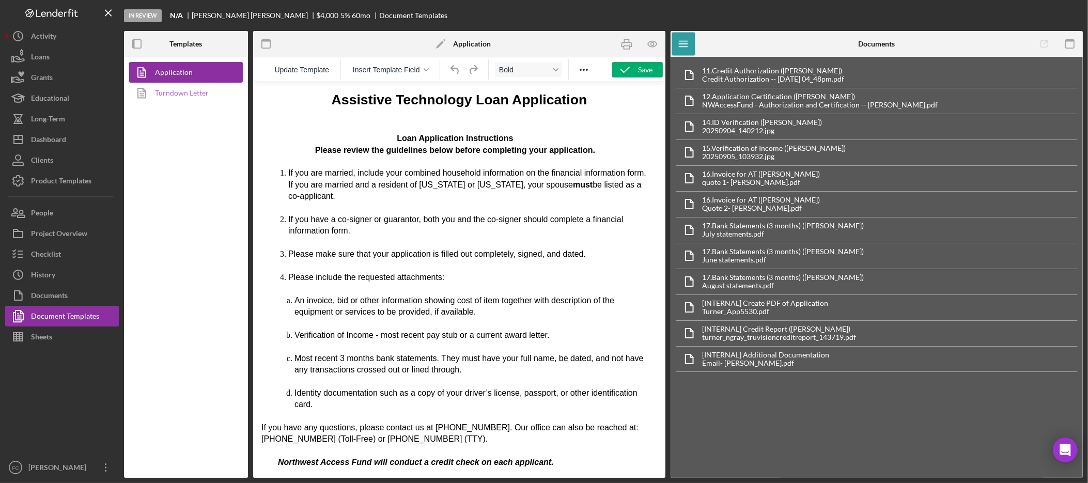
click at [203, 95] on link "Turndown Letter" at bounding box center [183, 93] width 108 height 21
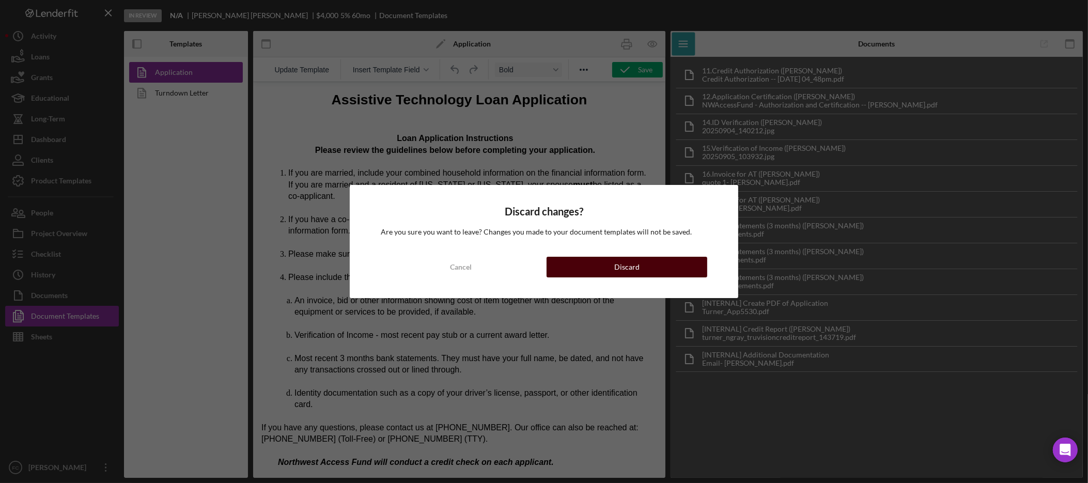
click at [631, 267] on div "Discard" at bounding box center [626, 267] width 25 height 21
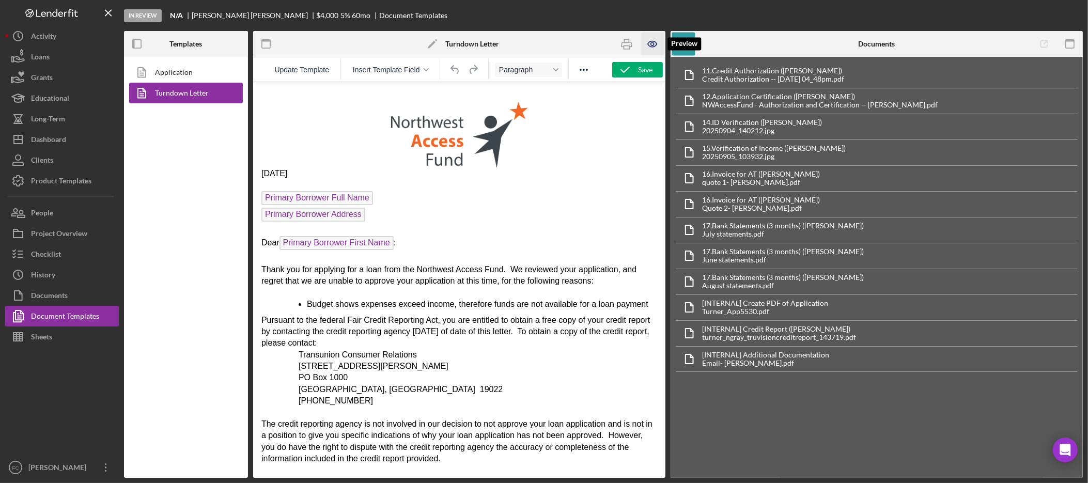
click at [652, 39] on icon "button" at bounding box center [652, 44] width 23 height 23
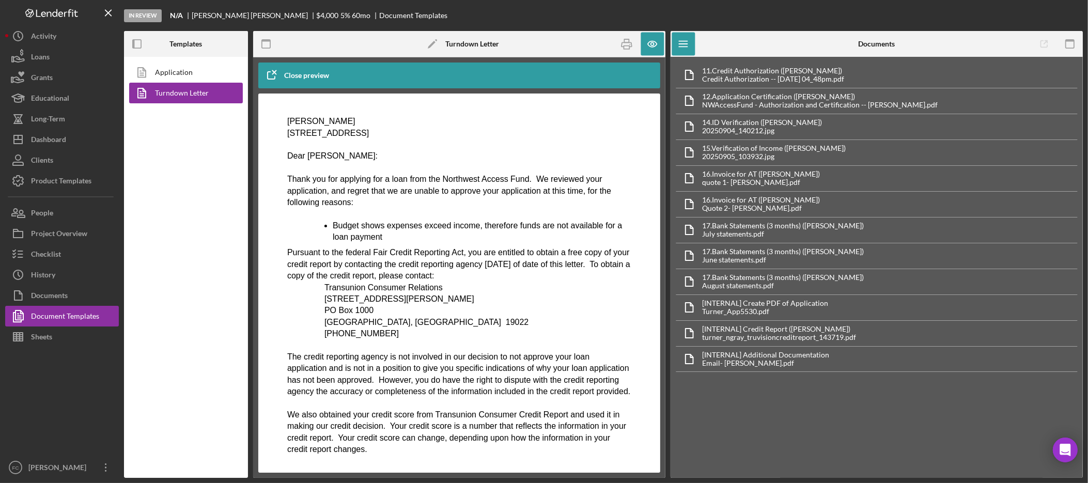
scroll to position [16, 0]
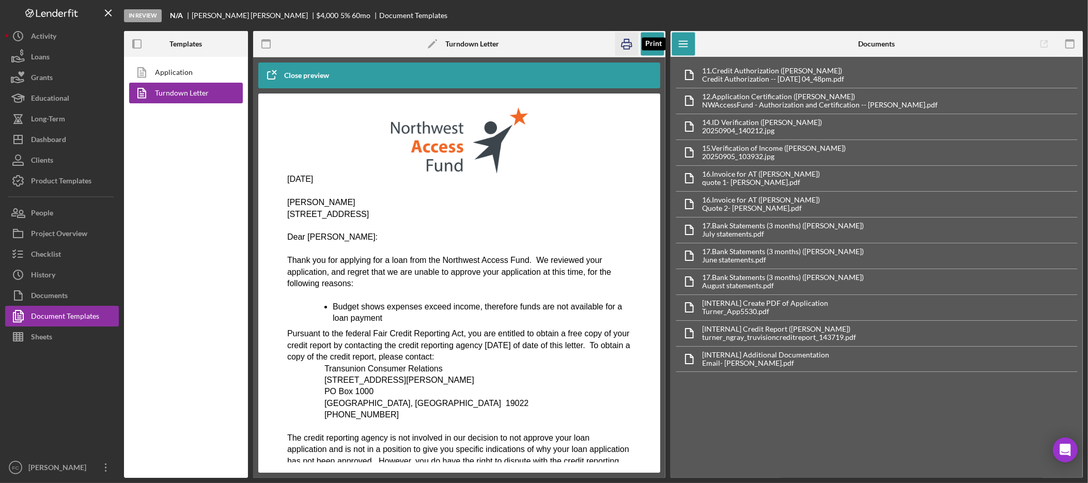
click at [627, 42] on icon "button" at bounding box center [627, 44] width 10 height 4
click at [76, 260] on button "Checklist" at bounding box center [62, 254] width 114 height 21
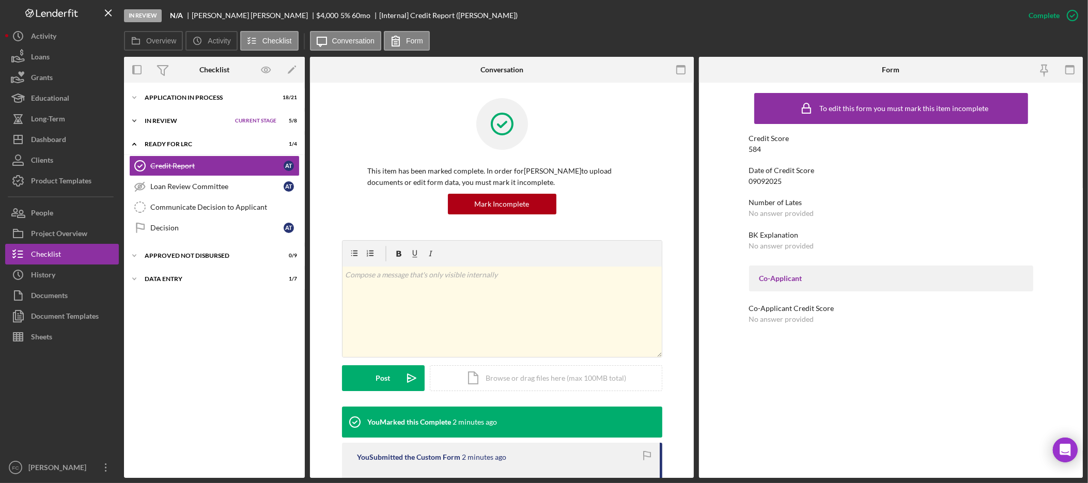
click at [175, 126] on div "Icon/Expander In Review Current Stage 5 / 8 Set Stage" at bounding box center [214, 121] width 181 height 21
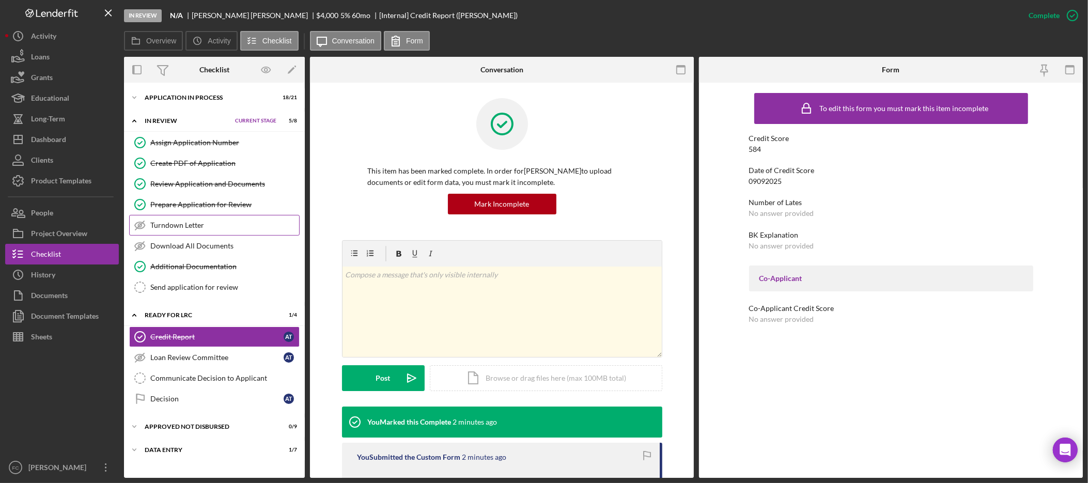
click at [203, 226] on div "Turndown Letter" at bounding box center [224, 225] width 149 height 8
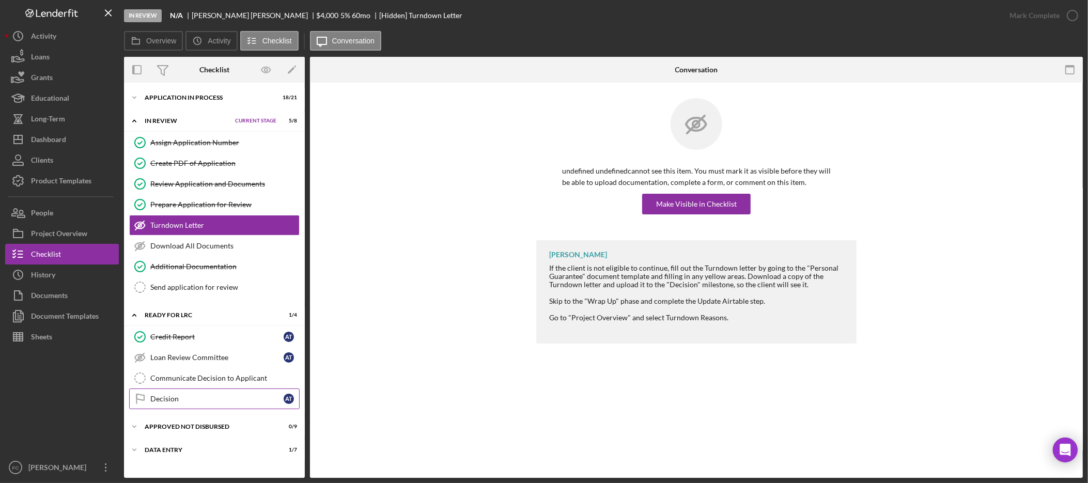
click at [203, 403] on div "Decision" at bounding box center [216, 399] width 133 height 8
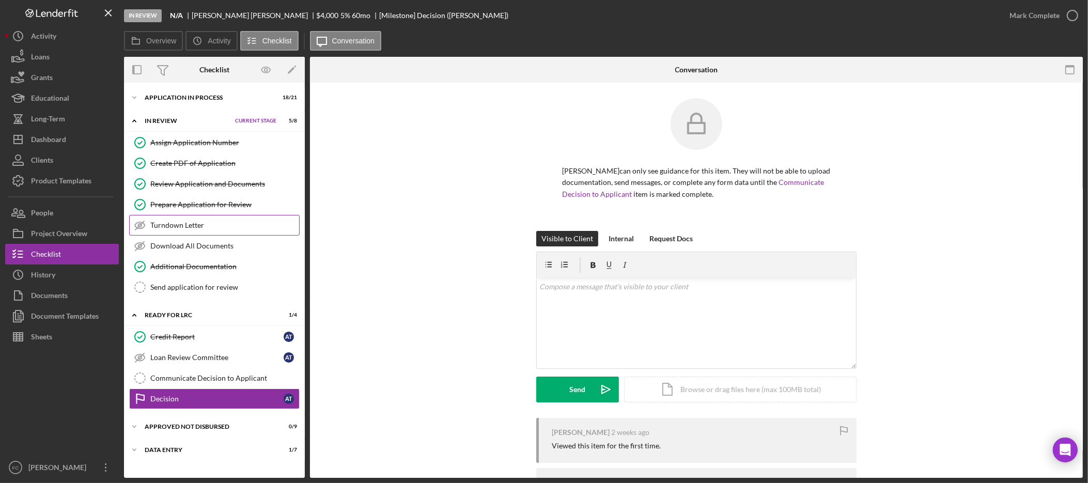
click at [229, 232] on link "Turndown Letter Turndown Letter" at bounding box center [214, 225] width 170 height 21
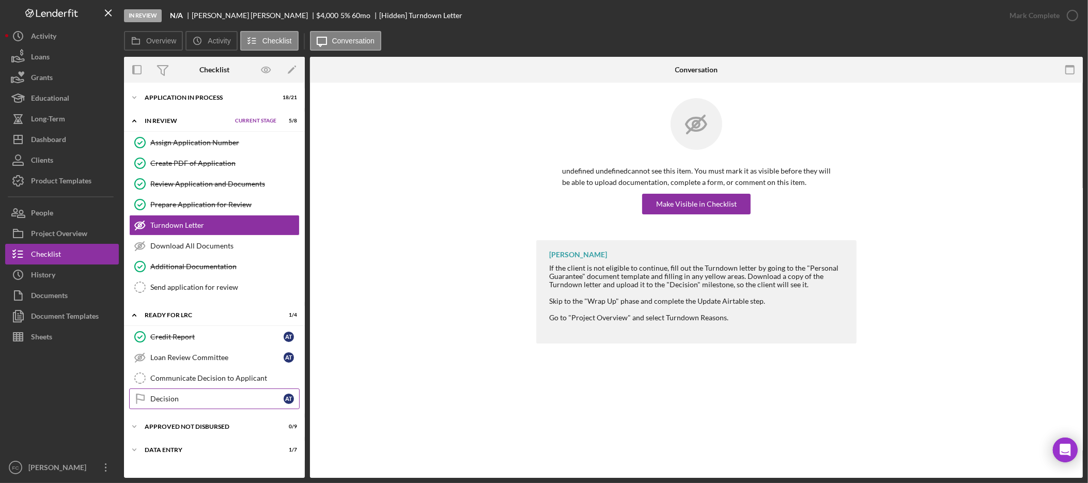
click at [189, 403] on div "Decision" at bounding box center [216, 399] width 133 height 8
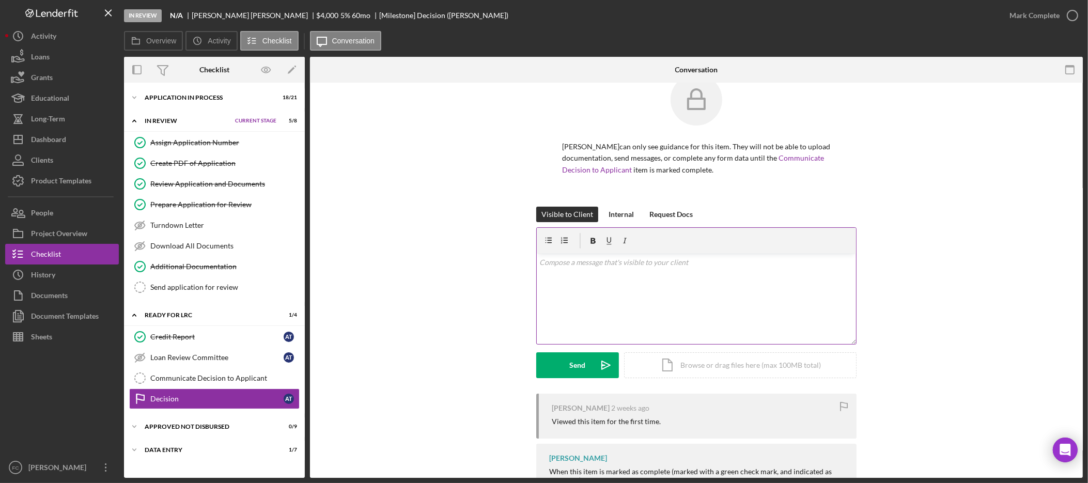
scroll to position [65, 0]
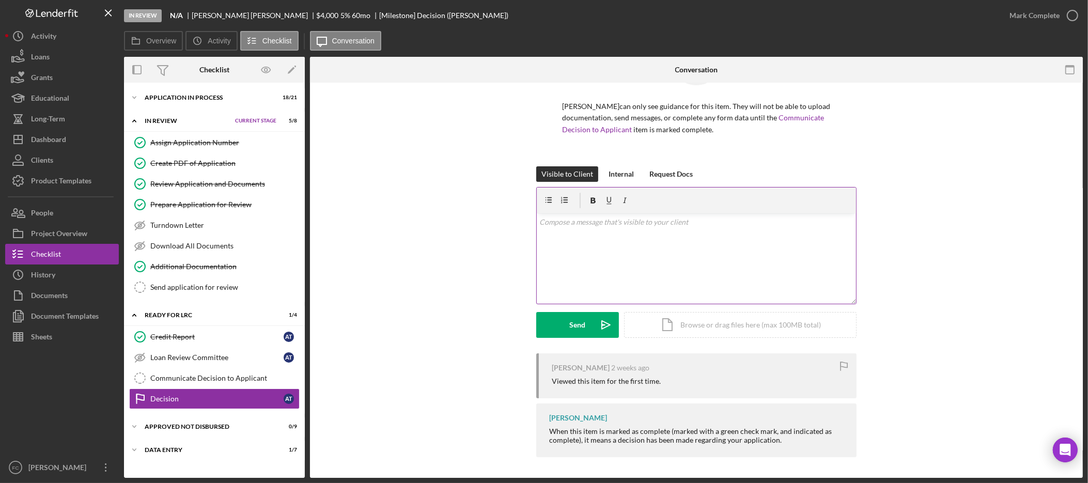
click at [631, 228] on div "v Color teal Color pink Remove color Add row above Add row below Add column bef…" at bounding box center [696, 258] width 319 height 90
click at [624, 246] on div "v Color teal Color pink Remove color Add row above Add row below Add column bef…" at bounding box center [696, 260] width 319 height 90
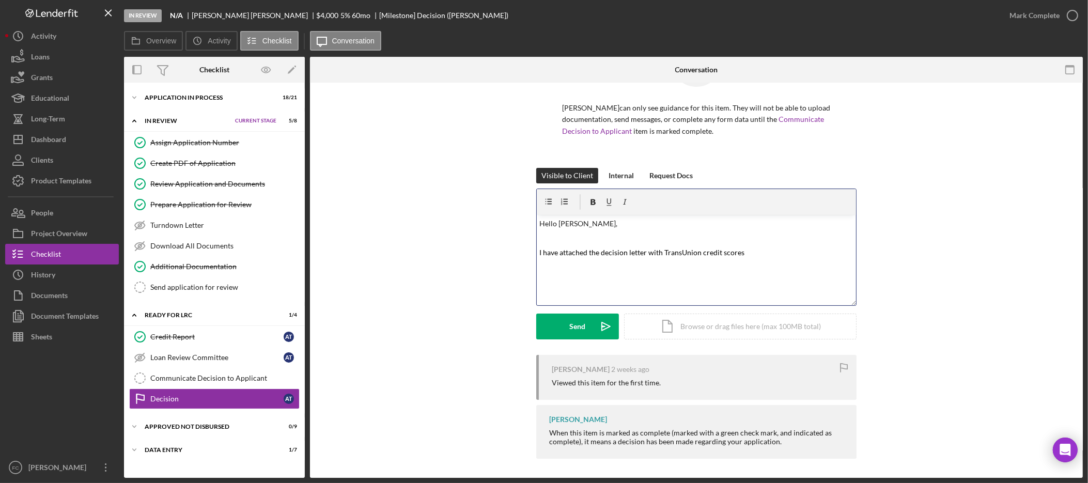
click at [661, 250] on mark "I have attached the decision letter with TransUnion credit scores" at bounding box center [642, 252] width 205 height 9
click at [777, 252] on p "I have attached the decision letter with your TransUnion credit scores" at bounding box center [697, 252] width 314 height 11
click at [765, 250] on p "I have attached the decision letter with your TransUnion credit score." at bounding box center [697, 252] width 314 height 11
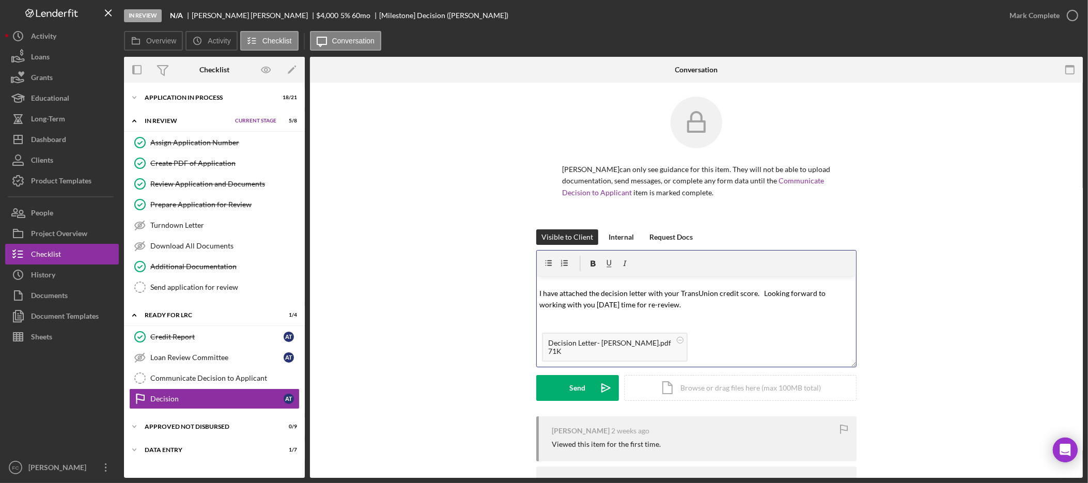
scroll to position [3, 0]
click at [565, 390] on button "Send Icon/icon-invite-send" at bounding box center [577, 387] width 83 height 26
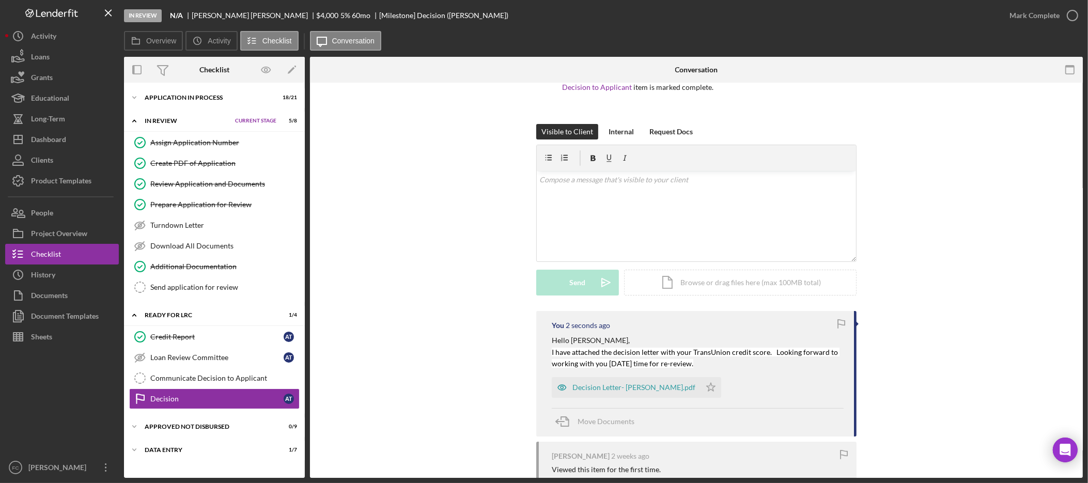
scroll to position [108, 0]
click at [707, 385] on polygon "button" at bounding box center [711, 386] width 9 height 8
click at [175, 451] on div "Data Entry" at bounding box center [197, 450] width 104 height 6
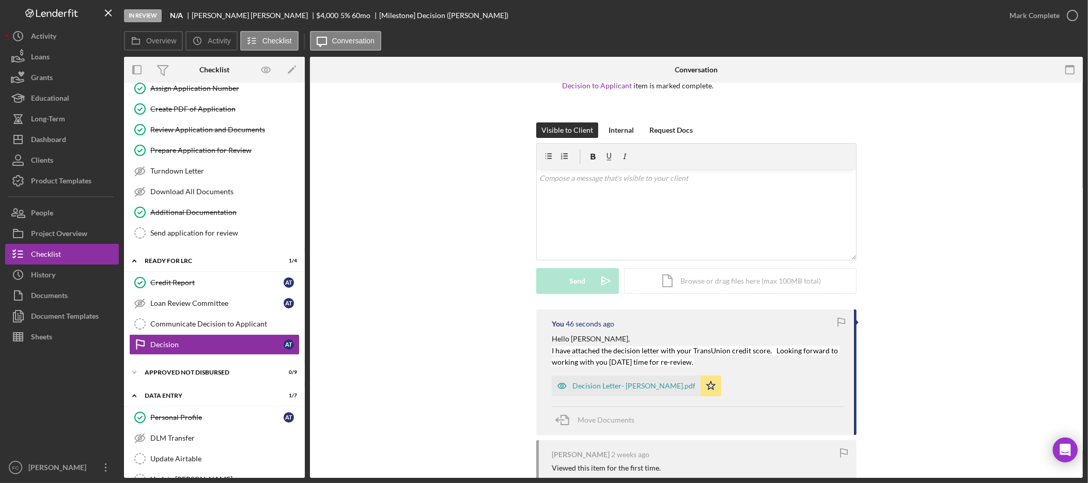
scroll to position [137, 0]
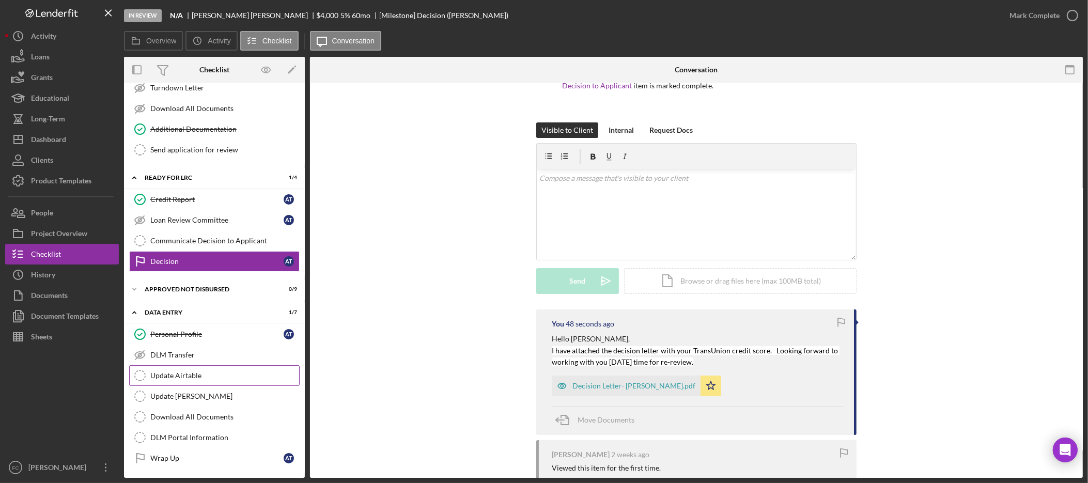
click at [208, 384] on link "Update Airtable Update Airtable" at bounding box center [214, 375] width 170 height 21
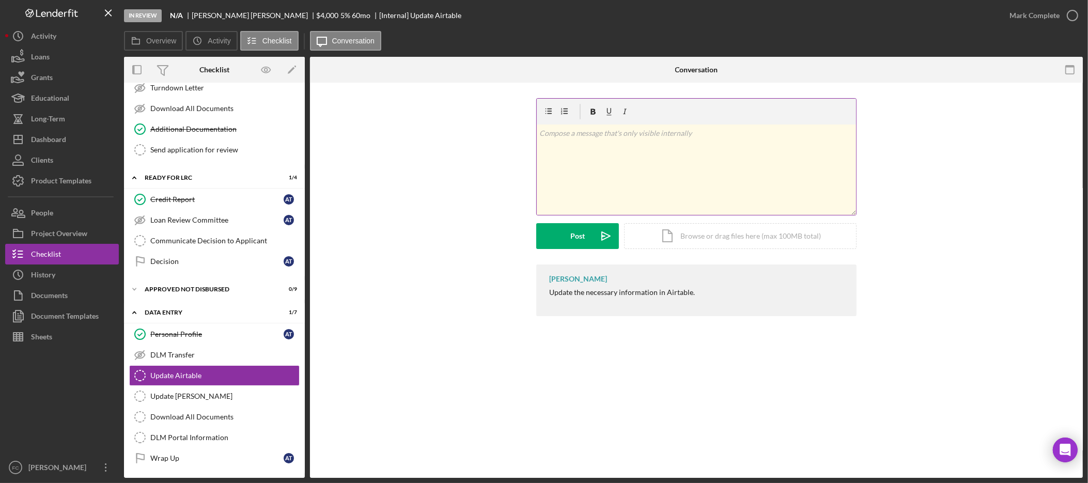
click at [656, 166] on div "v Color teal Color pink Remove color Add row above Add row below Add column bef…" at bounding box center [696, 170] width 319 height 90
paste div
click at [594, 132] on mark "Client_AppXXXX has been turned down and ready for Data Entry" at bounding box center [644, 133] width 208 height 9
click at [621, 148] on p "Denial Date 09/15/2025" at bounding box center [697, 149] width 314 height 12
click at [588, 176] on p "Gross Income" at bounding box center [697, 178] width 314 height 12
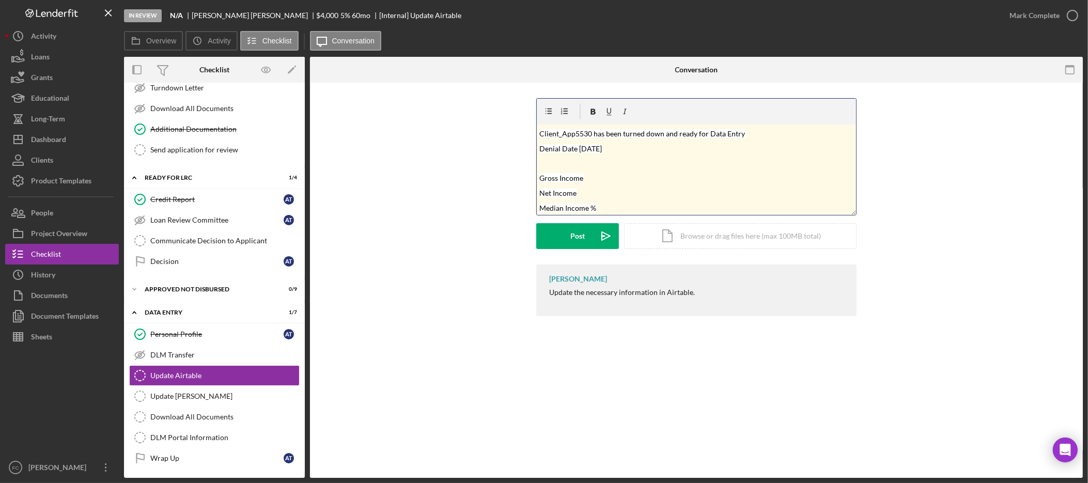
click at [614, 196] on p "Net Income" at bounding box center [697, 193] width 314 height 12
click at [609, 174] on p "Gross Income" at bounding box center [697, 178] width 314 height 12
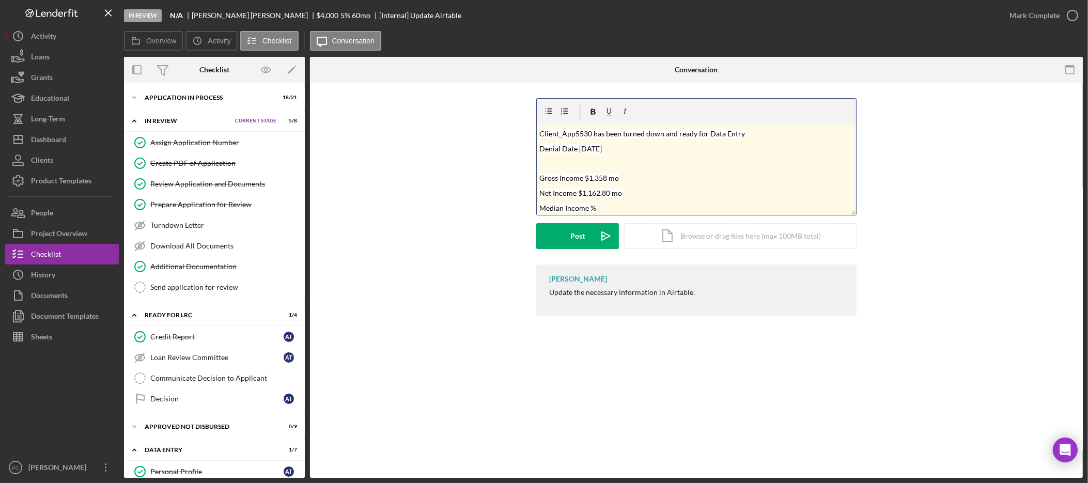
click at [603, 208] on p "Median Income %" at bounding box center [697, 208] width 314 height 12
click at [540, 206] on mark "Median Income %" at bounding box center [568, 208] width 57 height 9
drag, startPoint x: 673, startPoint y: 207, endPoint x: 650, endPoint y: 206, distance: 22.3
click at [650, 206] on p "Thurston Count 1HH Median Income %" at bounding box center [697, 207] width 314 height 12
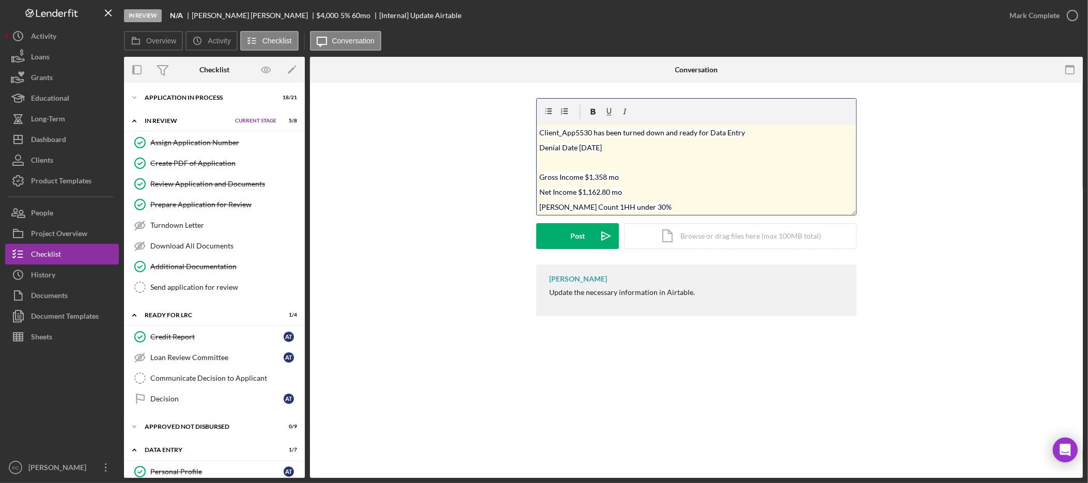
click at [665, 132] on mark "Client_App5530 has been turned down and ready for Data Entry" at bounding box center [643, 132] width 206 height 9
click at [569, 239] on button "Post Icon/icon-invite-send" at bounding box center [577, 236] width 83 height 26
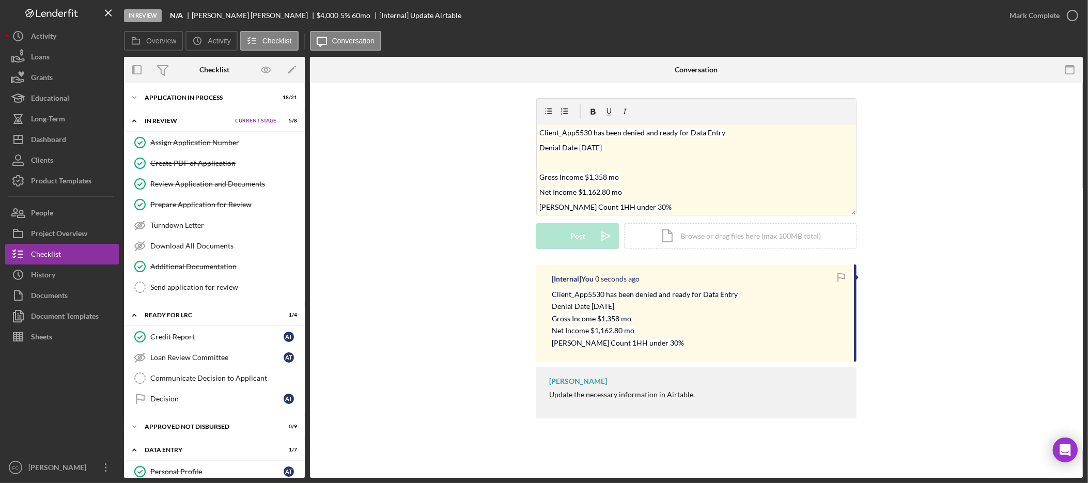
scroll to position [0, 0]
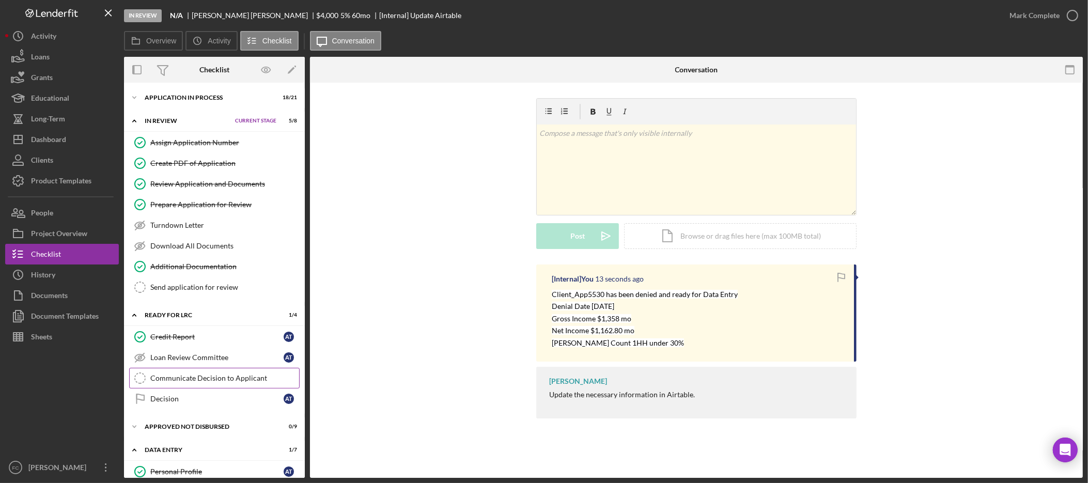
click at [224, 380] on div "Communicate Decision to Applicant" at bounding box center [224, 378] width 149 height 8
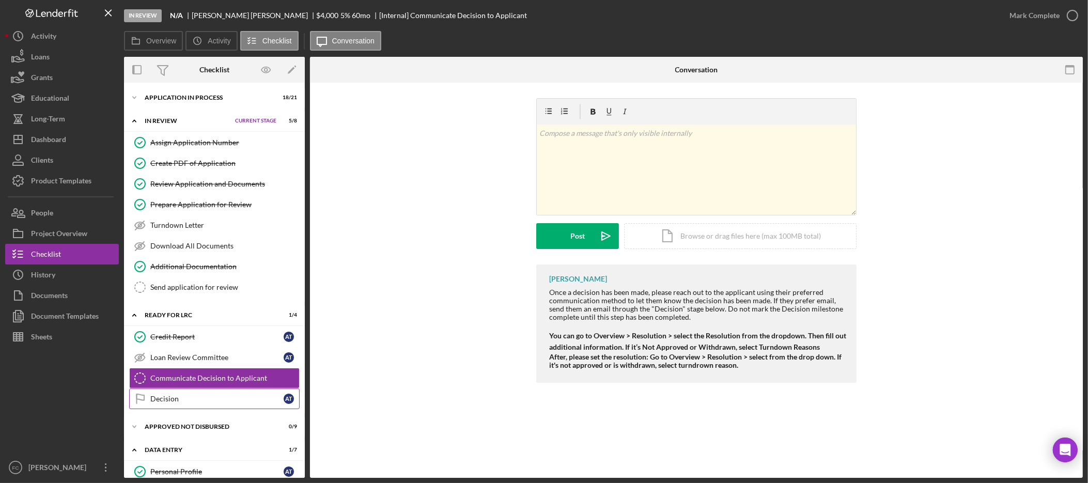
click at [252, 400] on div "Decision" at bounding box center [216, 399] width 133 height 8
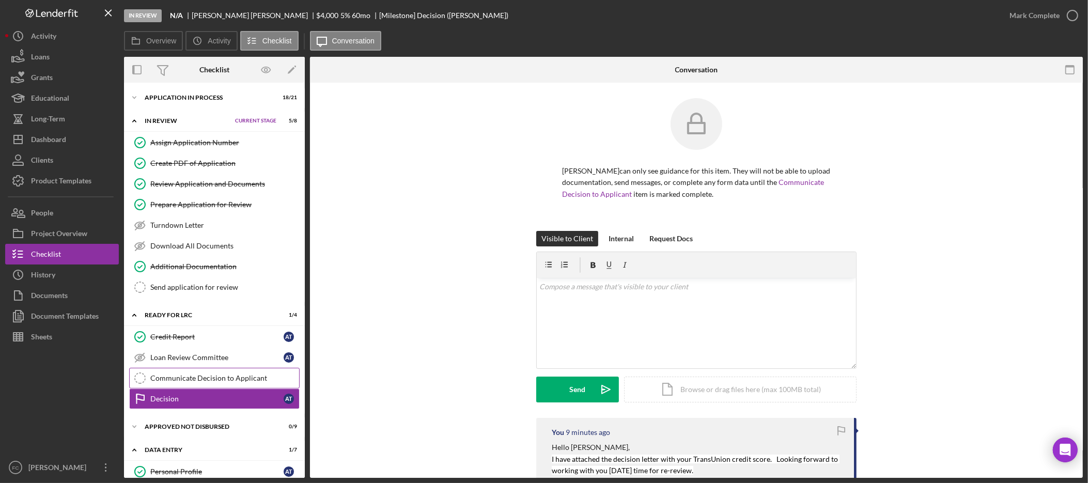
click at [247, 382] on div "Communicate Decision to Applicant" at bounding box center [224, 378] width 149 height 8
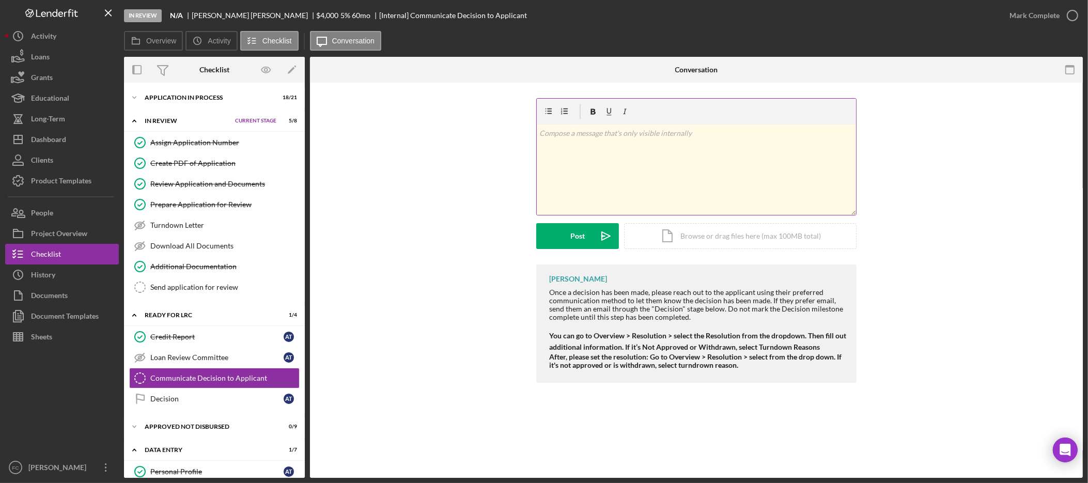
click at [727, 143] on div "v Color teal Color pink Remove color Add row above Add row below Add column bef…" at bounding box center [696, 170] width 319 height 90
click at [1040, 13] on div "Mark Complete" at bounding box center [1035, 15] width 50 height 21
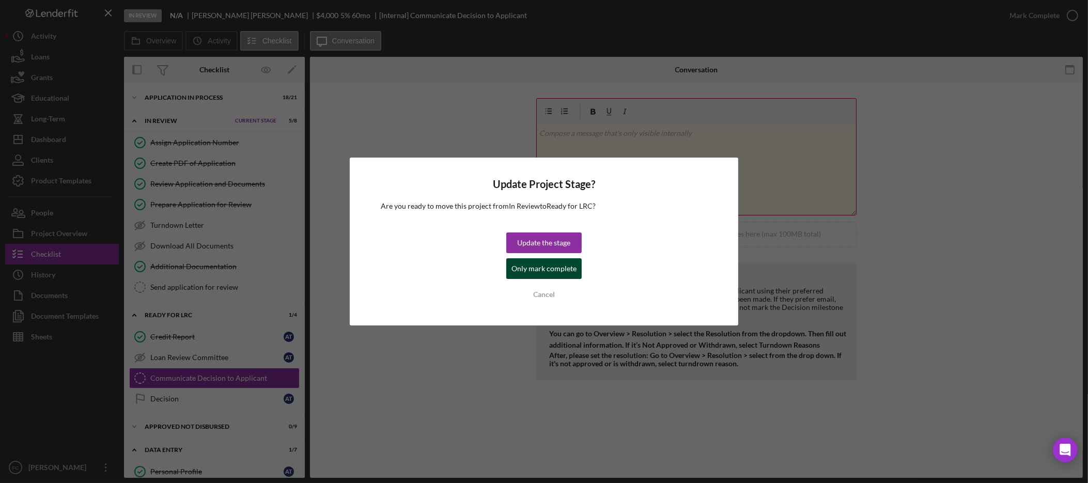
click at [562, 271] on div "Only mark complete" at bounding box center [543, 268] width 65 height 21
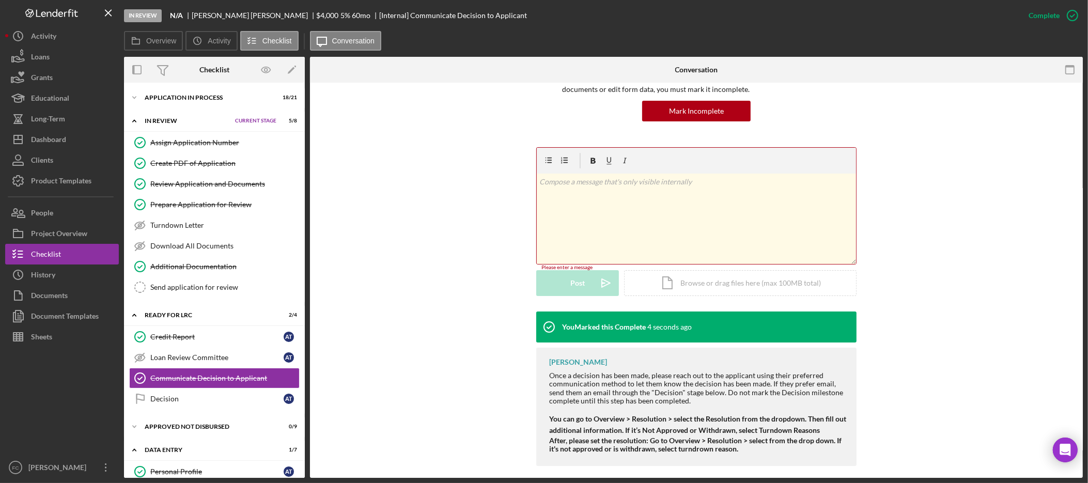
scroll to position [102, 0]
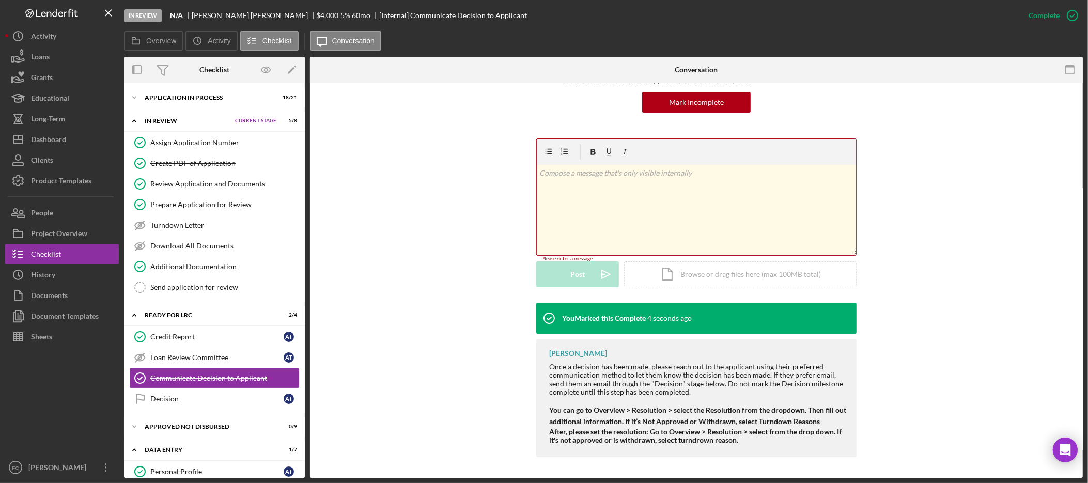
click at [973, 259] on div "v Color teal Color pink Remove color Add row above Add row below Add column bef…" at bounding box center [696, 220] width 742 height 165
click at [635, 207] on div "v Color teal Color pink Remove color Add row above Add row below Add column bef…" at bounding box center [696, 210] width 319 height 90
click at [152, 38] on label "Overview" at bounding box center [161, 41] width 30 height 8
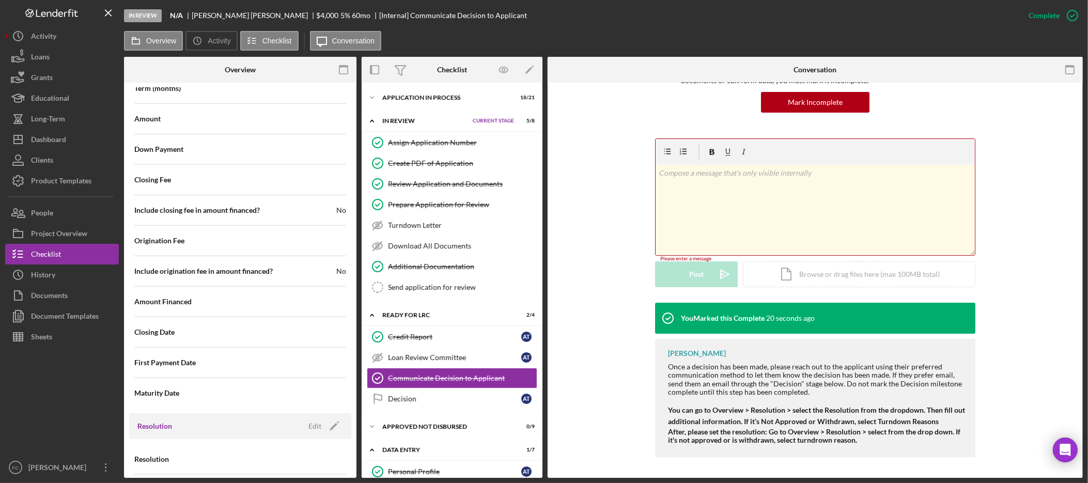
scroll to position [1150, 0]
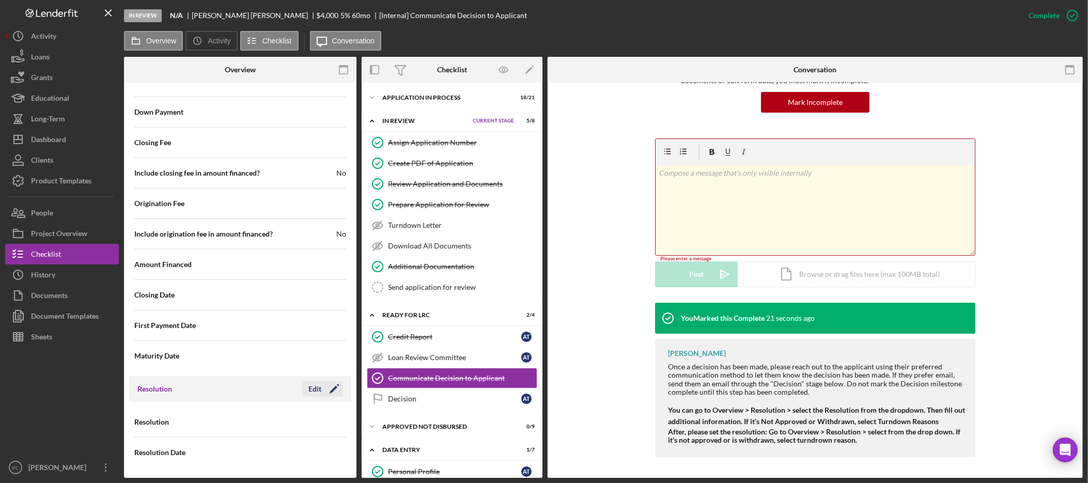
click at [315, 388] on div "Edit" at bounding box center [314, 388] width 13 height 15
click at [288, 417] on div "Select..." at bounding box center [281, 423] width 80 height 24
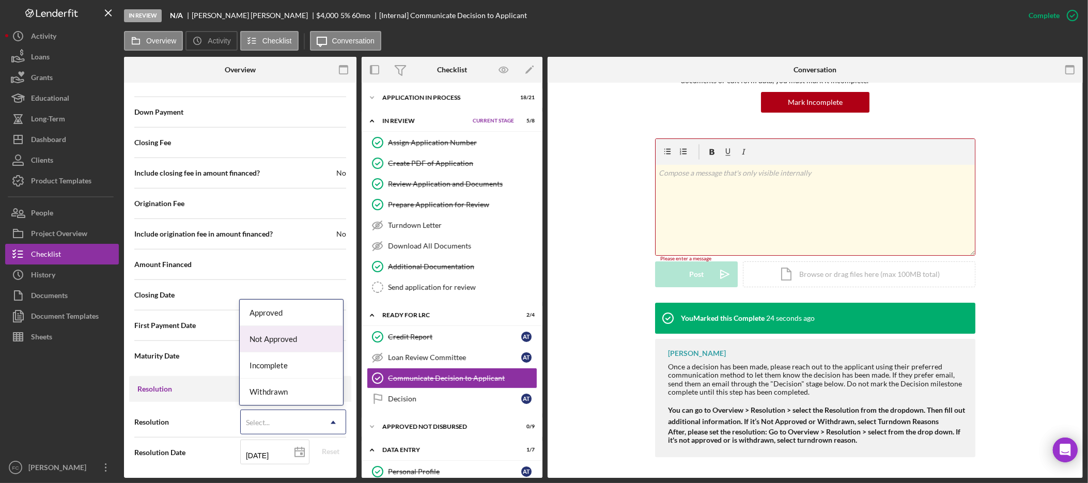
click at [303, 346] on div "Not Approved" at bounding box center [292, 339] width 104 height 26
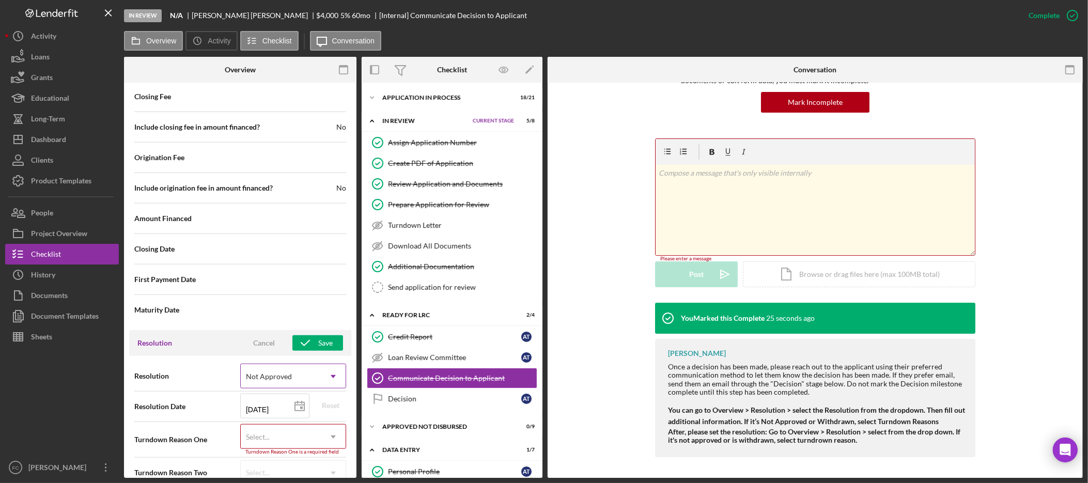
scroll to position [1216, 0]
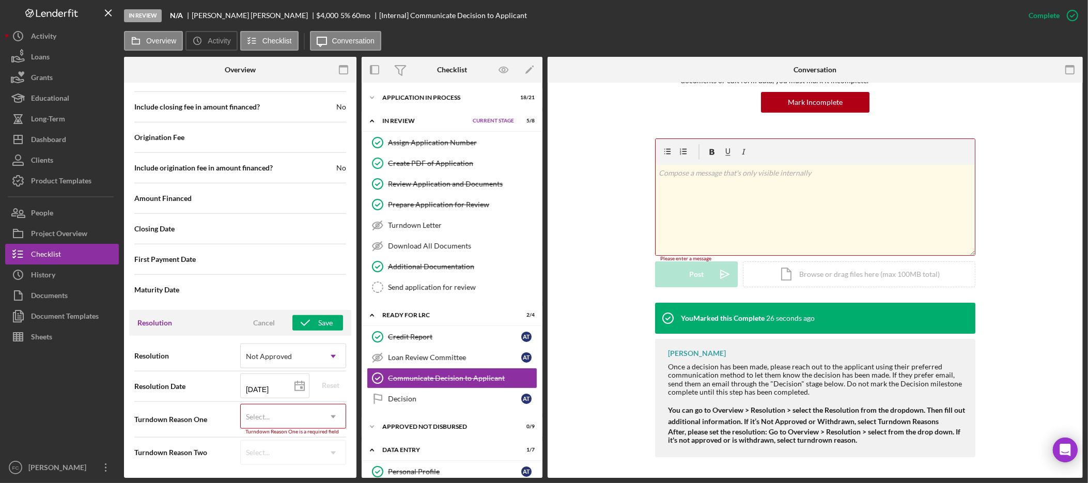
click at [284, 417] on div "Select..." at bounding box center [281, 417] width 80 height 24
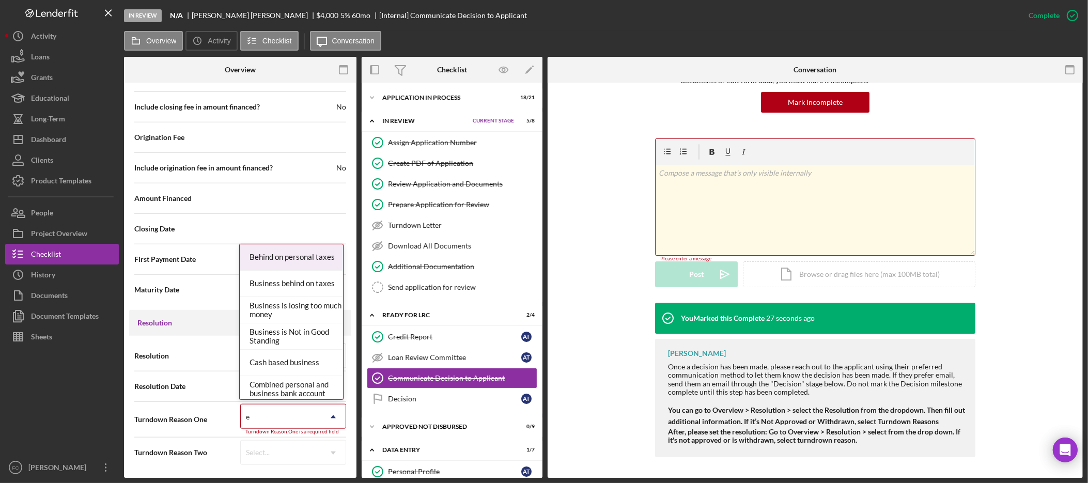
type input "ex"
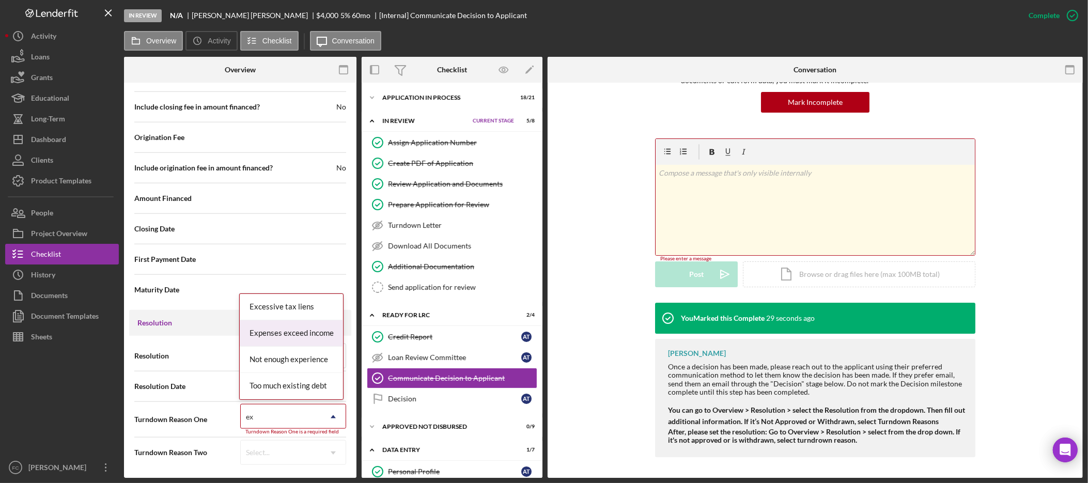
click at [298, 332] on div "Expenses exceed income" at bounding box center [292, 333] width 104 height 26
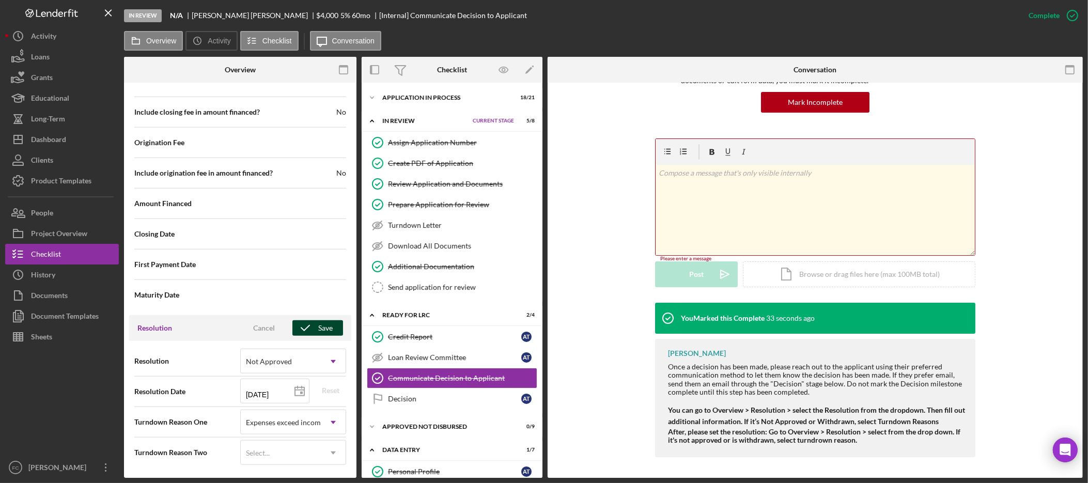
click at [323, 331] on div "Save" at bounding box center [325, 327] width 14 height 15
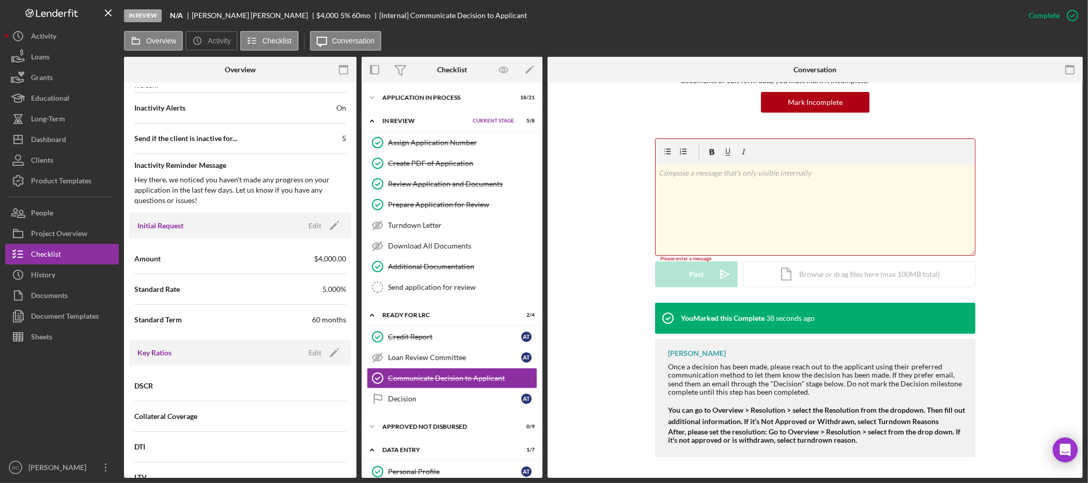
scroll to position [292, 0]
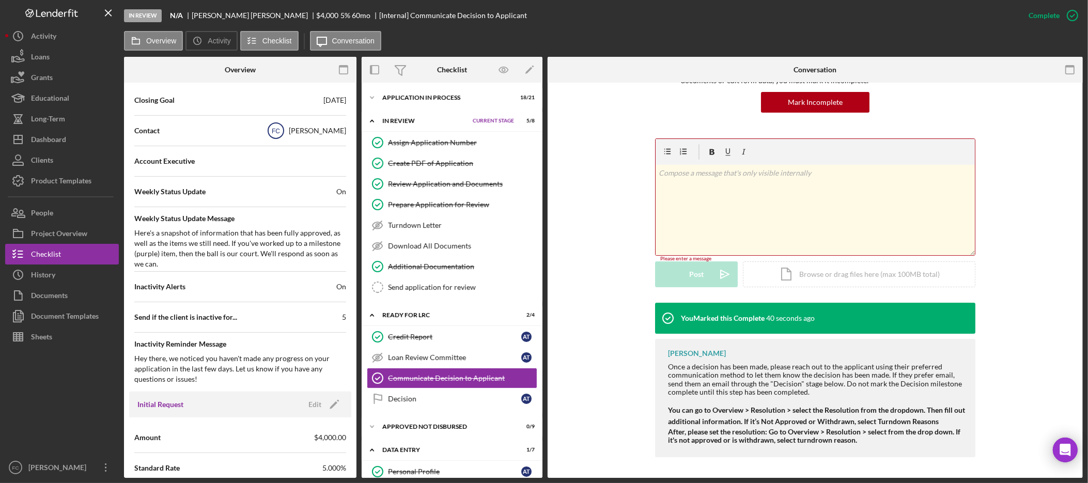
click at [279, 133] on text "FC" at bounding box center [276, 131] width 8 height 7
click at [319, 130] on div "[PERSON_NAME]" at bounding box center [317, 131] width 57 height 10
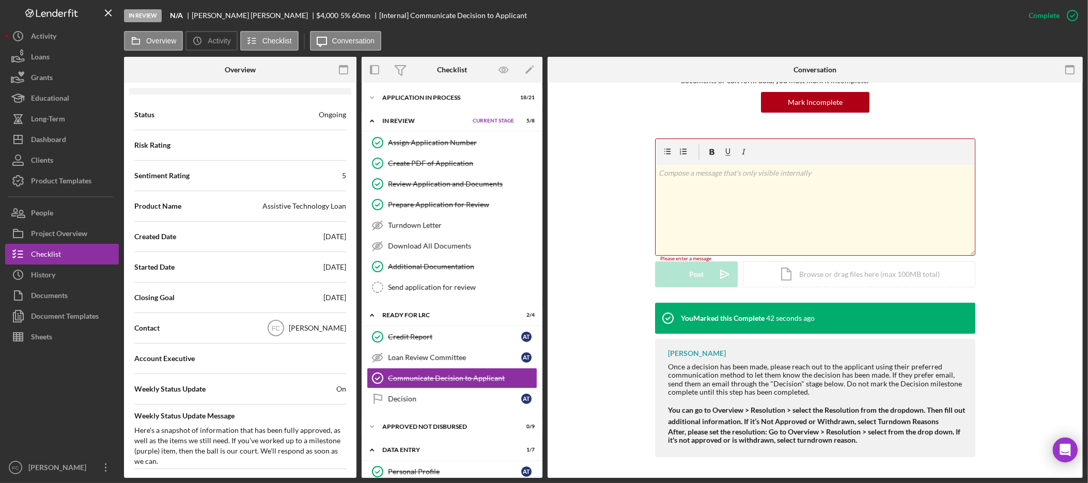
scroll to position [0, 0]
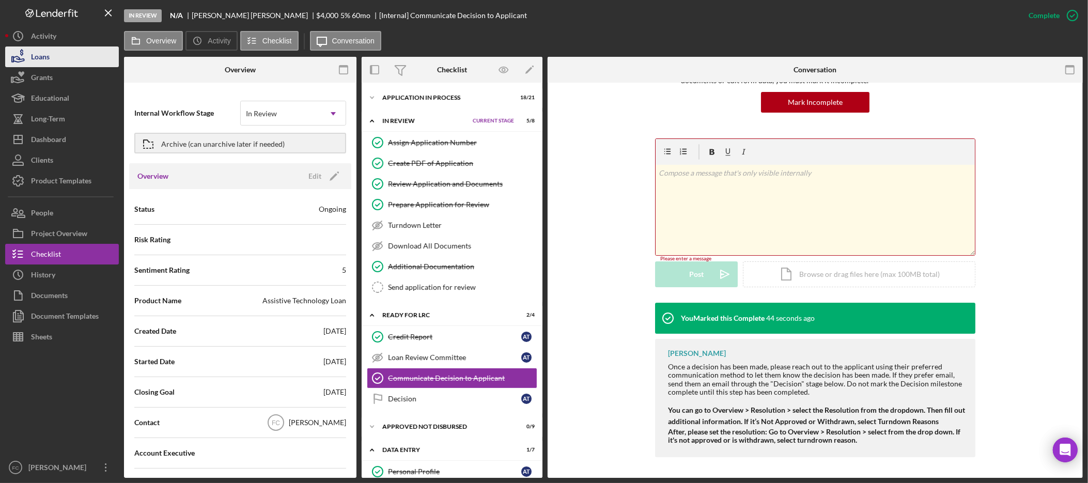
click at [63, 58] on button "Loans" at bounding box center [62, 56] width 114 height 21
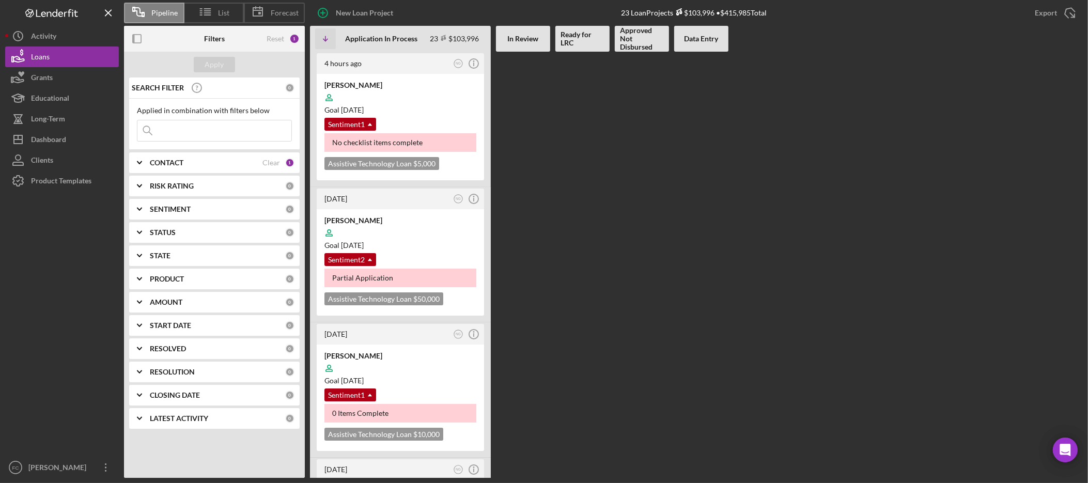
click at [209, 191] on div "RISK RATING 0" at bounding box center [222, 185] width 145 height 9
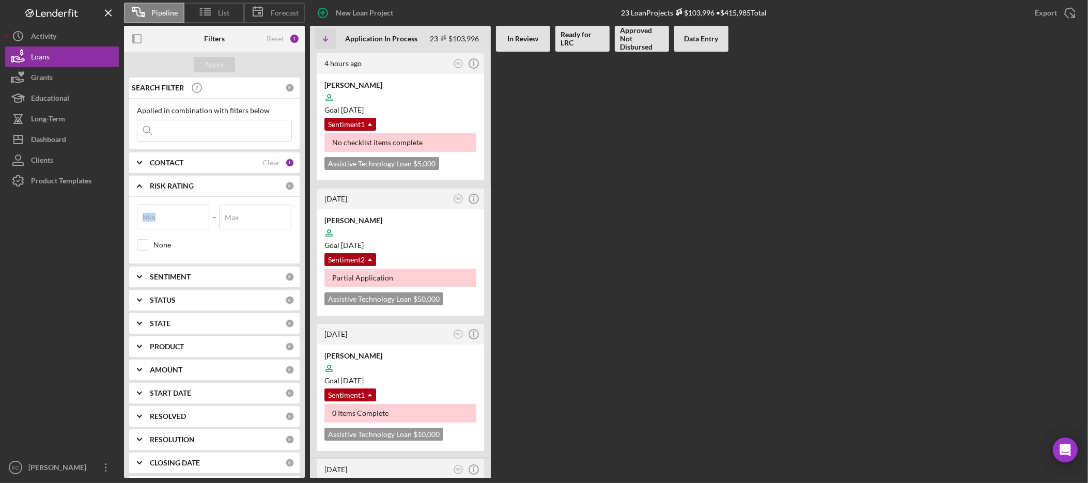
click at [209, 191] on div "RISK RATING 0" at bounding box center [222, 185] width 145 height 9
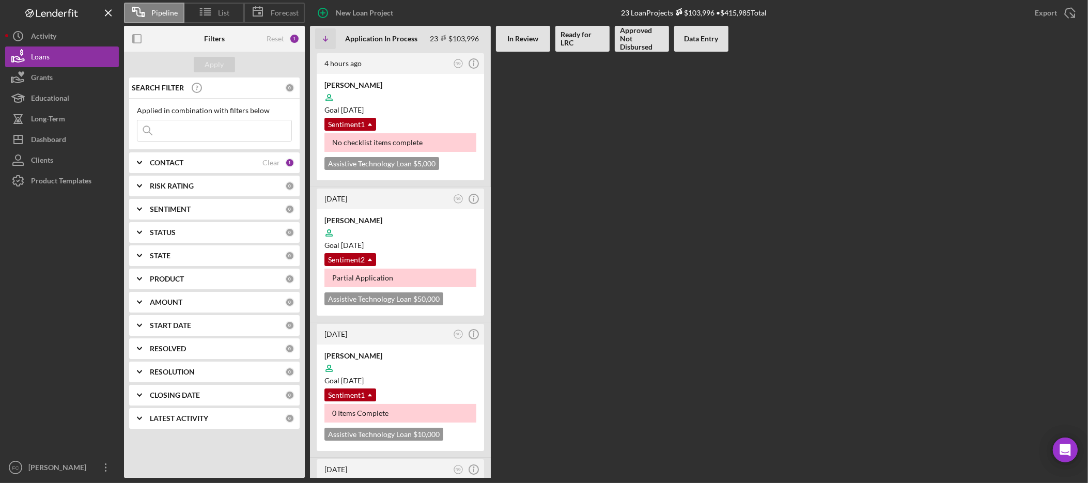
click at [202, 165] on div "CONTACT" at bounding box center [206, 163] width 113 height 8
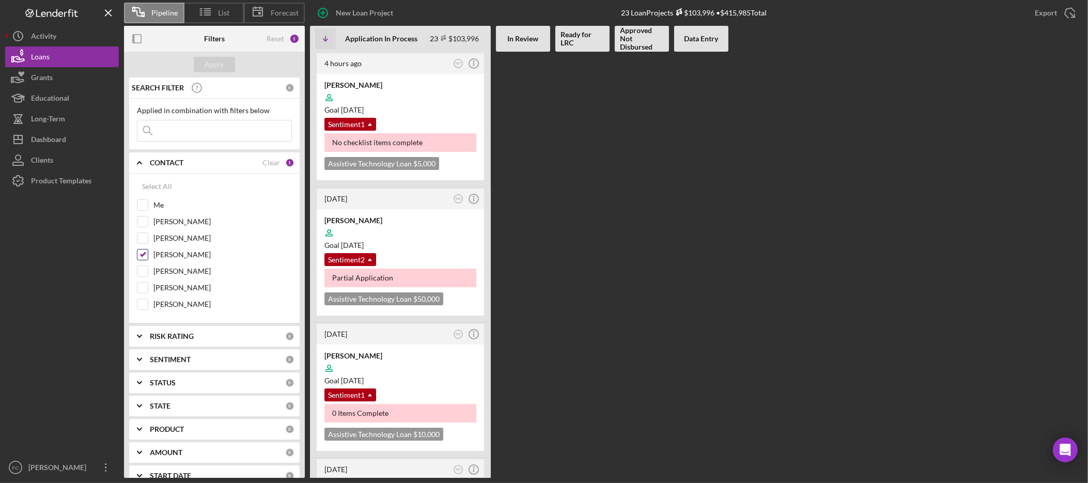
click at [143, 258] on input "[PERSON_NAME]" at bounding box center [142, 255] width 10 height 10
checkbox input "false"
click at [147, 210] on div at bounding box center [142, 204] width 11 height 11
click at [145, 209] on input "Me" at bounding box center [142, 205] width 10 height 10
checkbox input "true"
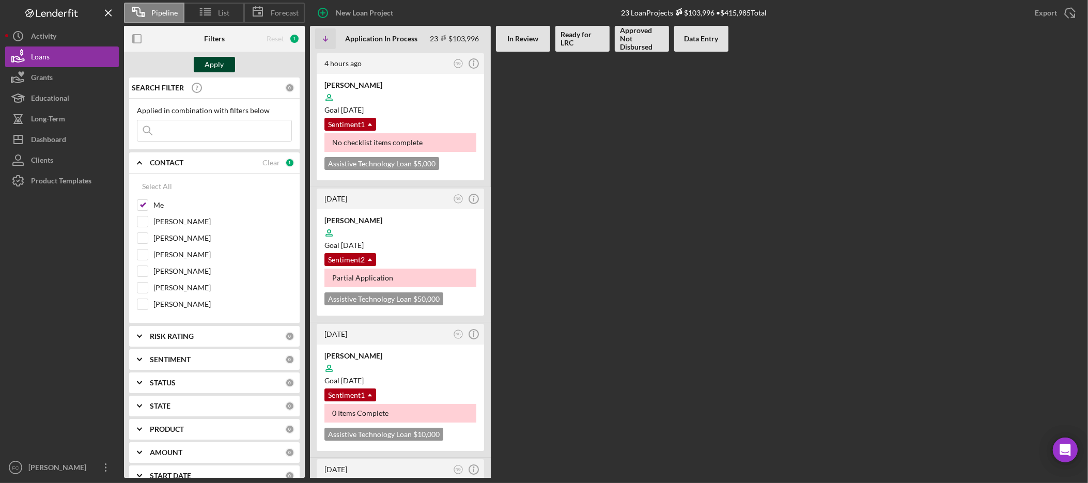
click at [205, 63] on div "Apply" at bounding box center [214, 64] width 19 height 15
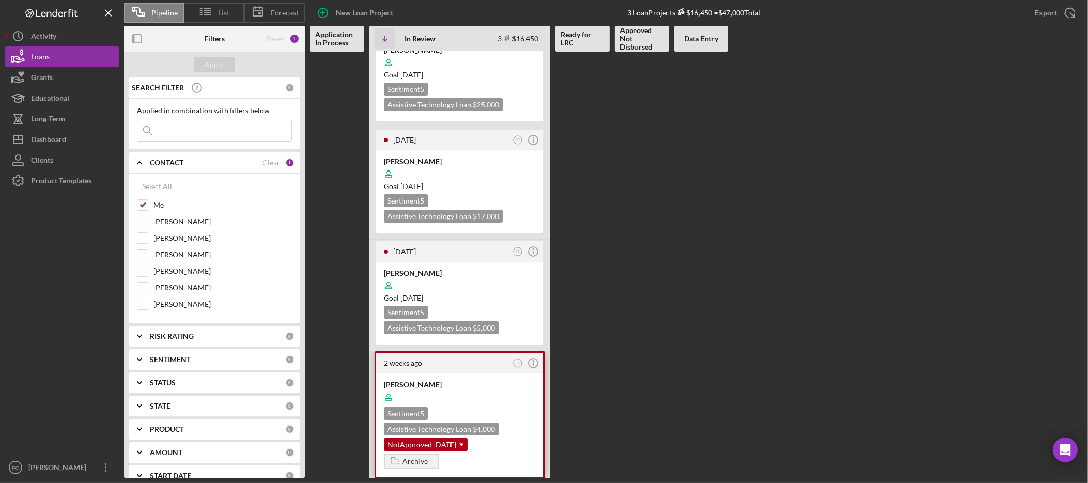
scroll to position [39, 0]
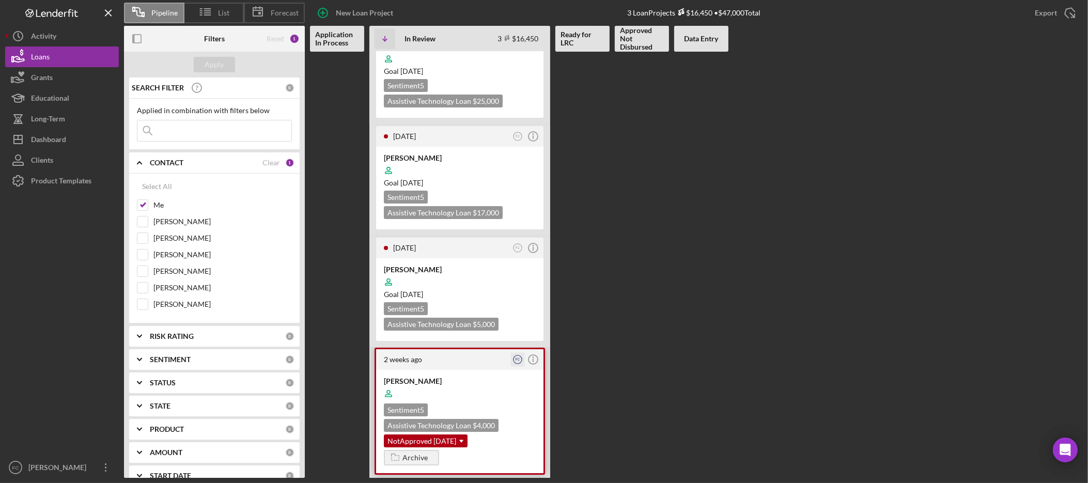
click at [517, 358] on text "FC" at bounding box center [518, 360] width 5 height 4
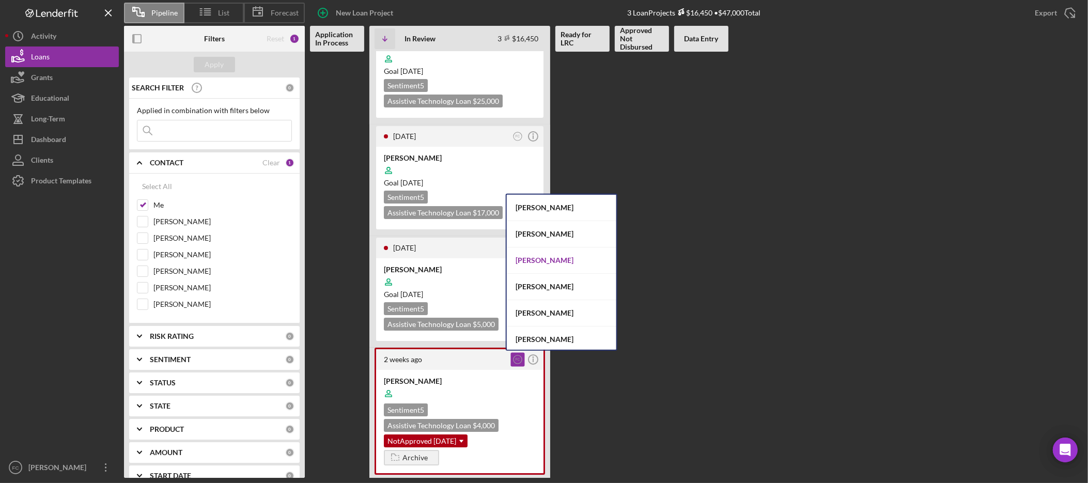
click at [547, 260] on div "[PERSON_NAME]" at bounding box center [562, 260] width 110 height 26
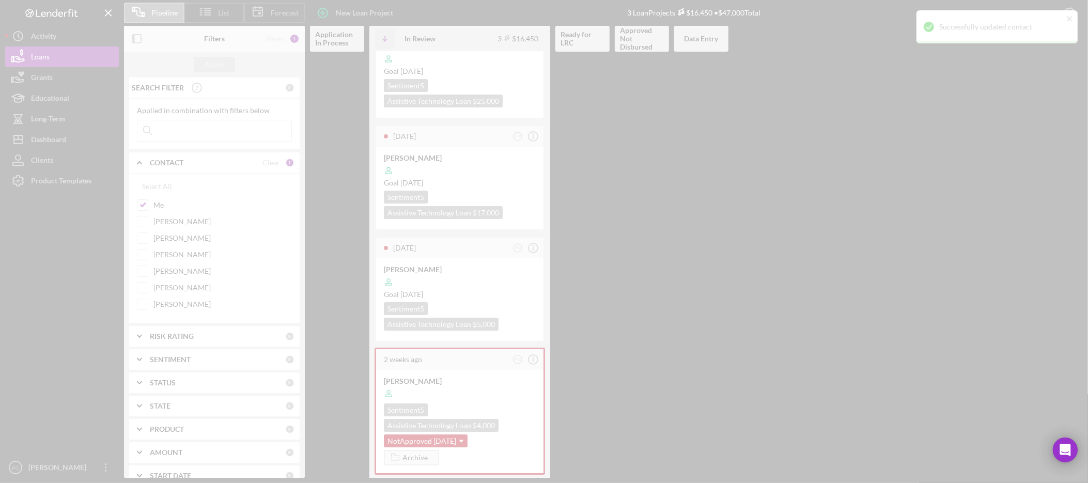
scroll to position [0, 0]
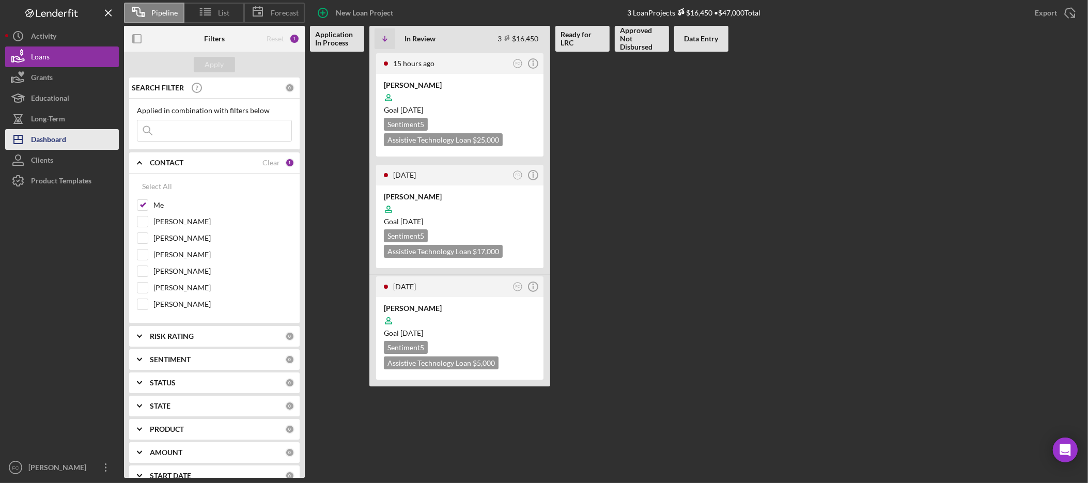
click at [51, 132] on div "Dashboard" at bounding box center [48, 140] width 35 height 23
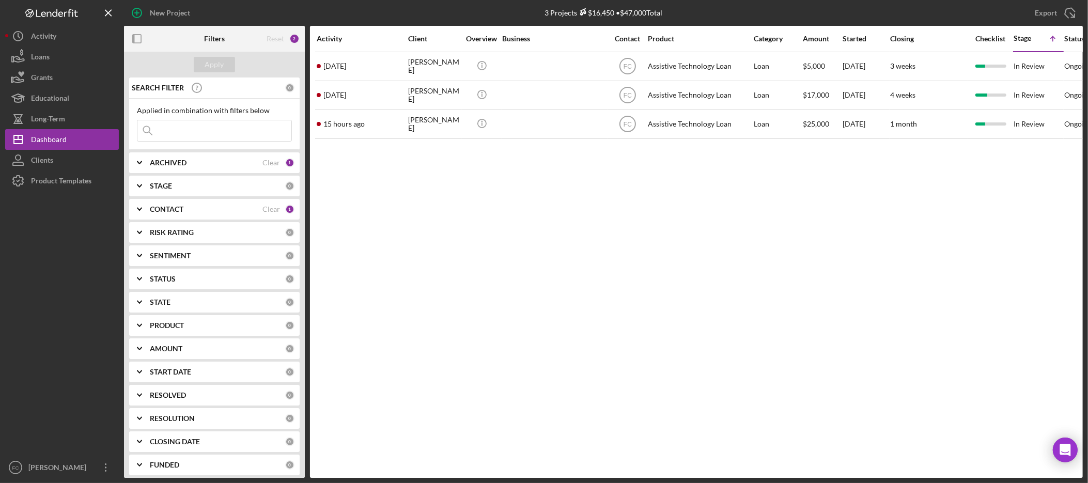
click at [189, 164] on div "ARCHIVED" at bounding box center [206, 163] width 113 height 8
click at [173, 223] on label "Archived" at bounding box center [222, 221] width 138 height 10
click at [148, 223] on input "Archived" at bounding box center [142, 221] width 10 height 10
checkbox input "true"
click at [220, 70] on div "Apply" at bounding box center [214, 64] width 19 height 15
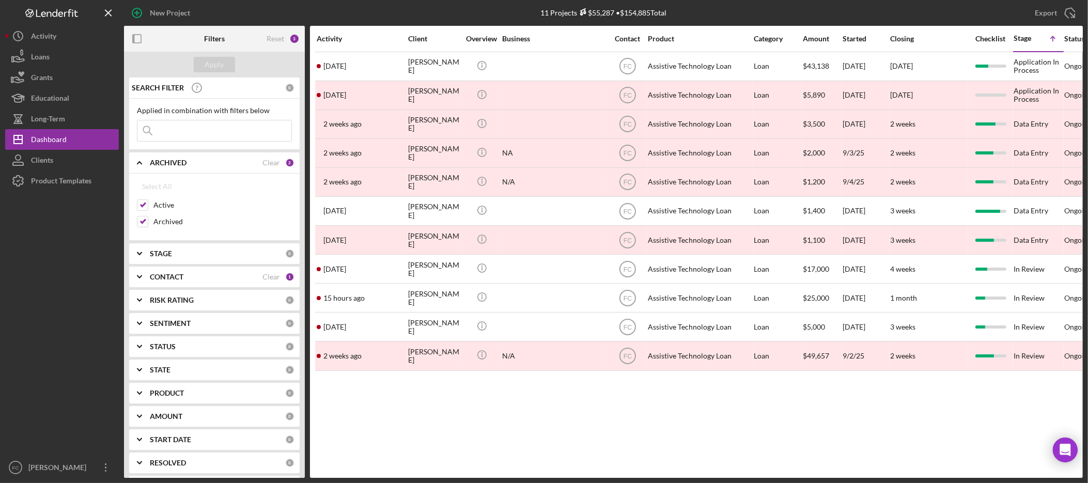
click at [198, 255] on div "STAGE" at bounding box center [217, 254] width 135 height 8
click at [162, 203] on label "Active" at bounding box center [222, 205] width 138 height 10
click at [148, 203] on input "Active" at bounding box center [142, 205] width 10 height 10
checkbox input "false"
click at [183, 392] on b "CONTACT" at bounding box center [167, 394] width 34 height 8
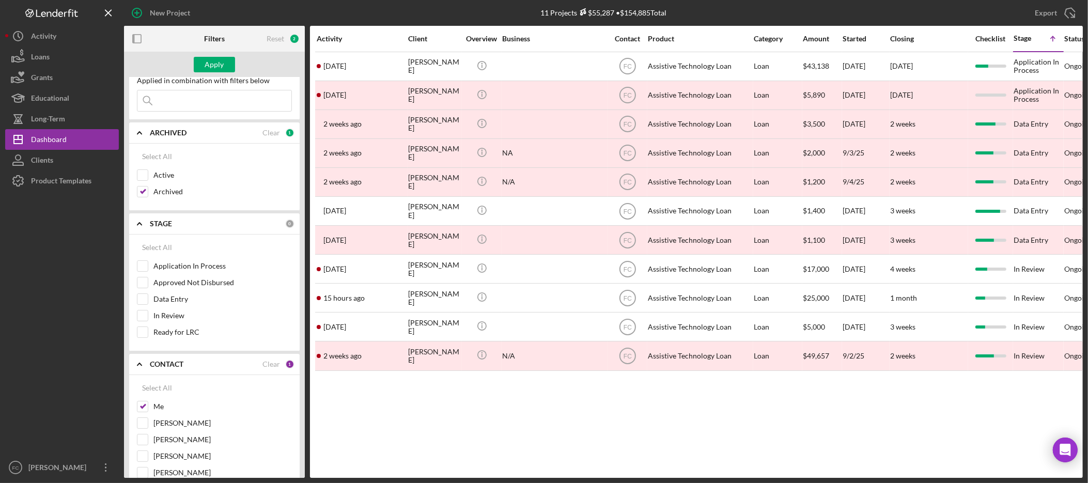
scroll to position [126, 0]
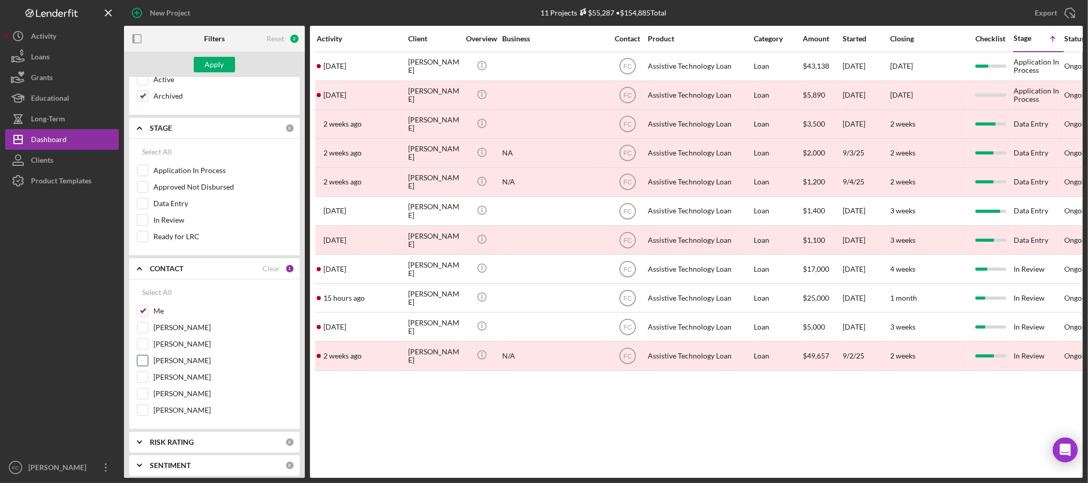
click at [147, 363] on input "[PERSON_NAME]" at bounding box center [142, 360] width 10 height 10
checkbox input "true"
click at [147, 312] on input "Me" at bounding box center [142, 311] width 10 height 10
checkbox input "false"
click at [215, 63] on div "Apply" at bounding box center [214, 64] width 19 height 15
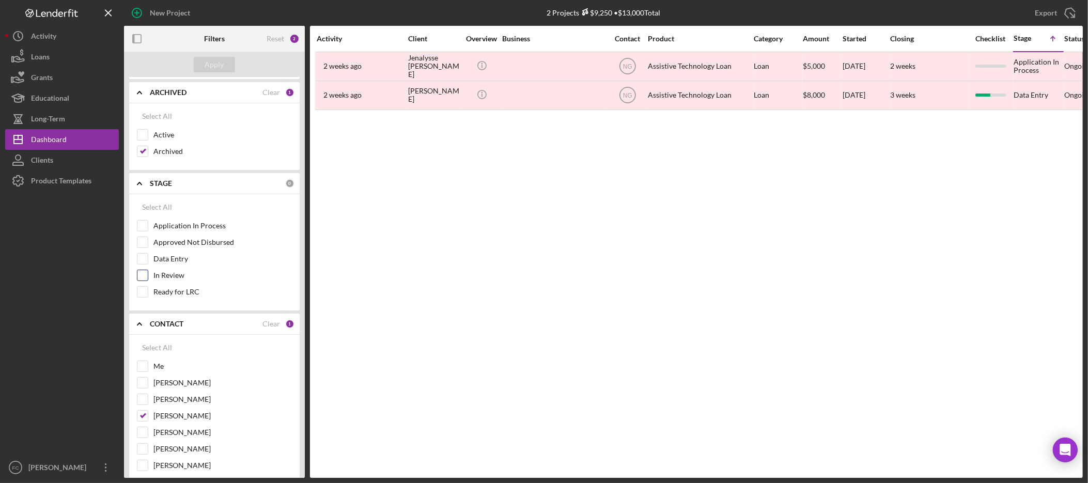
scroll to position [0, 0]
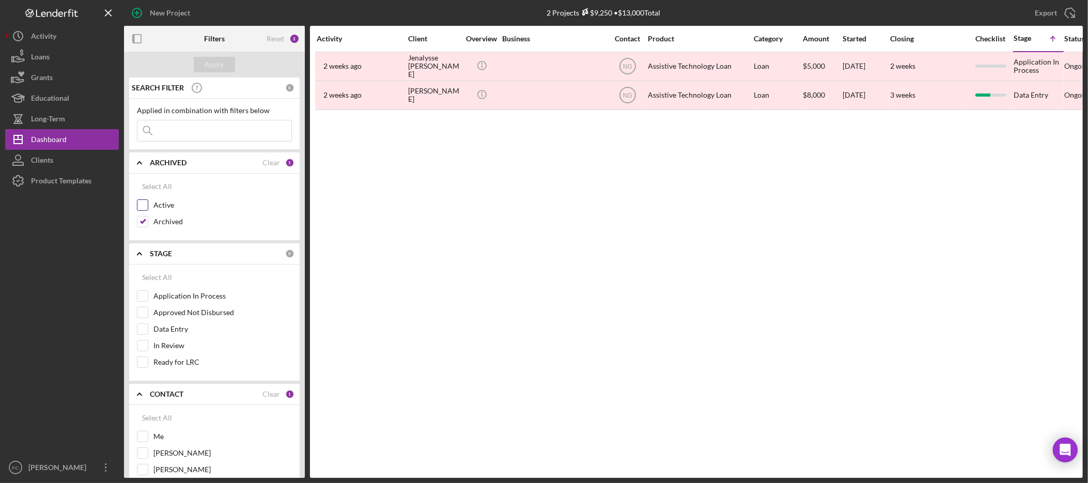
click at [149, 208] on div "Active" at bounding box center [214, 207] width 155 height 17
click at [142, 209] on input "Active" at bounding box center [142, 205] width 10 height 10
checkbox input "true"
click at [224, 70] on button "Apply" at bounding box center [214, 64] width 41 height 15
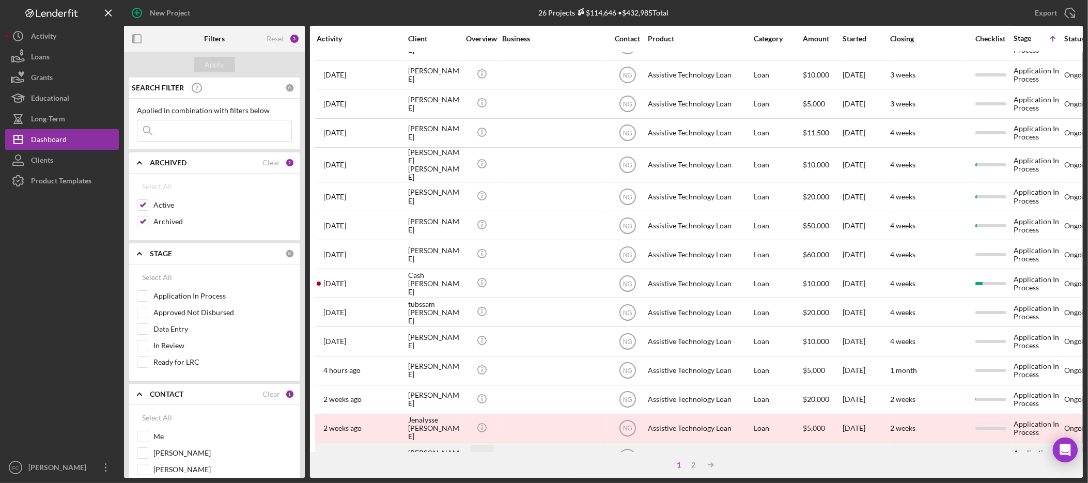
scroll to position [349, 0]
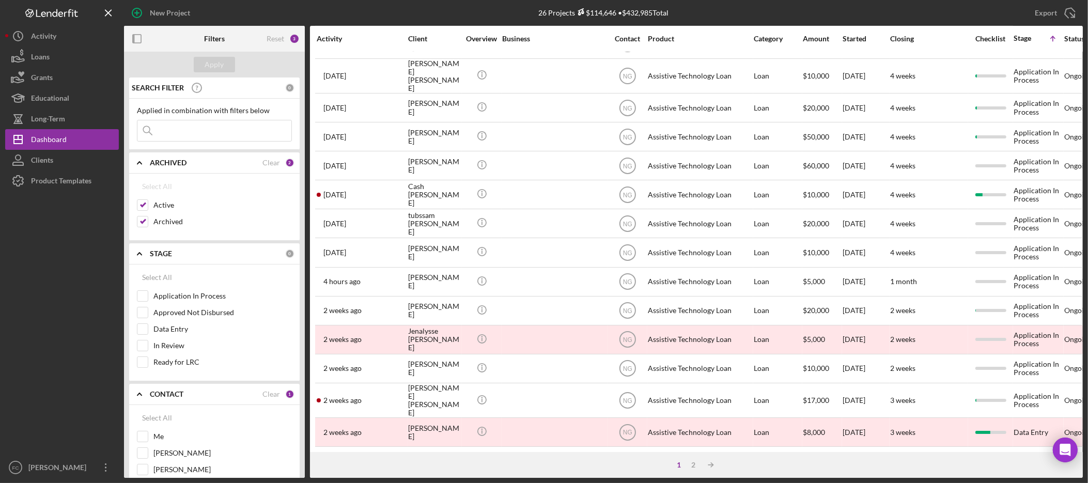
click at [205, 133] on input at bounding box center [214, 130] width 154 height 21
click at [207, 128] on input "rune" at bounding box center [214, 130] width 154 height 21
type input "r"
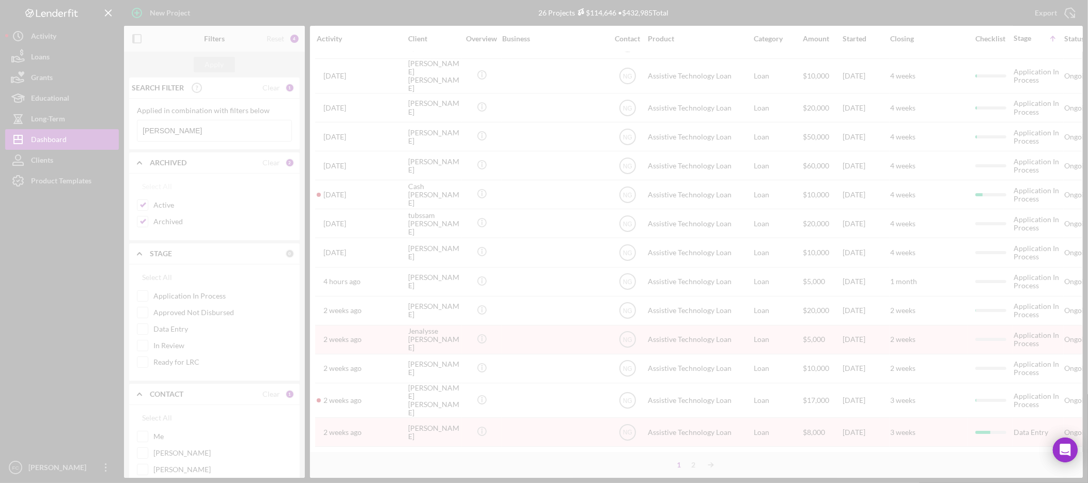
scroll to position [0, 0]
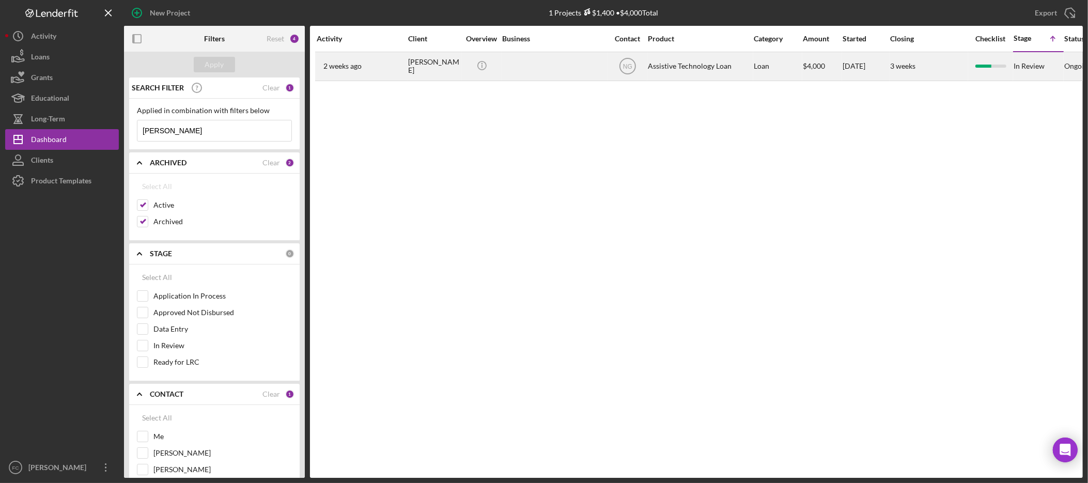
type input "[PERSON_NAME]"
click at [414, 60] on div "ANNETTE TURNER" at bounding box center [434, 66] width 52 height 27
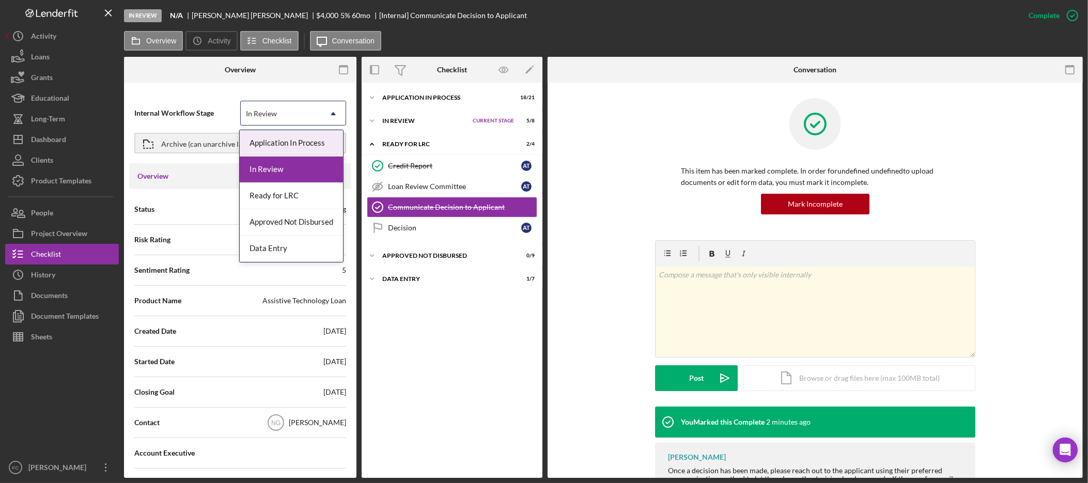
click at [306, 125] on div "In Review" at bounding box center [281, 114] width 80 height 24
click at [287, 246] on div "Data Entry" at bounding box center [292, 249] width 104 height 26
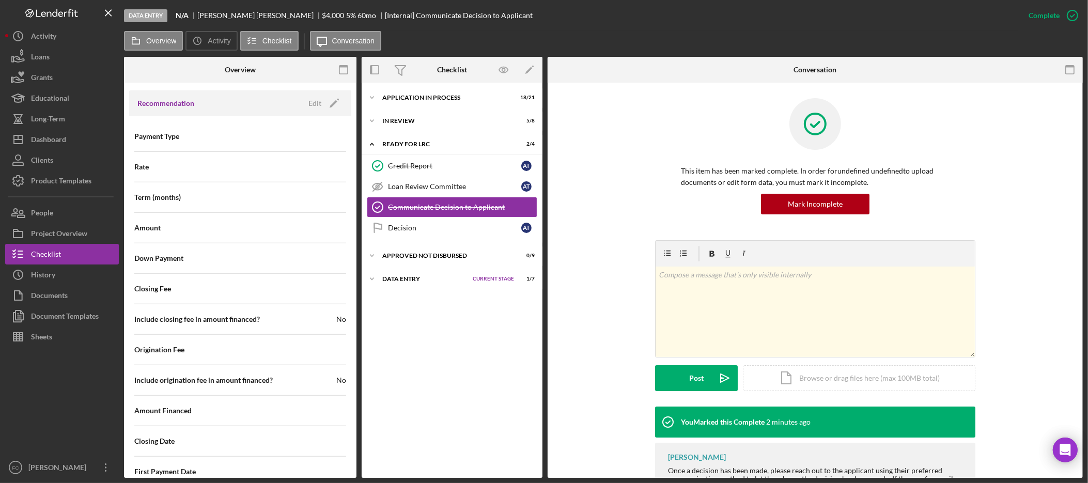
scroll to position [1211, 0]
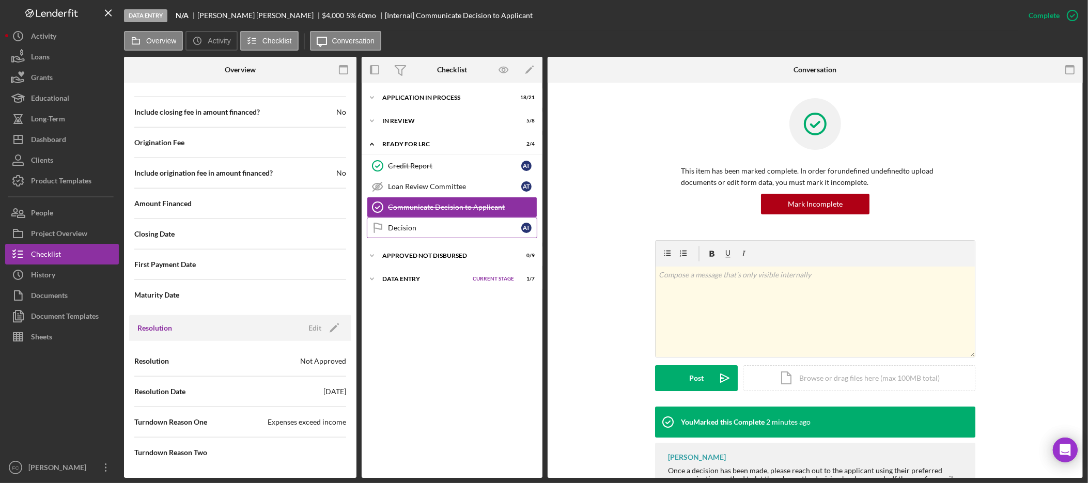
click at [424, 234] on link "Decision Decision A T" at bounding box center [452, 228] width 170 height 21
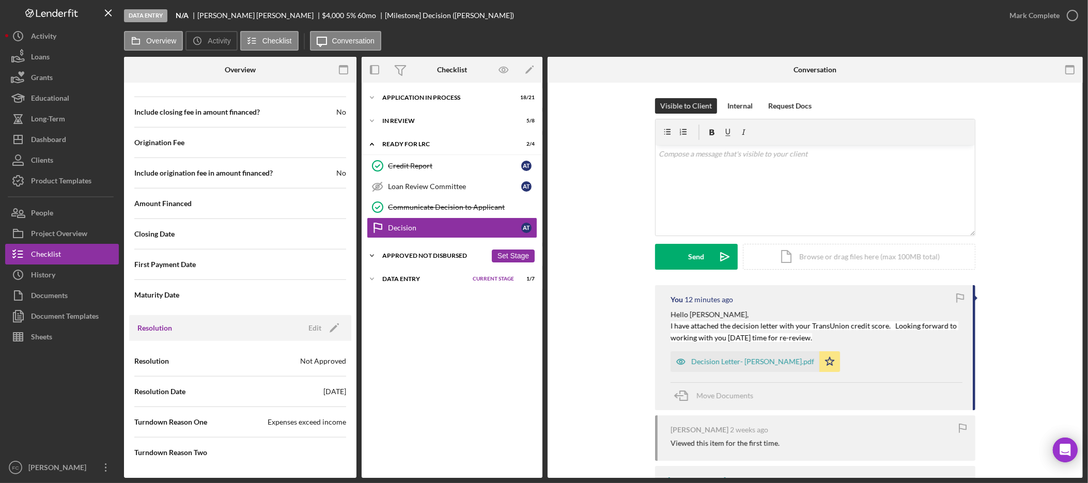
click at [420, 255] on div "Approved Not Disbursed" at bounding box center [434, 256] width 104 height 6
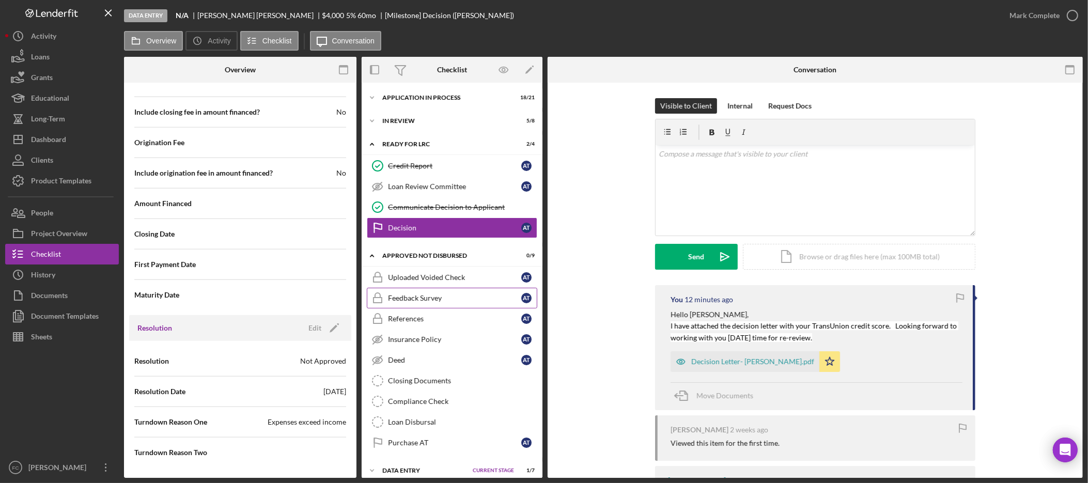
scroll to position [12, 0]
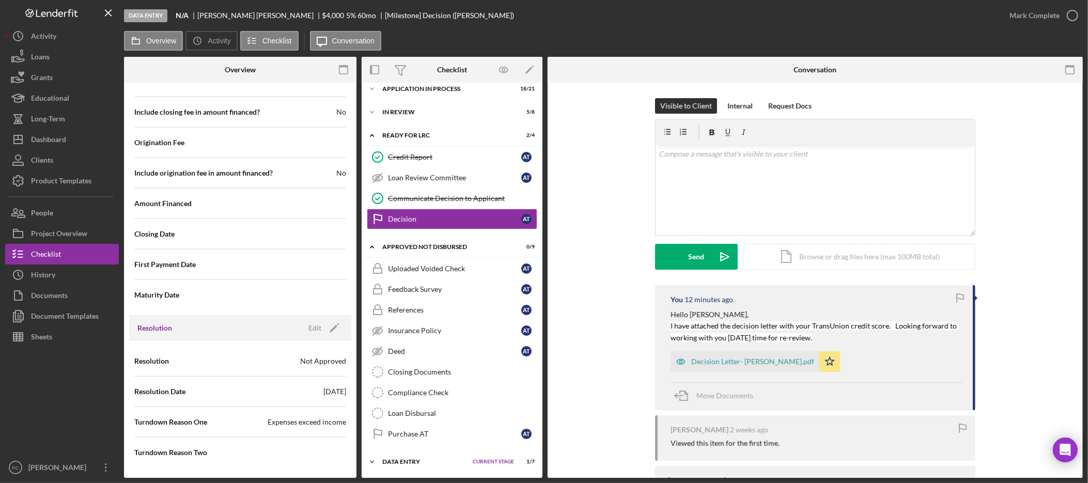
click at [417, 466] on div "Icon/Expander Data Entry Current Stage 1 / 7 Set Stage" at bounding box center [452, 462] width 181 height 21
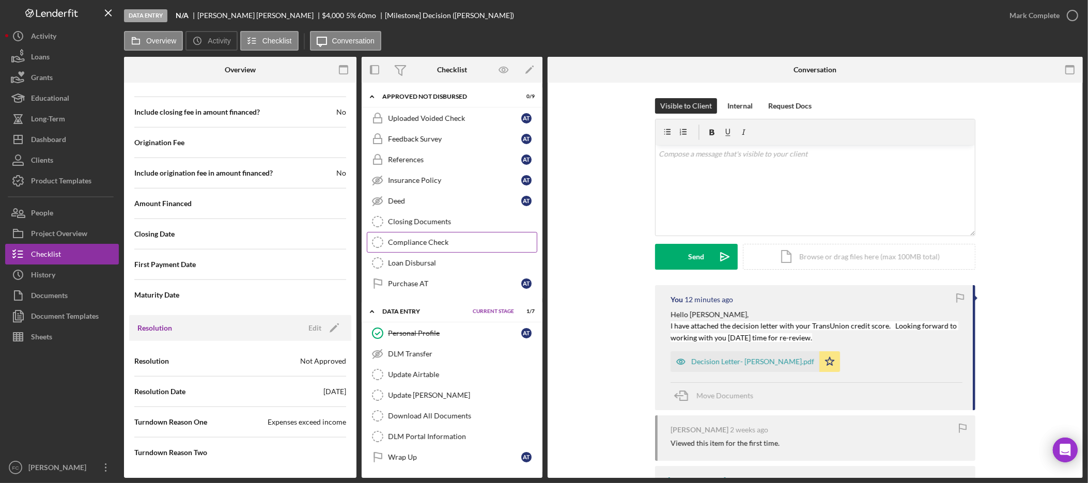
scroll to position [164, 0]
click at [473, 371] on div "Update Airtable" at bounding box center [462, 374] width 149 height 8
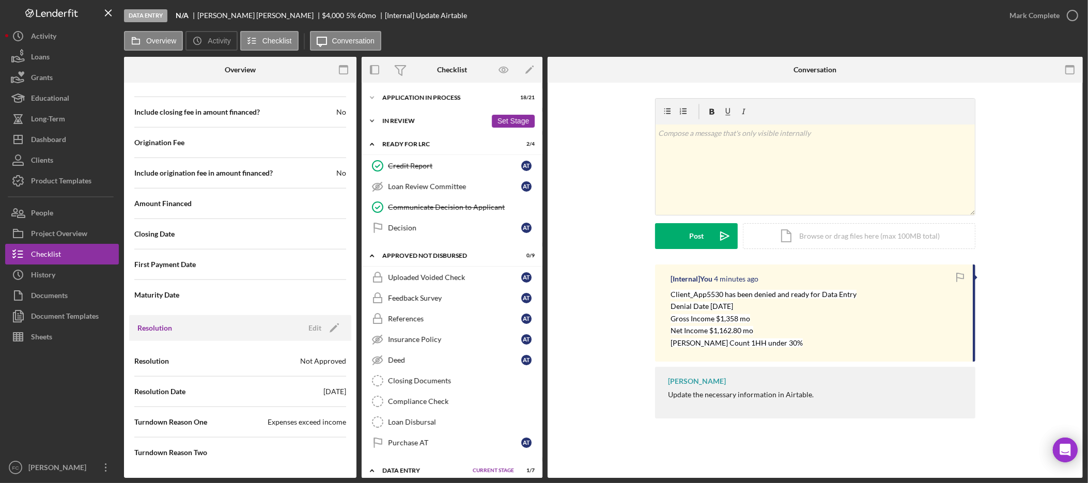
click at [409, 123] on div "In Review" at bounding box center [434, 121] width 104 height 6
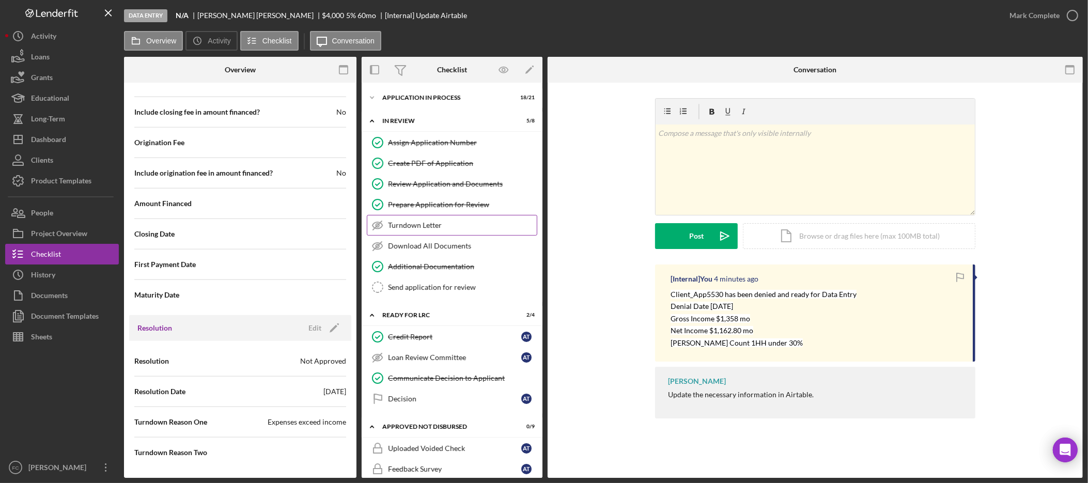
click at [443, 231] on link "Turndown Letter Turndown Letter" at bounding box center [452, 225] width 170 height 21
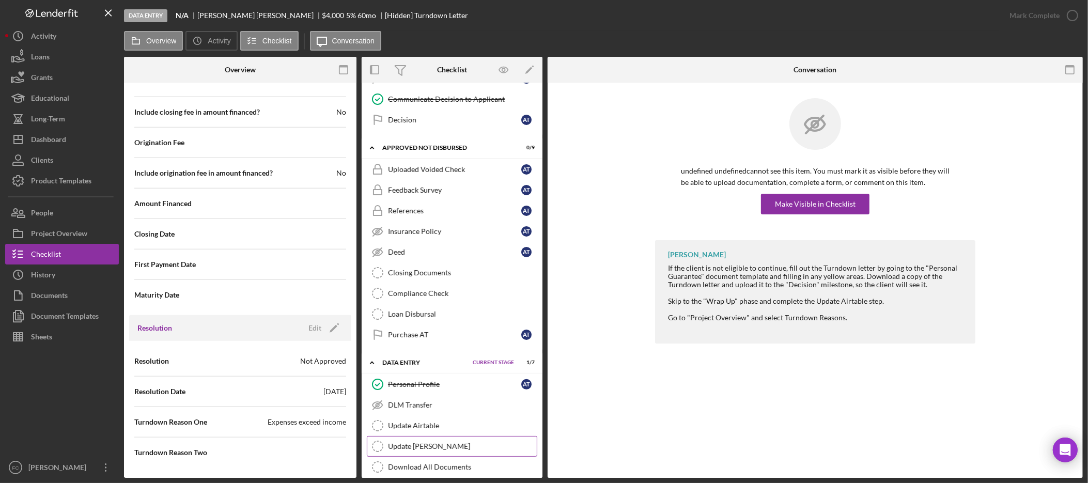
scroll to position [337, 0]
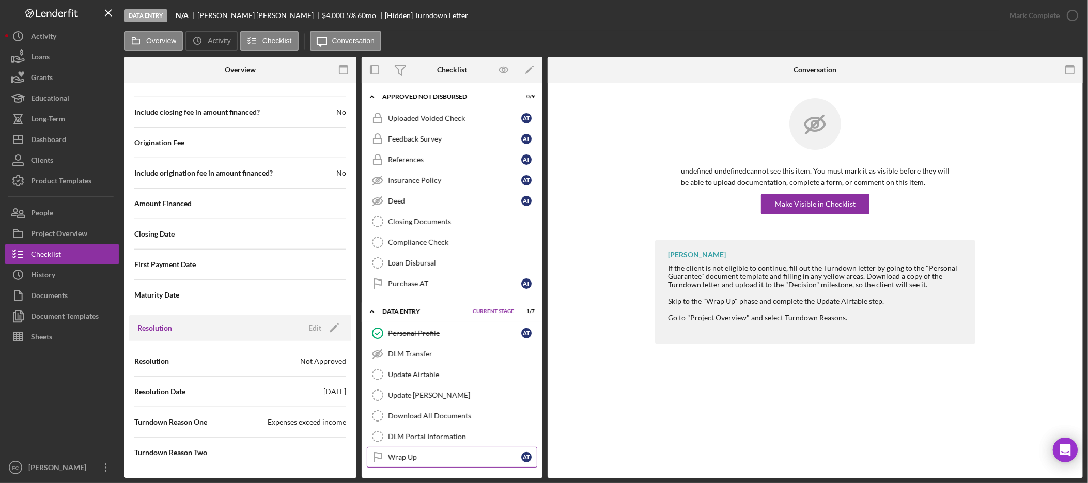
click at [426, 452] on link "Wrap Up Wrap Up A T" at bounding box center [452, 457] width 170 height 21
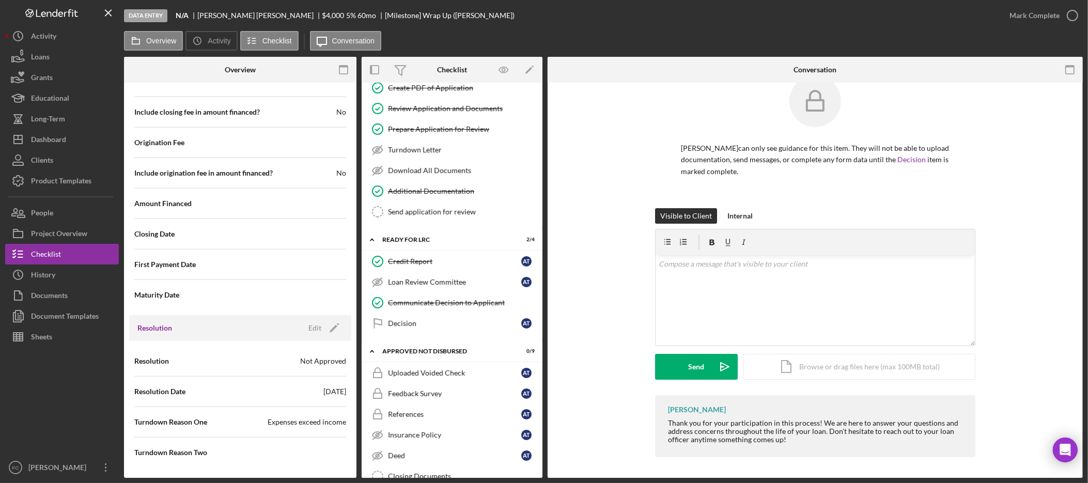
scroll to position [70, 0]
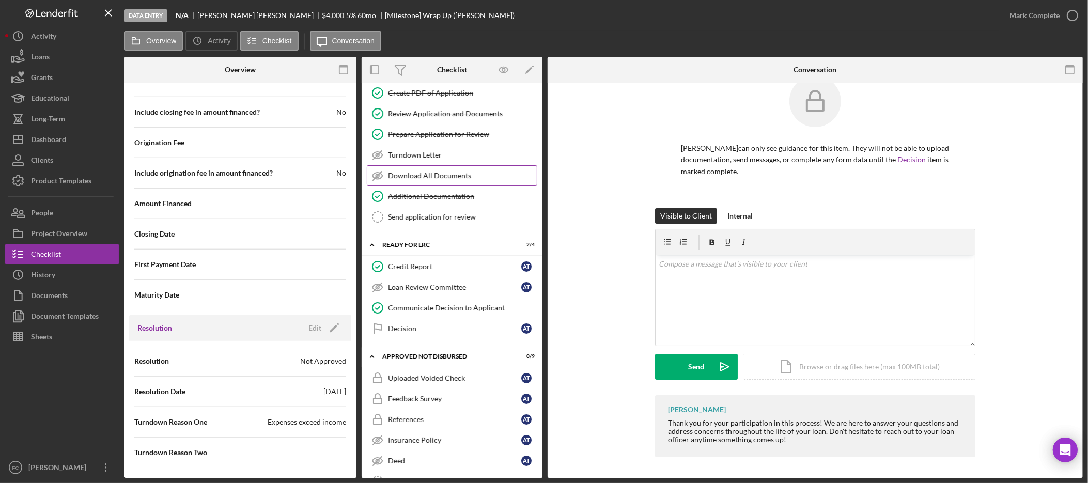
click at [417, 175] on div "Download All Documents" at bounding box center [462, 176] width 149 height 8
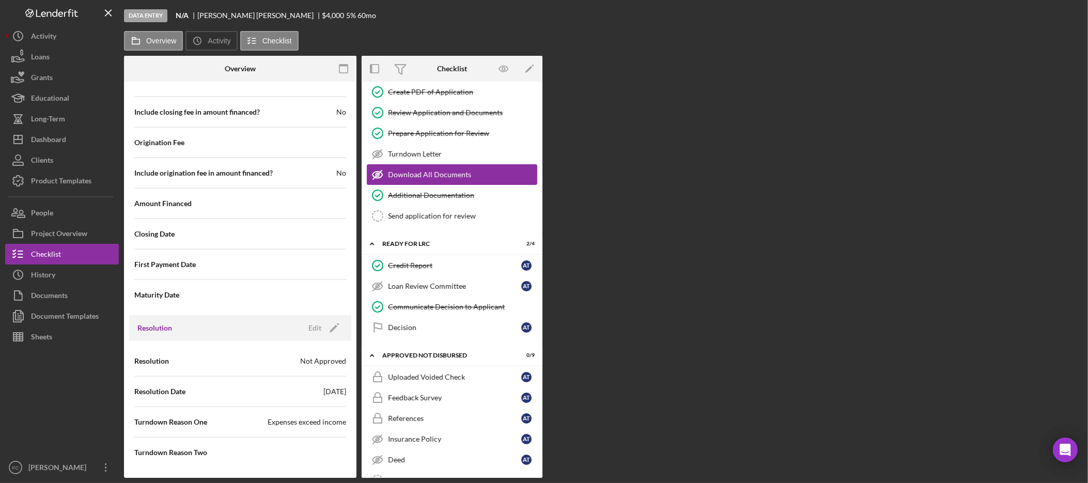
scroll to position [1211, 0]
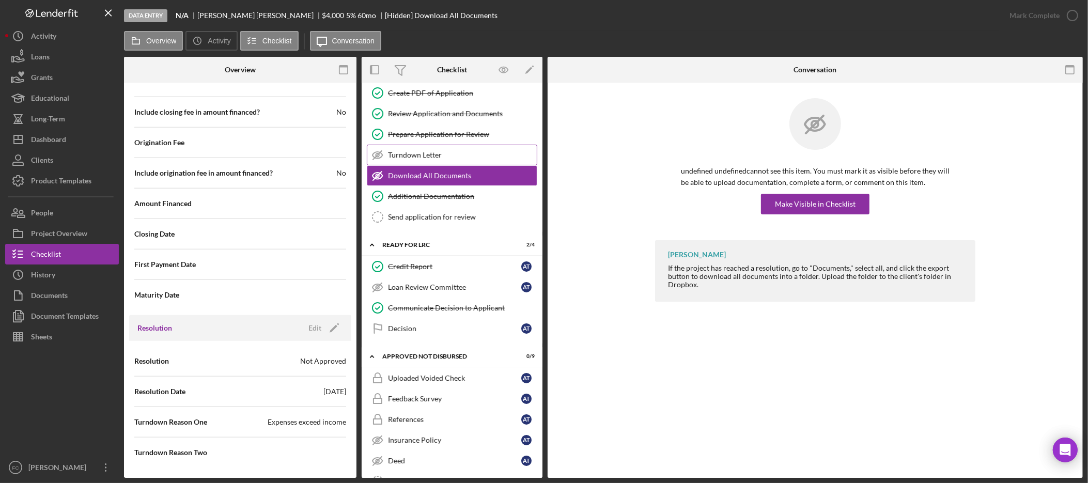
click at [444, 160] on link "Turndown Letter Turndown Letter" at bounding box center [452, 155] width 170 height 21
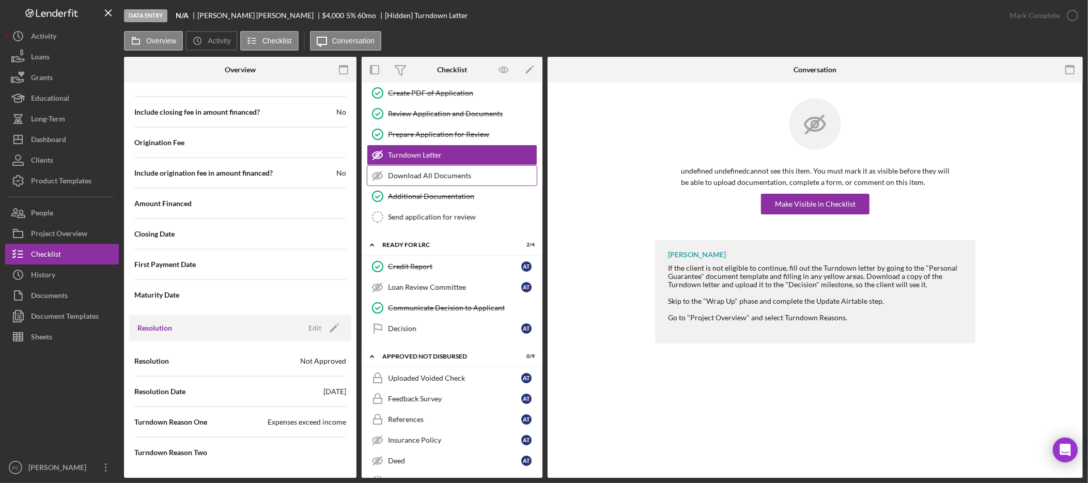
click at [438, 176] on div "Download All Documents" at bounding box center [462, 176] width 149 height 8
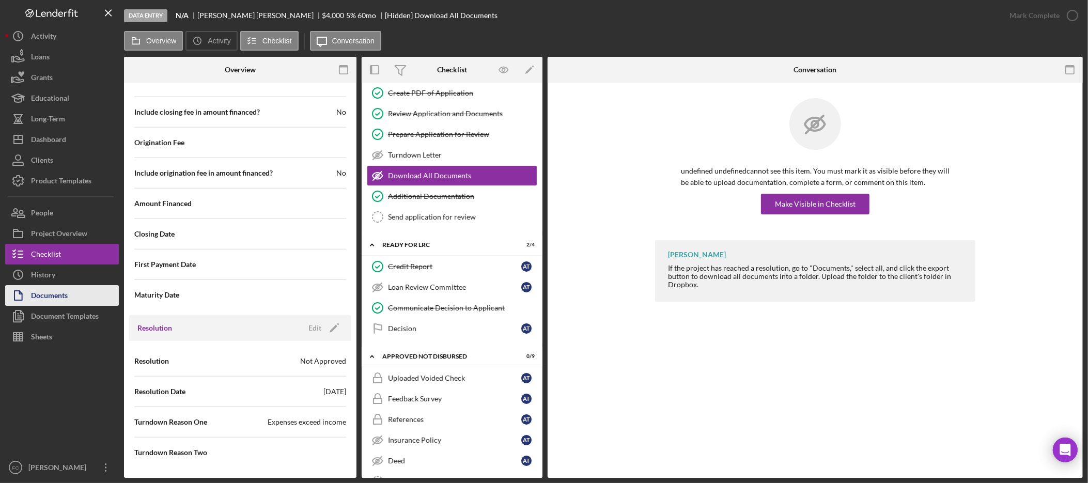
click at [59, 291] on div "Documents" at bounding box center [49, 296] width 37 height 23
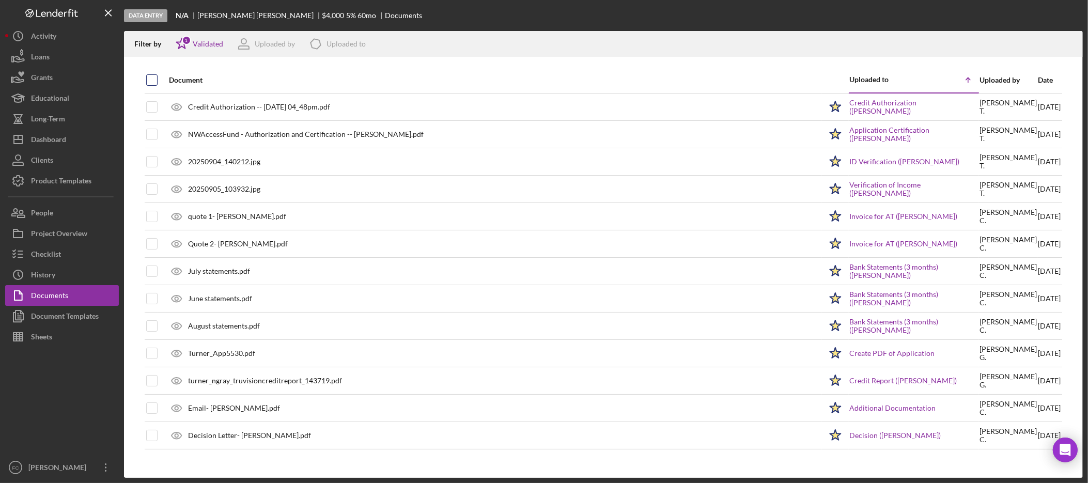
click at [149, 81] on input "checkbox" at bounding box center [152, 80] width 10 height 10
checkbox input "true"
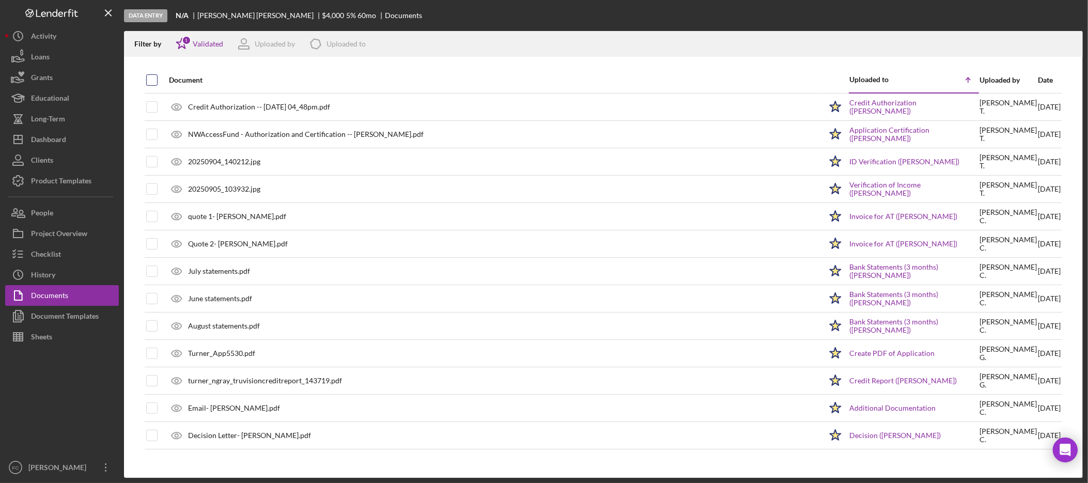
checkbox input "true"
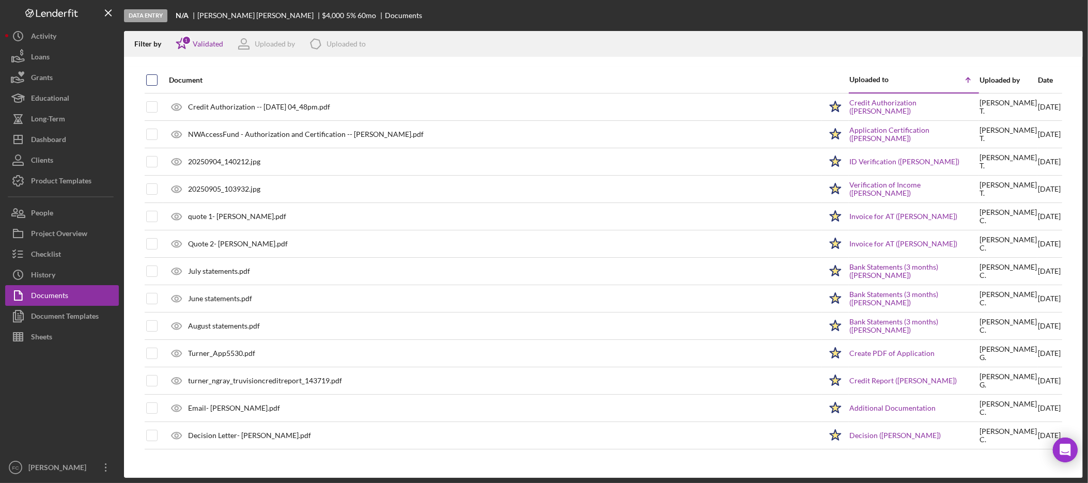
checkbox input "true"
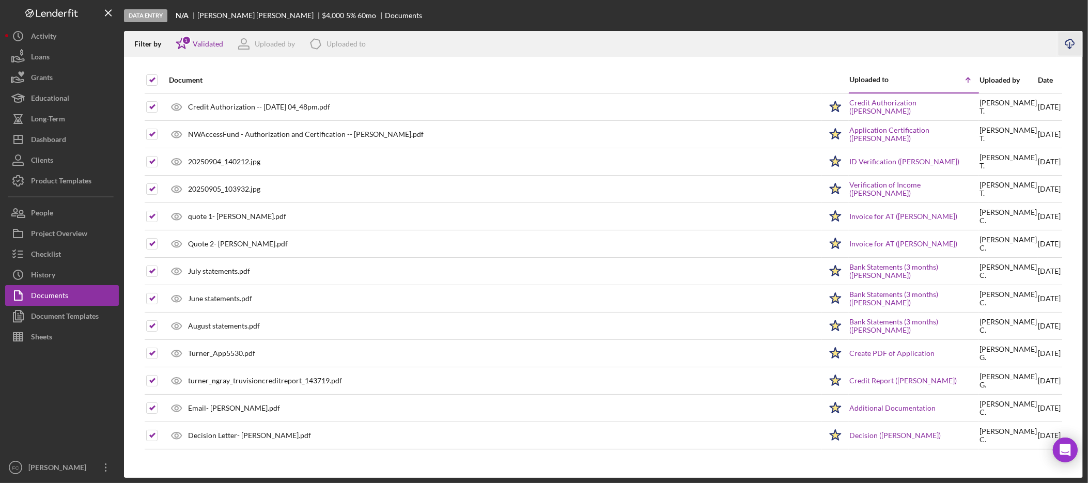
click at [1068, 44] on icon "Icon/Download" at bounding box center [1070, 44] width 23 height 23
click at [69, 140] on button "Icon/Dashboard Dashboard" at bounding box center [62, 139] width 114 height 21
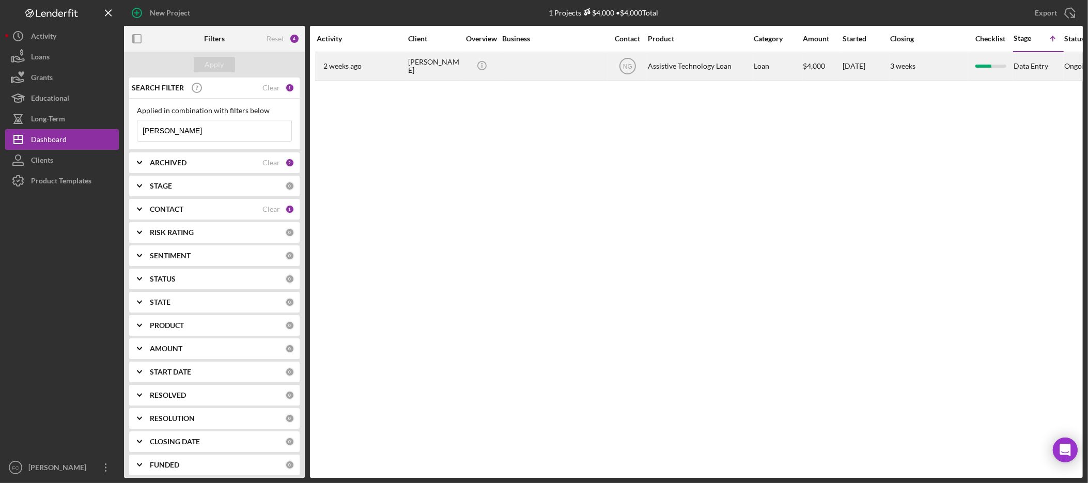
click at [430, 65] on div "ANNETTE TURNER" at bounding box center [434, 66] width 52 height 27
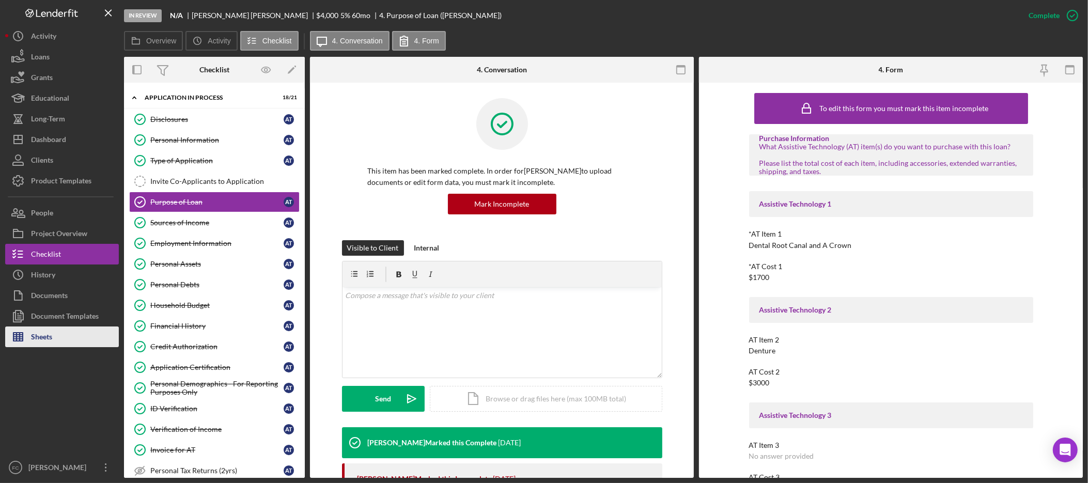
click at [75, 341] on button "Sheets" at bounding box center [62, 337] width 114 height 21
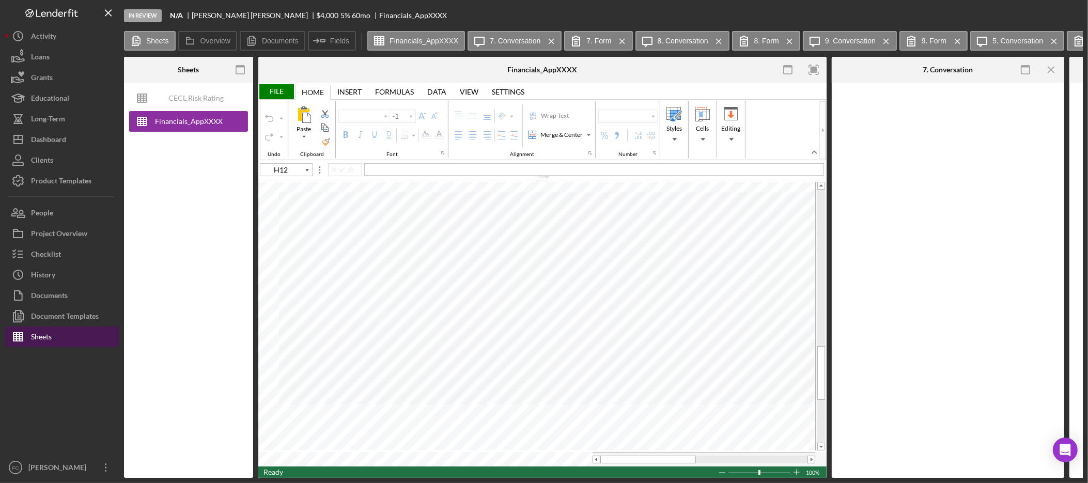
type input "Arial"
type input "10"
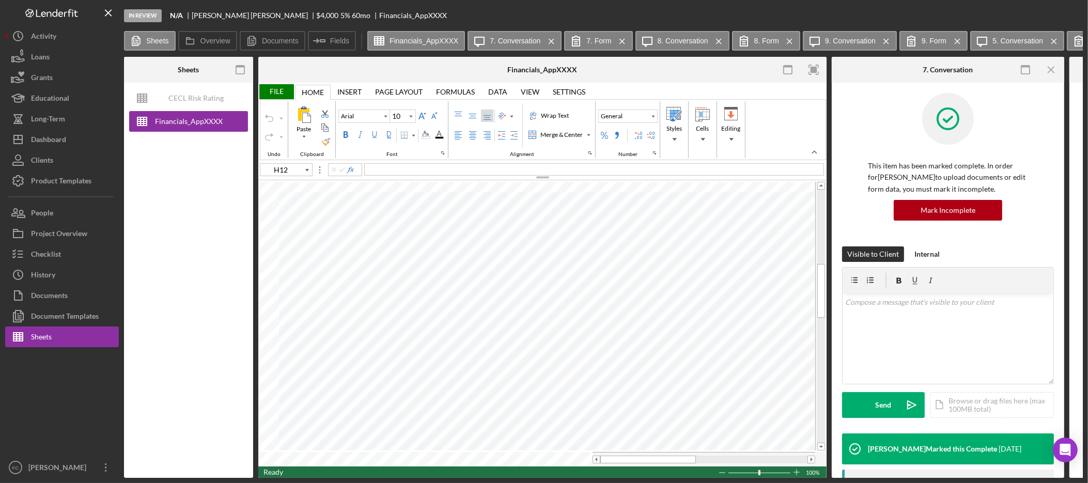
type input "B4"
type input "Calibri"
type input "11"
type input "H12"
type input "Arial"
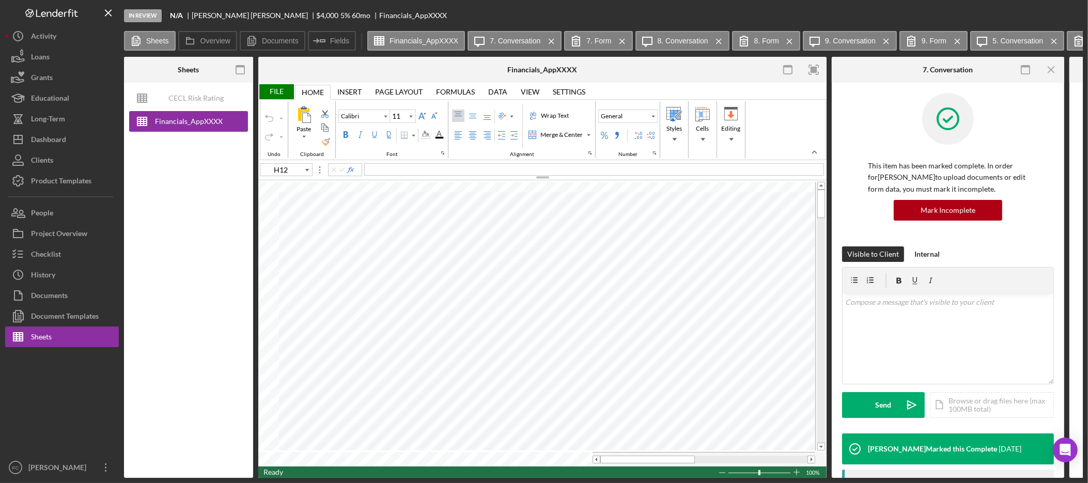
type input "10"
click at [87, 254] on button "Checklist" at bounding box center [62, 254] width 114 height 21
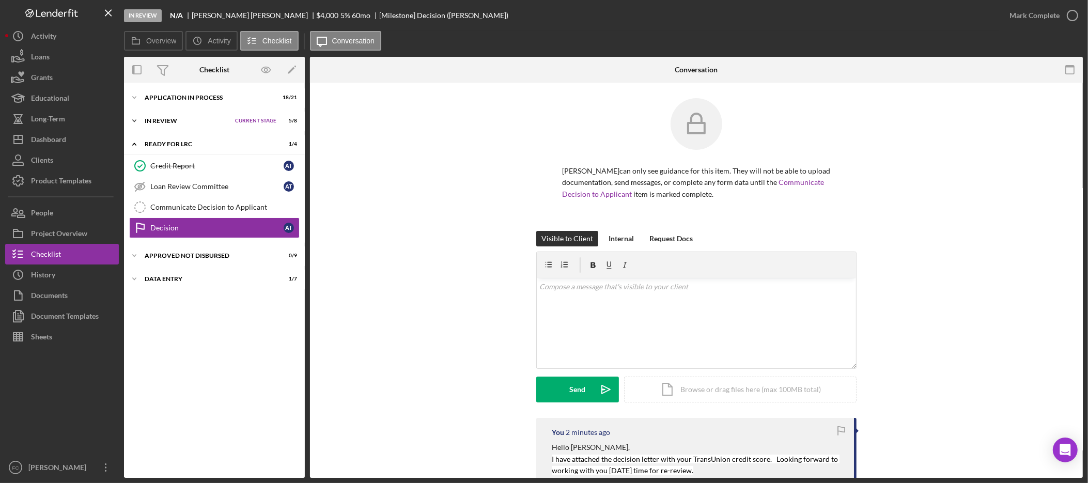
click at [158, 127] on div "Icon/Expander In Review Current Stage 5 / 8 Set Stage" at bounding box center [214, 121] width 181 height 21
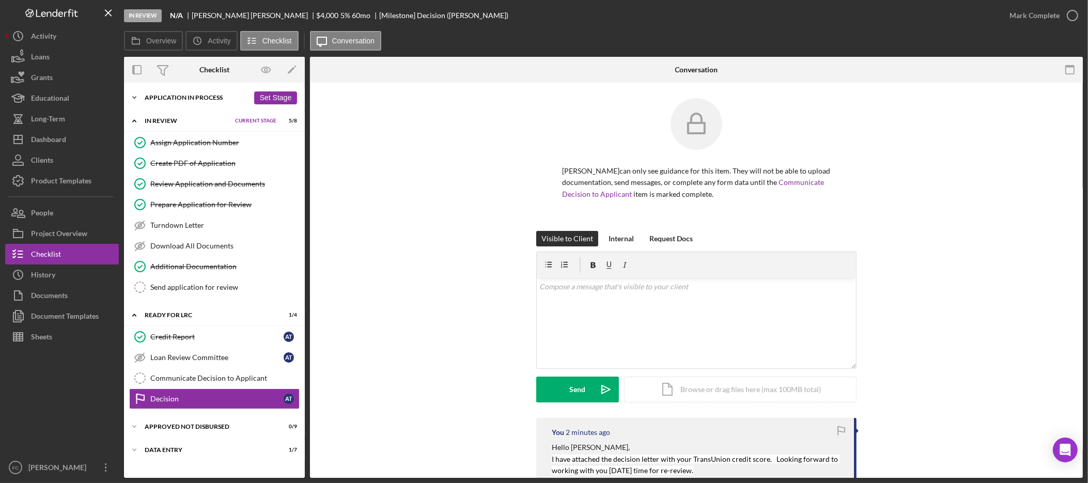
click at [189, 102] on div "Icon/Expander Application In Process 18 / 21 Set Stage" at bounding box center [214, 97] width 181 height 21
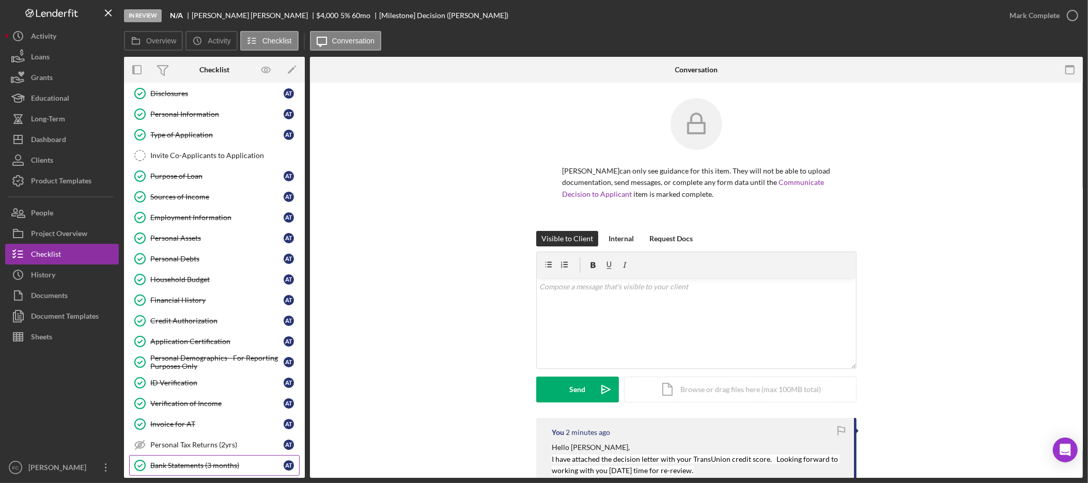
scroll to position [137, 0]
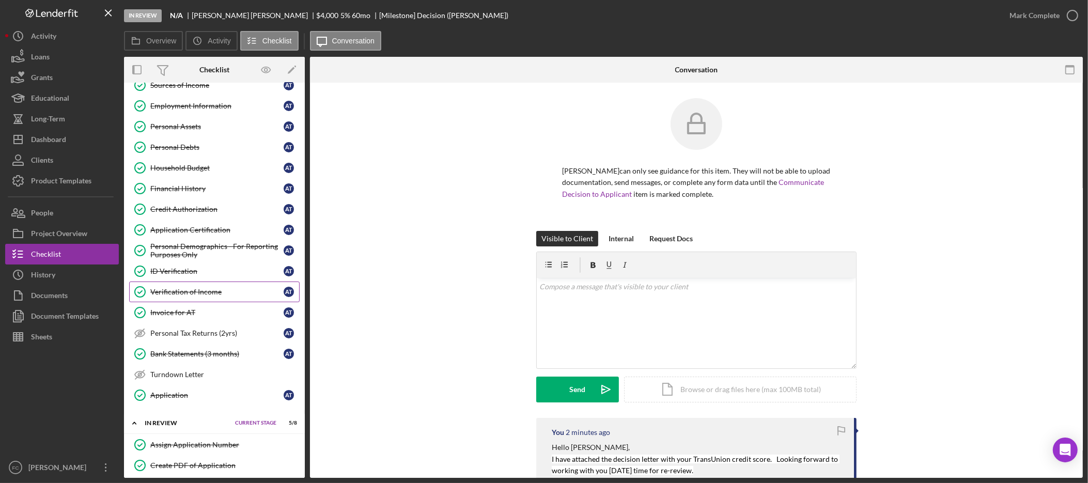
click at [218, 296] on div "Verification of Income" at bounding box center [216, 292] width 133 height 8
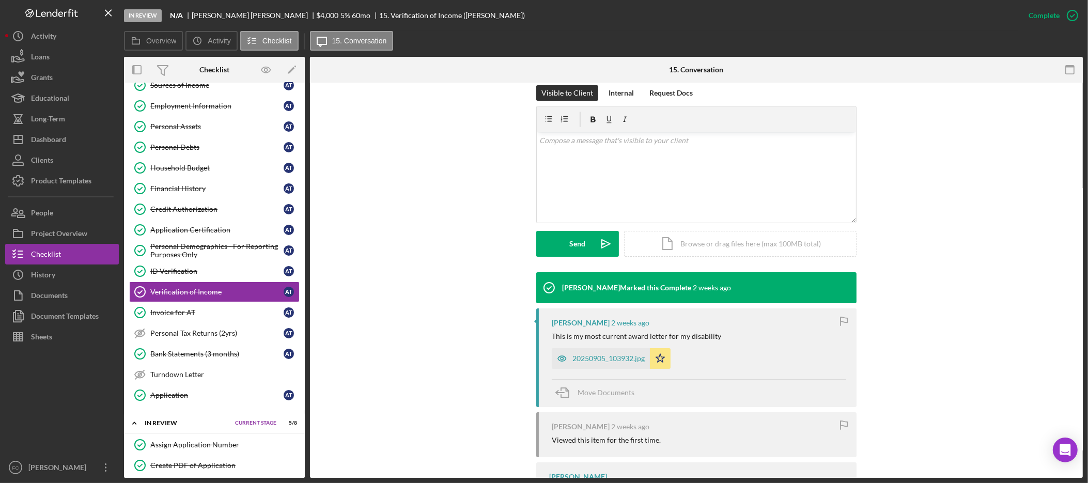
scroll to position [253, 0]
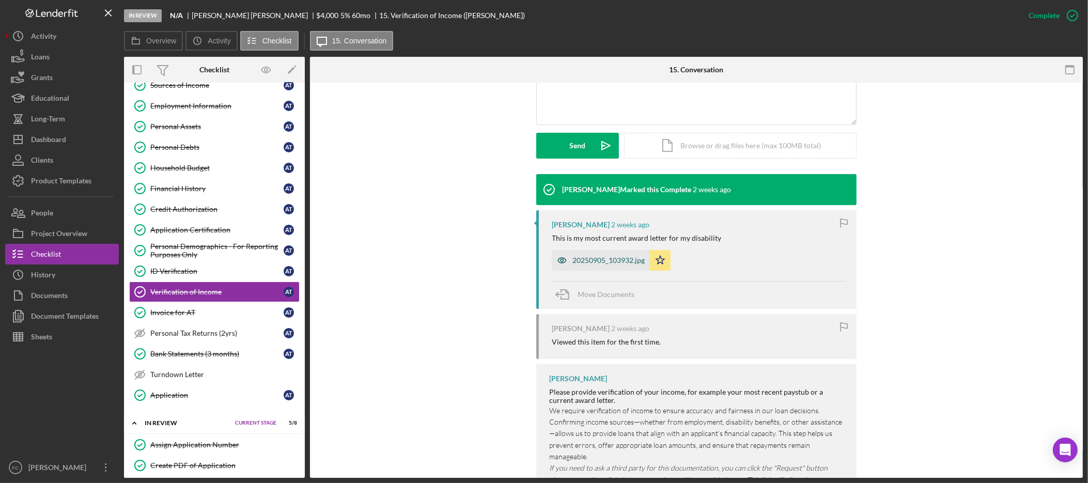
click at [612, 263] on div "20250905_103932.jpg" at bounding box center [608, 260] width 72 height 8
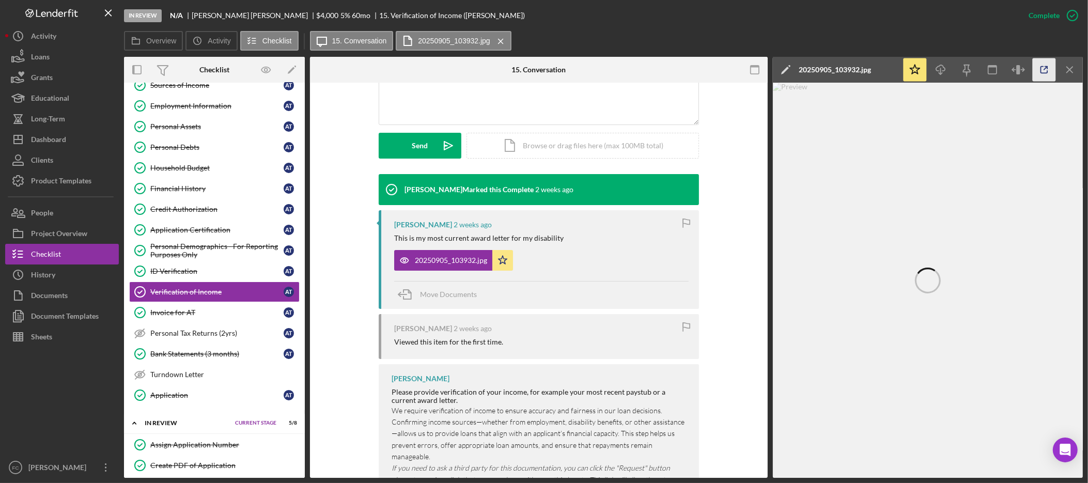
click at [1042, 69] on icon "button" at bounding box center [1044, 69] width 23 height 23
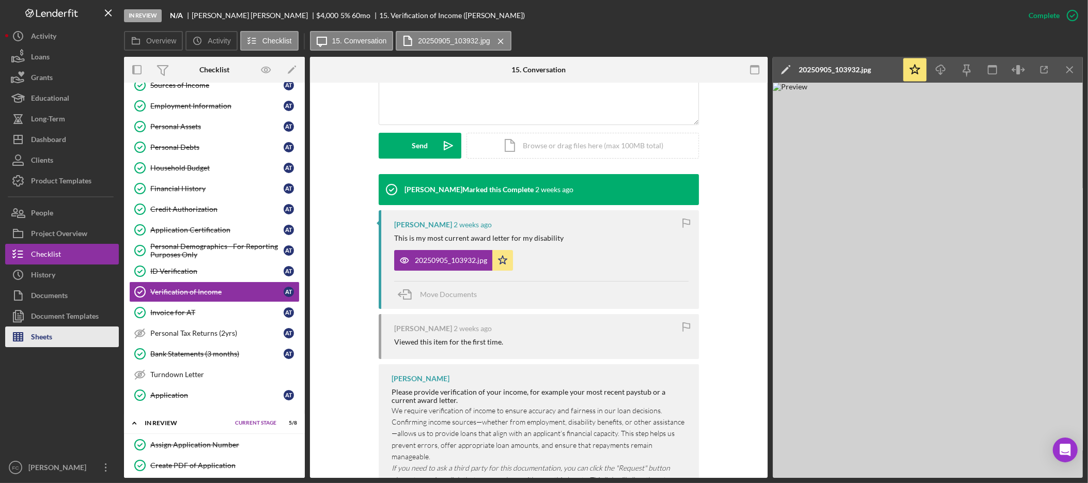
click at [71, 342] on button "Sheets" at bounding box center [62, 337] width 114 height 21
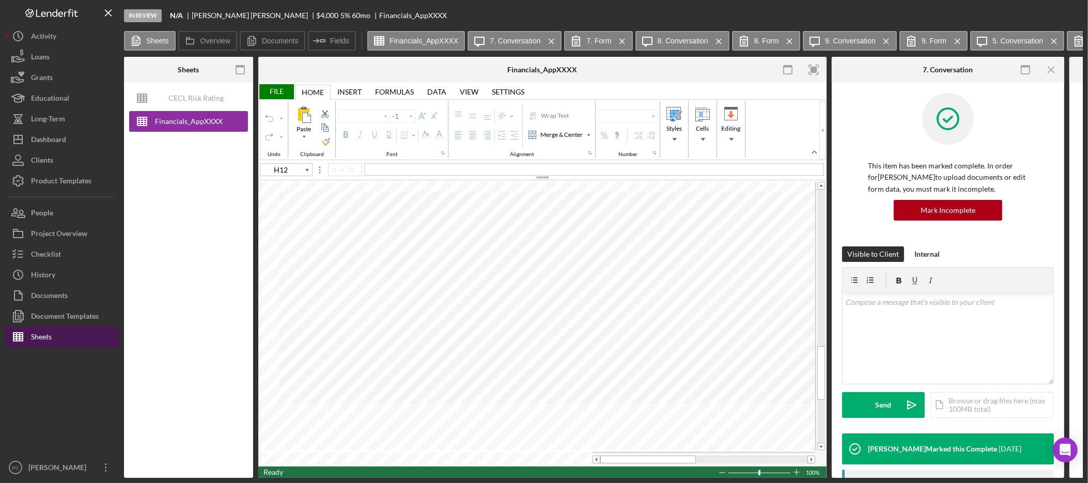
type input "Arial"
type input "10"
type input "D12"
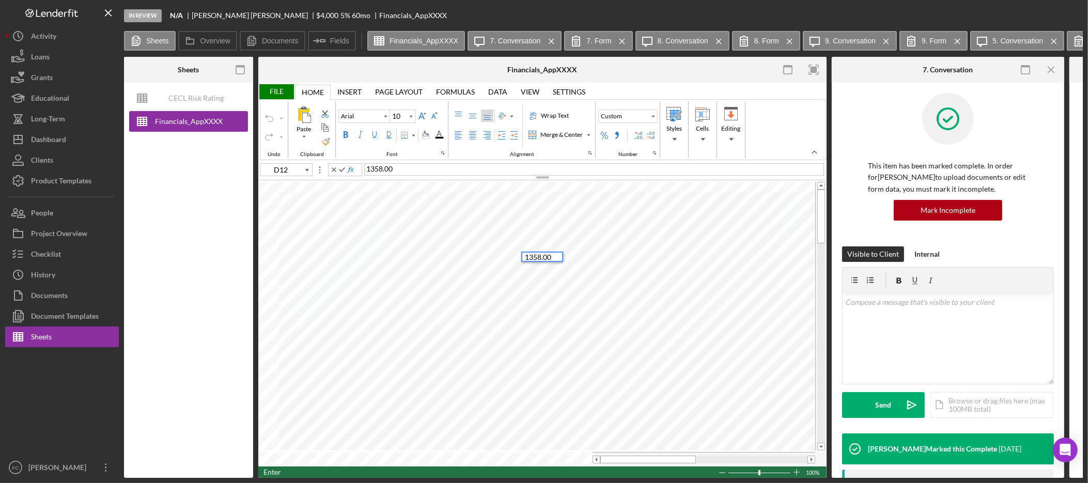
type input "E12"
click at [55, 139] on div "Dashboard" at bounding box center [48, 140] width 35 height 23
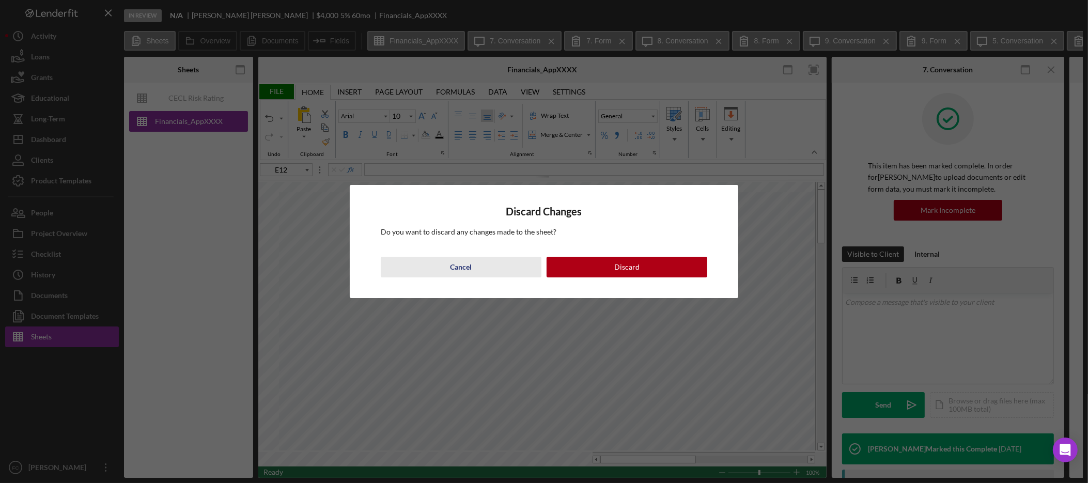
click at [487, 268] on button "Cancel" at bounding box center [461, 267] width 161 height 21
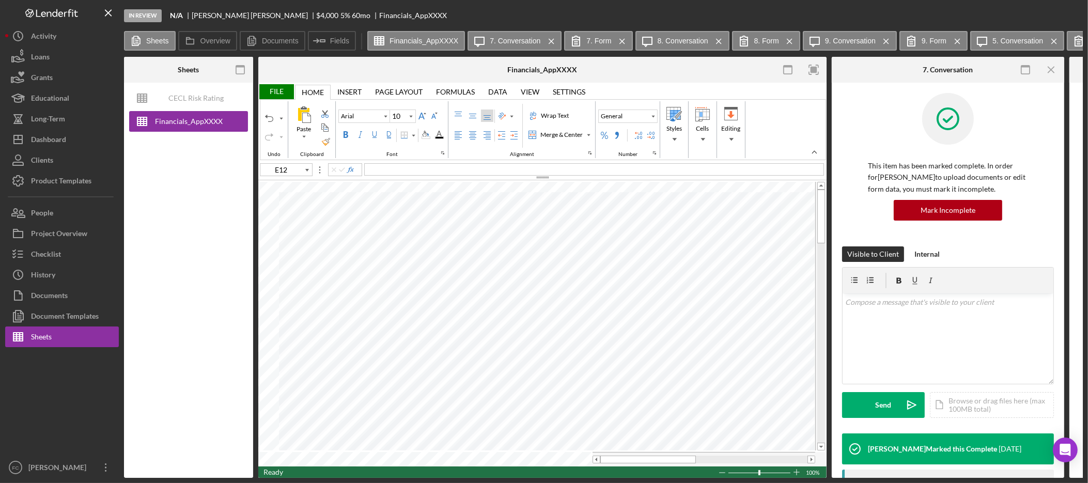
click at [280, 97] on div "File" at bounding box center [276, 91] width 36 height 15
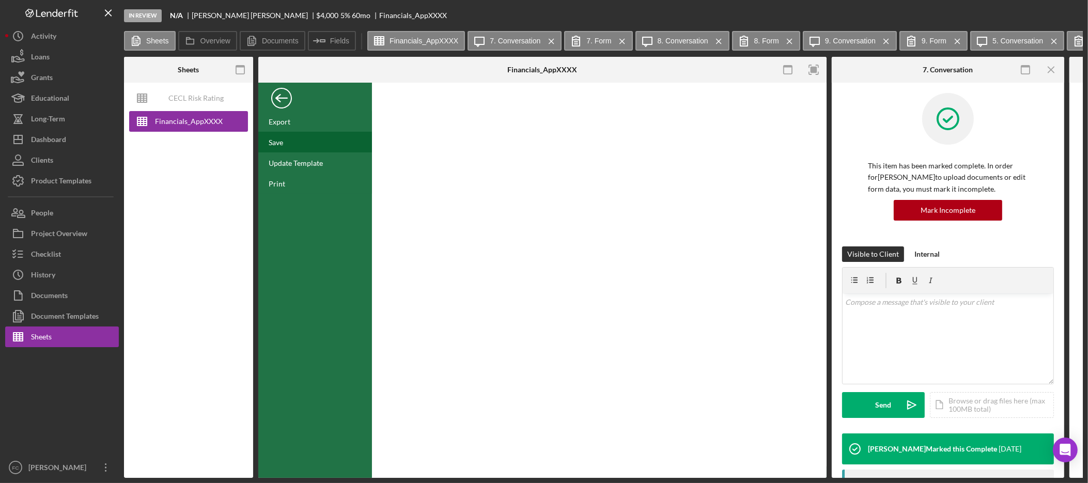
click at [288, 138] on div "Save" at bounding box center [315, 142] width 114 height 21
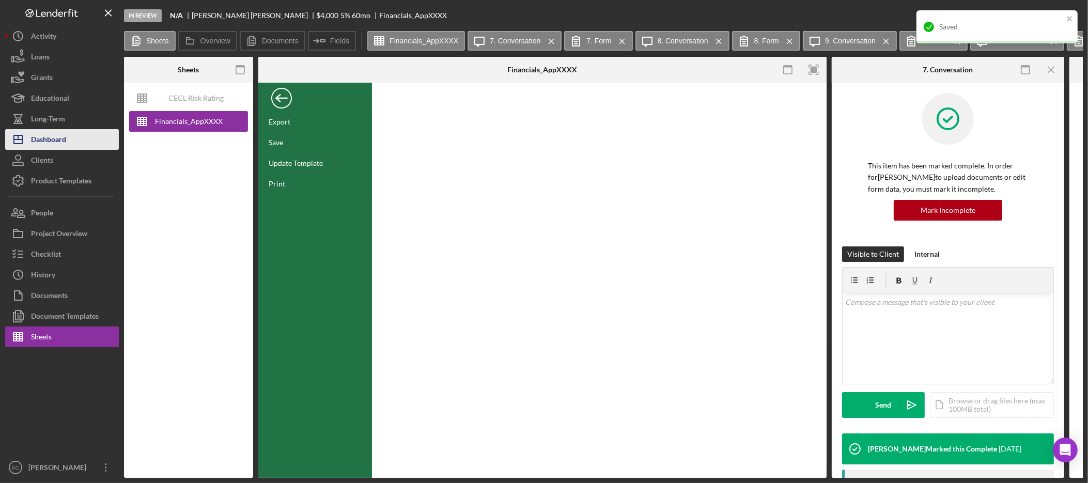
click at [66, 139] on div "Dashboard" at bounding box center [48, 140] width 35 height 23
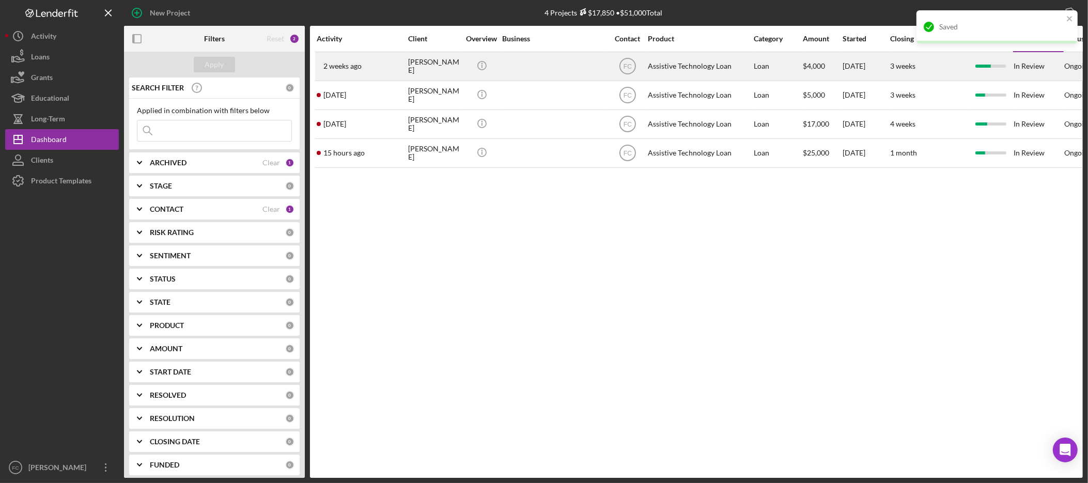
click at [411, 61] on div "ANNETTE TURNER" at bounding box center [434, 66] width 52 height 27
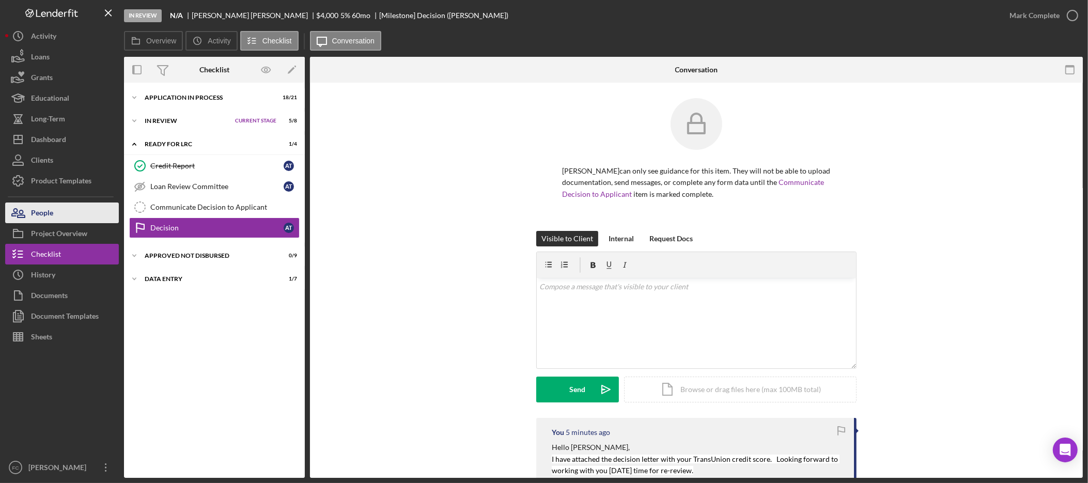
click at [70, 211] on button "People" at bounding box center [62, 213] width 114 height 21
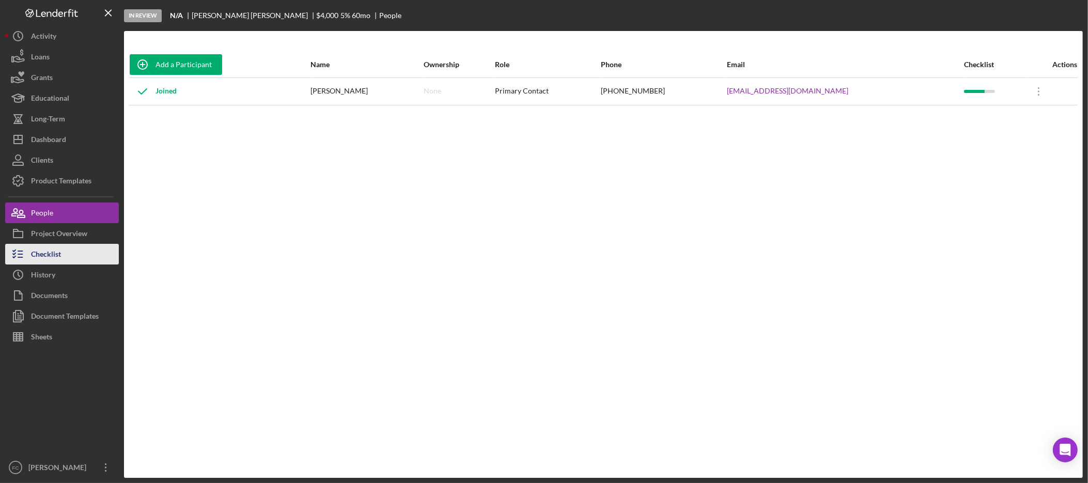
click at [52, 251] on div "Checklist" at bounding box center [46, 255] width 30 height 23
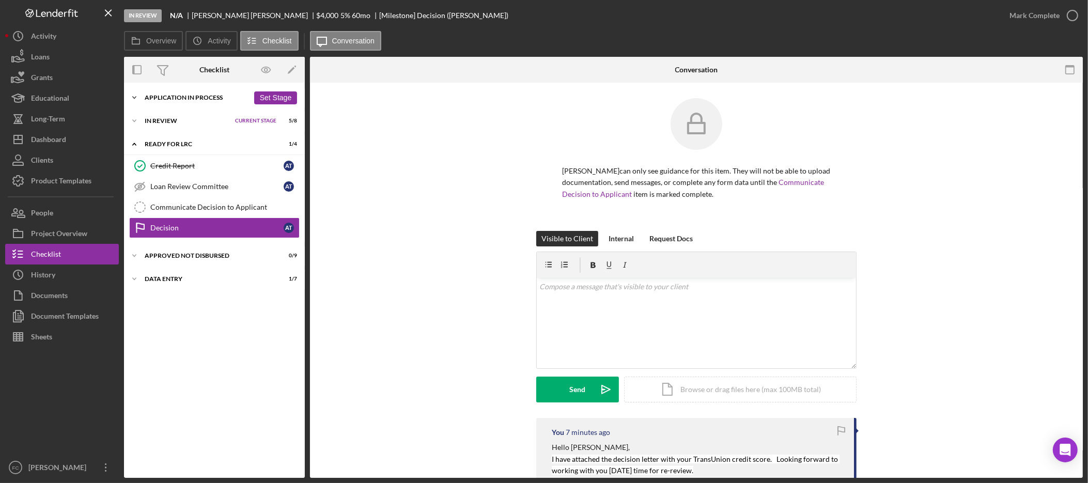
click at [183, 101] on div "Icon/Expander Application In Process 18 / 21 Set Stage" at bounding box center [214, 97] width 181 height 21
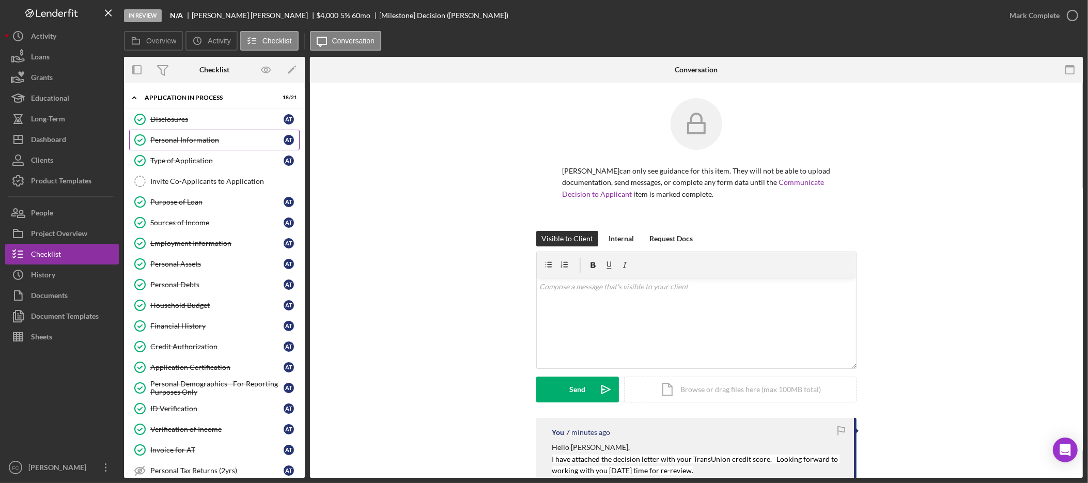
click at [189, 141] on div "Personal Information" at bounding box center [216, 140] width 133 height 8
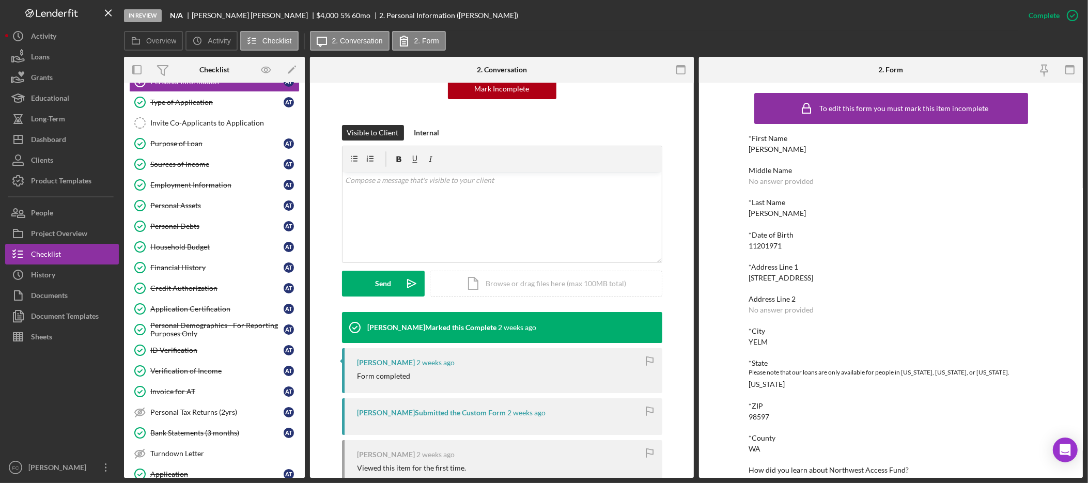
scroll to position [151, 0]
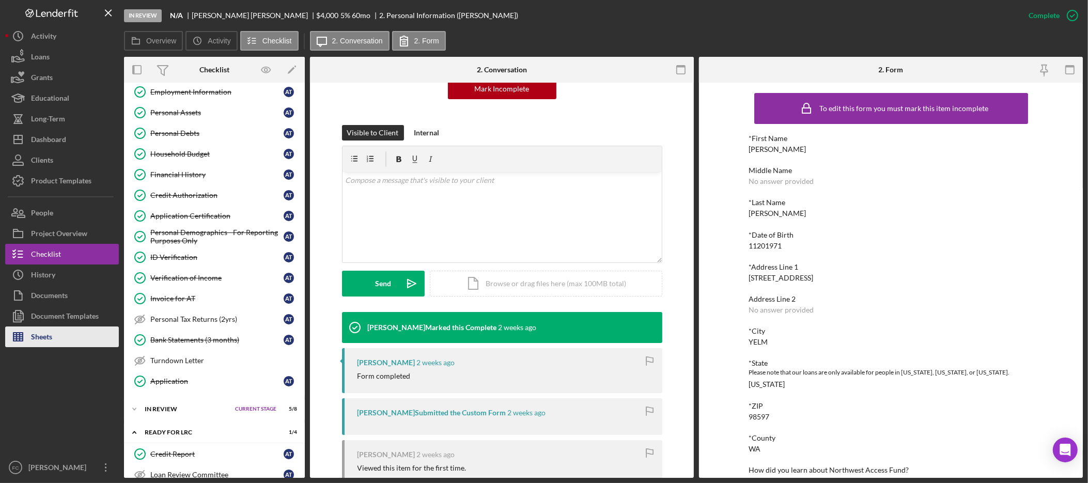
click at [55, 332] on button "Sheets" at bounding box center [62, 337] width 114 height 21
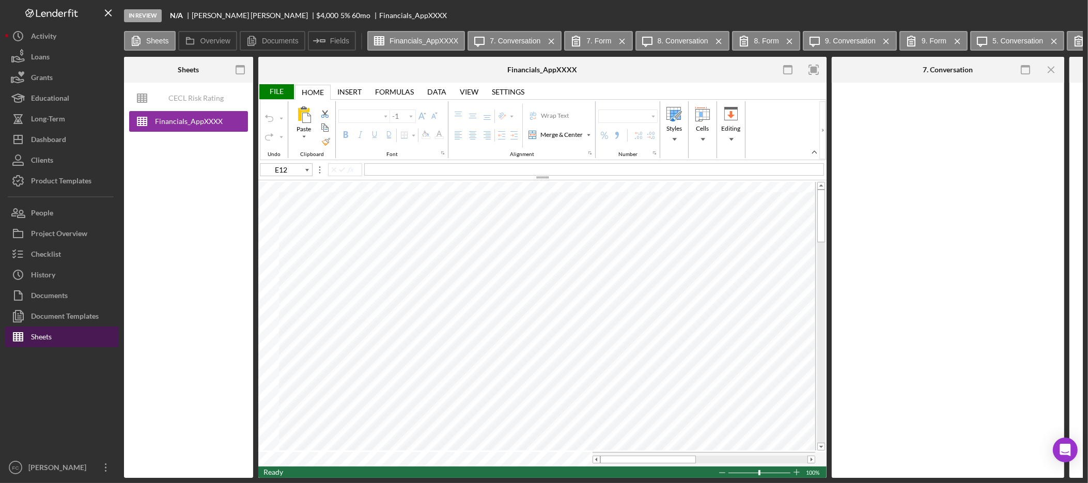
type input "Arial"
type input "10"
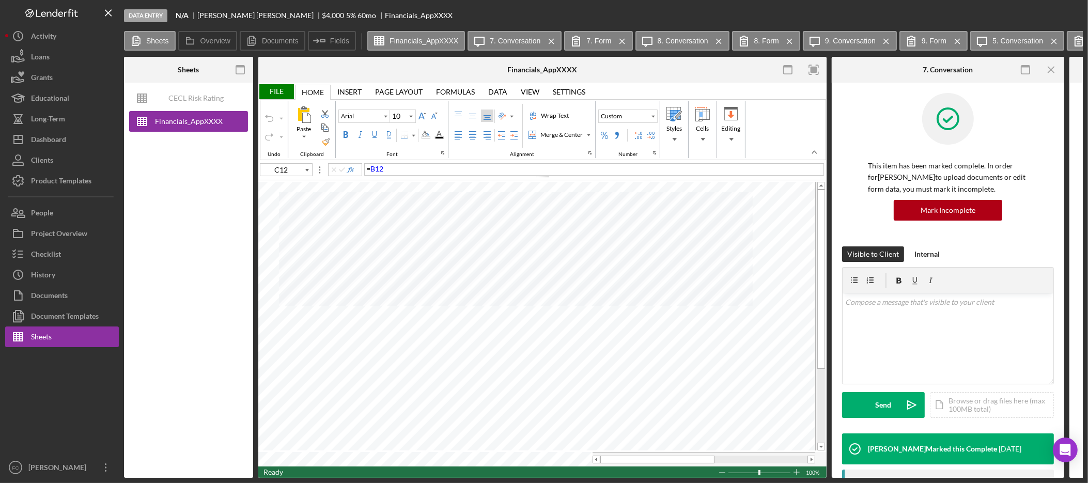
type input "E12"
click at [284, 95] on div "File" at bounding box center [276, 91] width 36 height 15
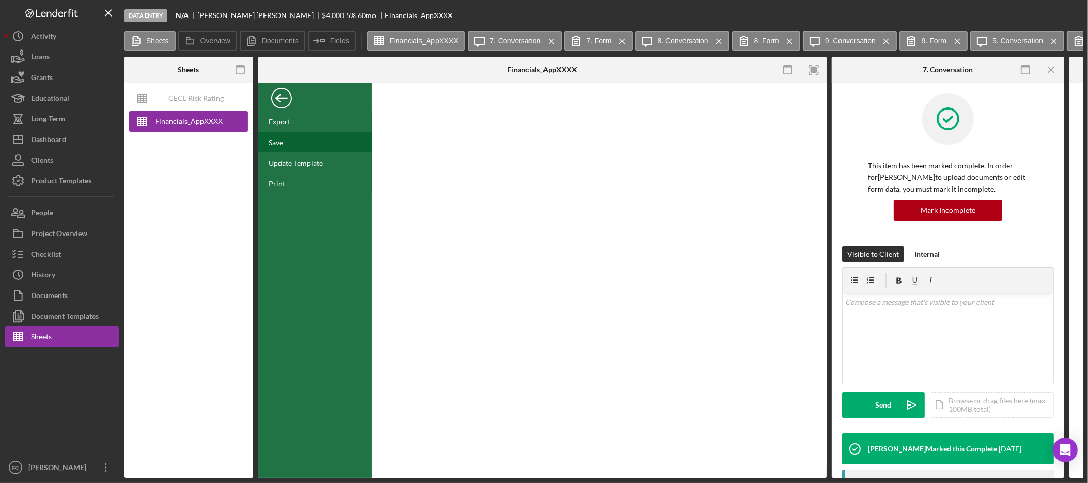
click at [288, 136] on div "Save" at bounding box center [315, 142] width 114 height 21
click at [310, 185] on div "Print" at bounding box center [315, 183] width 114 height 21
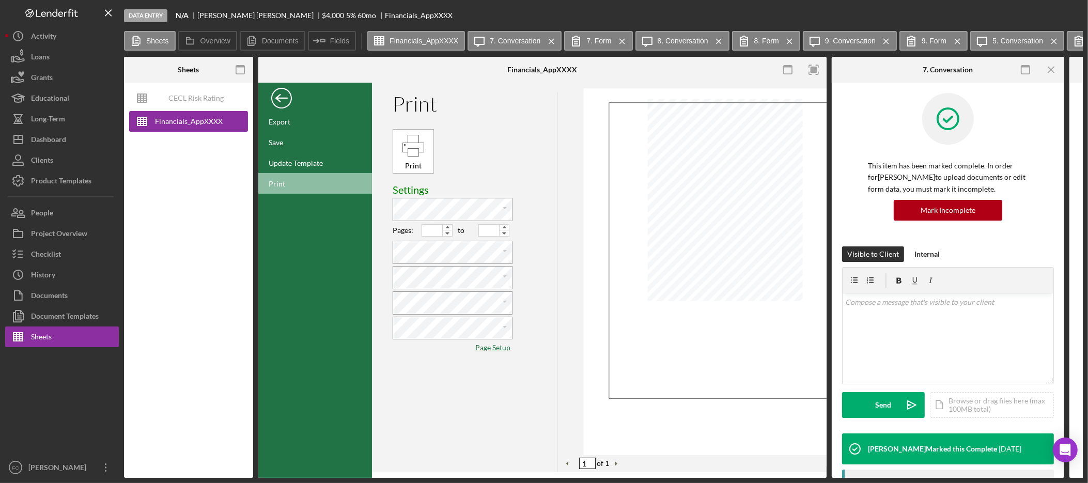
click at [276, 100] on div "Back" at bounding box center [281, 95] width 21 height 21
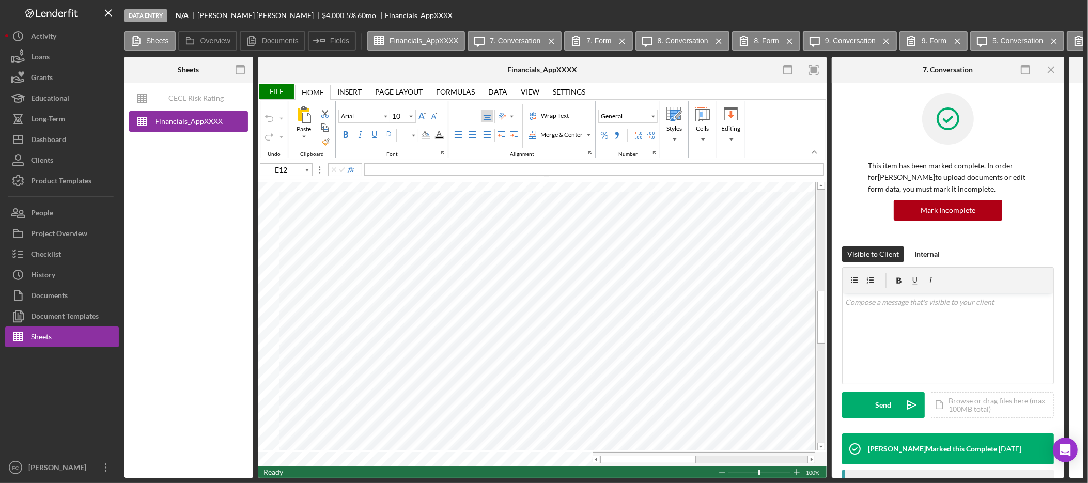
click at [277, 92] on div "File" at bounding box center [276, 91] width 36 height 15
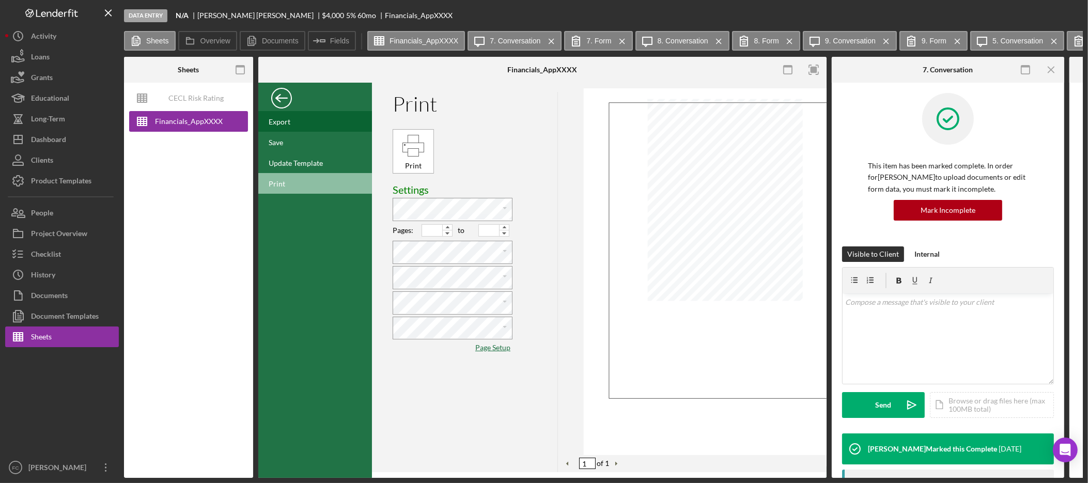
click at [294, 122] on div "Export" at bounding box center [315, 121] width 114 height 21
click at [283, 98] on div "Back" at bounding box center [281, 95] width 21 height 21
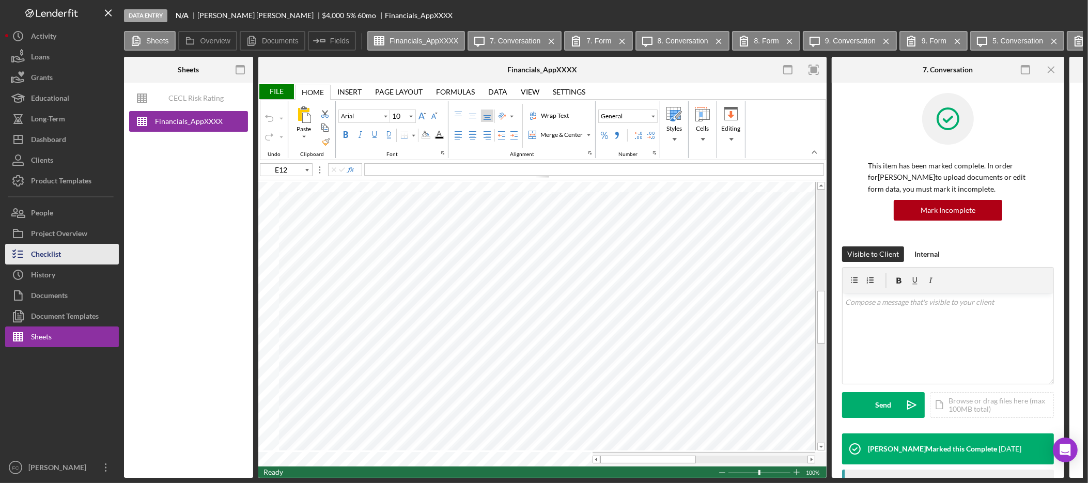
drag, startPoint x: 71, startPoint y: 253, endPoint x: 91, endPoint y: 255, distance: 20.3
click at [72, 252] on button "Checklist" at bounding box center [62, 254] width 114 height 21
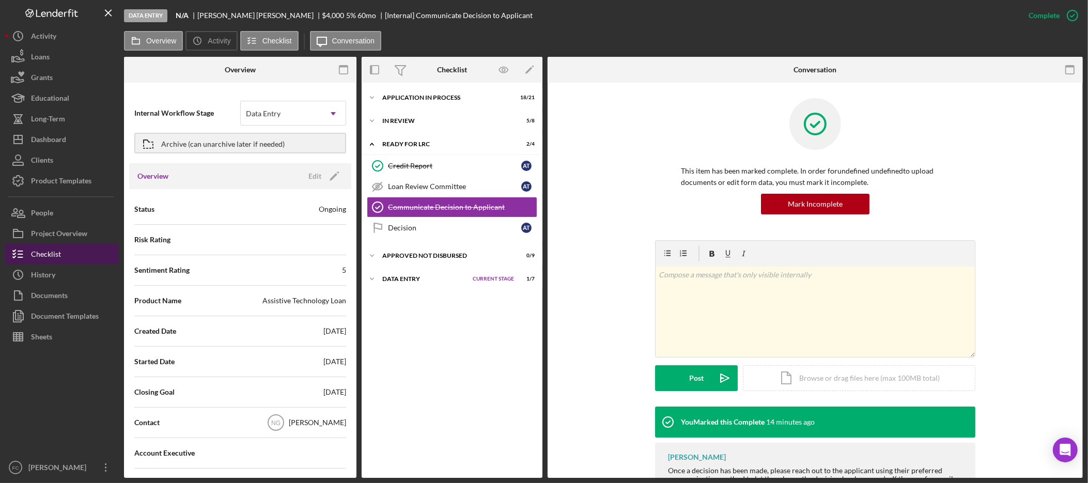
click at [75, 255] on button "Checklist" at bounding box center [62, 254] width 114 height 21
click at [56, 250] on div "Checklist" at bounding box center [46, 255] width 30 height 23
click at [378, 119] on icon "Icon/Expander" at bounding box center [372, 121] width 21 height 21
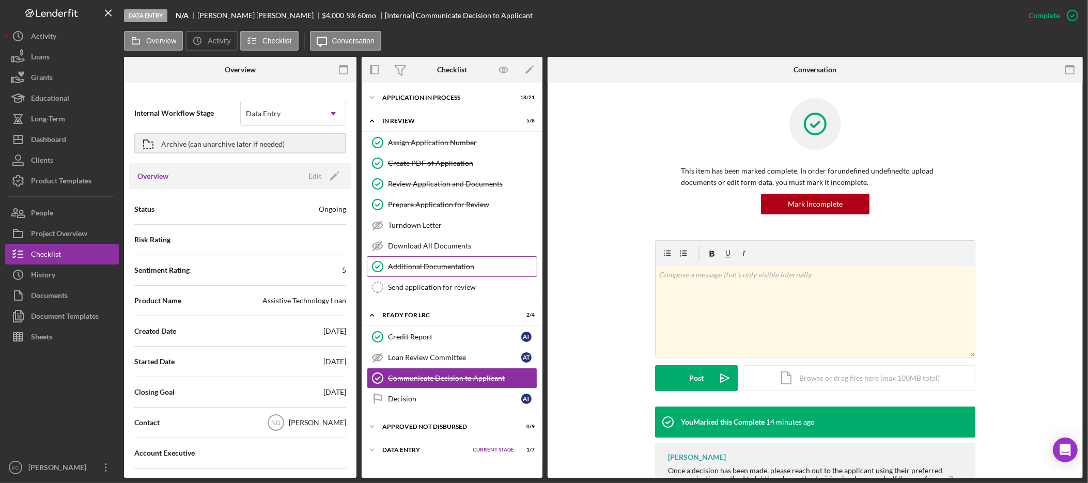
click at [460, 271] on div "Additional Documentation" at bounding box center [462, 266] width 149 height 8
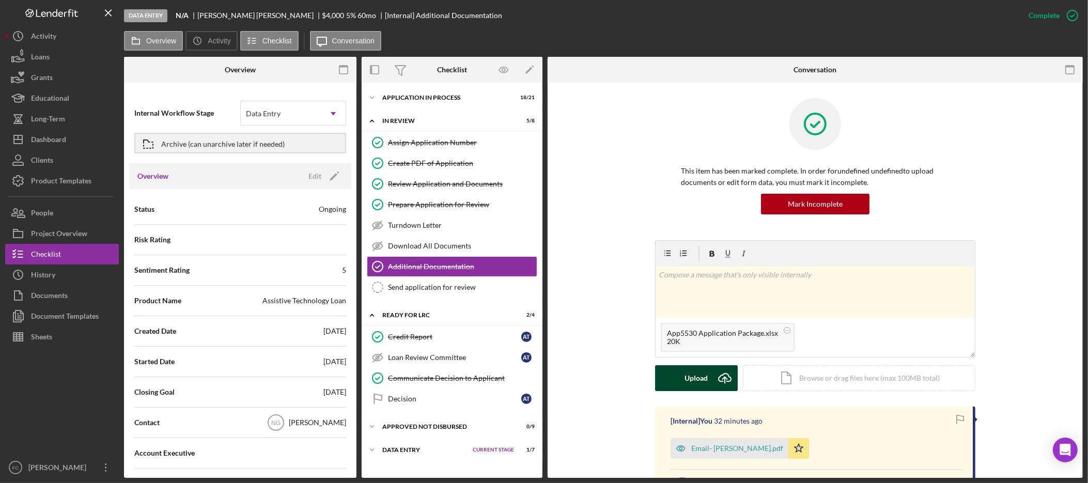
click at [695, 379] on div "Upload" at bounding box center [696, 378] width 23 height 26
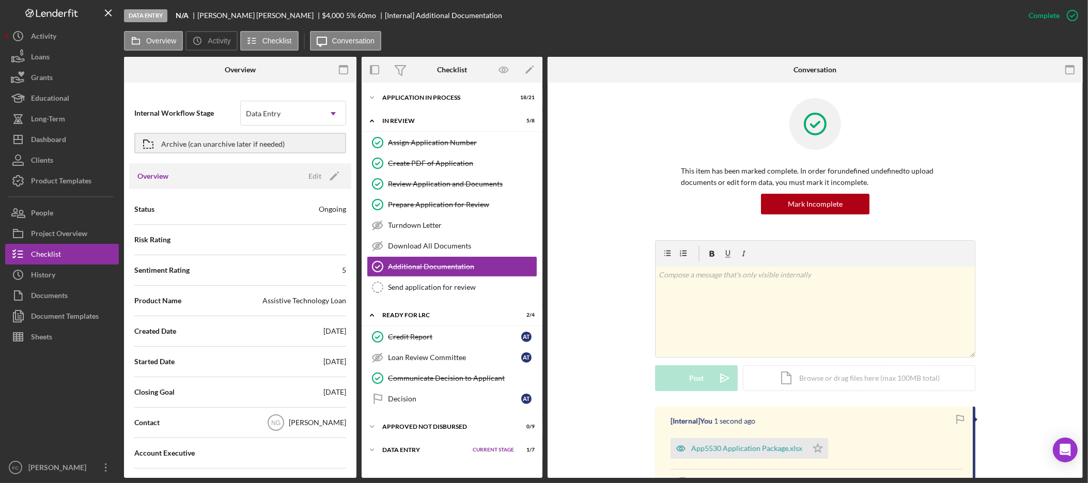
scroll to position [29, 0]
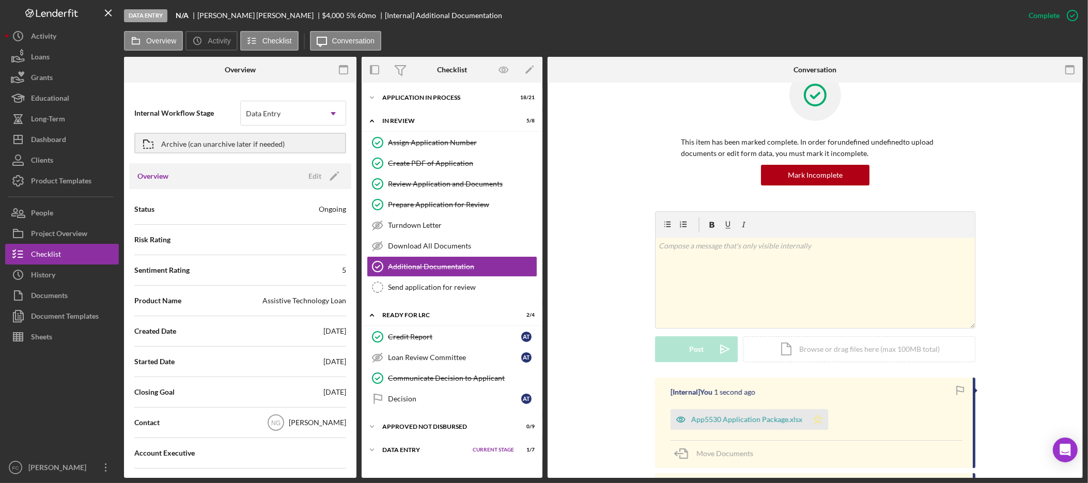
click at [814, 424] on icon "Icon/Star" at bounding box center [818, 419] width 21 height 21
click at [83, 302] on button "Documents" at bounding box center [62, 295] width 114 height 21
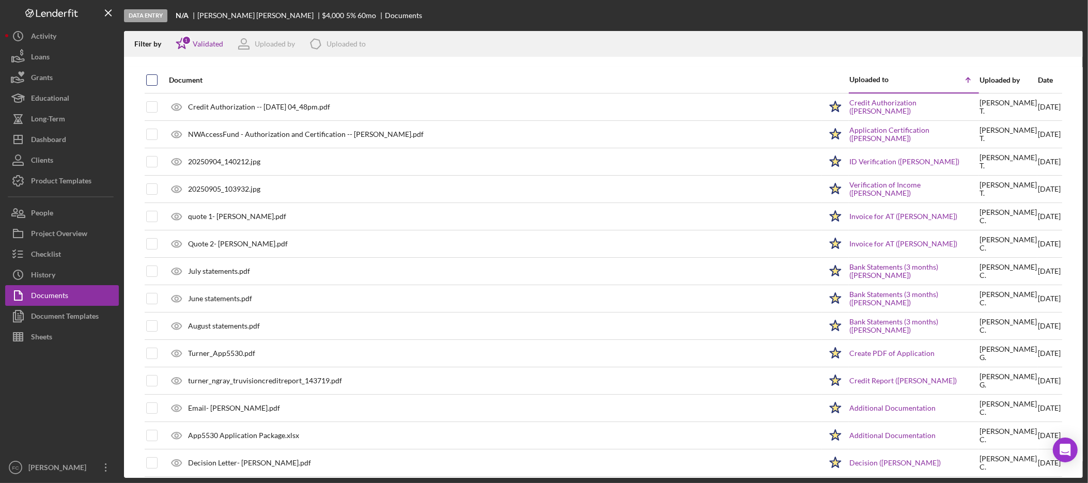
click at [151, 80] on input "checkbox" at bounding box center [152, 80] width 10 height 10
checkbox input "true"
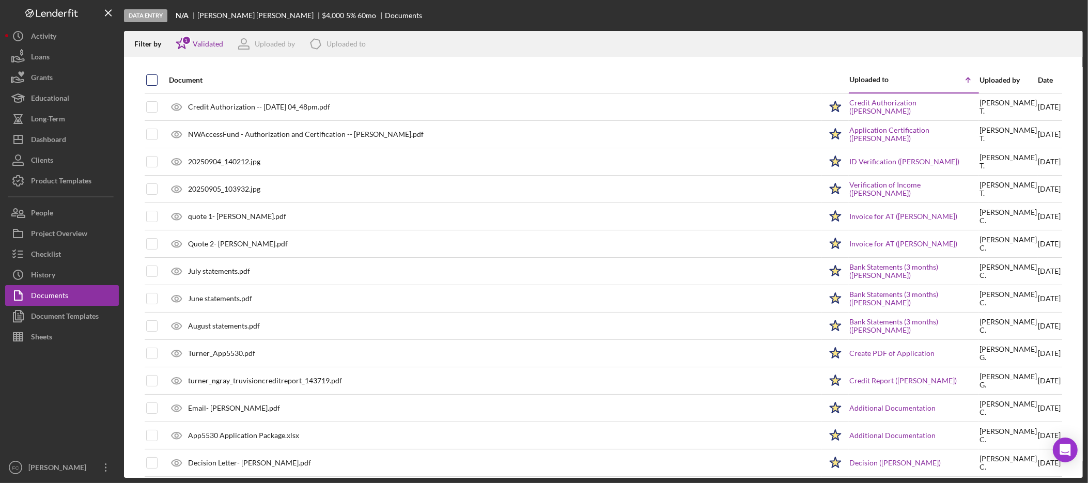
checkbox input "true"
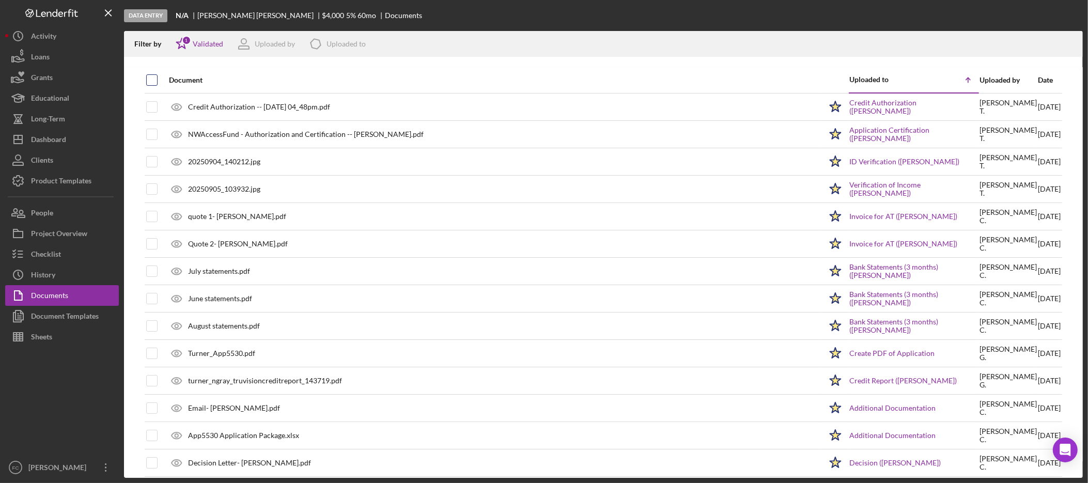
checkbox input "true"
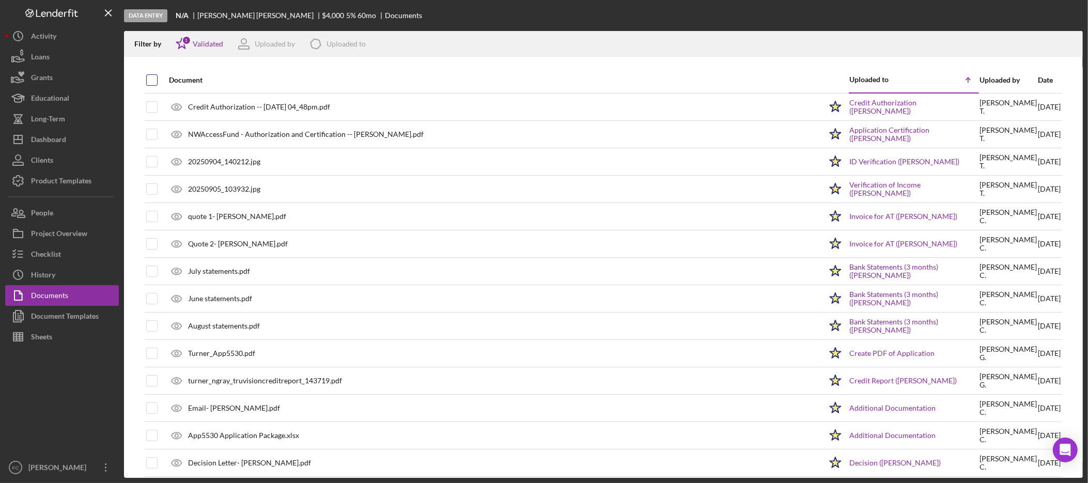
checkbox input "true"
click at [1071, 41] on icon "Icon/Download" at bounding box center [1070, 44] width 23 height 23
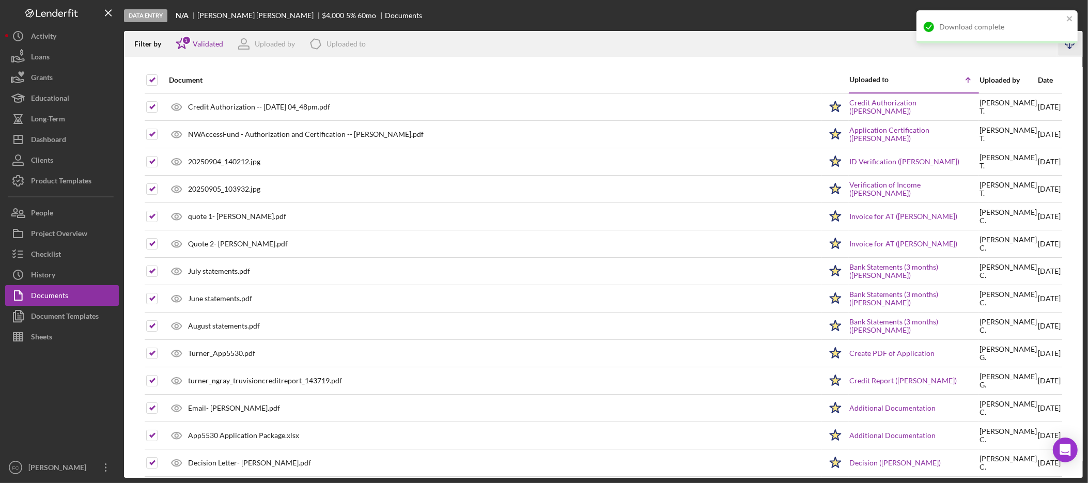
scroll to position [11, 0]
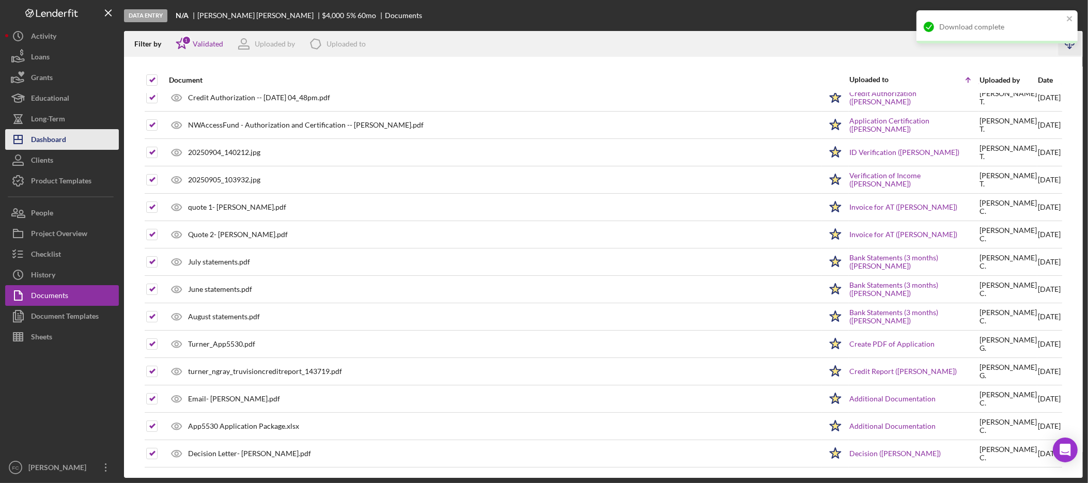
click at [61, 136] on div "Dashboard" at bounding box center [48, 140] width 35 height 23
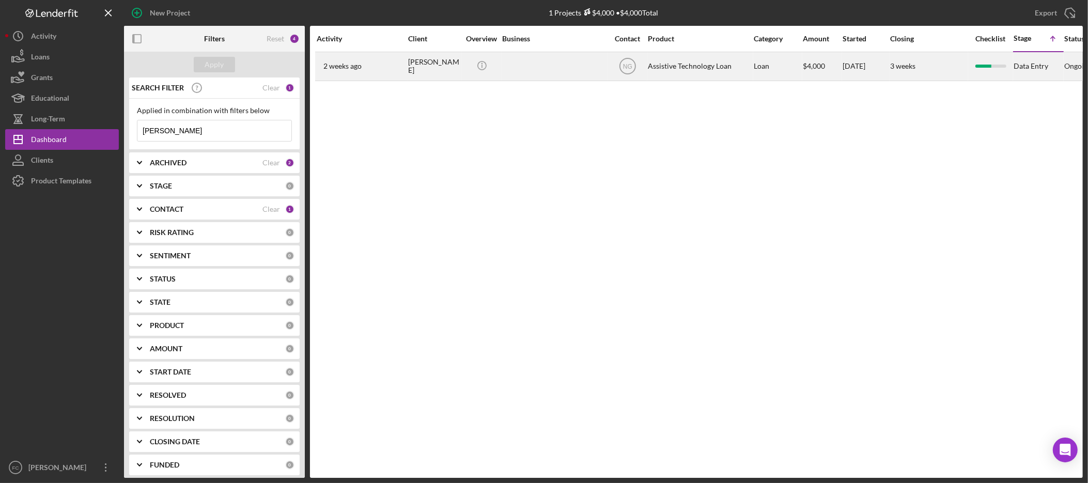
click at [421, 66] on div "ANNETTE TURNER" at bounding box center [434, 66] width 52 height 27
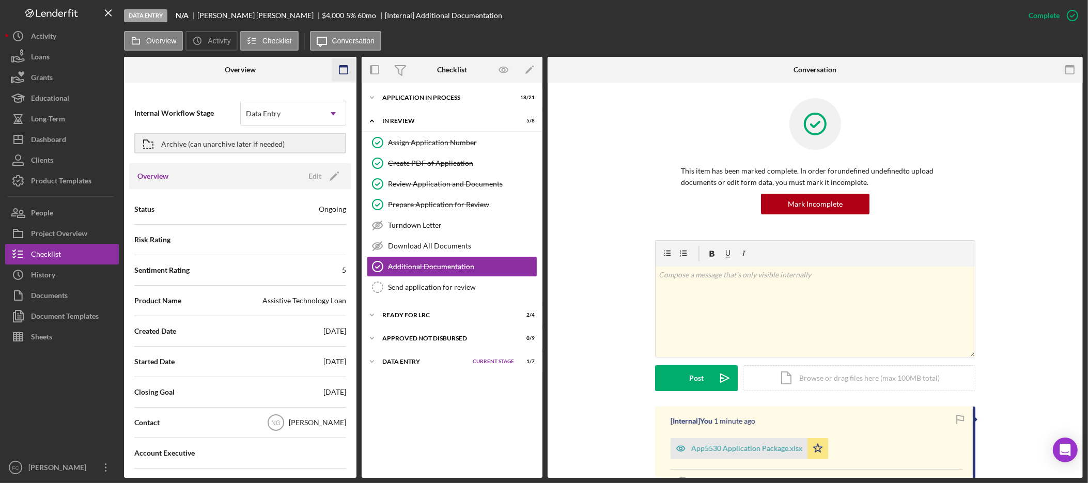
click at [340, 72] on icon "button" at bounding box center [343, 69] width 23 height 23
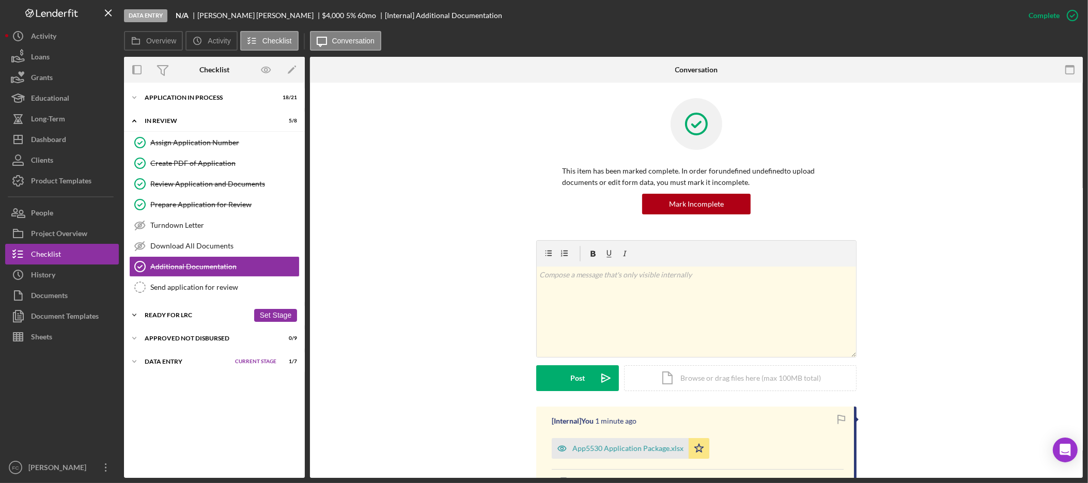
click at [170, 318] on div "Ready for LRC" at bounding box center [197, 315] width 104 height 6
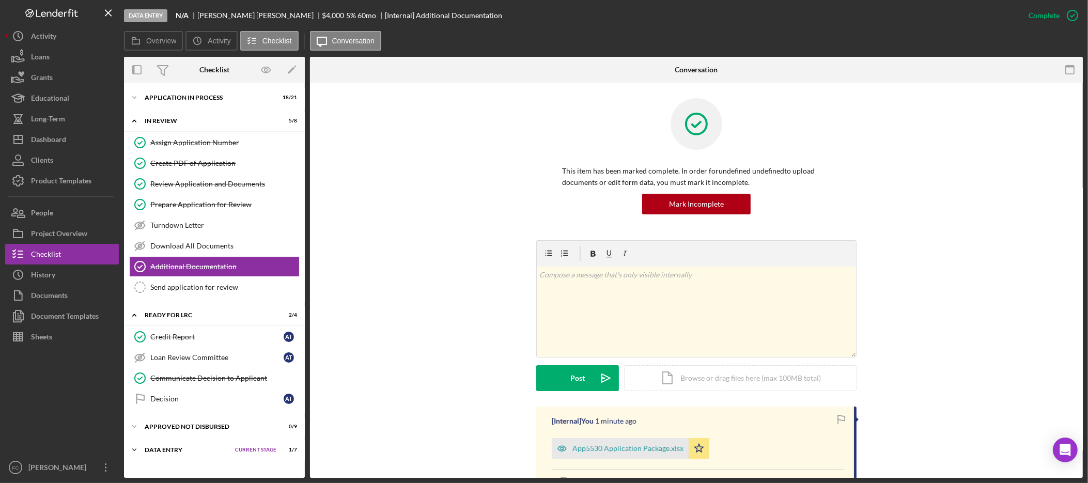
click at [170, 453] on div "Data Entry" at bounding box center [187, 450] width 85 height 6
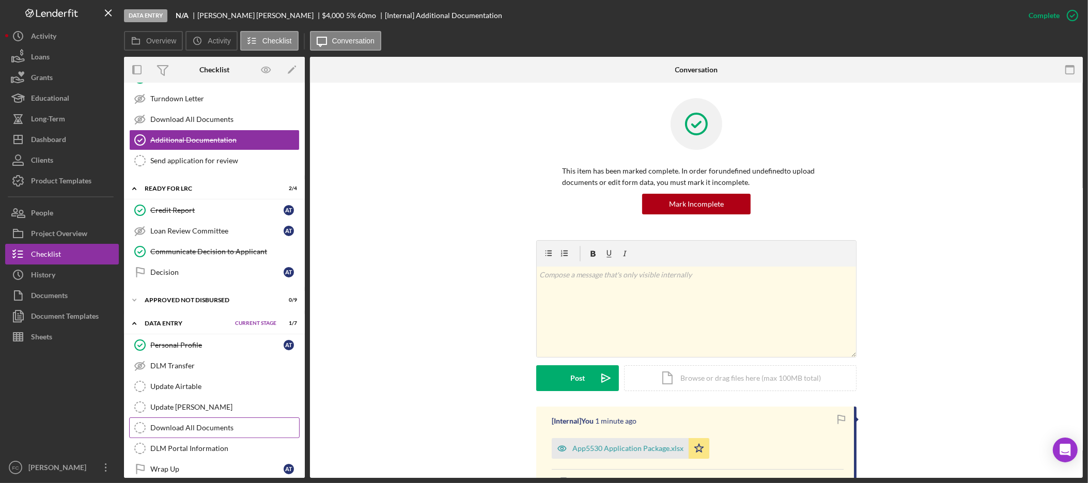
scroll to position [143, 0]
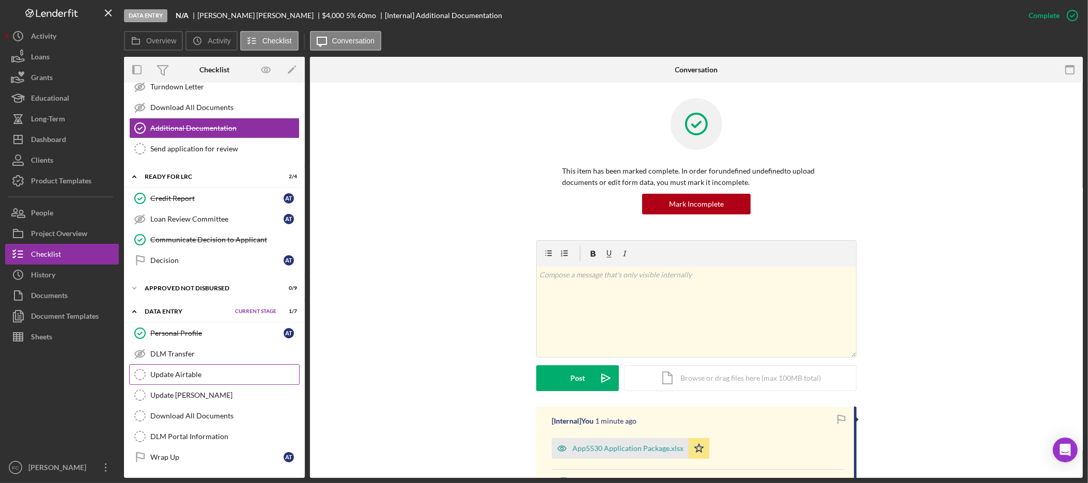
click at [208, 379] on link "Update Airtable Update Airtable" at bounding box center [214, 374] width 170 height 21
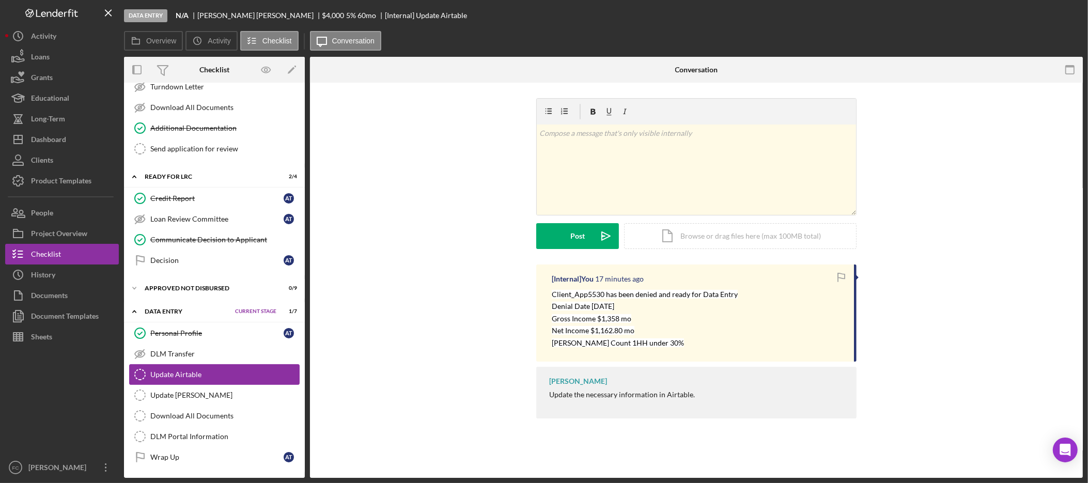
scroll to position [143, 0]
click at [662, 344] on p "Thurston Count 1HH under 30%" at bounding box center [645, 343] width 186 height 12
click at [604, 340] on mark "Thurston Count 1HH under 30%" at bounding box center [618, 342] width 132 height 9
click at [722, 339] on p "Thurston Count 1HH under 30%" at bounding box center [645, 343] width 186 height 12
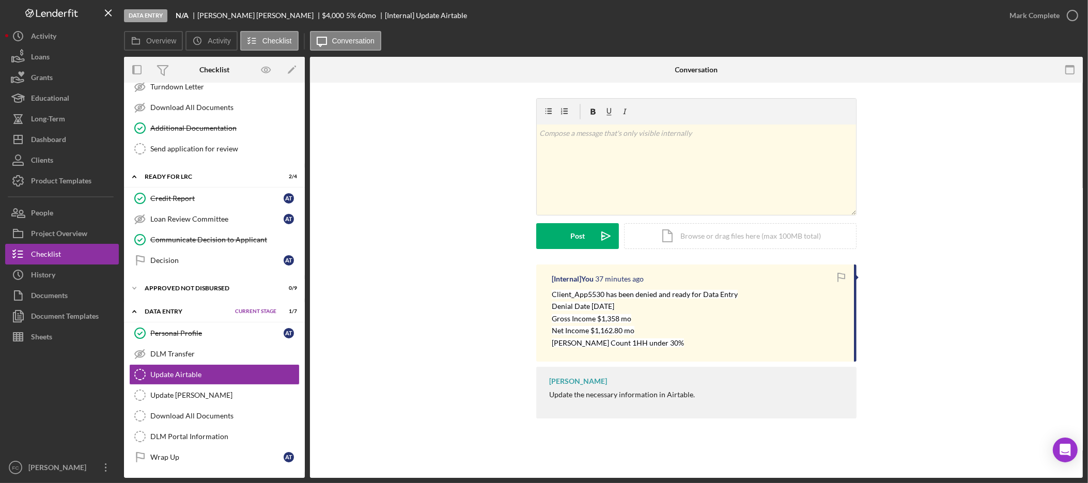
scroll to position [130, 0]
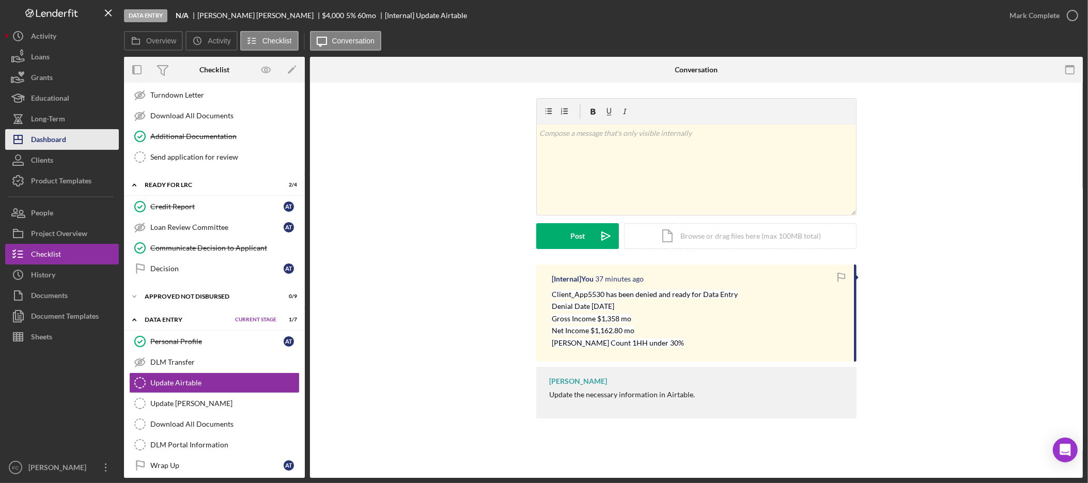
click at [55, 135] on div "Dashboard" at bounding box center [48, 140] width 35 height 23
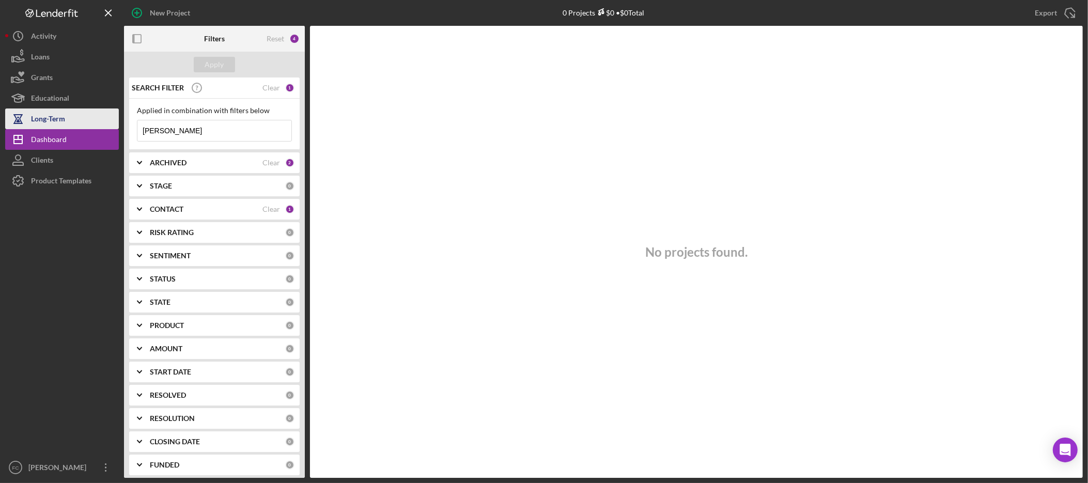
click at [60, 116] on div "Long-Term" at bounding box center [48, 119] width 34 height 23
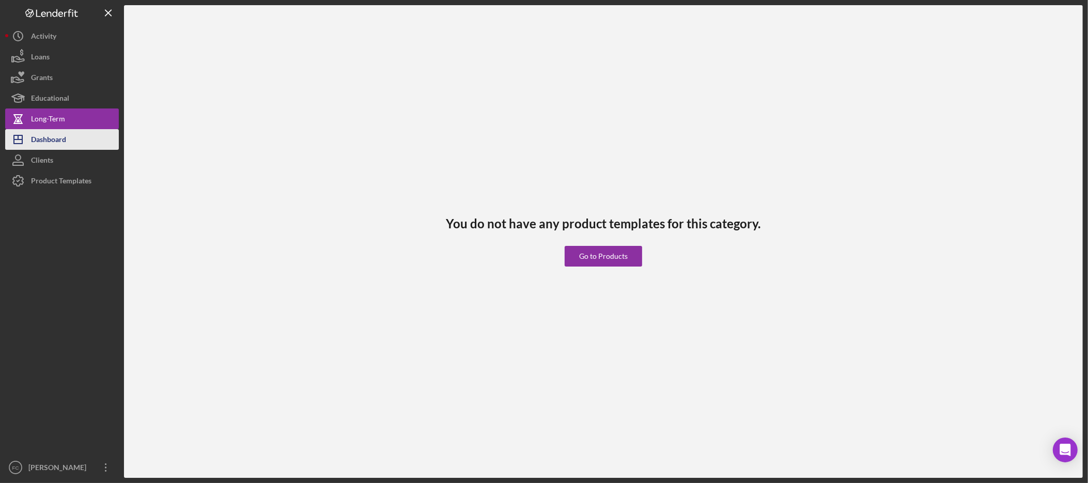
click at [58, 134] on div "Dashboard" at bounding box center [48, 140] width 35 height 23
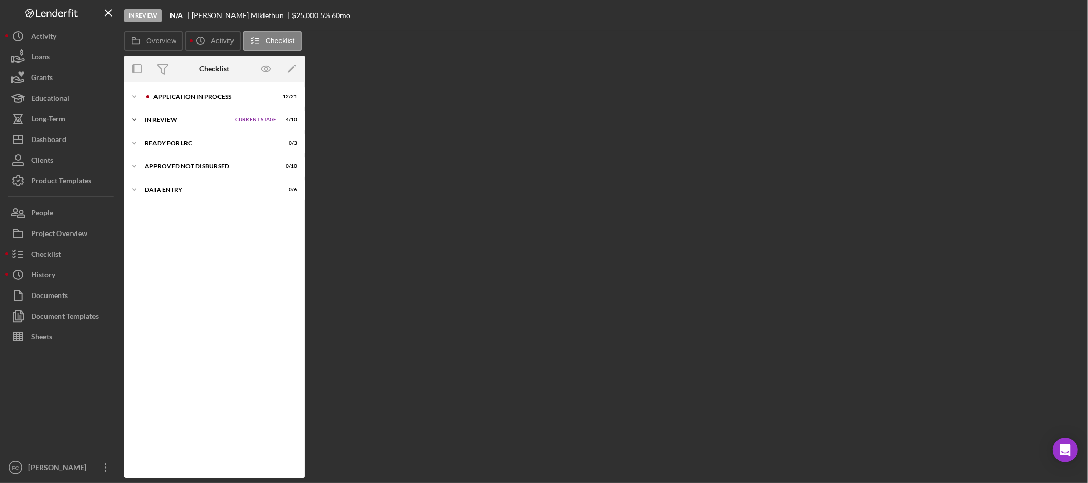
click at [175, 118] on div "In Review" at bounding box center [187, 120] width 85 height 6
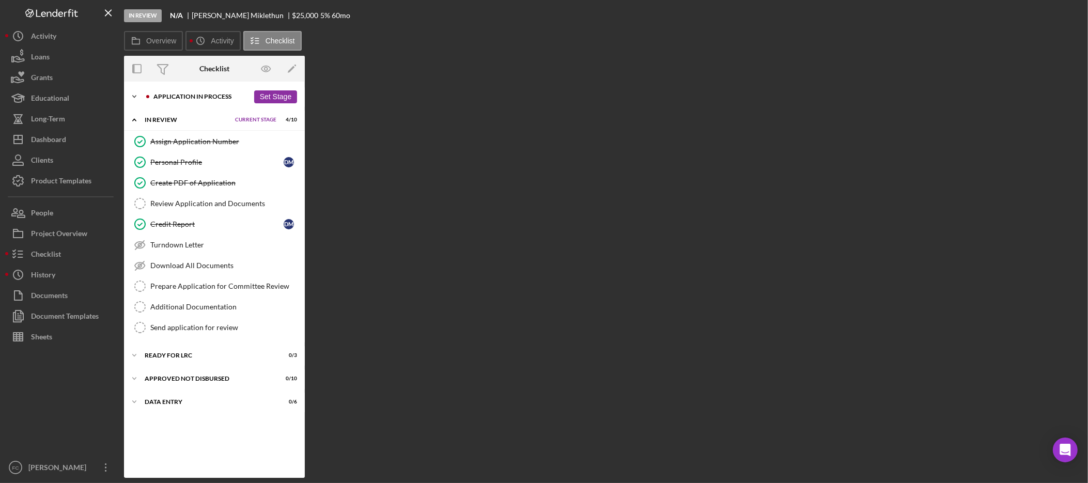
click at [176, 97] on div "Application In Process" at bounding box center [201, 97] width 96 height 6
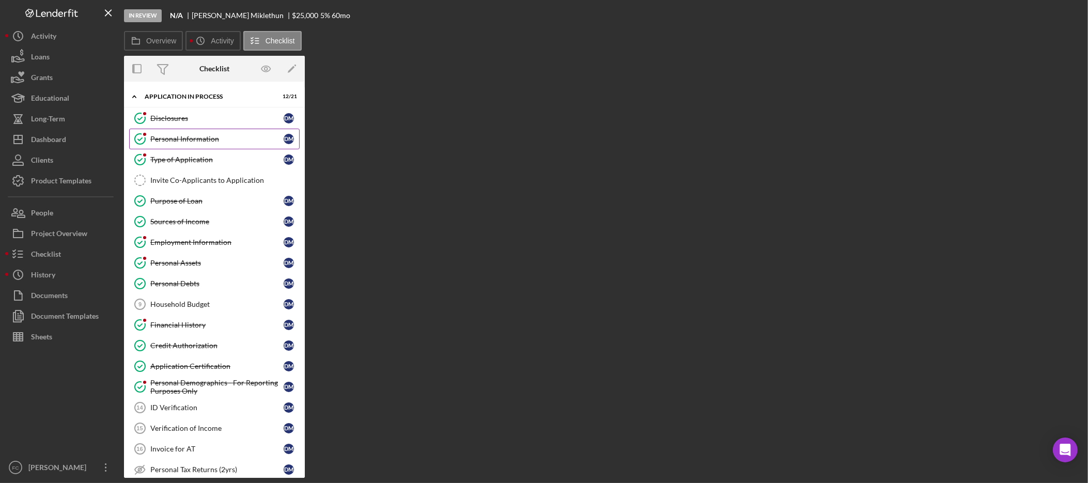
click at [191, 141] on div "Personal Information" at bounding box center [216, 139] width 133 height 8
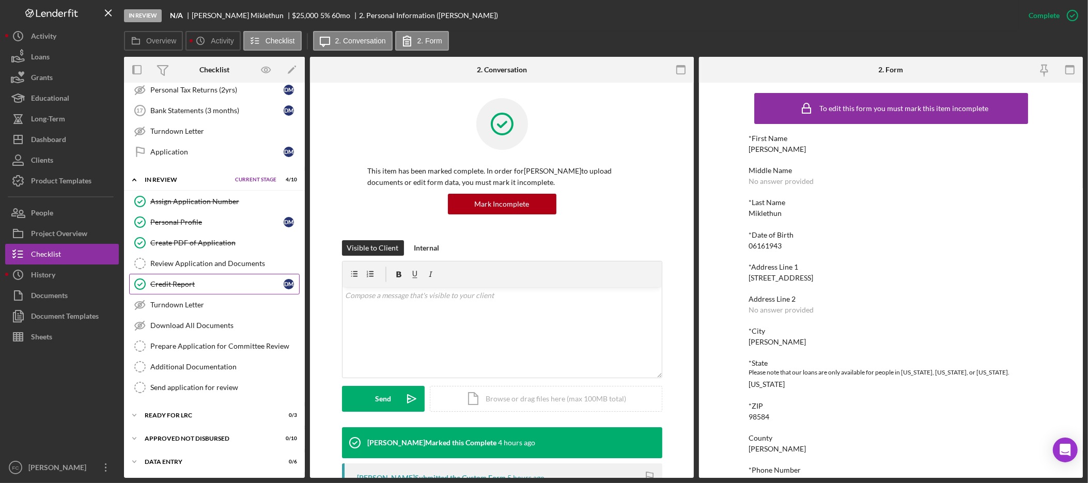
scroll to position [389, 0]
click at [67, 137] on button "Icon/Dashboard Dashboard" at bounding box center [62, 139] width 114 height 21
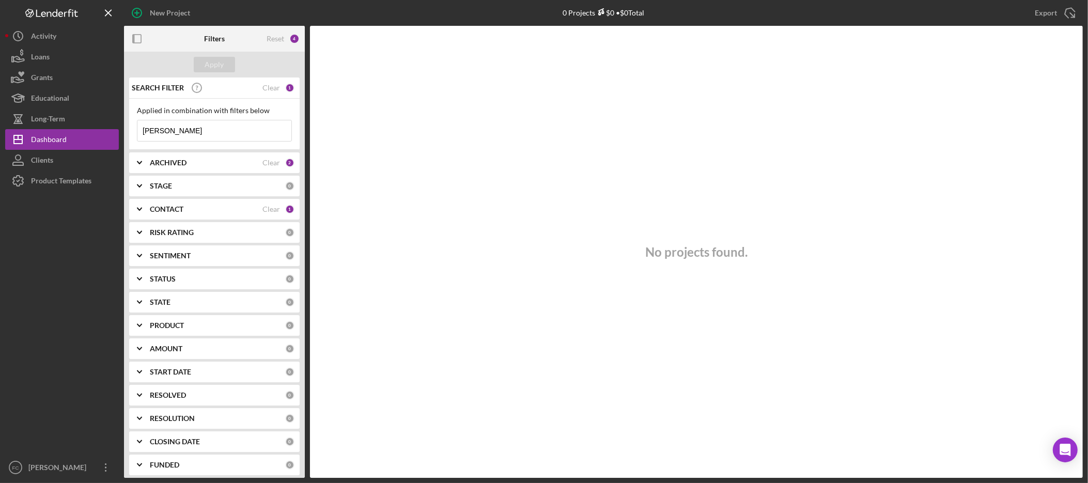
click at [182, 161] on b "ARCHIVED" at bounding box center [168, 163] width 37 height 8
click at [144, 220] on input "Archived" at bounding box center [142, 221] width 10 height 10
checkbox input "false"
click at [162, 258] on b "STAGE" at bounding box center [161, 254] width 22 height 8
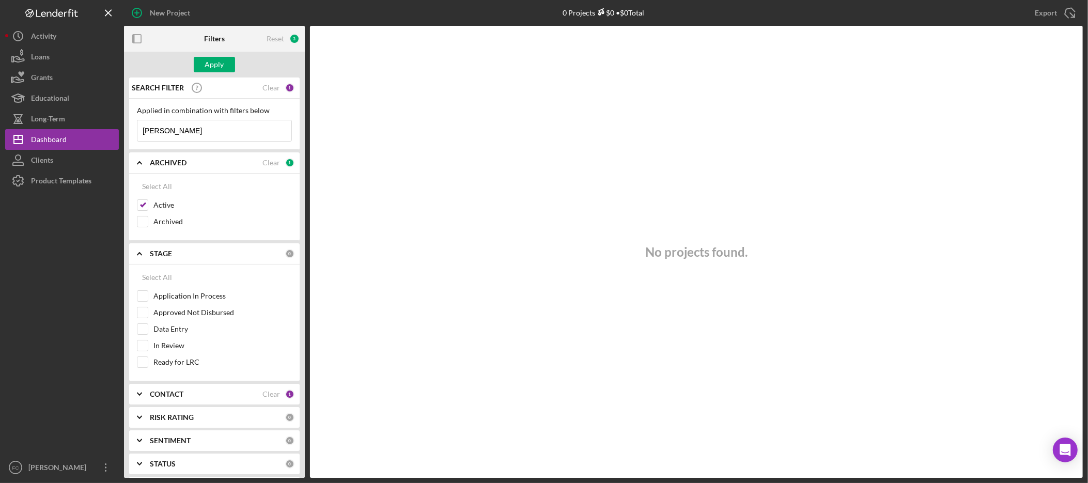
click at [173, 397] on b "CONTACT" at bounding box center [167, 394] width 34 height 8
click at [146, 441] on input "Me" at bounding box center [142, 436] width 10 height 10
checkbox input "true"
click at [209, 71] on div "Apply" at bounding box center [214, 64] width 19 height 15
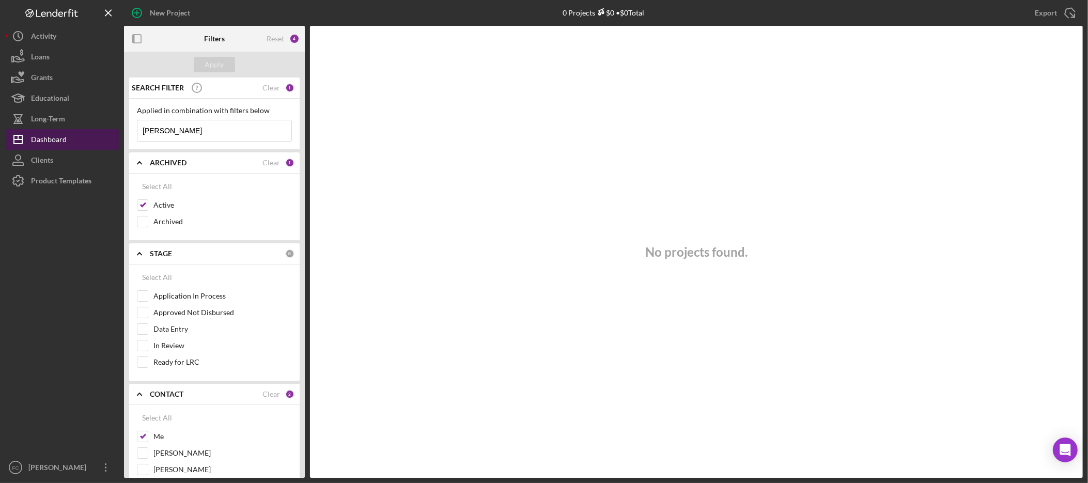
drag, startPoint x: 223, startPoint y: 129, endPoint x: 90, endPoint y: 132, distance: 132.8
click at [90, 132] on div "New Project 0 Projects $0 • $0 Total [PERSON_NAME] Export Icon/Export Filters R…" at bounding box center [544, 239] width 1078 height 478
click at [208, 60] on div "Apply" at bounding box center [214, 64] width 19 height 15
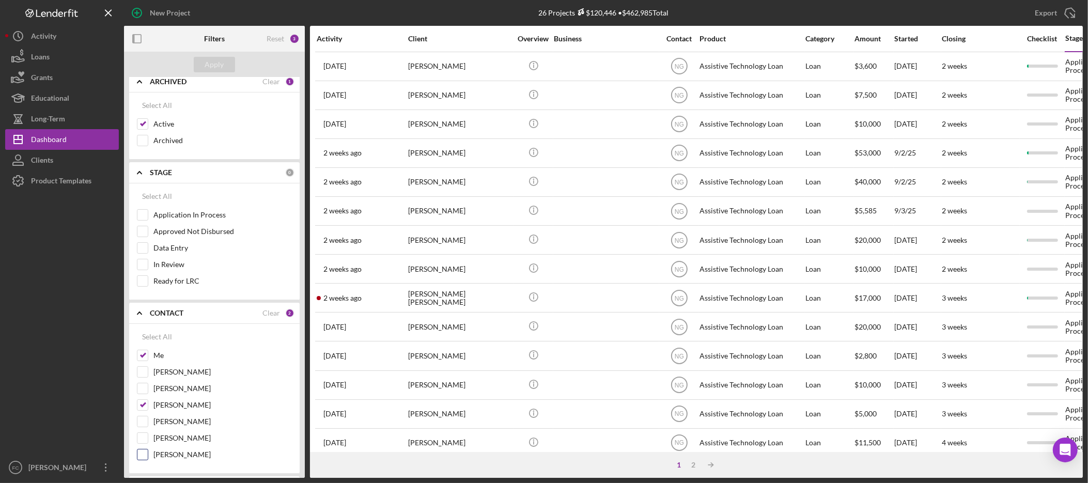
scroll to position [177, 0]
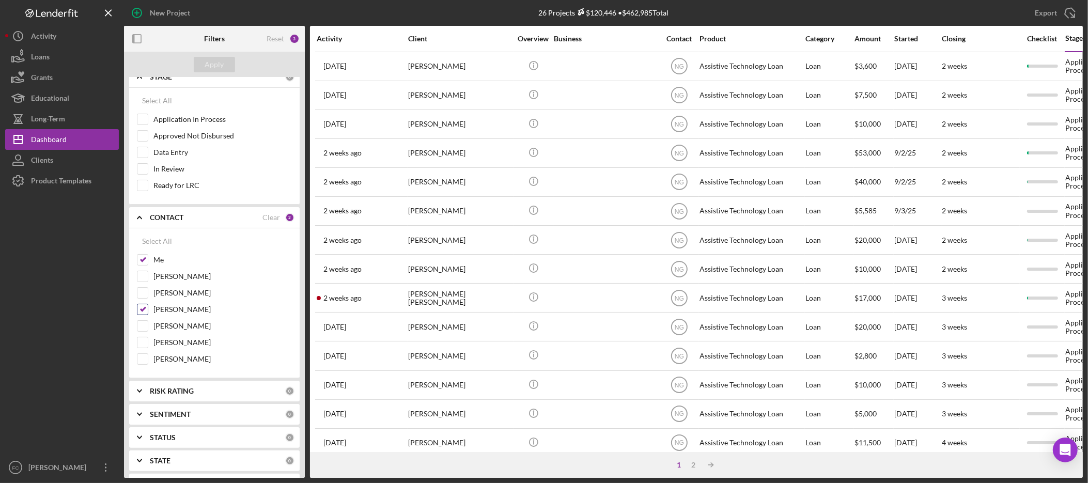
click at [149, 312] on div "[PERSON_NAME]" at bounding box center [214, 312] width 155 height 17
click at [143, 315] on input "[PERSON_NAME]" at bounding box center [142, 309] width 10 height 10
checkbox input "false"
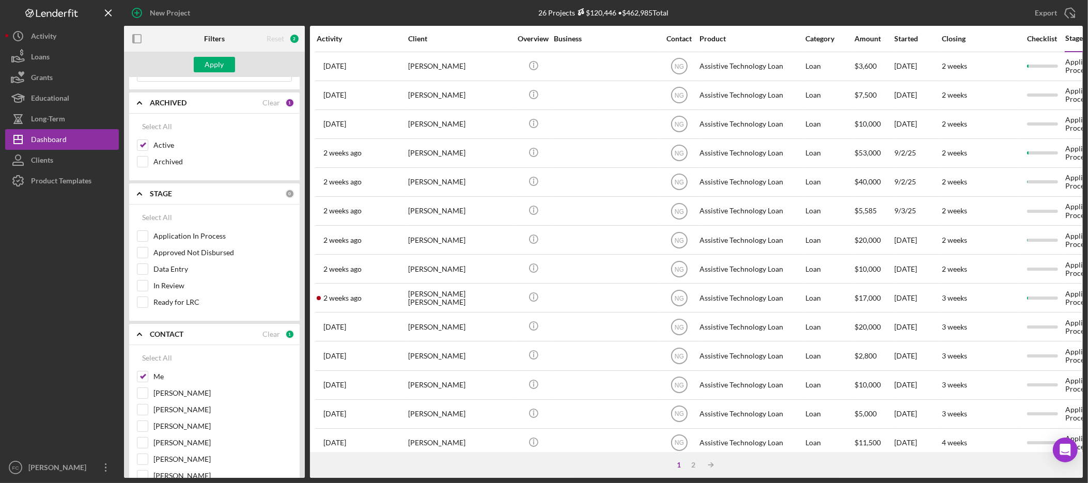
scroll to position [0, 0]
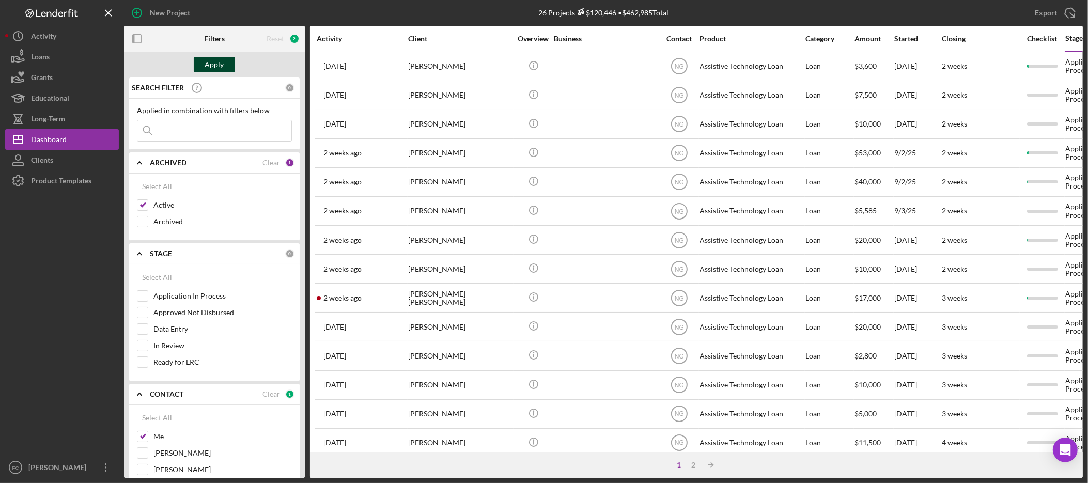
click at [203, 64] on button "Apply" at bounding box center [214, 64] width 41 height 15
